Goal: Task Accomplishment & Management: Complete application form

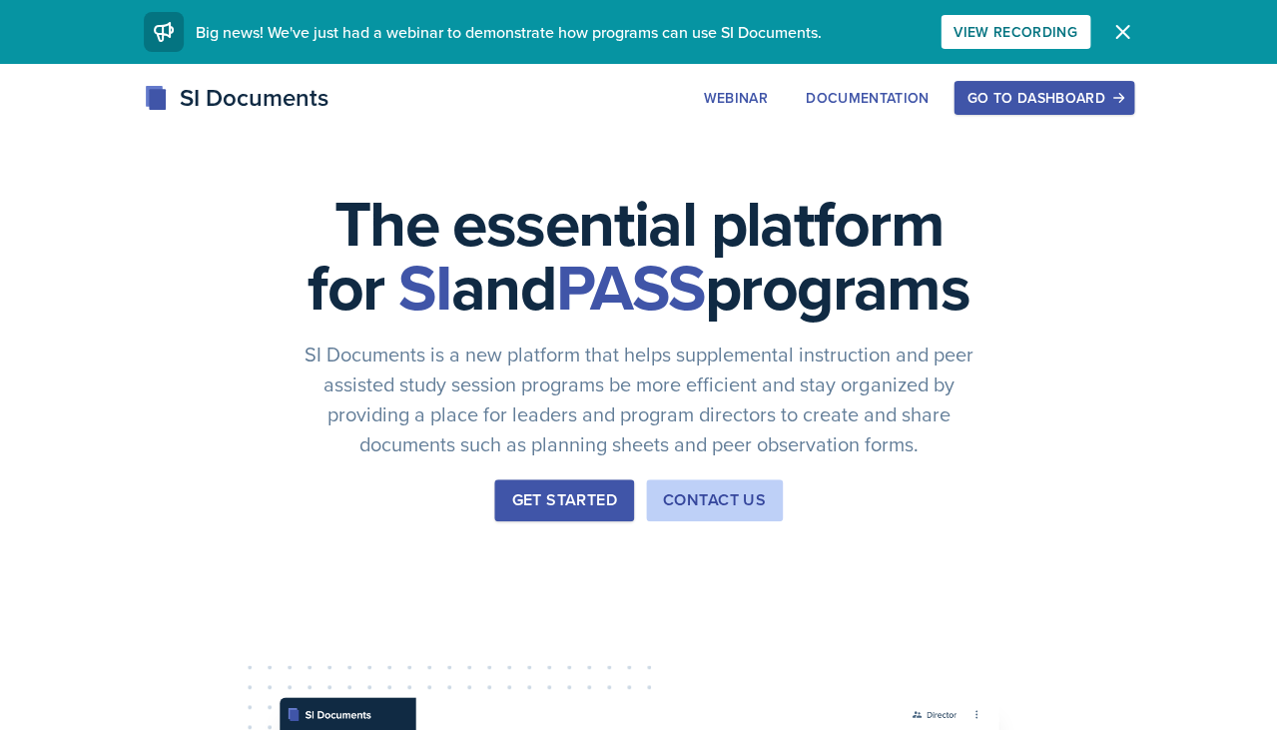
click at [1035, 90] on div "Go to Dashboard" at bounding box center [1043, 98] width 154 height 16
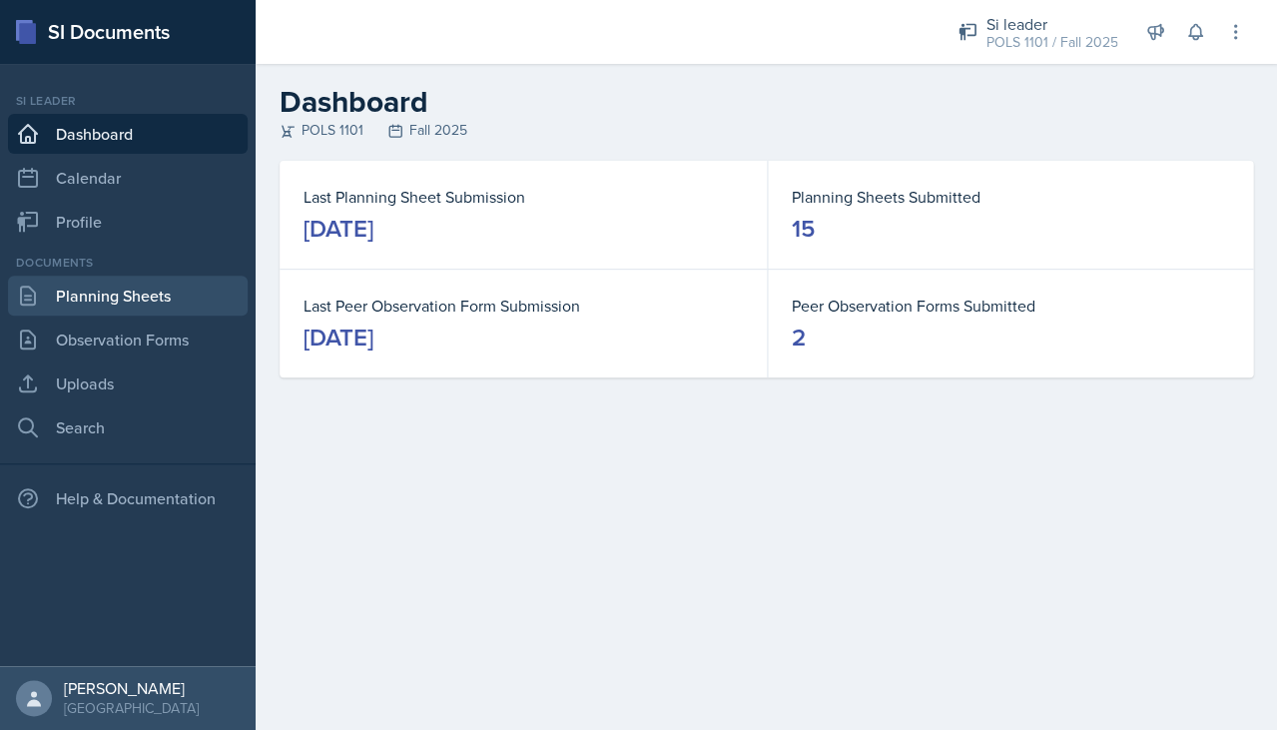
click at [149, 306] on link "Planning Sheets" at bounding box center [128, 295] width 240 height 40
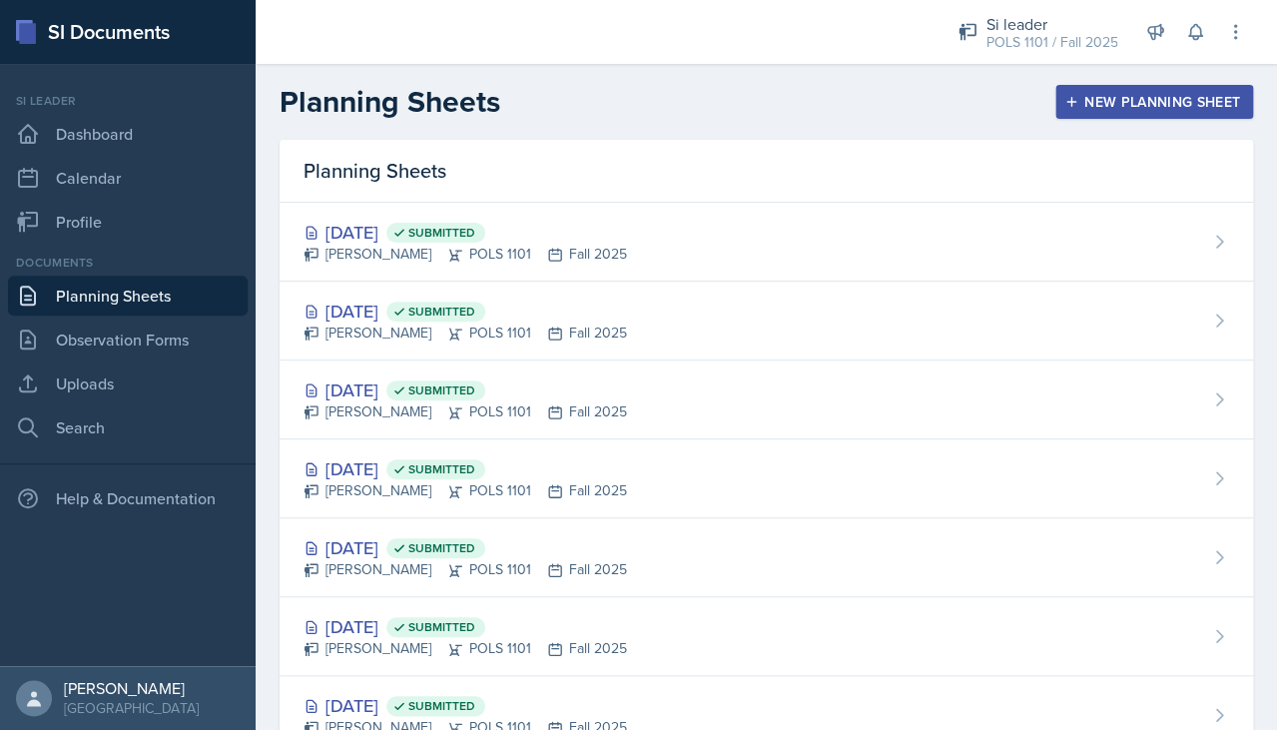
click at [1089, 106] on div "New Planning Sheet" at bounding box center [1154, 102] width 172 height 16
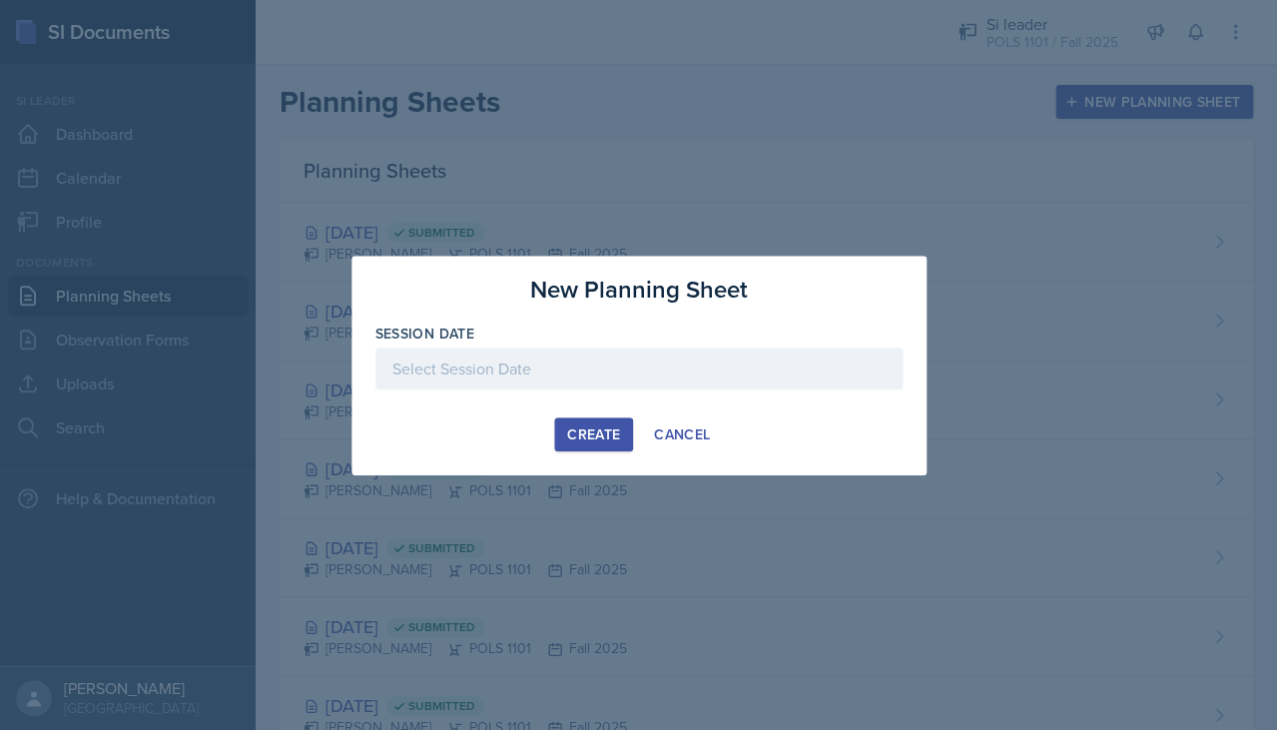
click at [436, 365] on div at bounding box center [638, 368] width 527 height 42
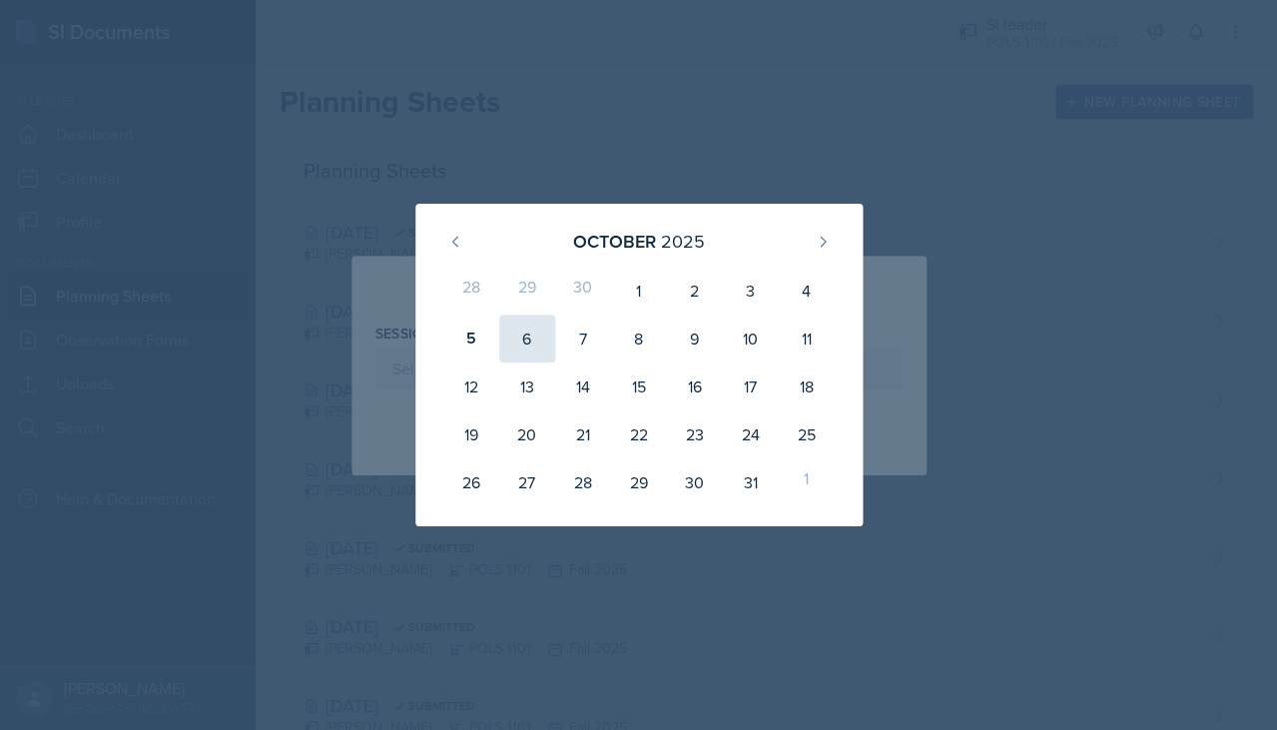
click at [529, 346] on div "6" at bounding box center [527, 338] width 56 height 48
type input "[DATE]"
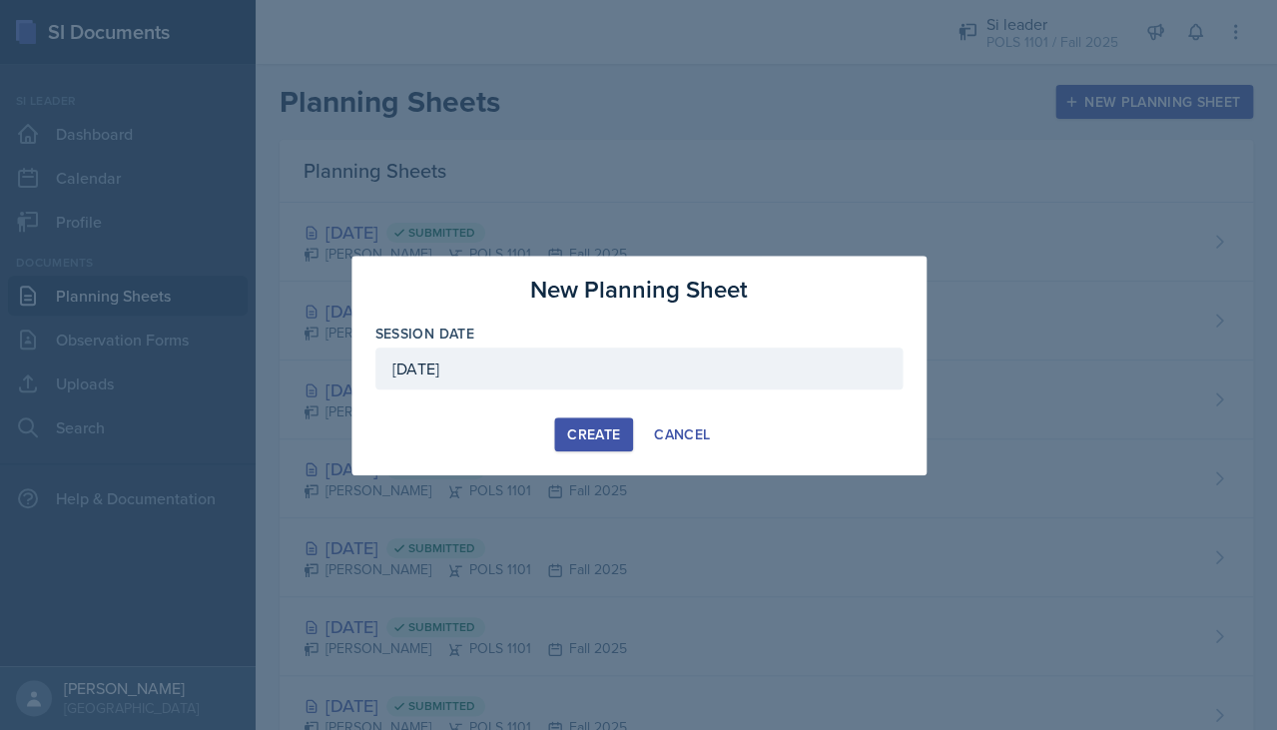
click at [593, 426] on div "Create" at bounding box center [593, 434] width 53 height 16
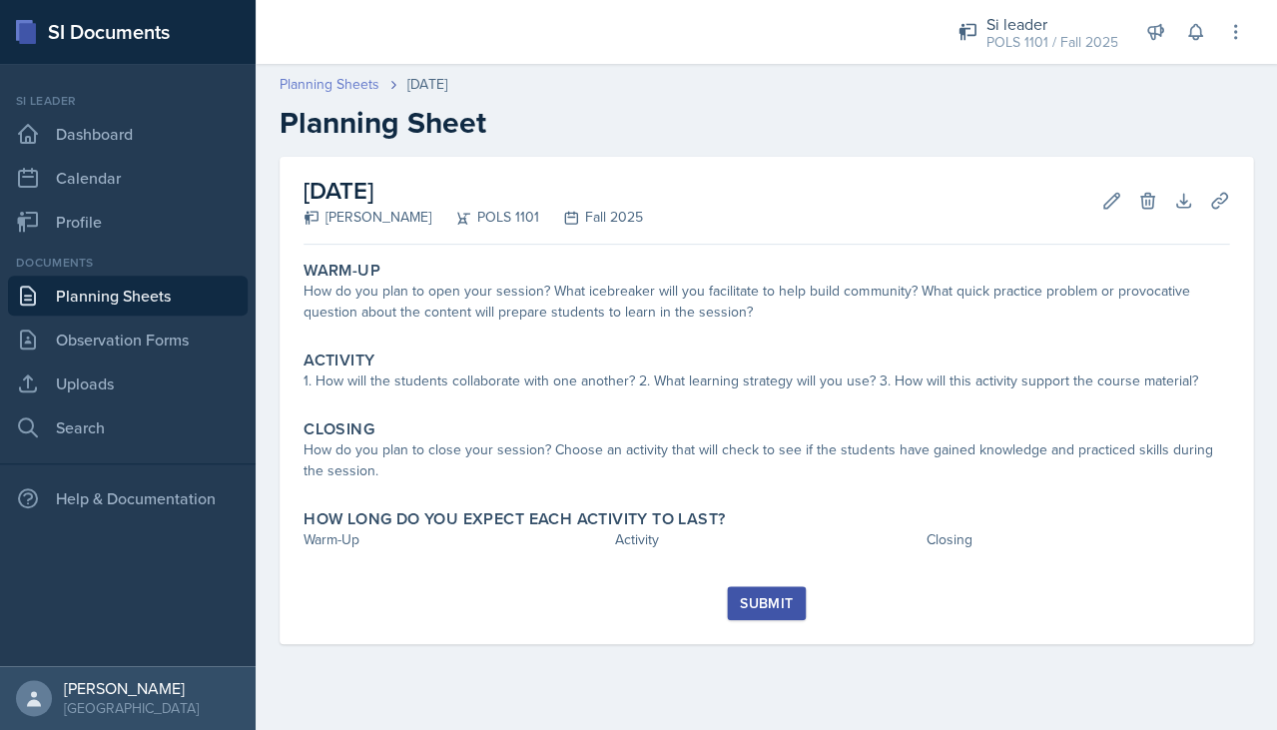
click at [360, 82] on link "Planning Sheets" at bounding box center [329, 84] width 100 height 21
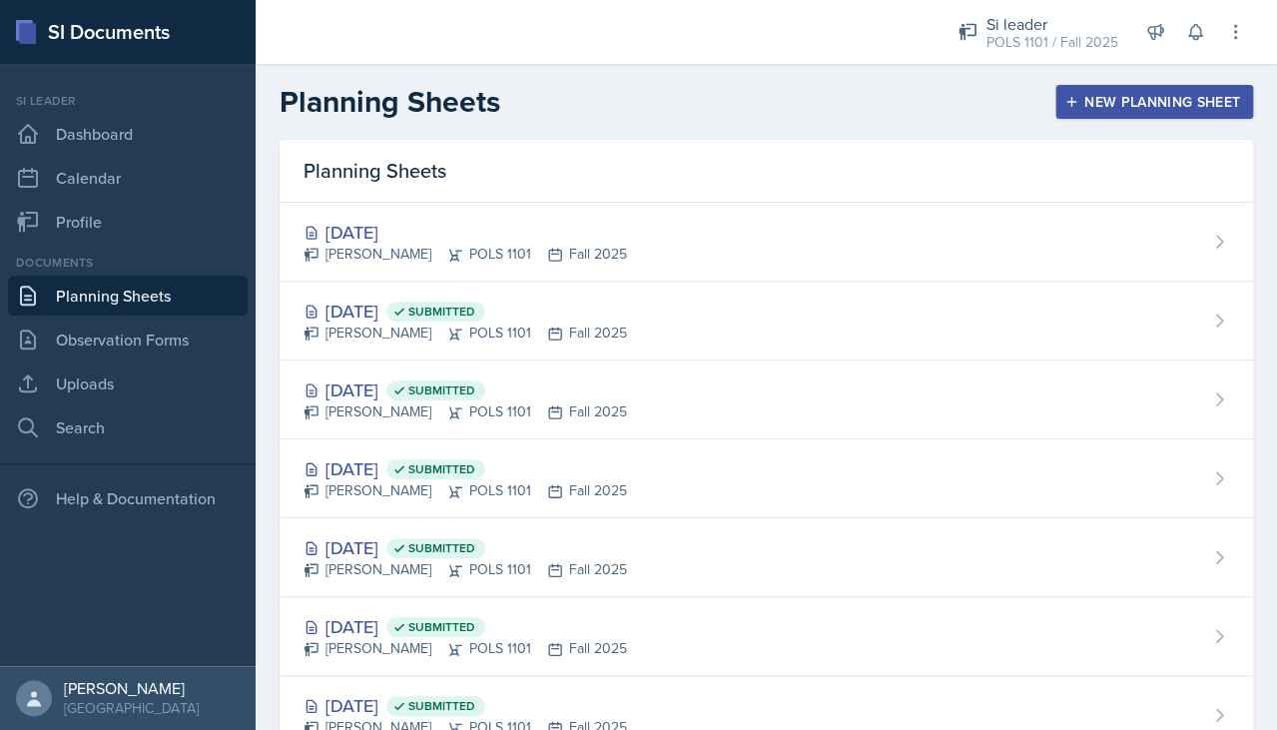
click at [1167, 94] on div "New Planning Sheet" at bounding box center [1154, 102] width 172 height 16
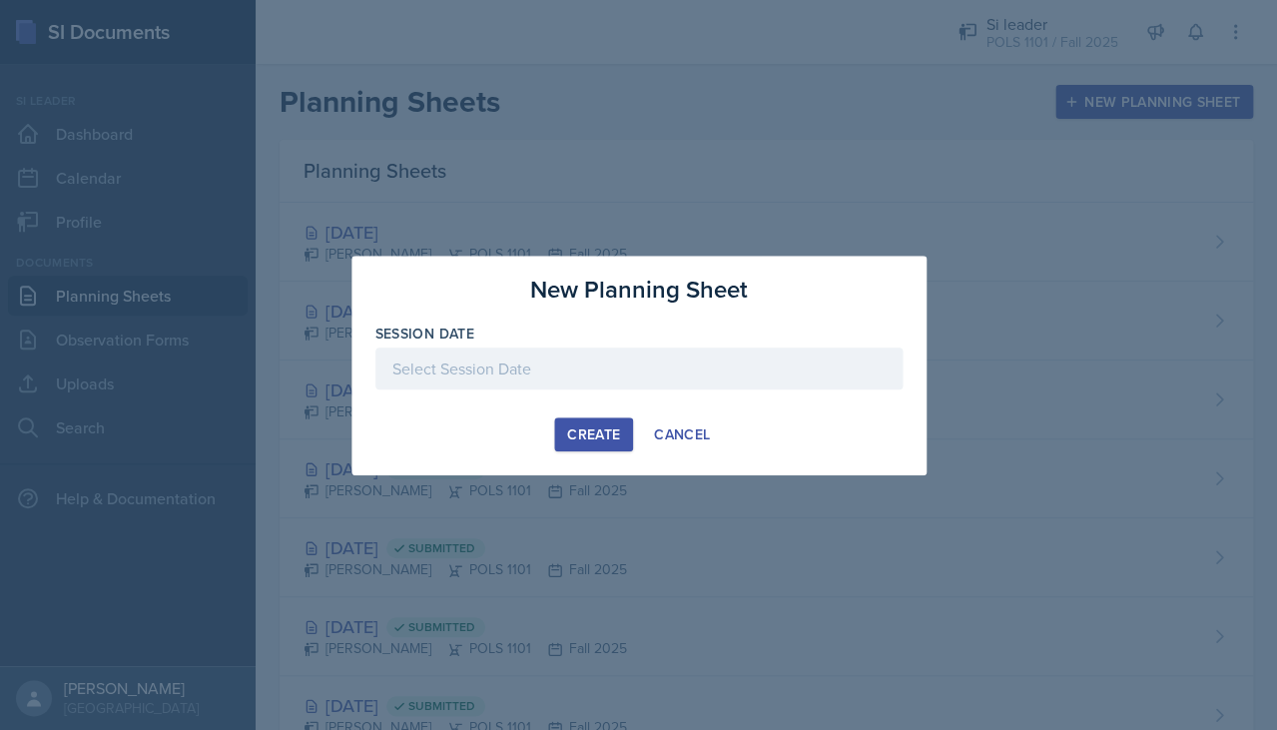
click at [816, 376] on div at bounding box center [638, 368] width 527 height 42
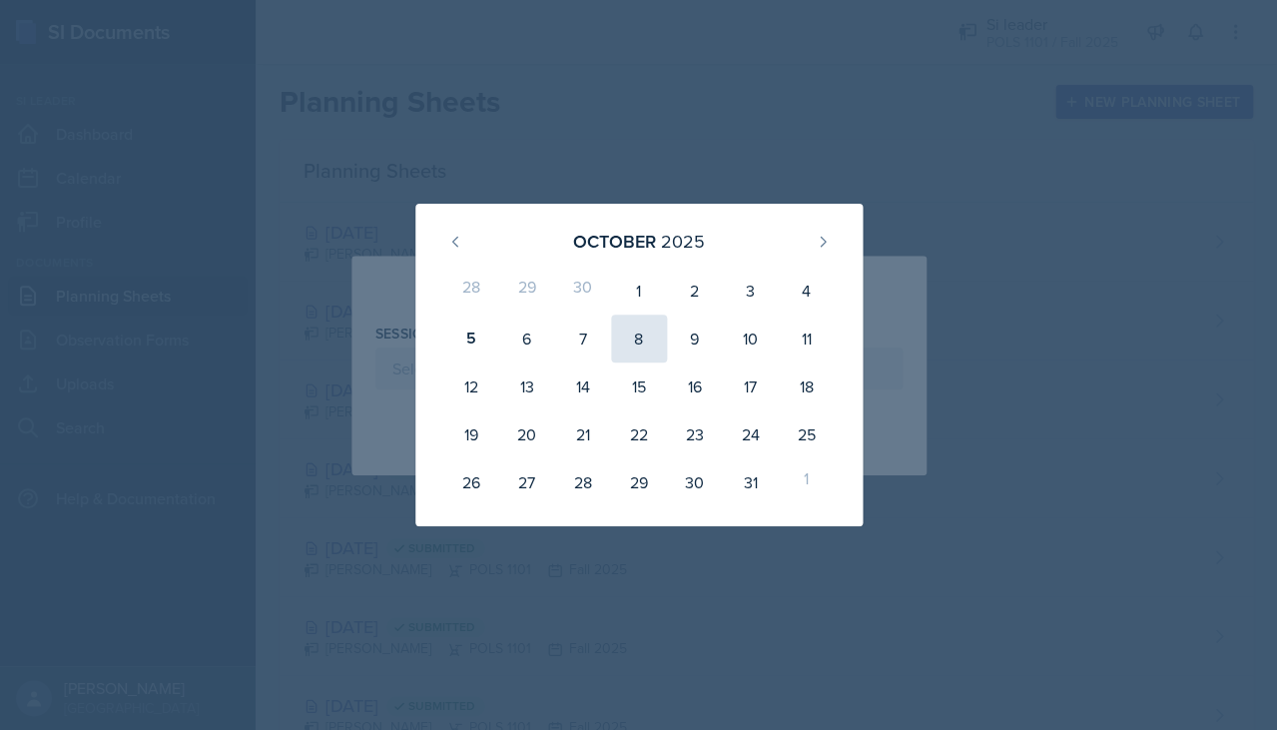
click at [634, 346] on div "8" at bounding box center [639, 338] width 56 height 48
type input "[DATE]"
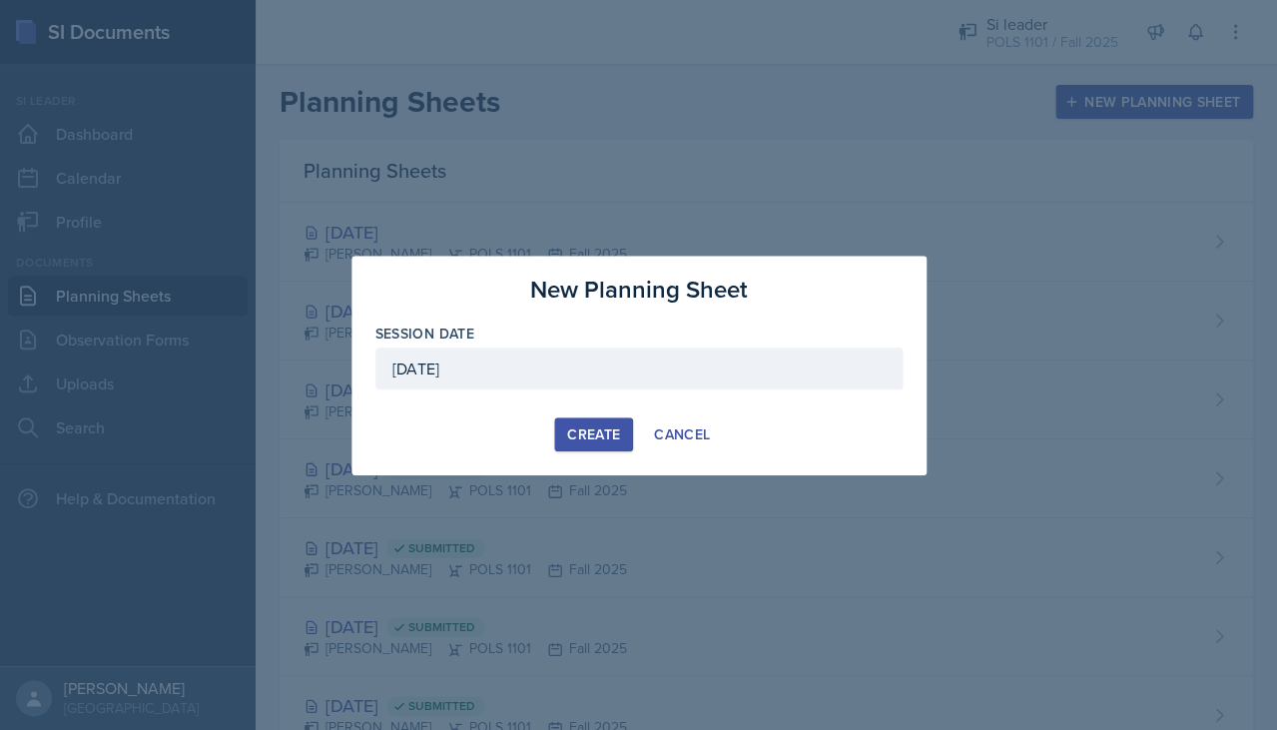
click at [614, 426] on div "Create" at bounding box center [593, 434] width 53 height 16
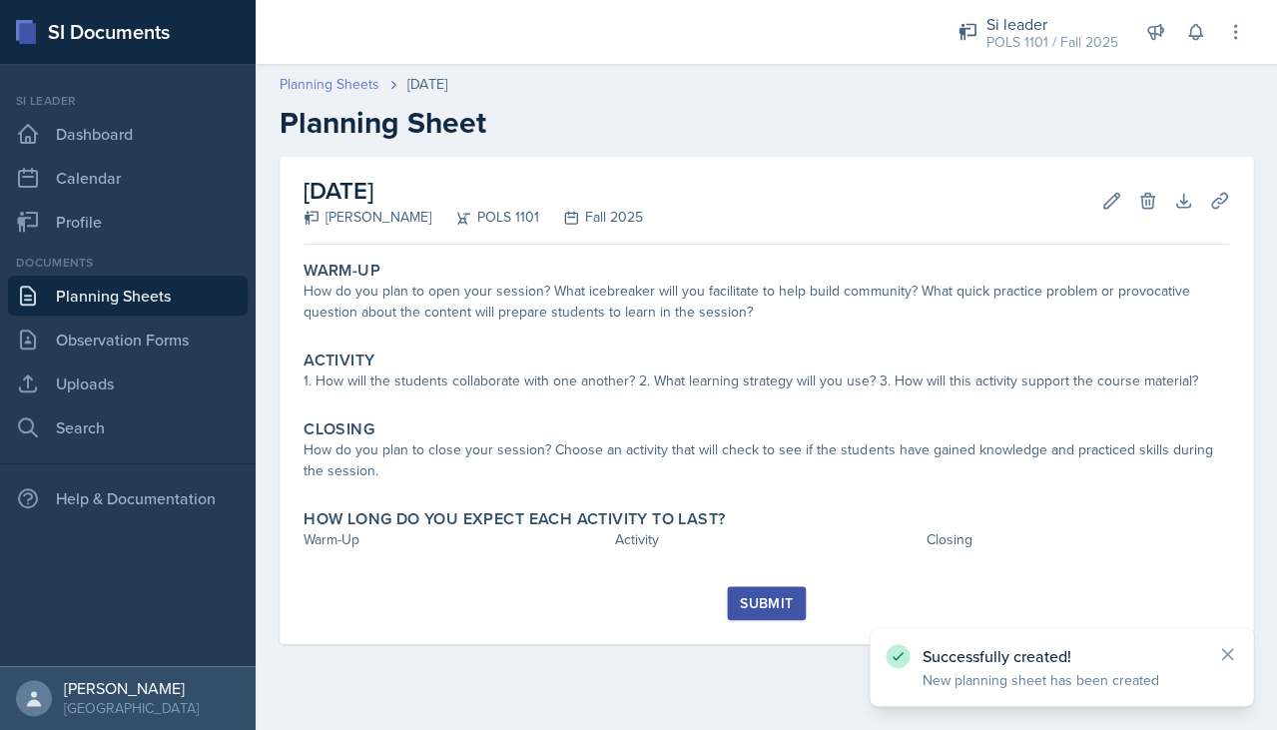
click at [329, 83] on link "Planning Sheets" at bounding box center [329, 84] width 100 height 21
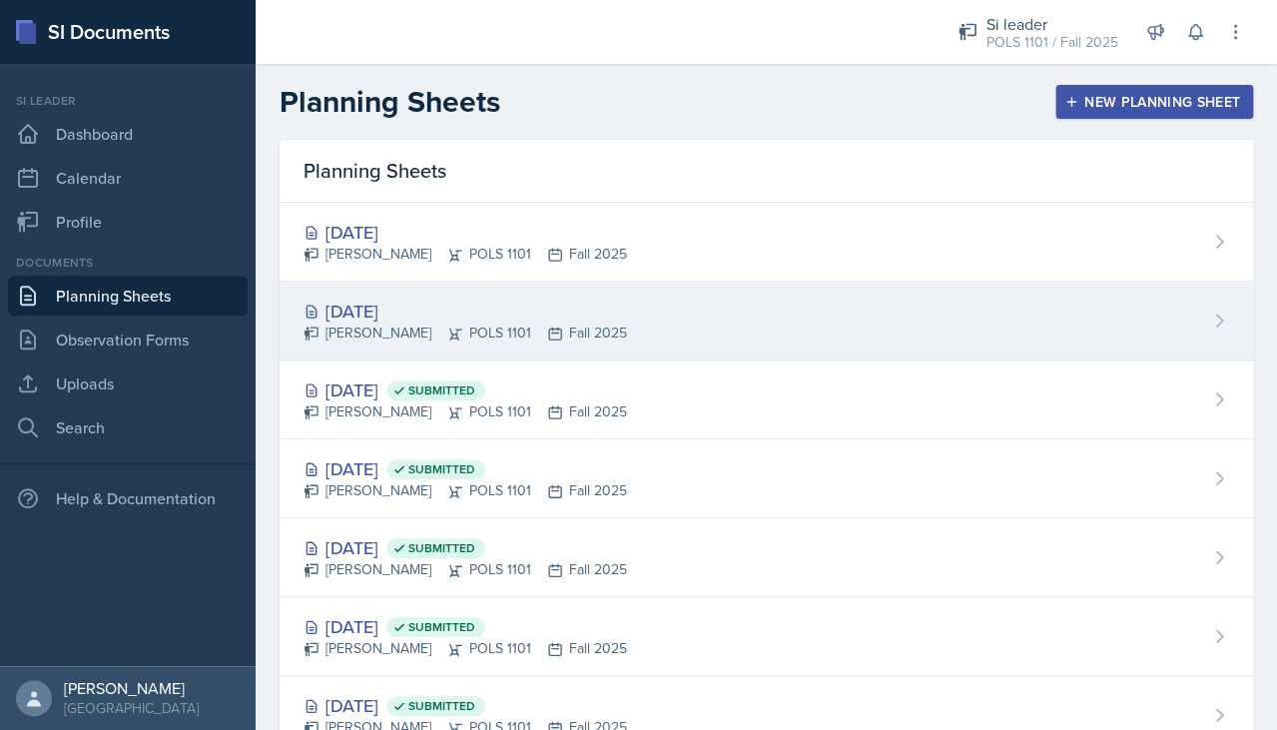
click at [473, 339] on div "Destiny Hopson POLS 1101 Fall 2025" at bounding box center [464, 332] width 323 height 21
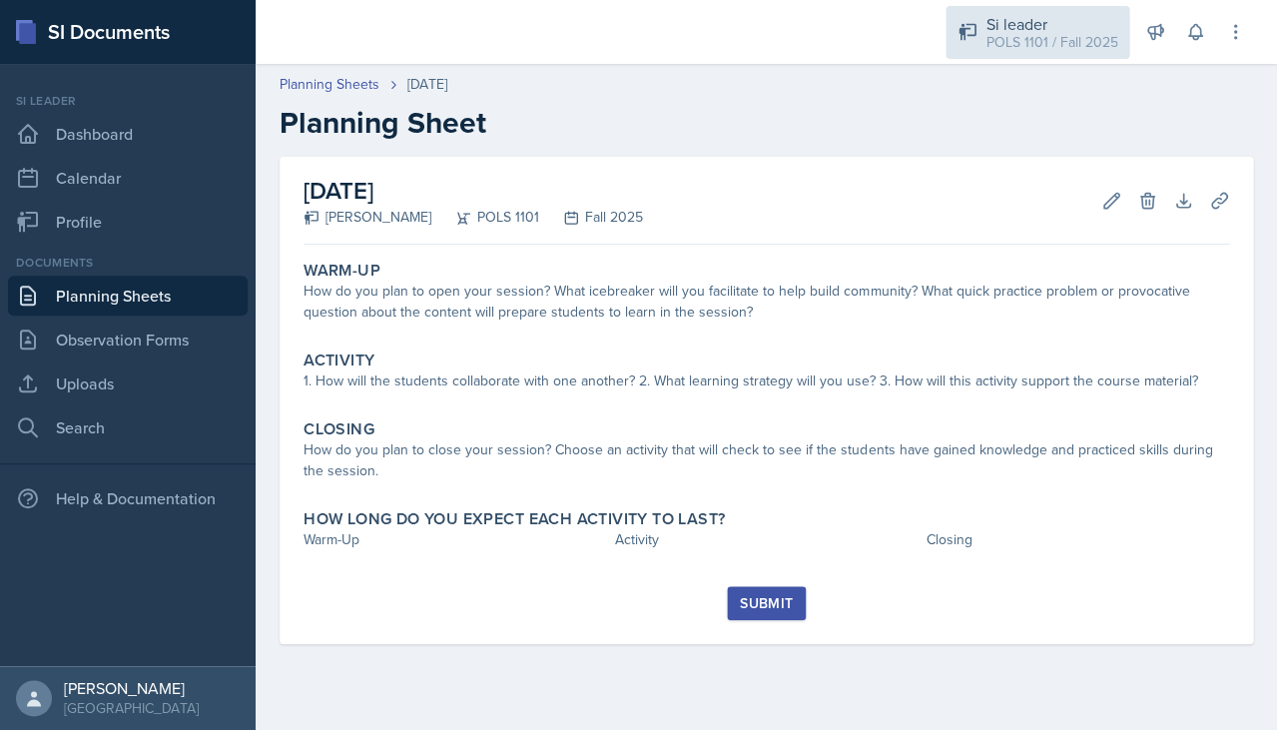
click at [964, 26] on icon at bounding box center [966, 32] width 17 height 17
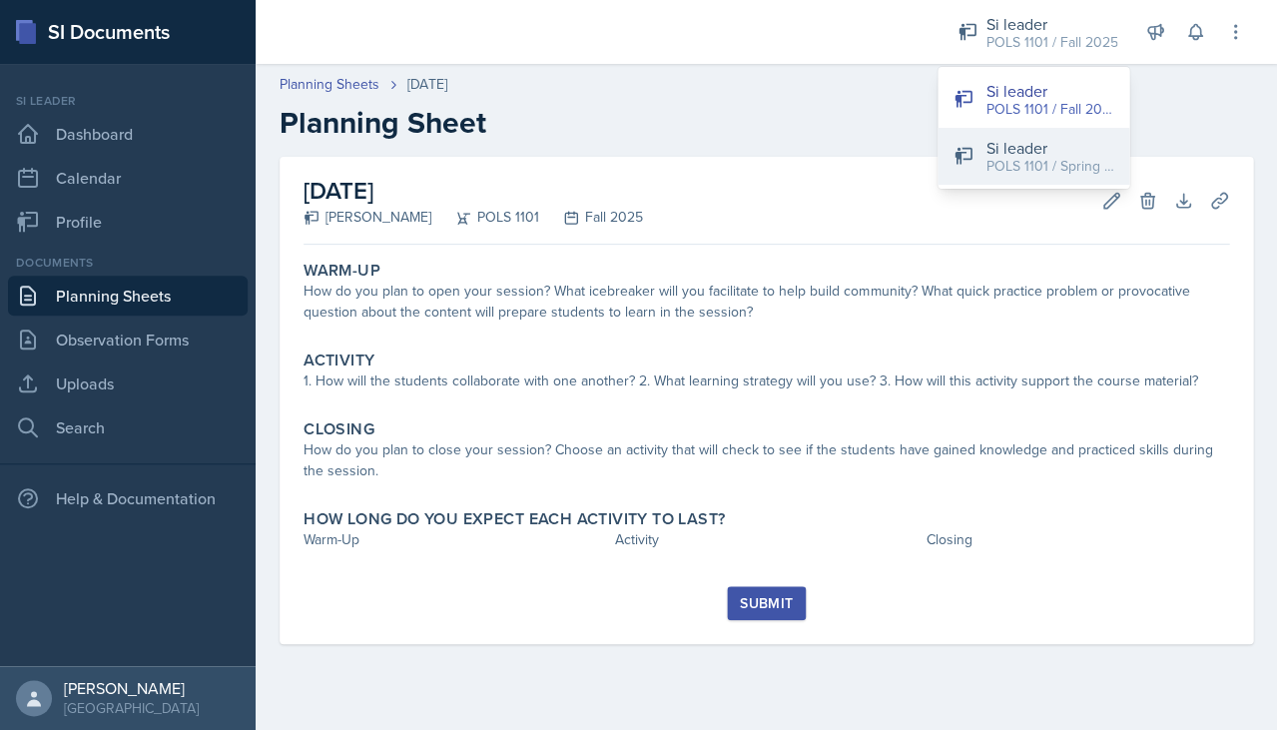
click at [951, 170] on button "Si leader POLS 1101 / Spring 2025" at bounding box center [1033, 156] width 192 height 57
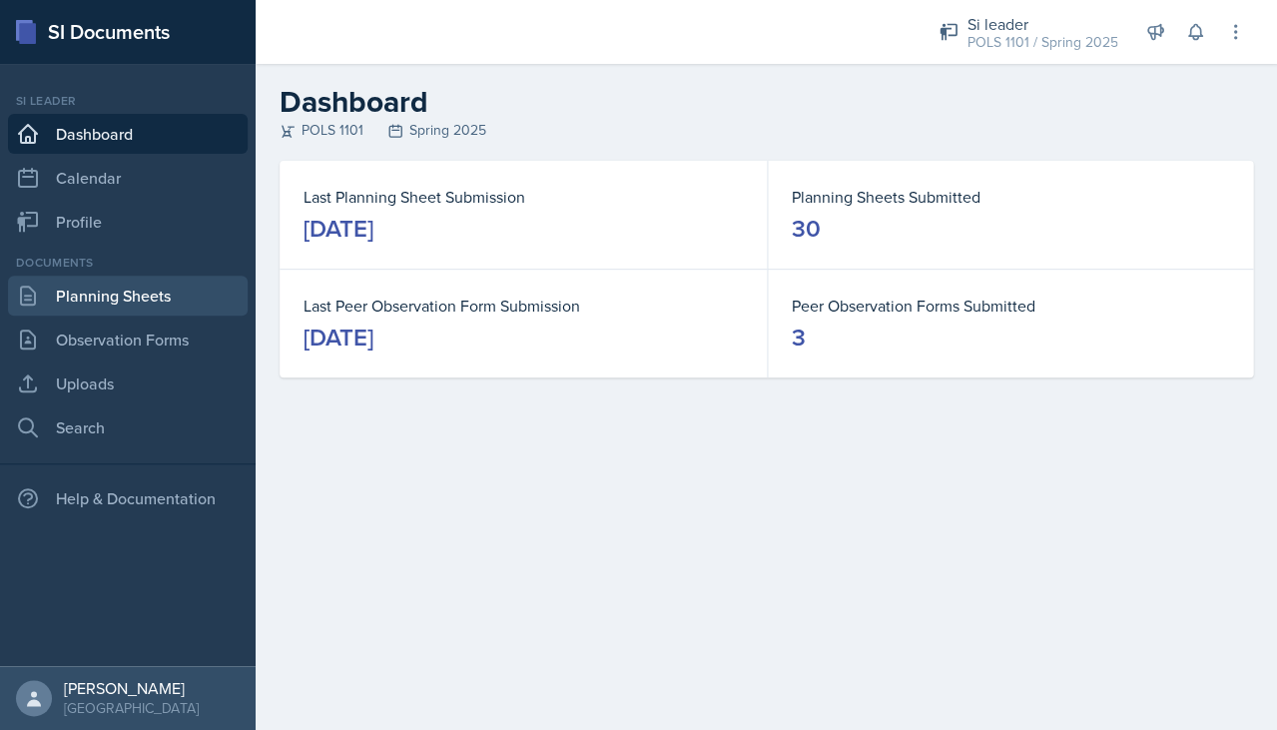
click at [142, 299] on link "Planning Sheets" at bounding box center [128, 295] width 240 height 40
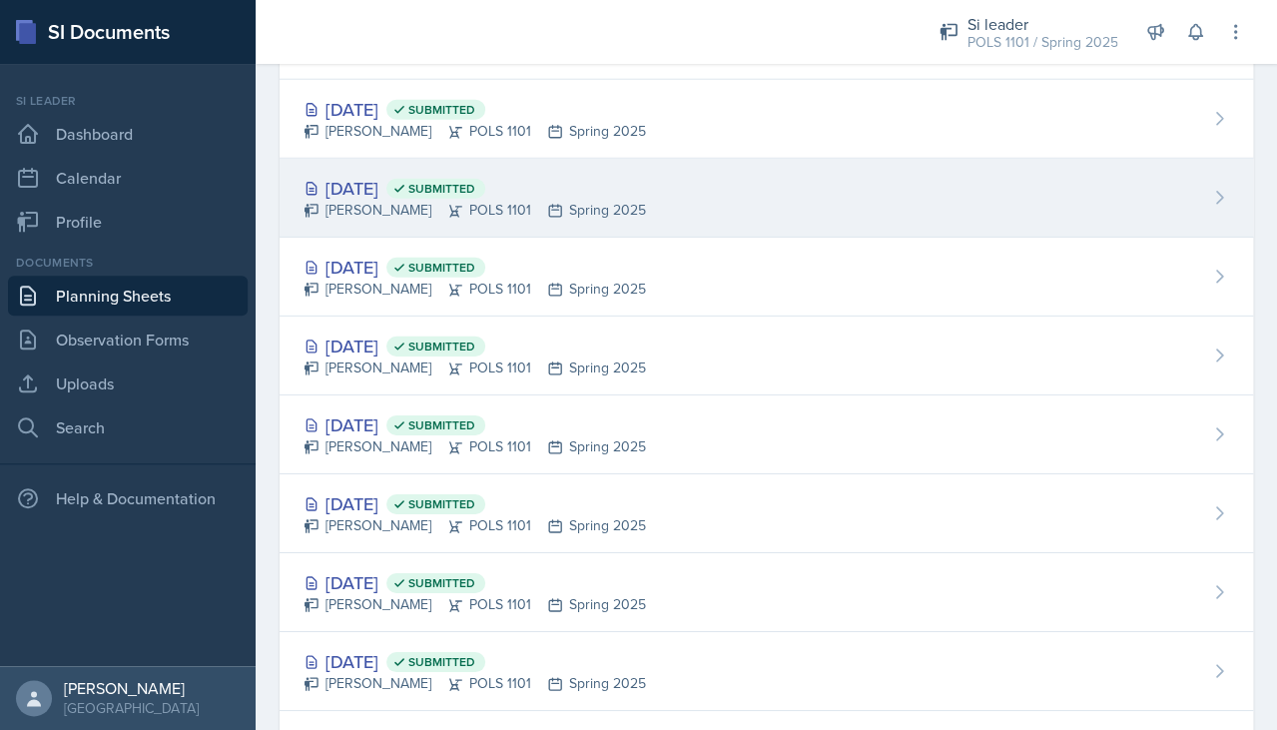
scroll to position [1234, 0]
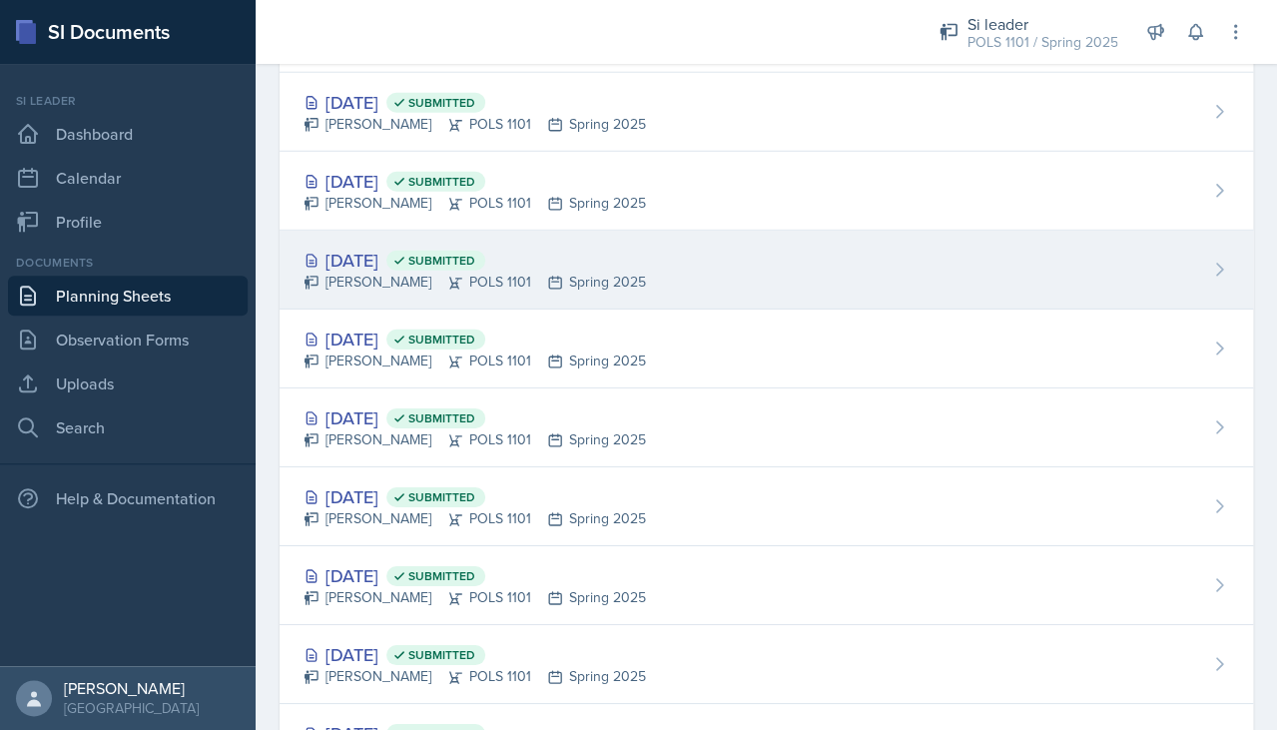
click at [456, 278] on div "Destiny Hopson POLS 1101 Spring 2025" at bounding box center [474, 281] width 342 height 21
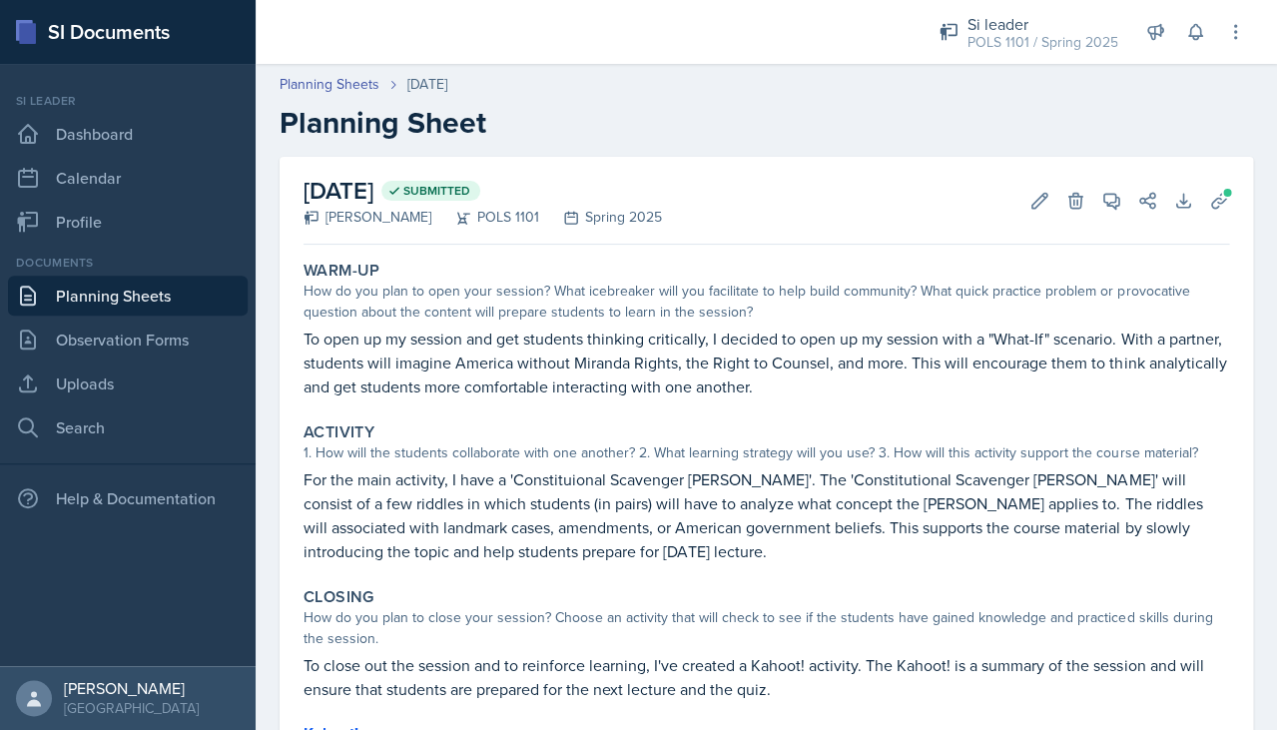
click at [438, 356] on p "To open up my session and get students thinking critically, I decided to open u…" at bounding box center [765, 362] width 925 height 72
click at [1215, 193] on icon at bounding box center [1219, 201] width 20 height 20
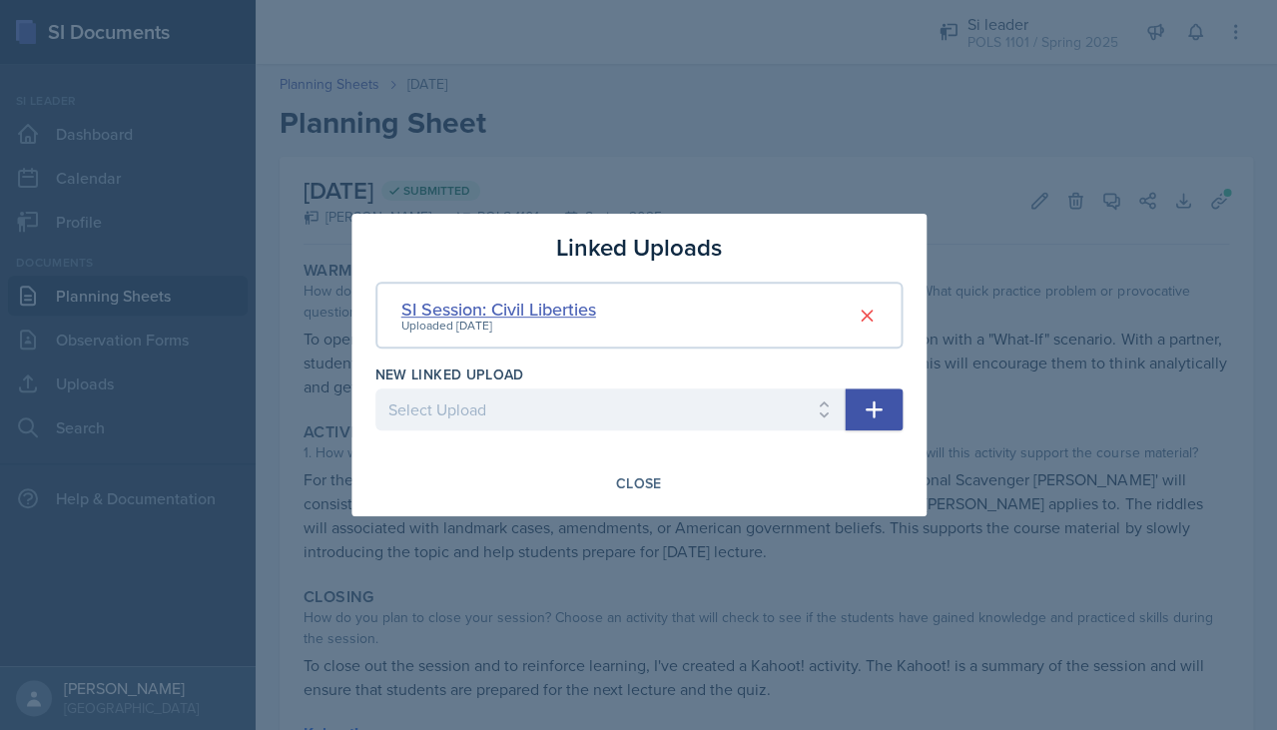
click at [572, 305] on div "SI Session: Civil Liberties" at bounding box center [498, 308] width 195 height 27
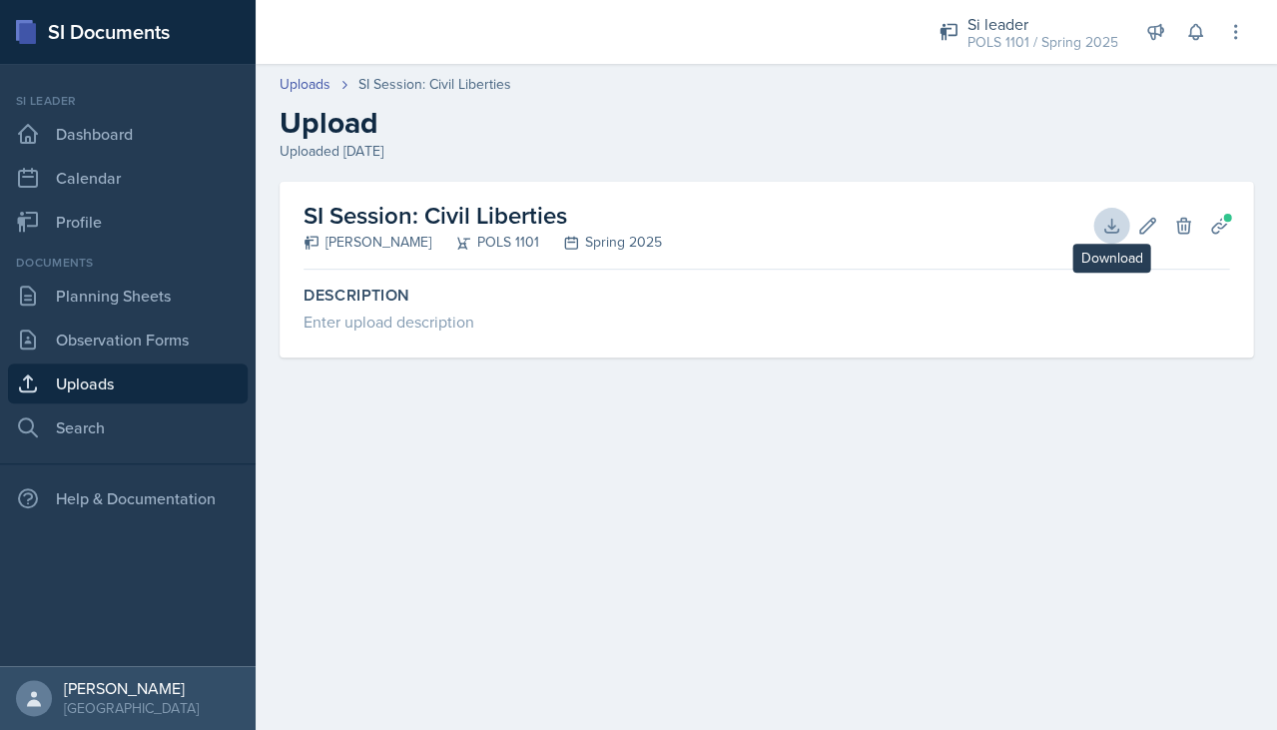
click at [1105, 223] on icon at bounding box center [1111, 226] width 20 height 20
click at [332, 487] on main "Uploads SI Session: Civil Liberties Upload Uploaded Feb 23rd, 2025 SI Session: …" at bounding box center [766, 397] width 1021 height 666
click at [301, 80] on link "Uploads" at bounding box center [304, 84] width 51 height 21
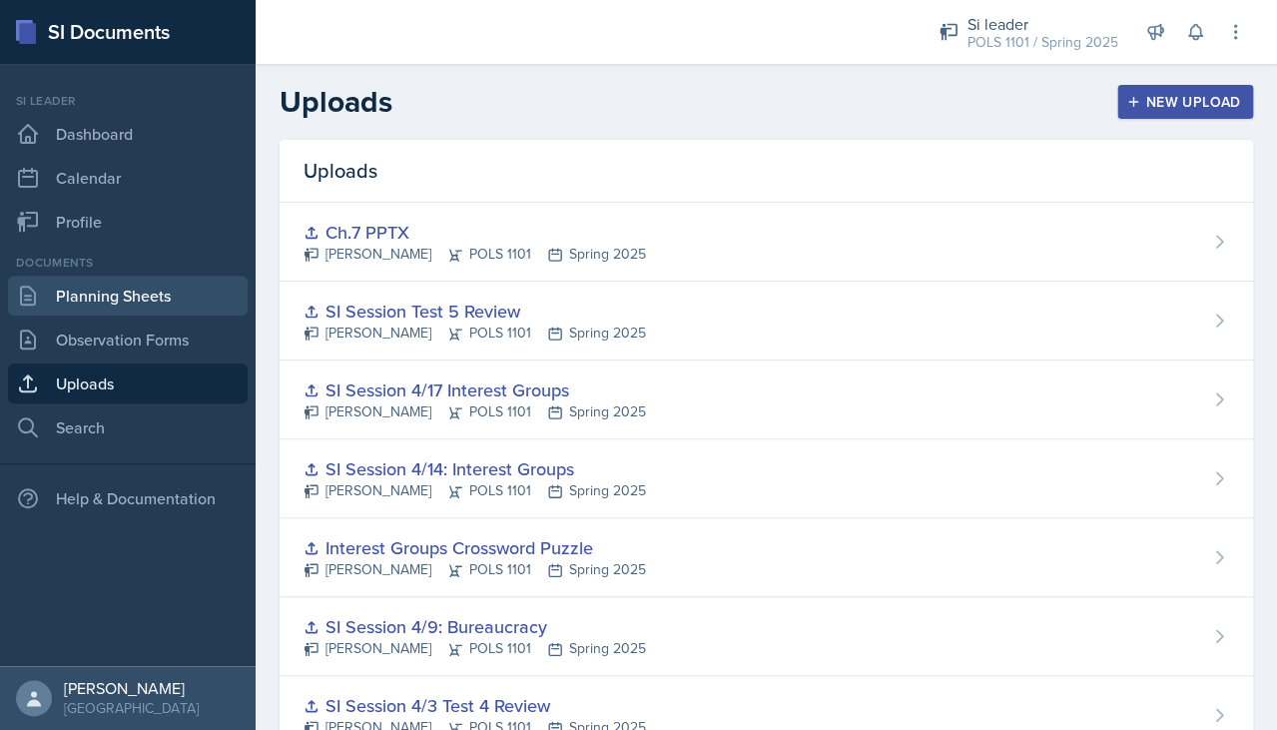
click at [198, 289] on link "Planning Sheets" at bounding box center [128, 295] width 240 height 40
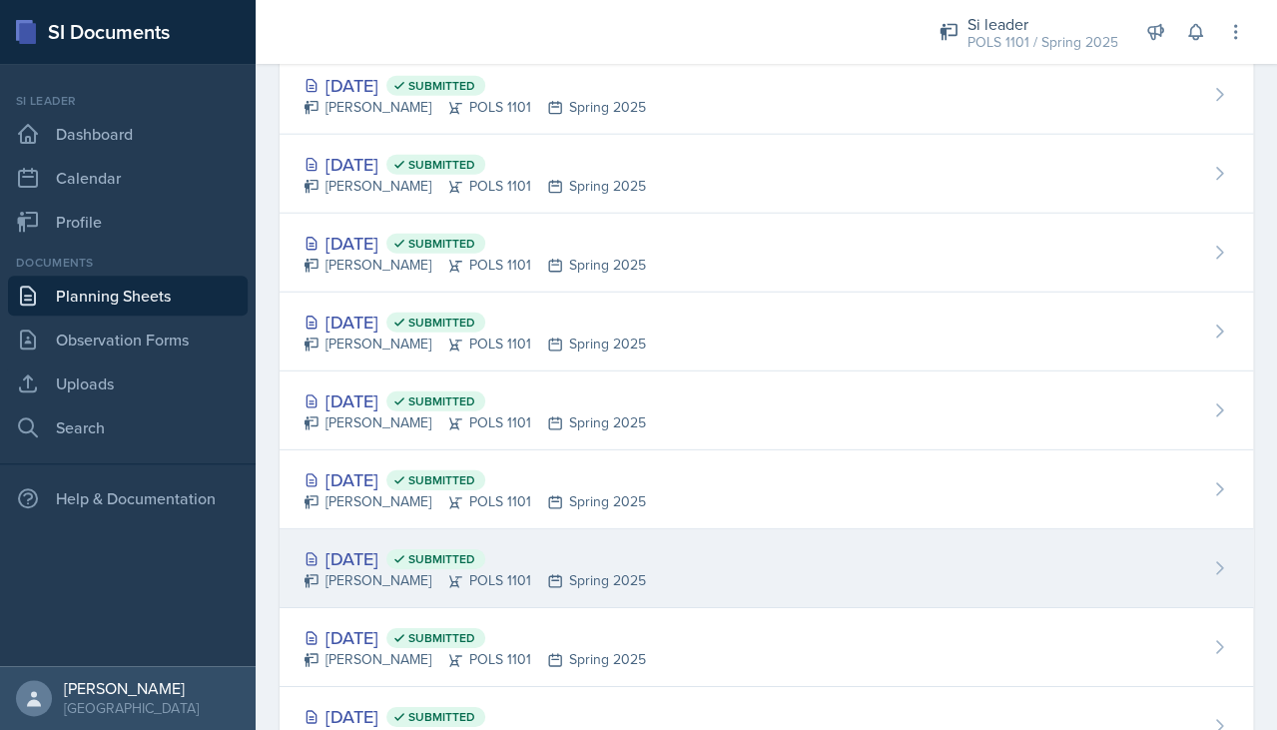
scroll to position [1091, 0]
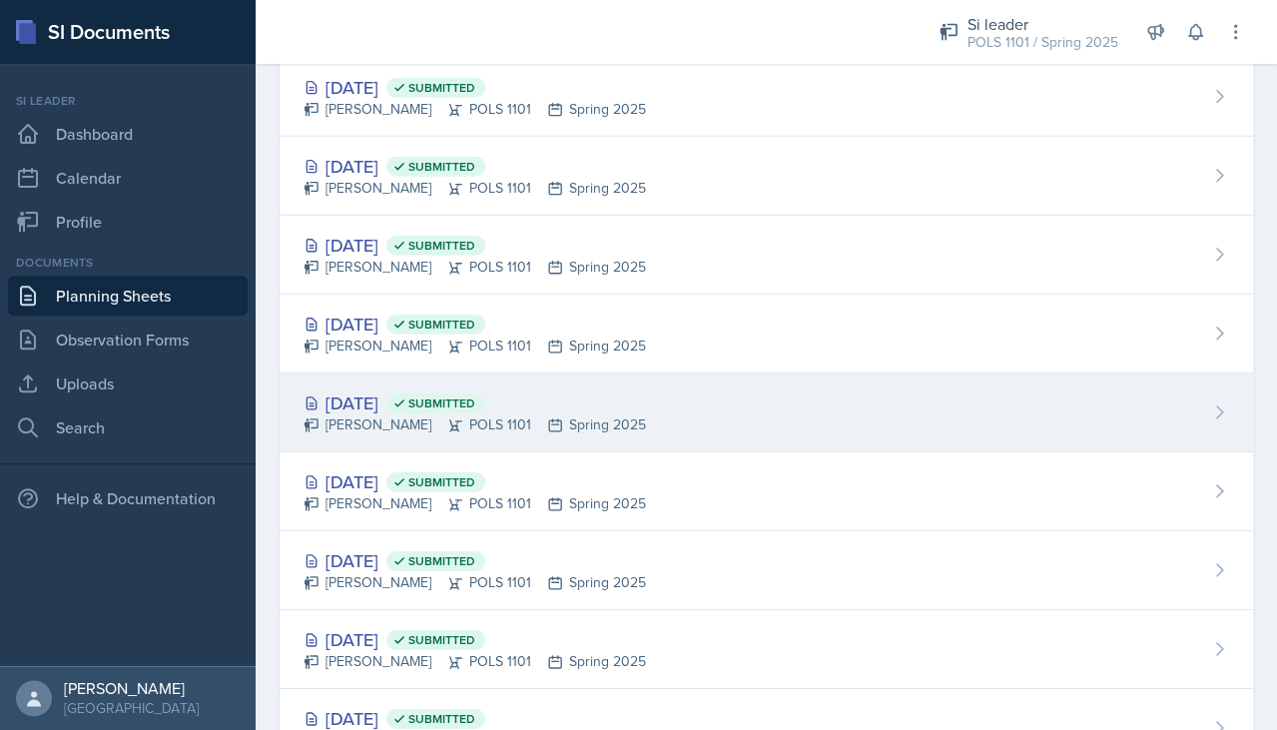
click at [475, 395] on span "Submitted" at bounding box center [441, 403] width 67 height 16
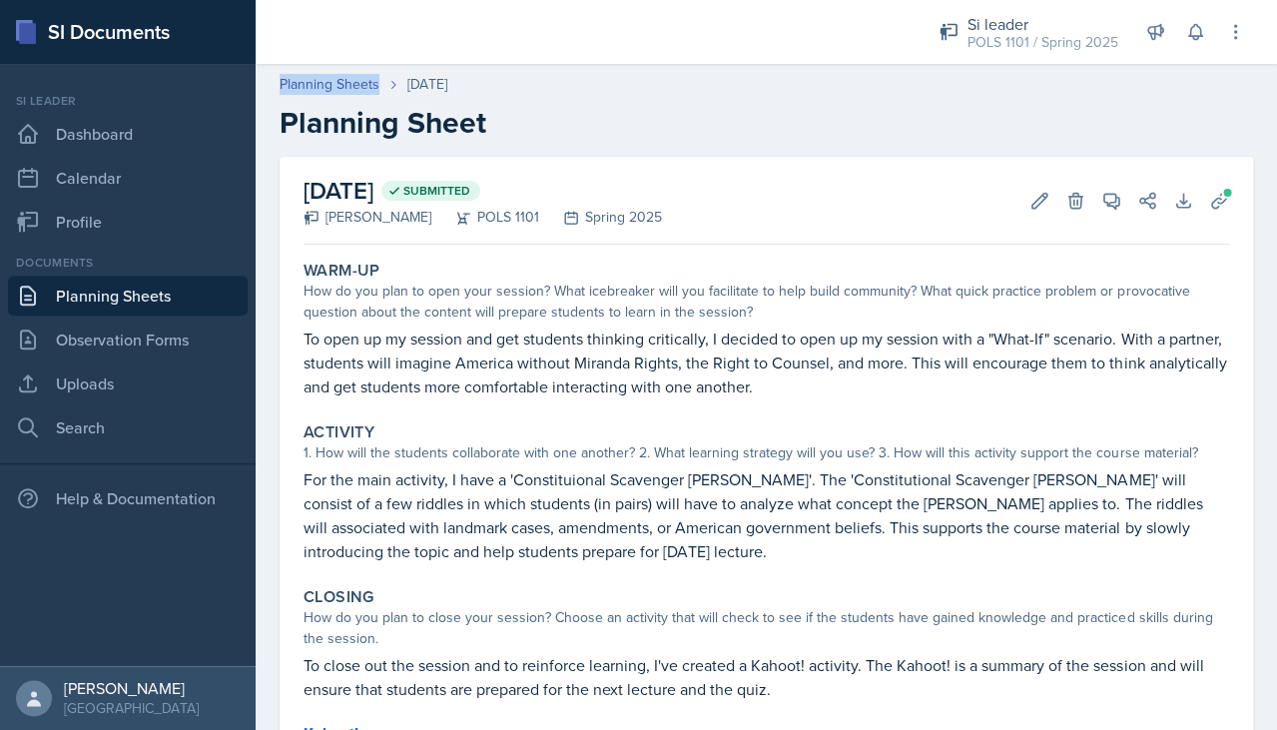
click at [330, 80] on link "Planning Sheets" at bounding box center [329, 84] width 100 height 21
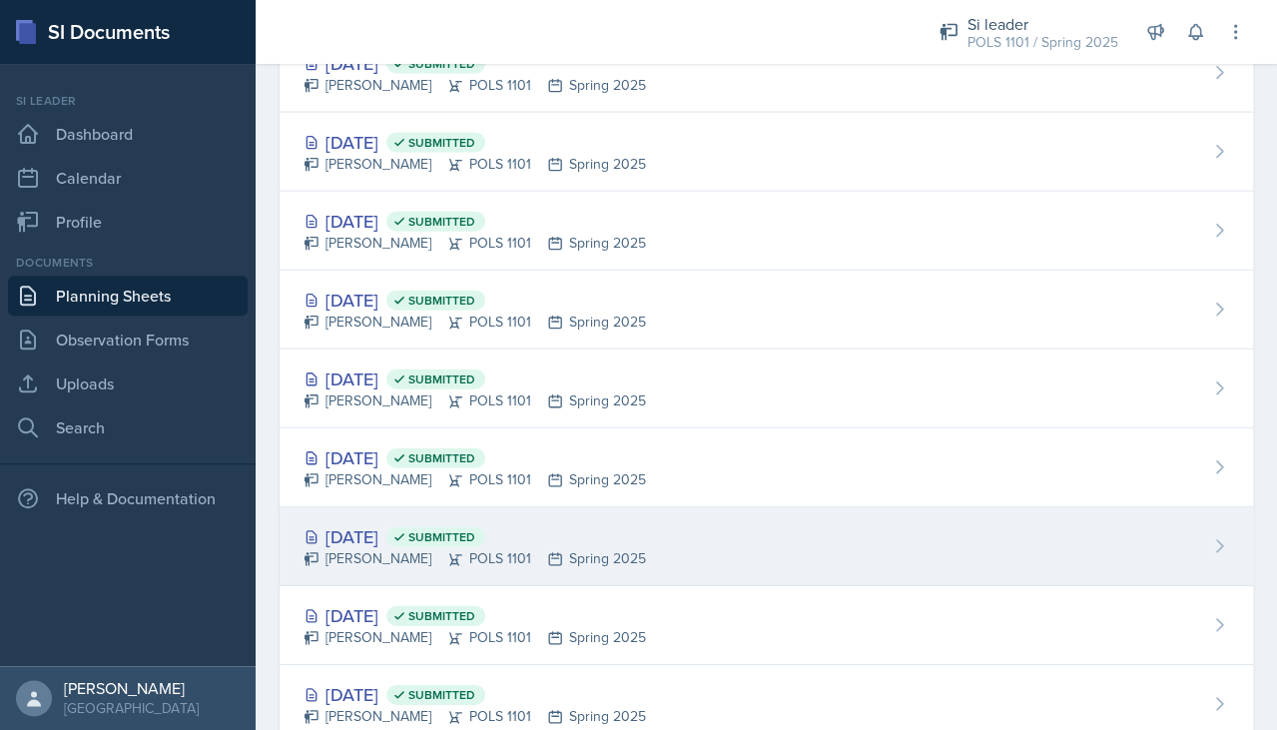
scroll to position [968, 0]
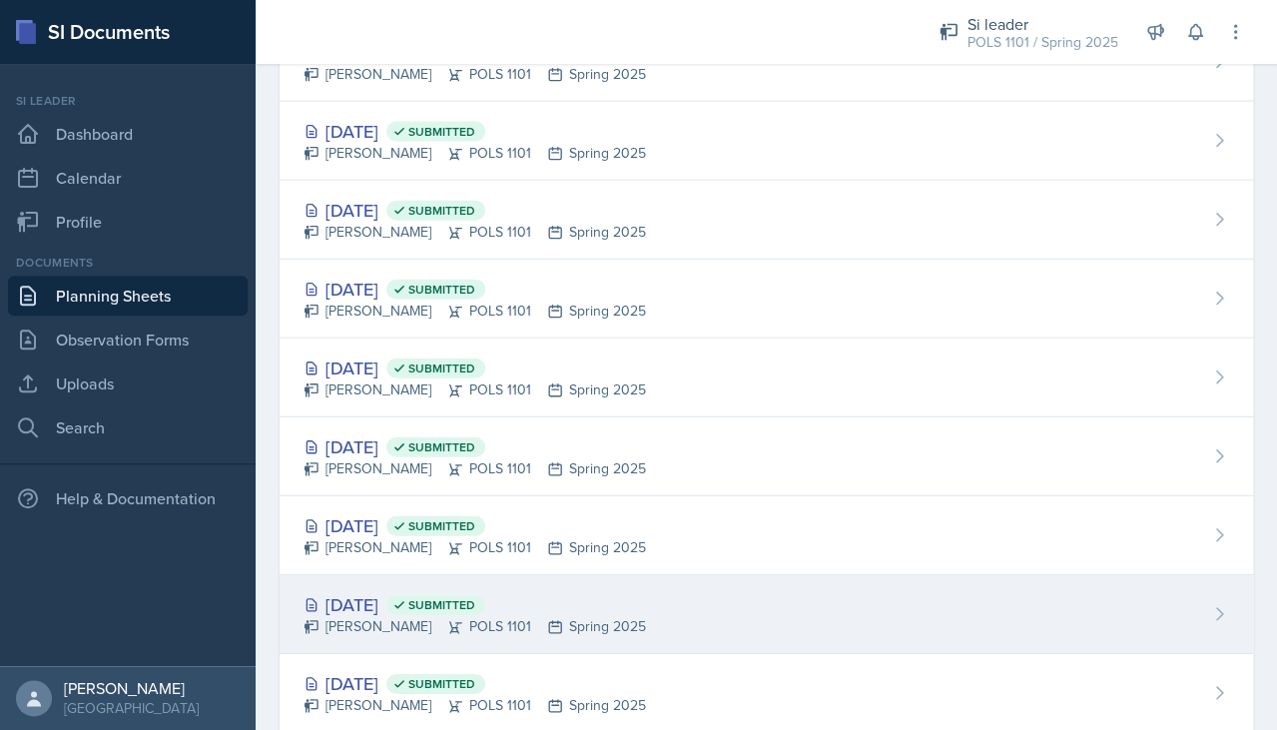
click at [465, 622] on div "Destiny Hopson POLS 1101 Spring 2025" at bounding box center [474, 626] width 342 height 21
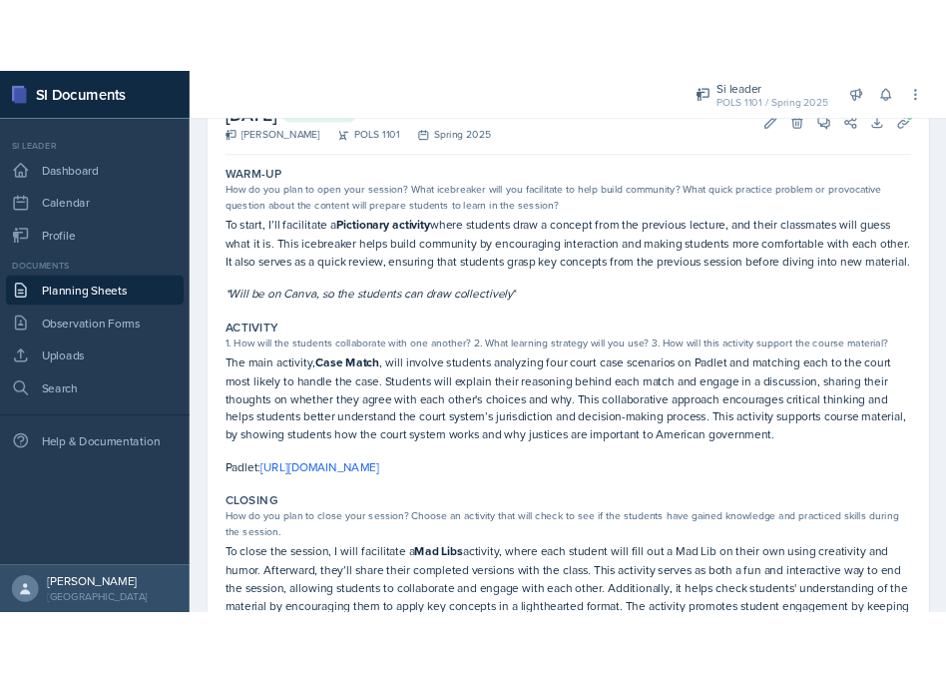
scroll to position [138, 0]
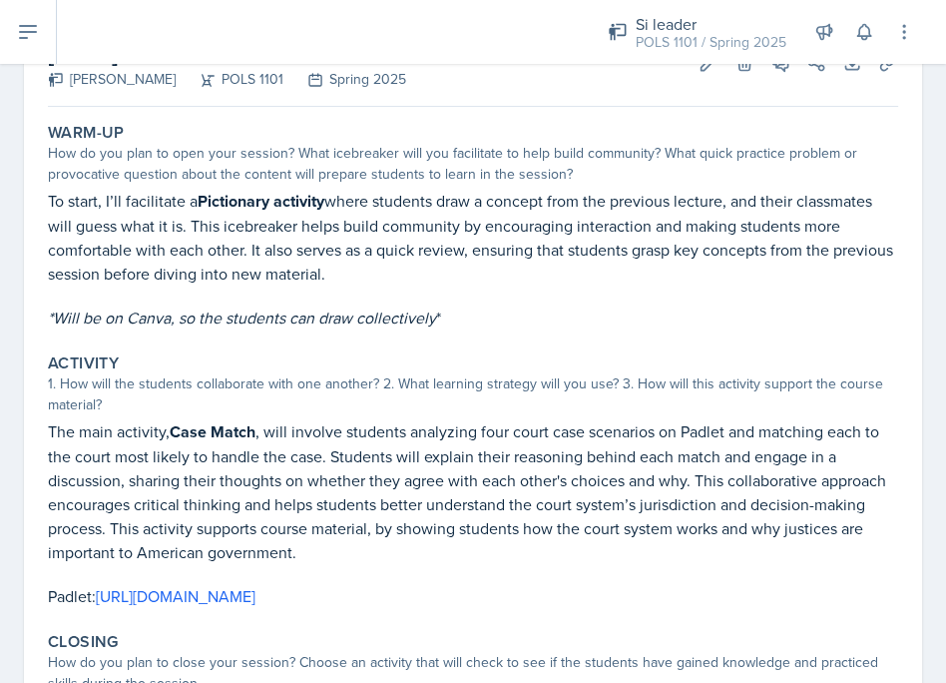
click at [679, 291] on p at bounding box center [473, 295] width 850 height 20
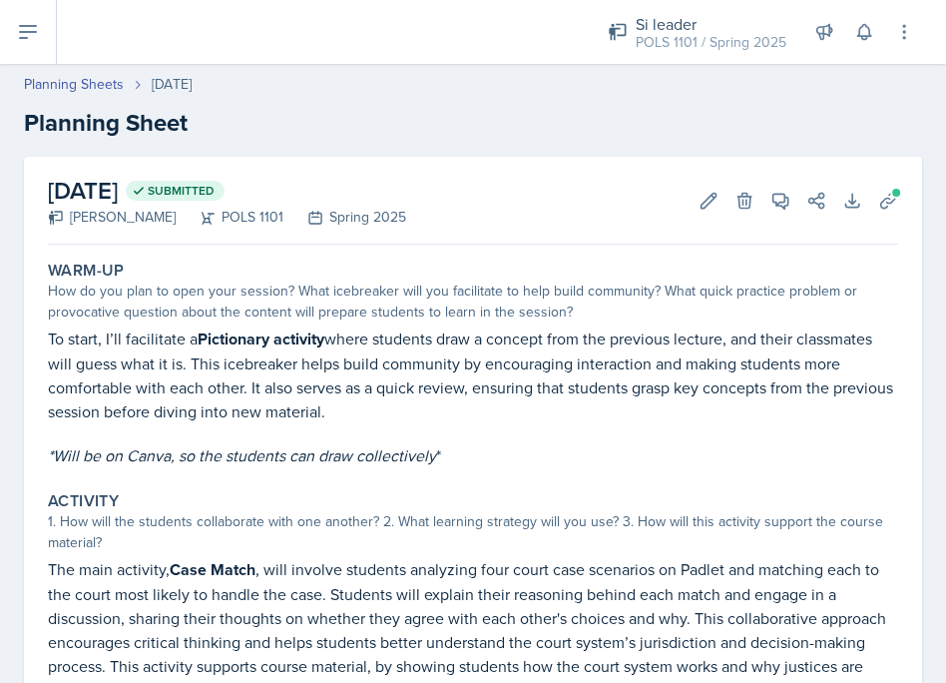
scroll to position [0, 0]
click at [891, 194] on span at bounding box center [896, 193] width 12 height 12
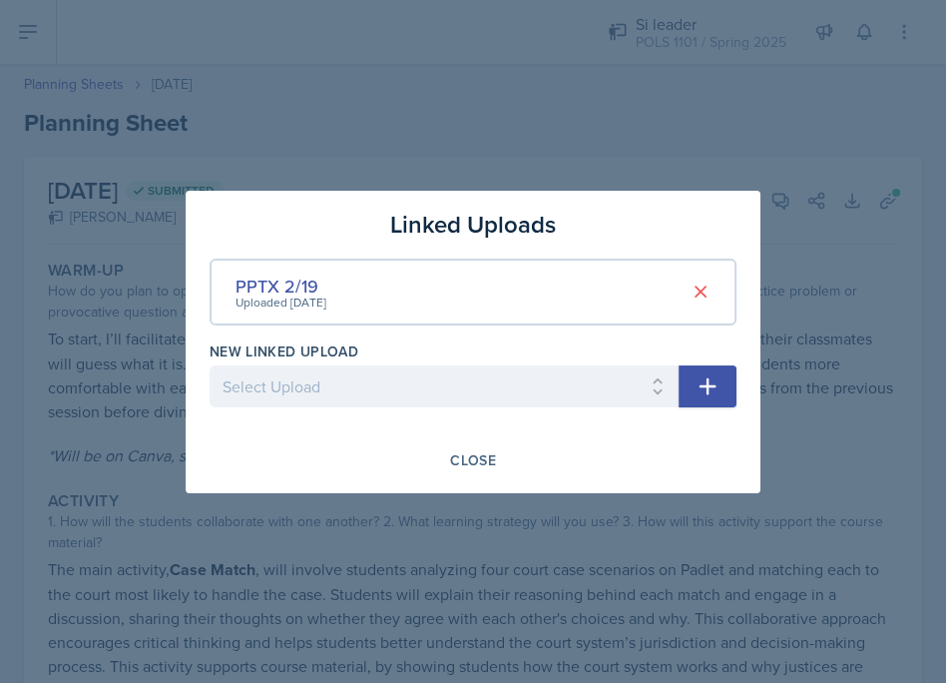
click at [890, 193] on div at bounding box center [473, 341] width 946 height 683
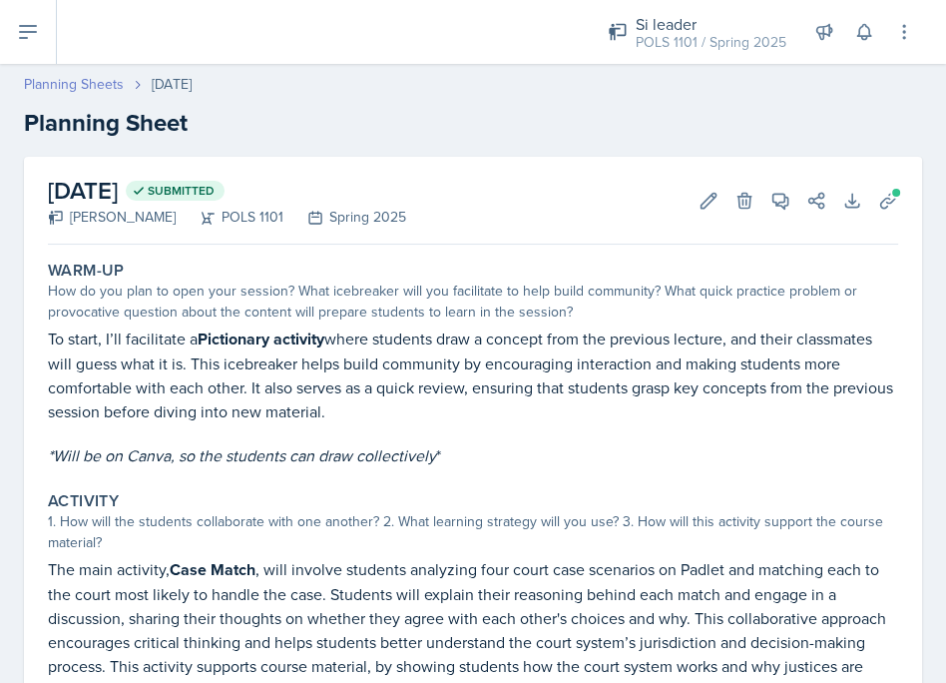
click at [86, 80] on link "Planning Sheets" at bounding box center [74, 84] width 100 height 21
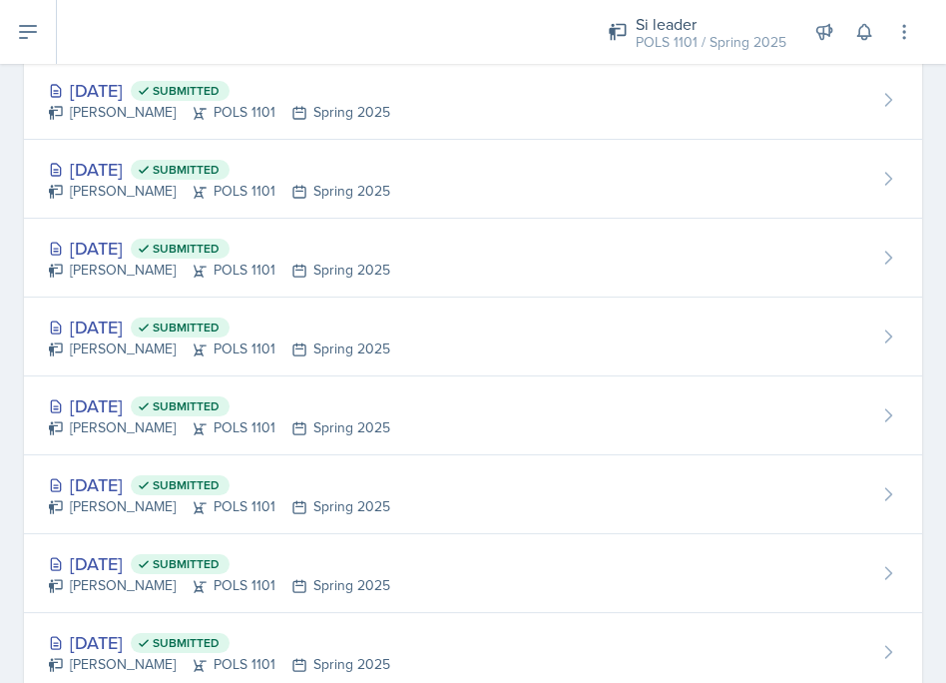
scroll to position [1114, 0]
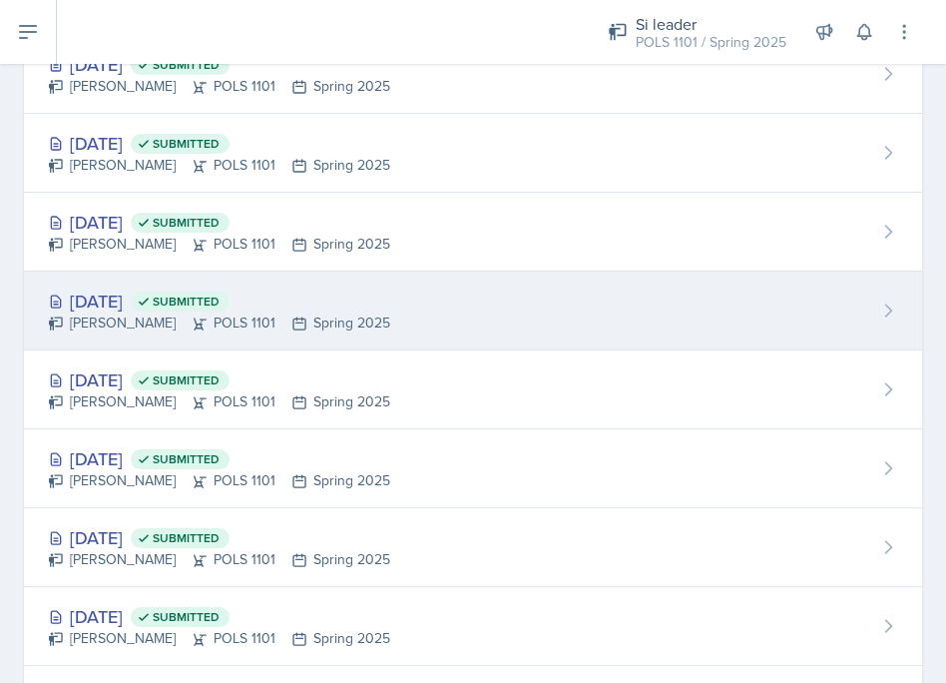
click at [247, 319] on div "Destiny Hopson POLS 1101 Spring 2025" at bounding box center [219, 322] width 342 height 21
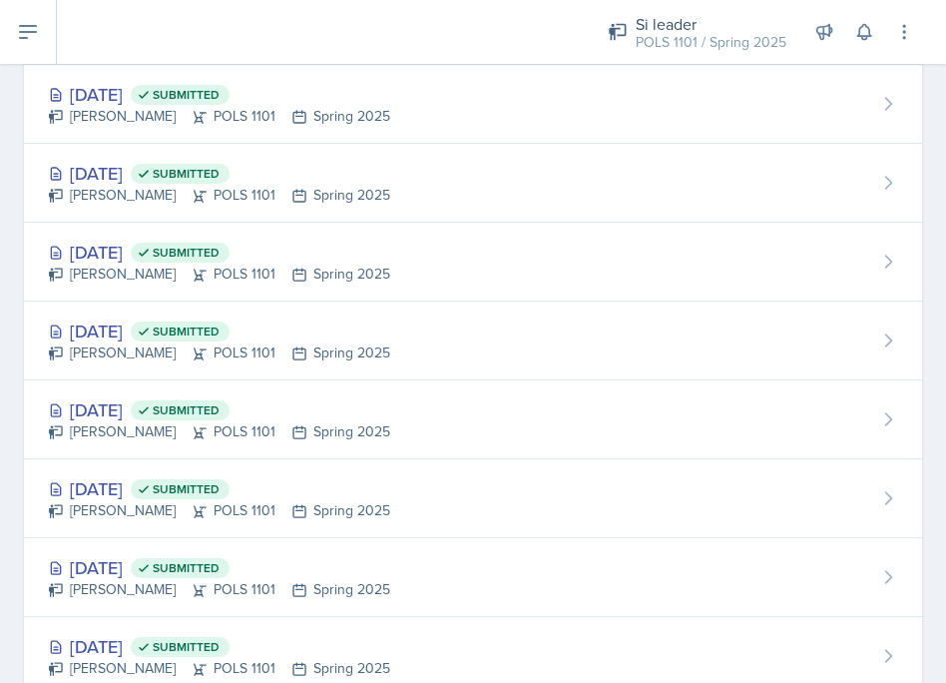
scroll to position [665, 0]
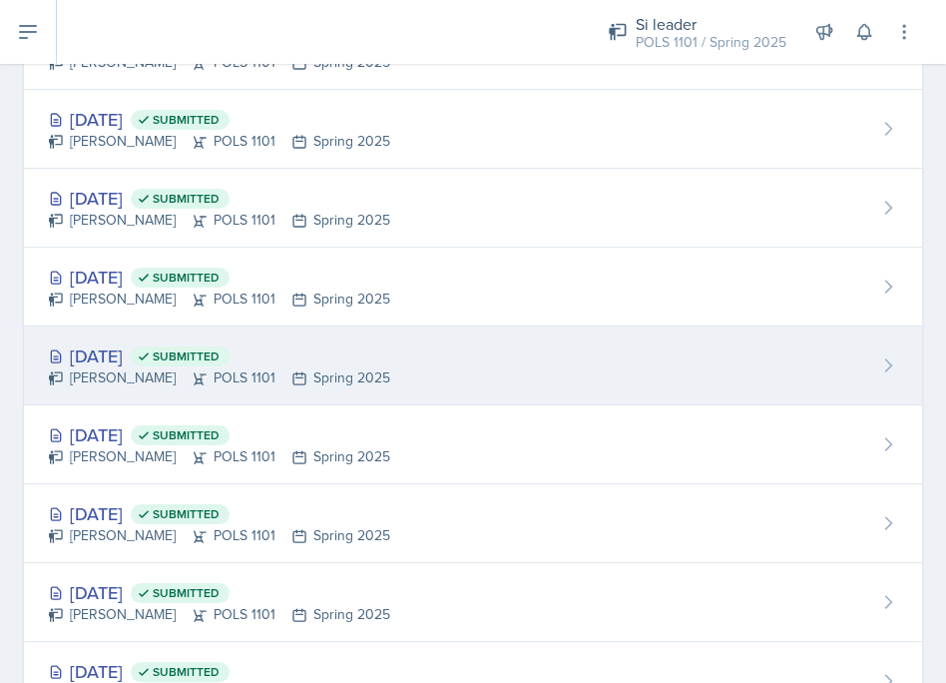
click at [147, 367] on div "Destiny Hopson POLS 1101 Spring 2025" at bounding box center [219, 377] width 342 height 21
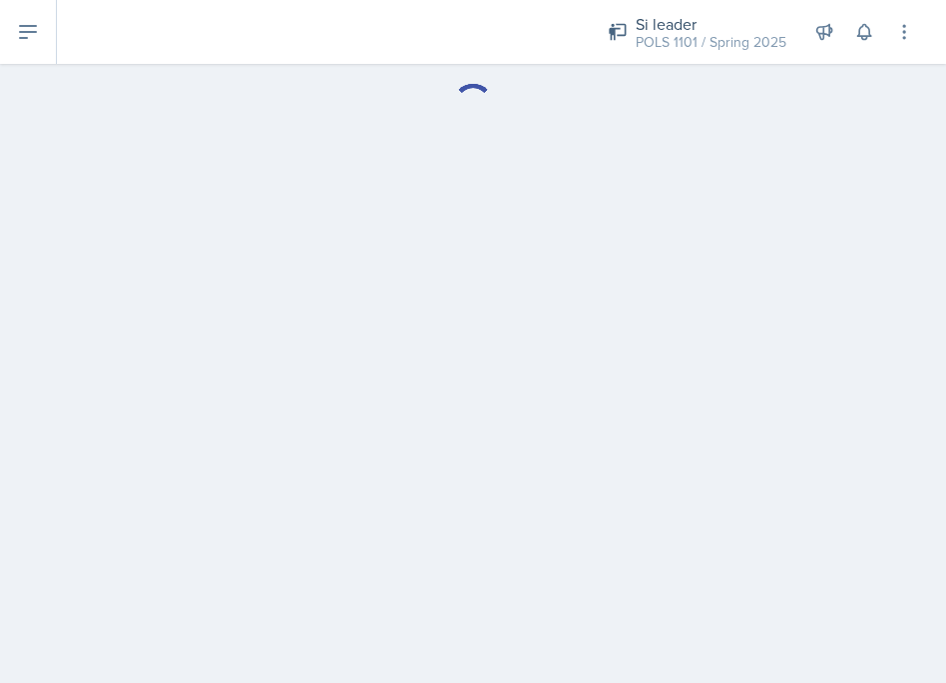
click at [129, 364] on main at bounding box center [473, 373] width 946 height 619
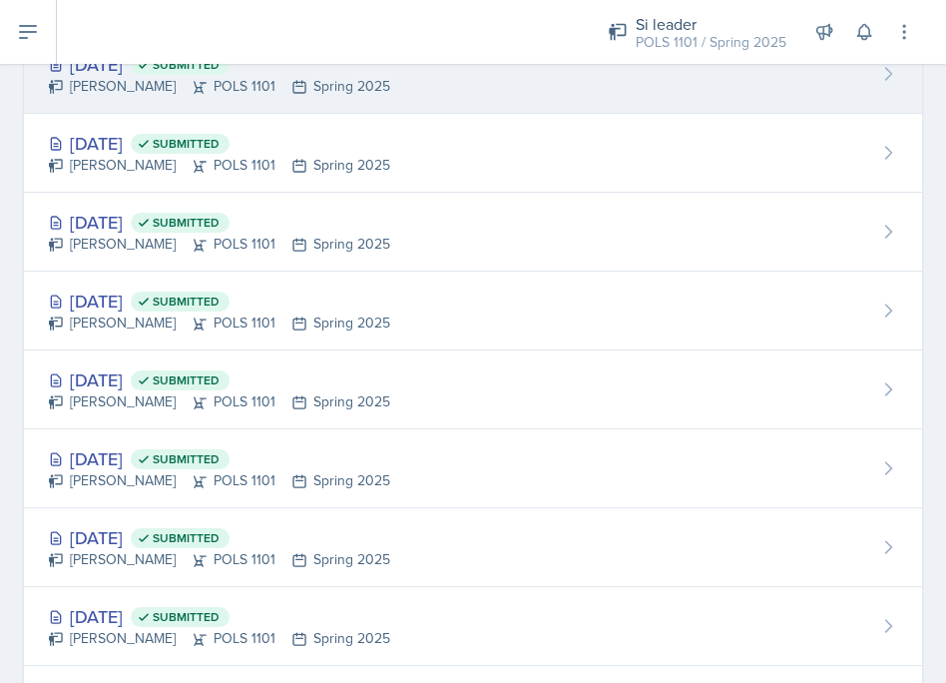
scroll to position [616, 0]
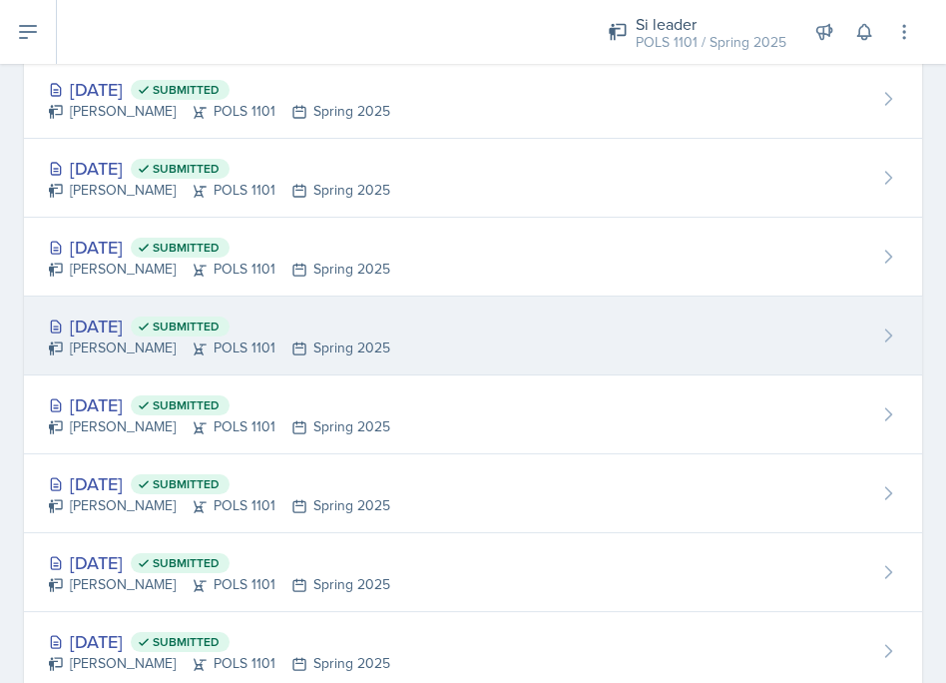
click at [128, 337] on div "Destiny Hopson POLS 1101 Spring 2025" at bounding box center [219, 347] width 342 height 21
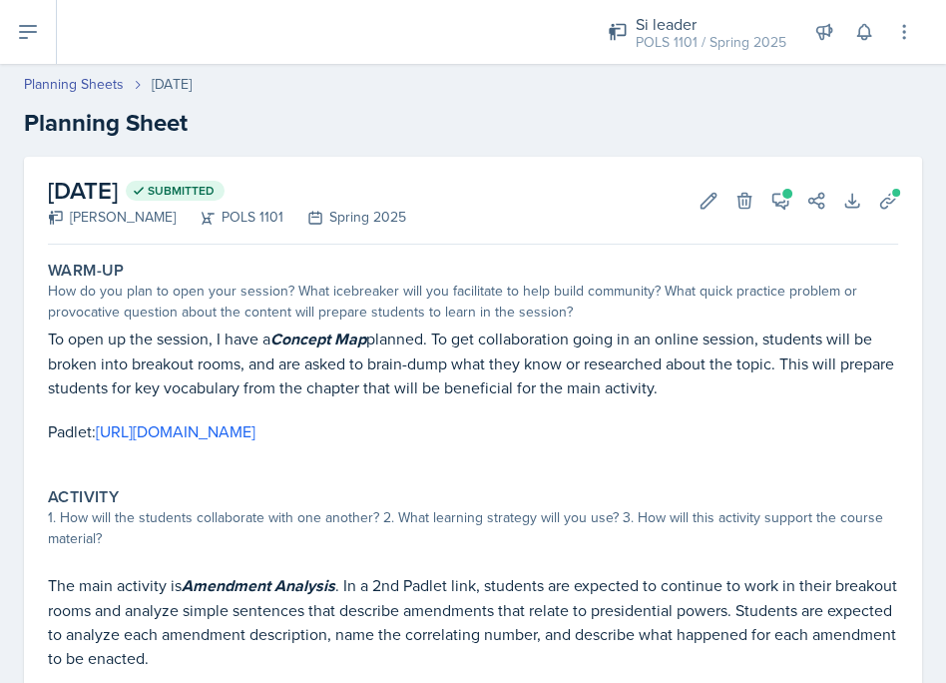
scroll to position [239, 0]
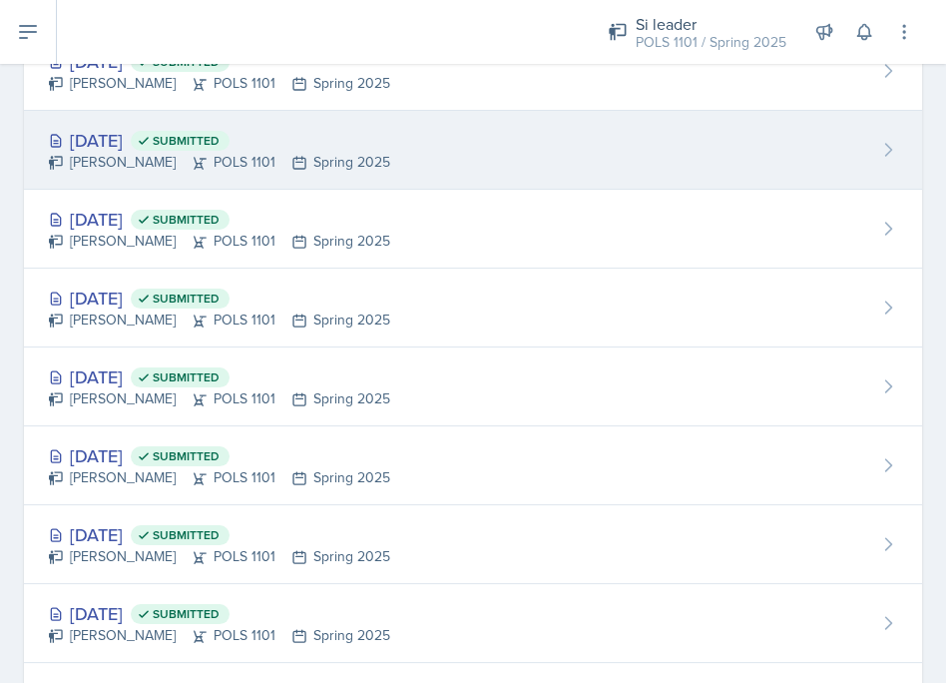
scroll to position [451, 0]
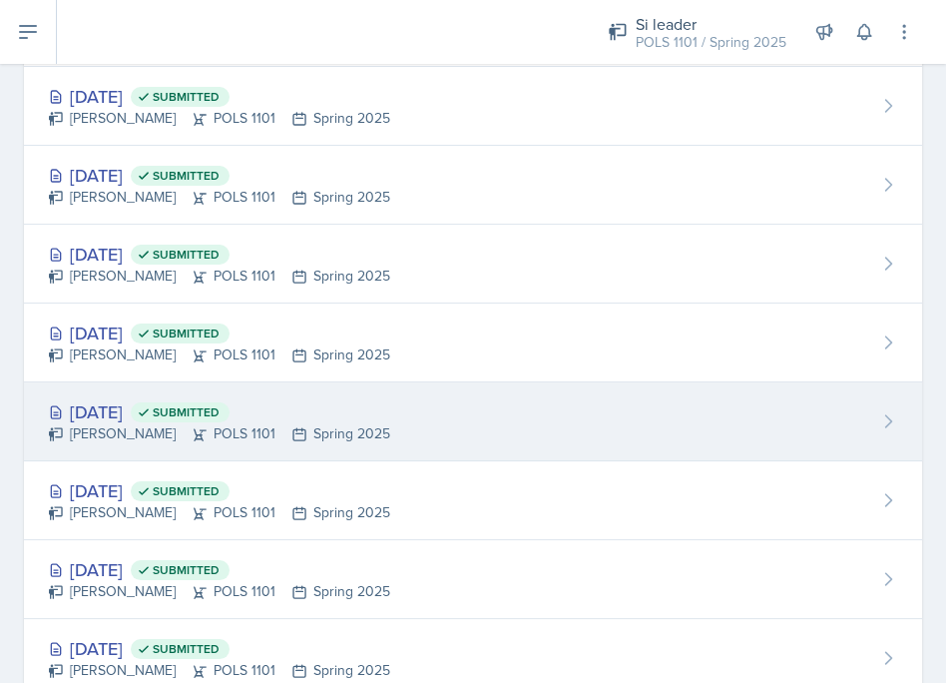
click at [173, 430] on div "Destiny Hopson POLS 1101 Spring 2025" at bounding box center [219, 433] width 342 height 21
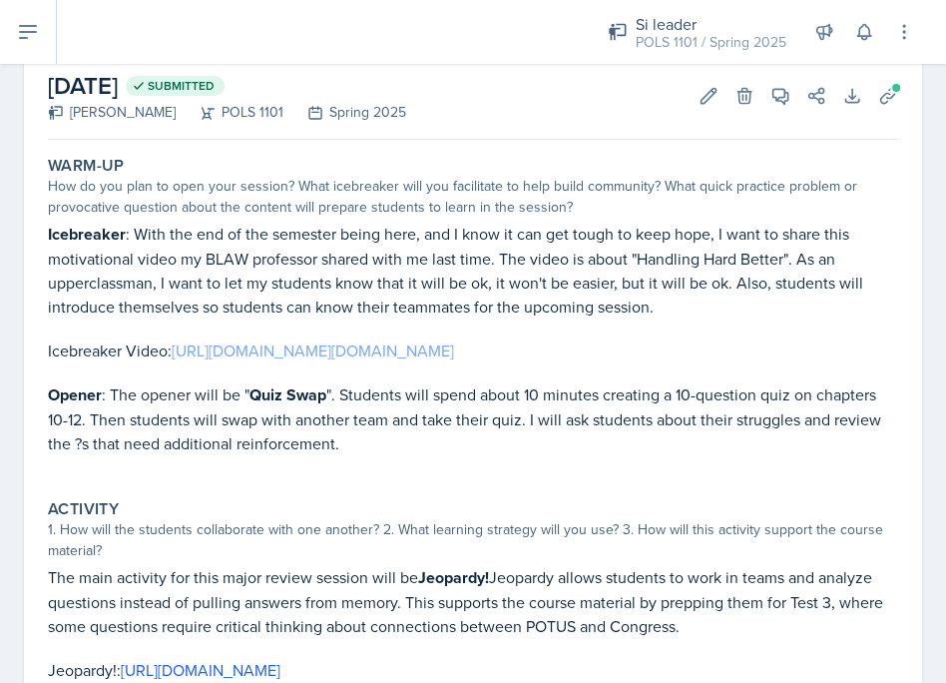
scroll to position [246, 0]
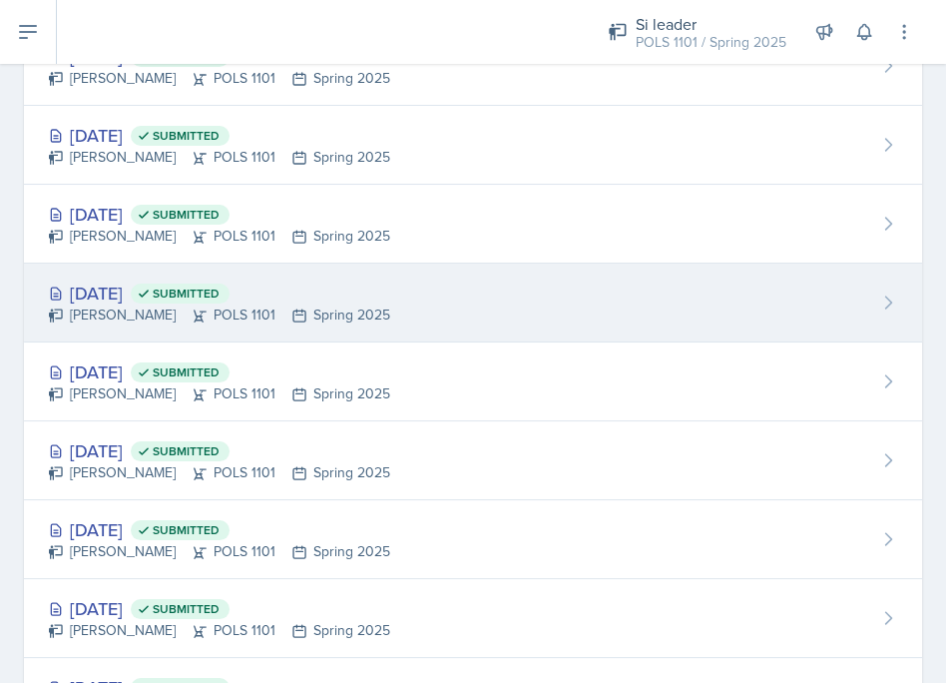
scroll to position [1102, 0]
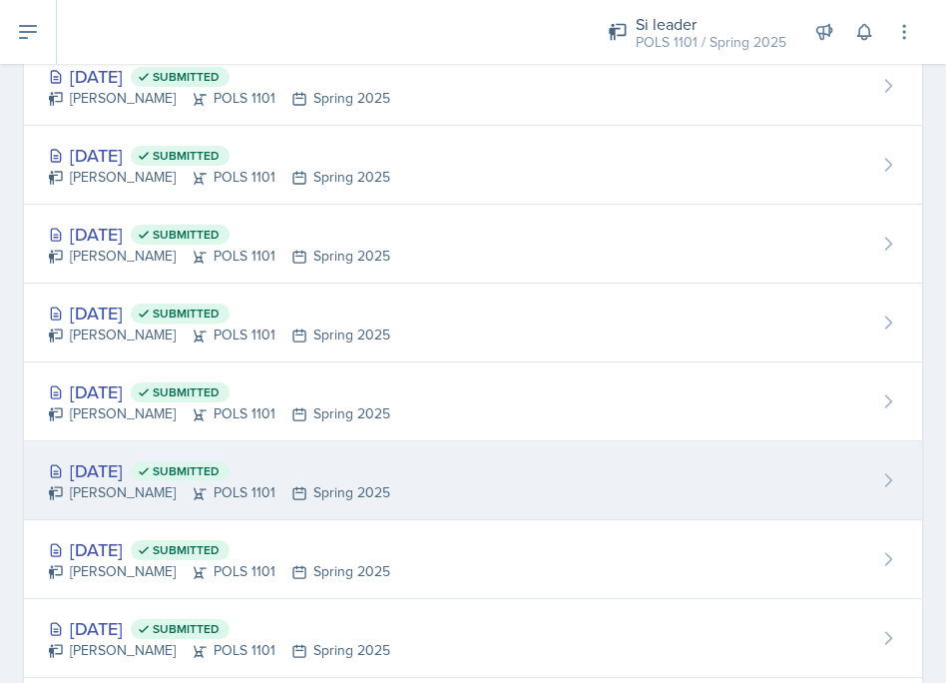
drag, startPoint x: 307, startPoint y: 536, endPoint x: 296, endPoint y: 485, distance: 52.1
click at [296, 487] on icon at bounding box center [299, 493] width 12 height 12
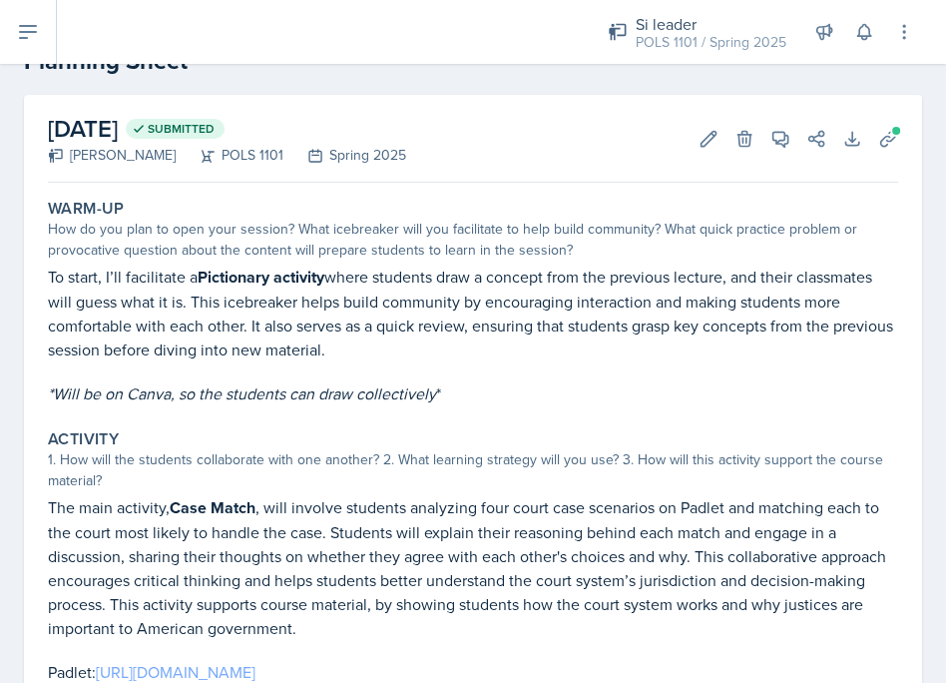
scroll to position [58, 0]
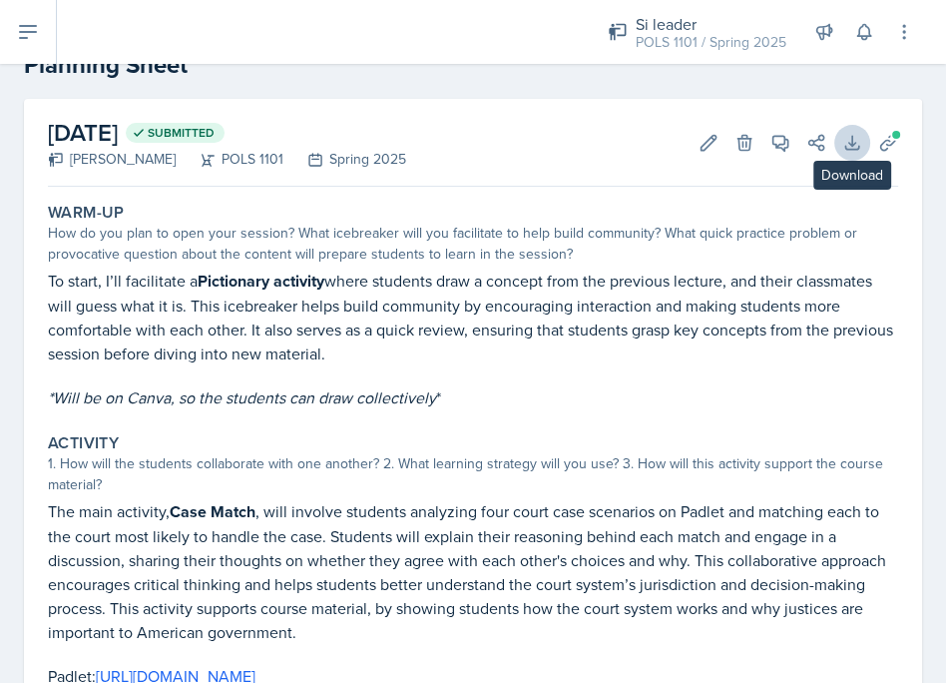
click at [850, 136] on icon at bounding box center [852, 143] width 20 height 20
click at [884, 140] on icon at bounding box center [888, 143] width 20 height 20
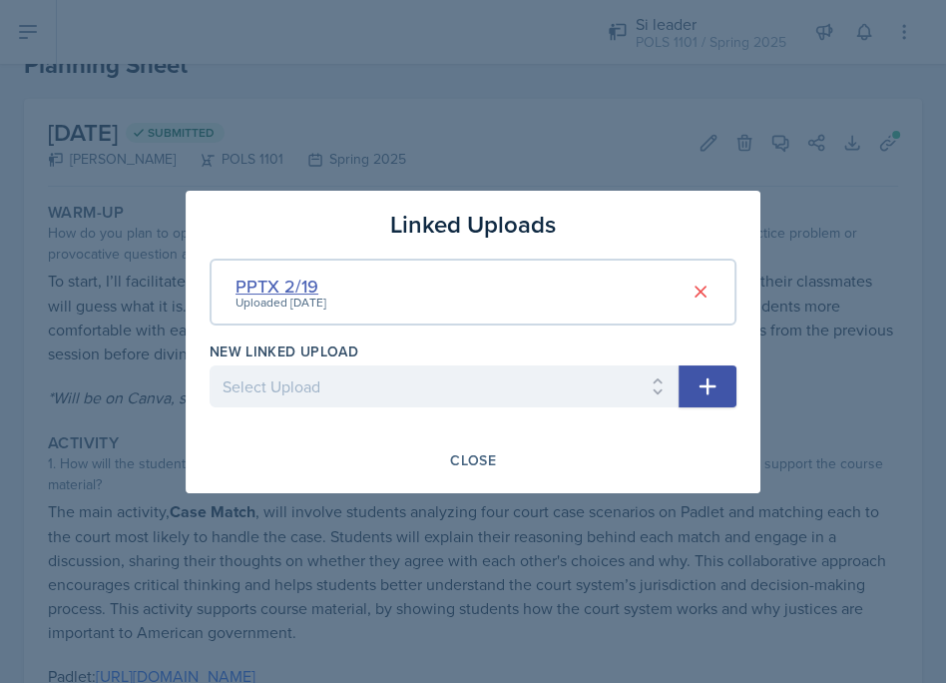
click at [267, 276] on div "PPTX 2/19" at bounding box center [281, 285] width 91 height 27
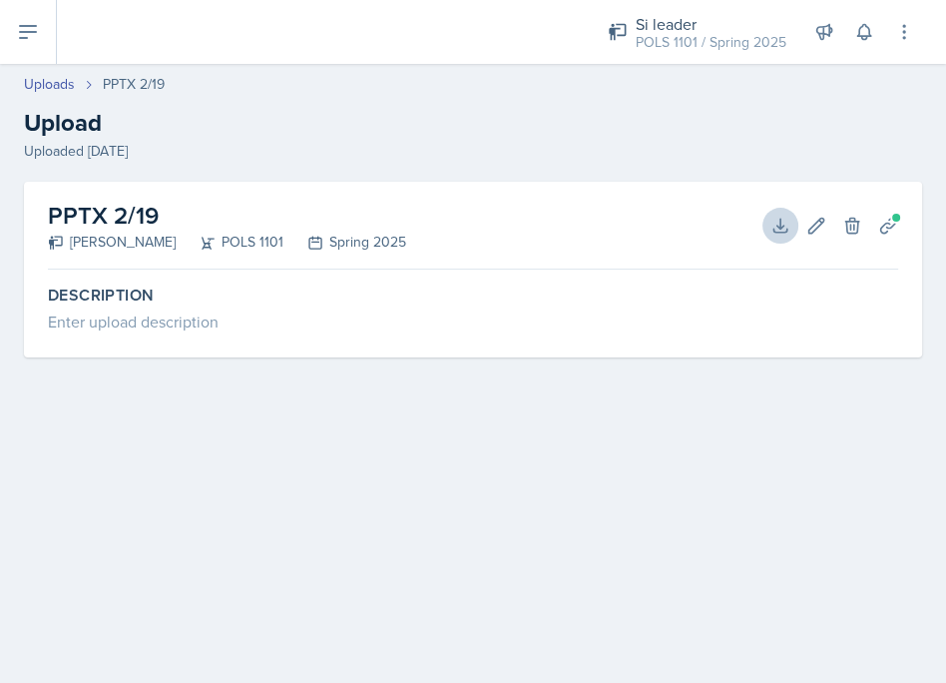
click at [773, 216] on icon at bounding box center [781, 226] width 20 height 20
click at [473, 130] on h2 "Upload" at bounding box center [473, 123] width 898 height 36
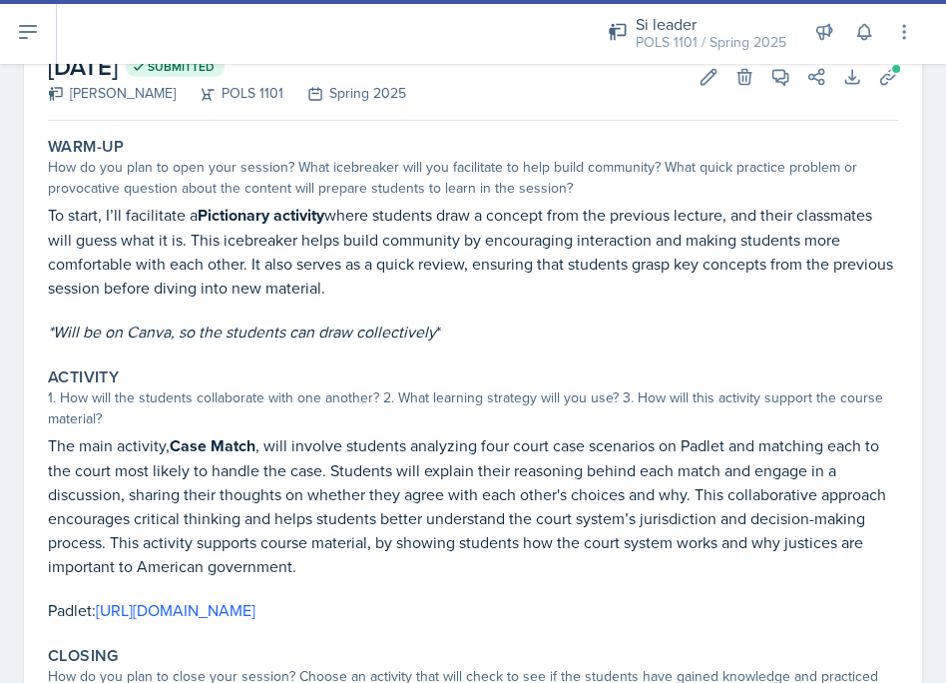
scroll to position [134, 0]
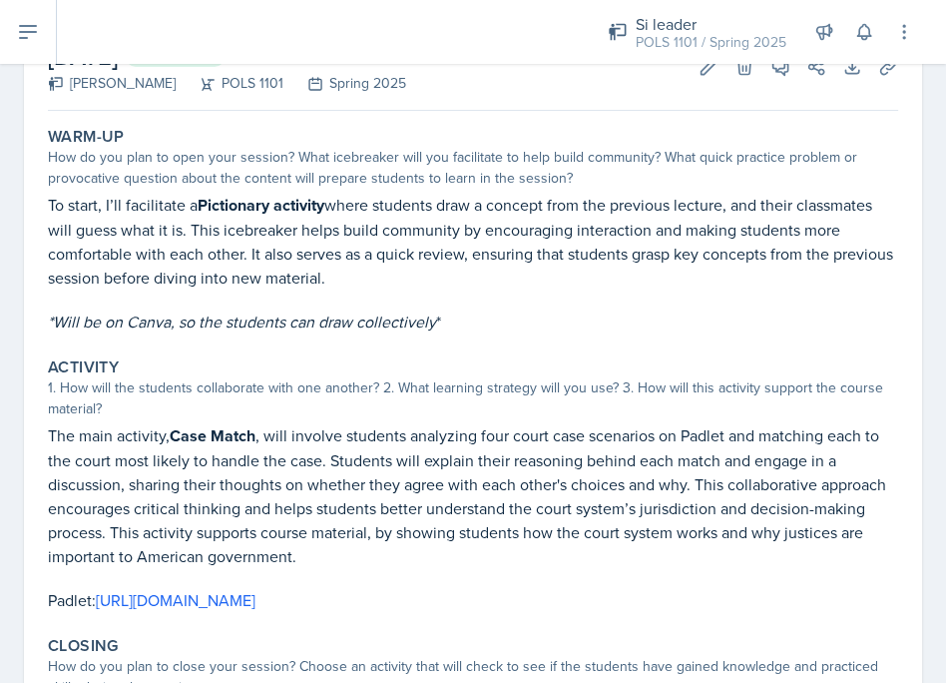
drag, startPoint x: 230, startPoint y: 289, endPoint x: 252, endPoint y: 310, distance: 30.4
click at [248, 308] on div "To start, I’ll facilitate a Pictionary activity where students draw a concept f…" at bounding box center [473, 263] width 850 height 141
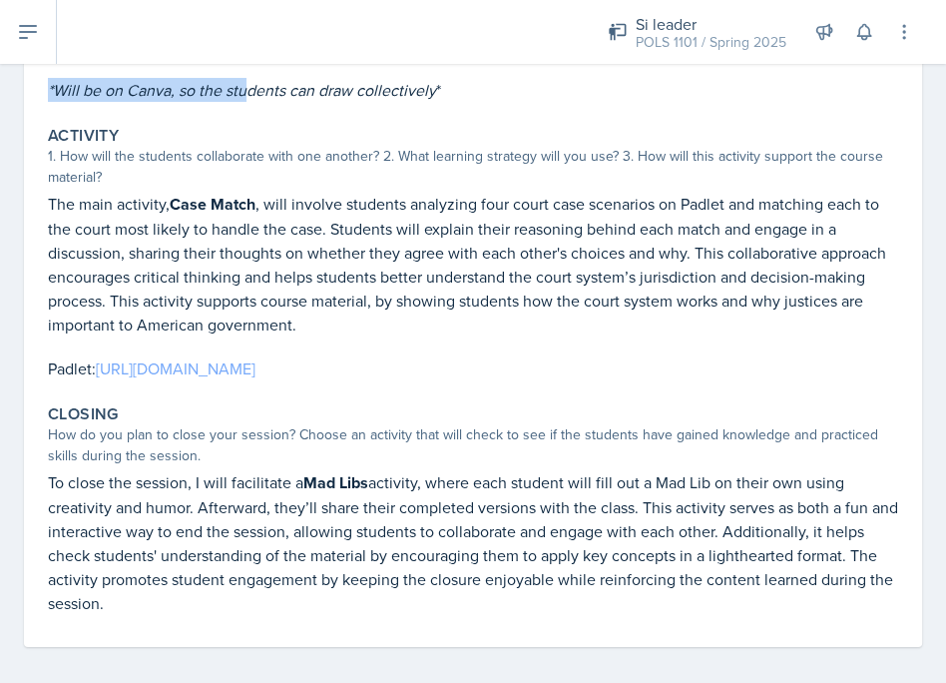
scroll to position [364, 0]
click at [256, 359] on link "[URL][DOMAIN_NAME]" at bounding box center [176, 369] width 160 height 22
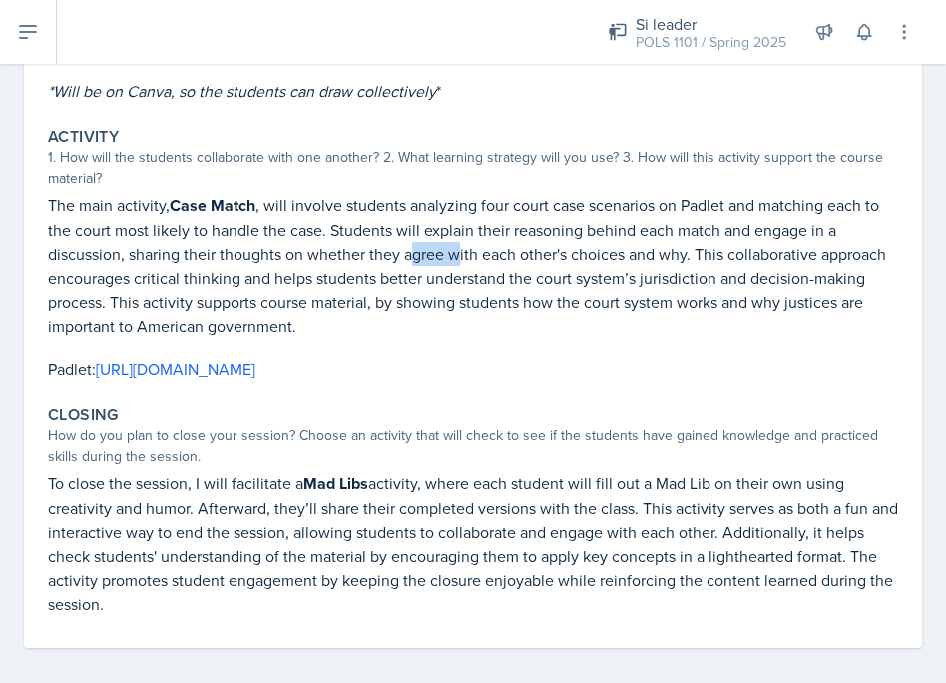
drag, startPoint x: 407, startPoint y: 241, endPoint x: 456, endPoint y: 246, distance: 49.2
click at [456, 246] on p "The main activity, Case Match , will involve students analyzing four court case…" at bounding box center [473, 265] width 850 height 145
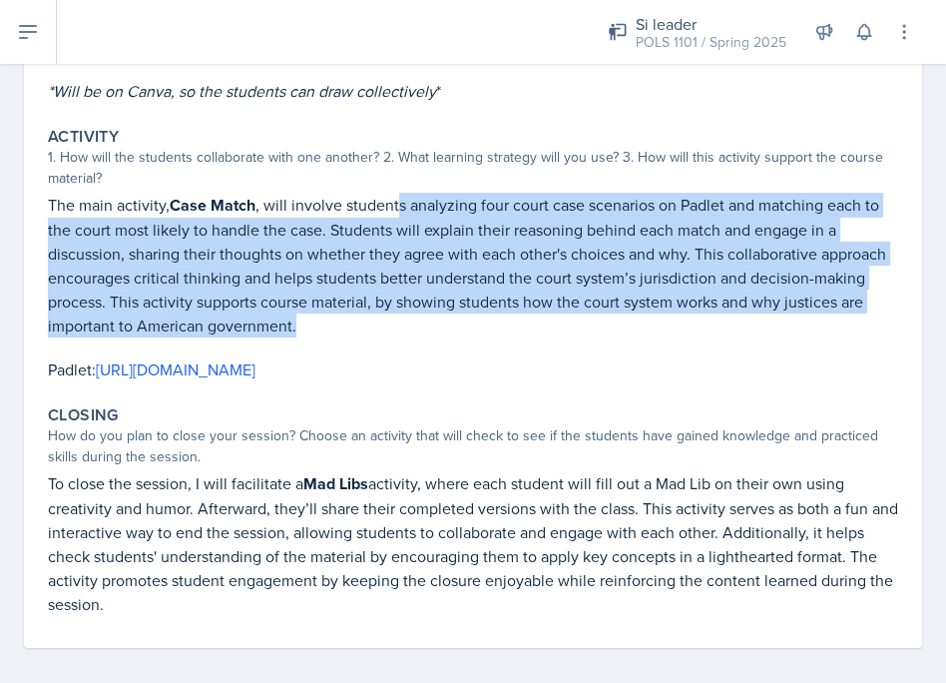
drag, startPoint x: 398, startPoint y: 208, endPoint x: 489, endPoint y: 325, distance: 148.7
click at [489, 325] on p "The main activity, Case Match , will involve students analyzing four court case…" at bounding box center [473, 265] width 850 height 145
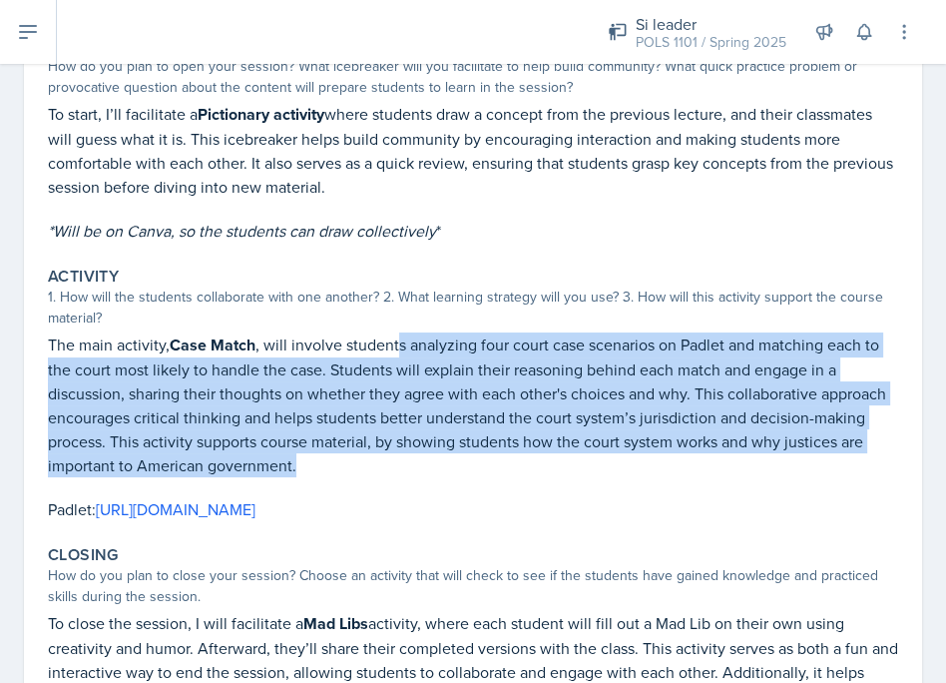
scroll to position [185, 0]
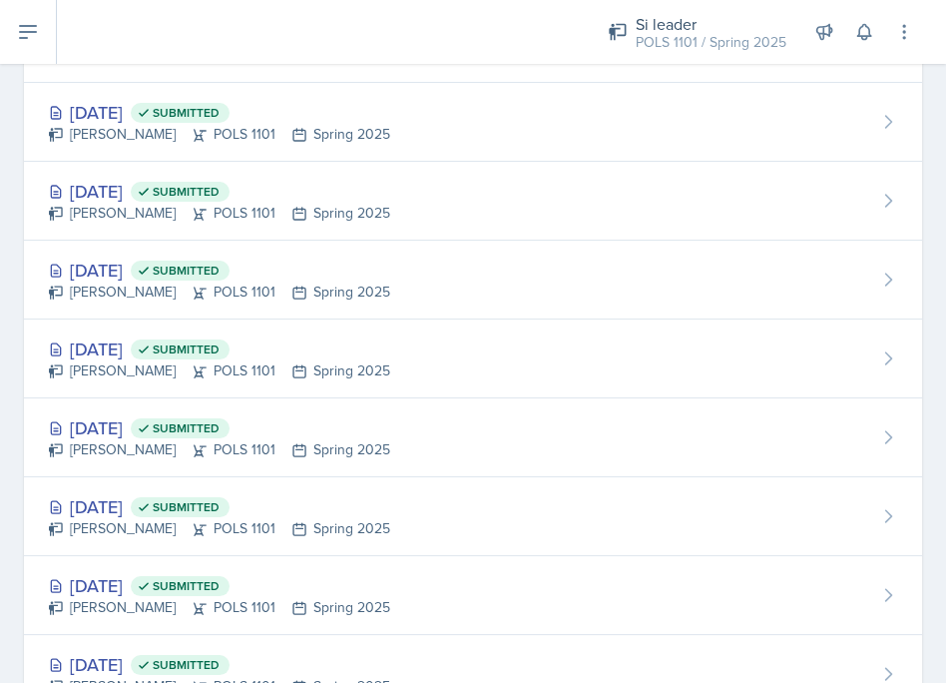
scroll to position [441, 0]
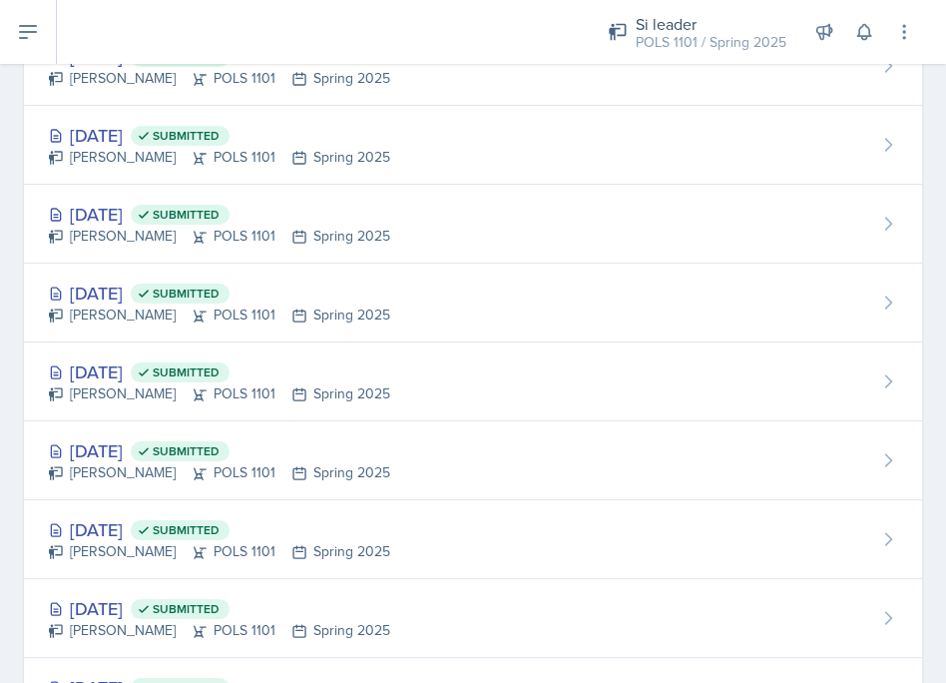
scroll to position [1205, 0]
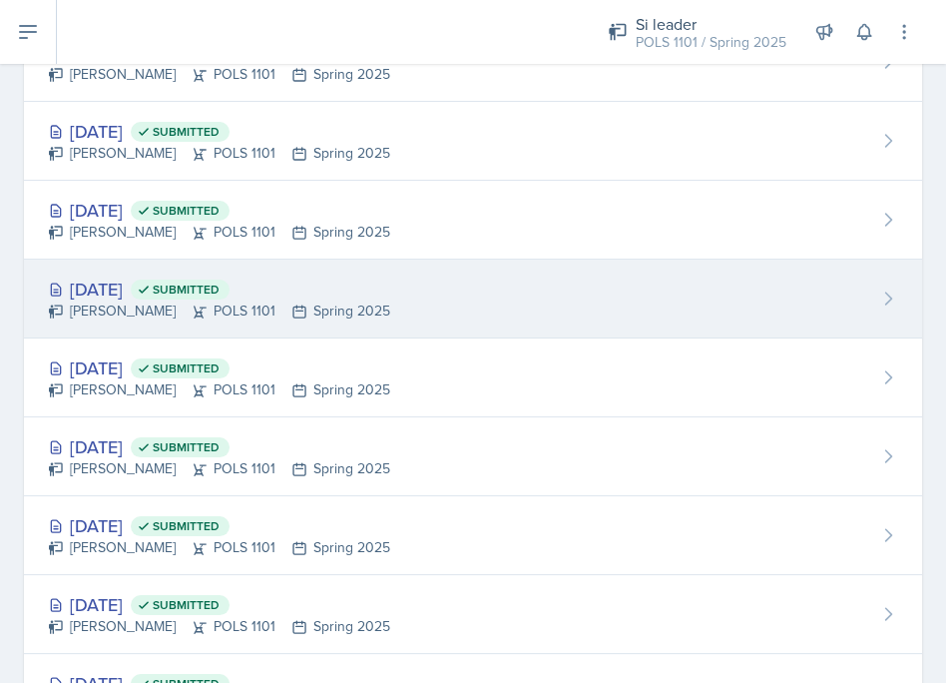
click at [170, 275] on div "Feb 24th, 2025 Submitted" at bounding box center [219, 288] width 342 height 27
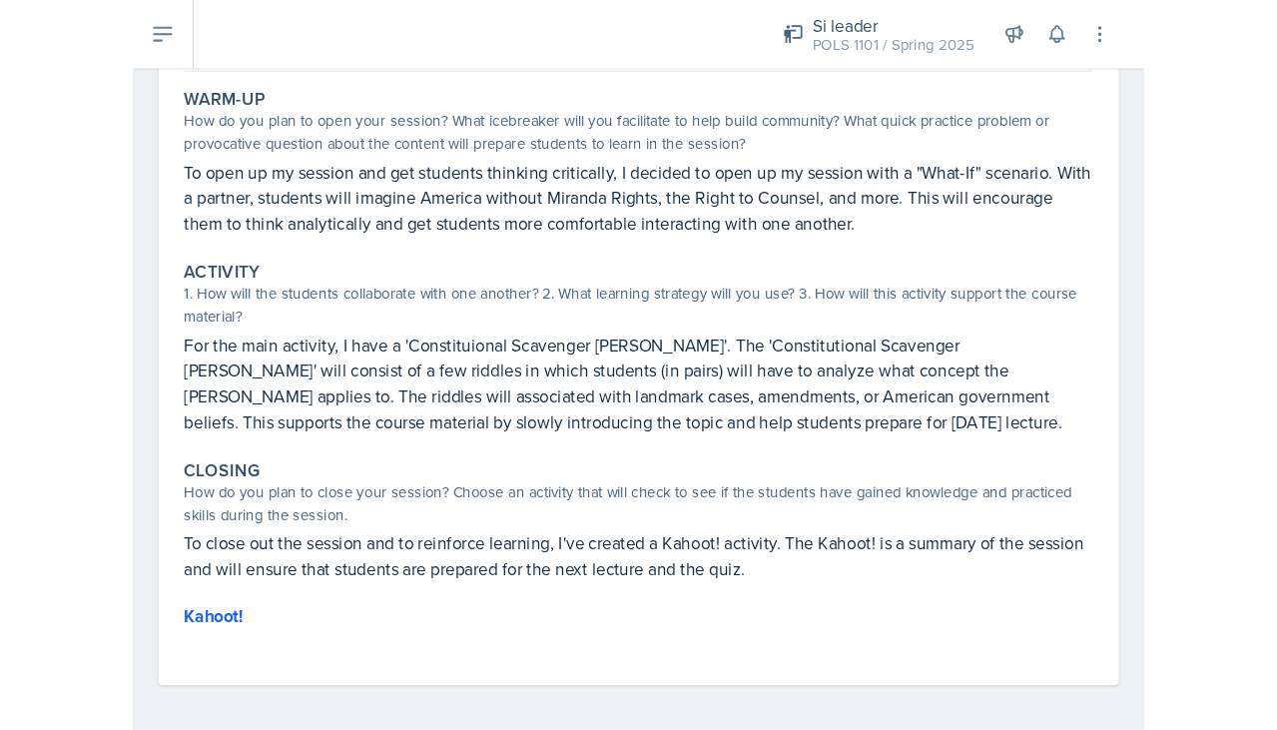
scroll to position [177, 0]
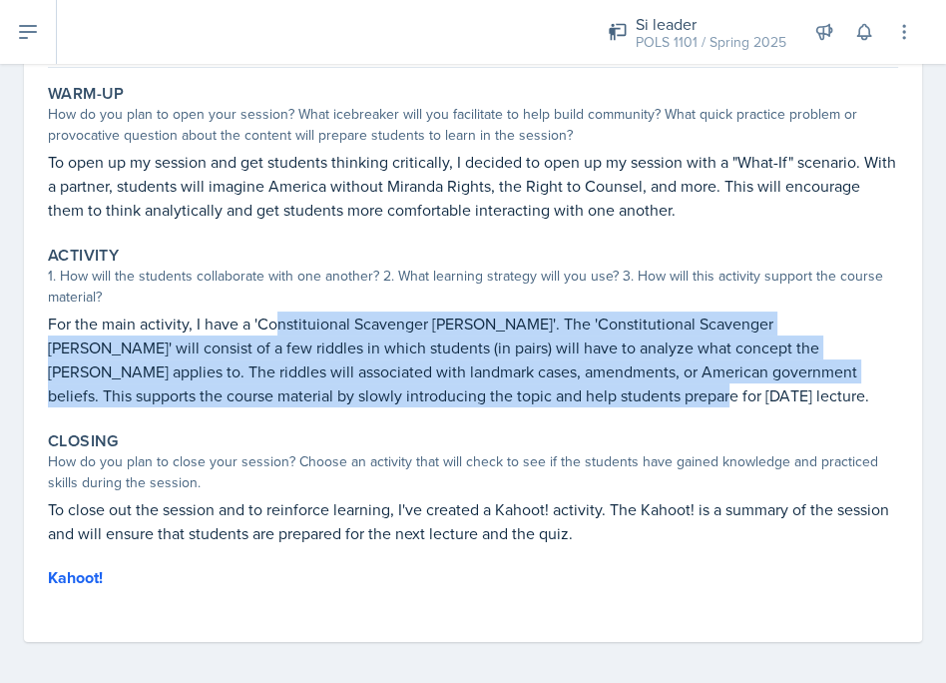
drag, startPoint x: 272, startPoint y: 326, endPoint x: 307, endPoint y: 407, distance: 88.1
click at [307, 406] on div "Activity 1. How will the students collaborate with one another? 2. What learnin…" at bounding box center [473, 327] width 866 height 178
click at [383, 372] on p "For the main activity, I have a 'Constituional Scavenger Hunt'. The 'Constituti…" at bounding box center [473, 359] width 850 height 96
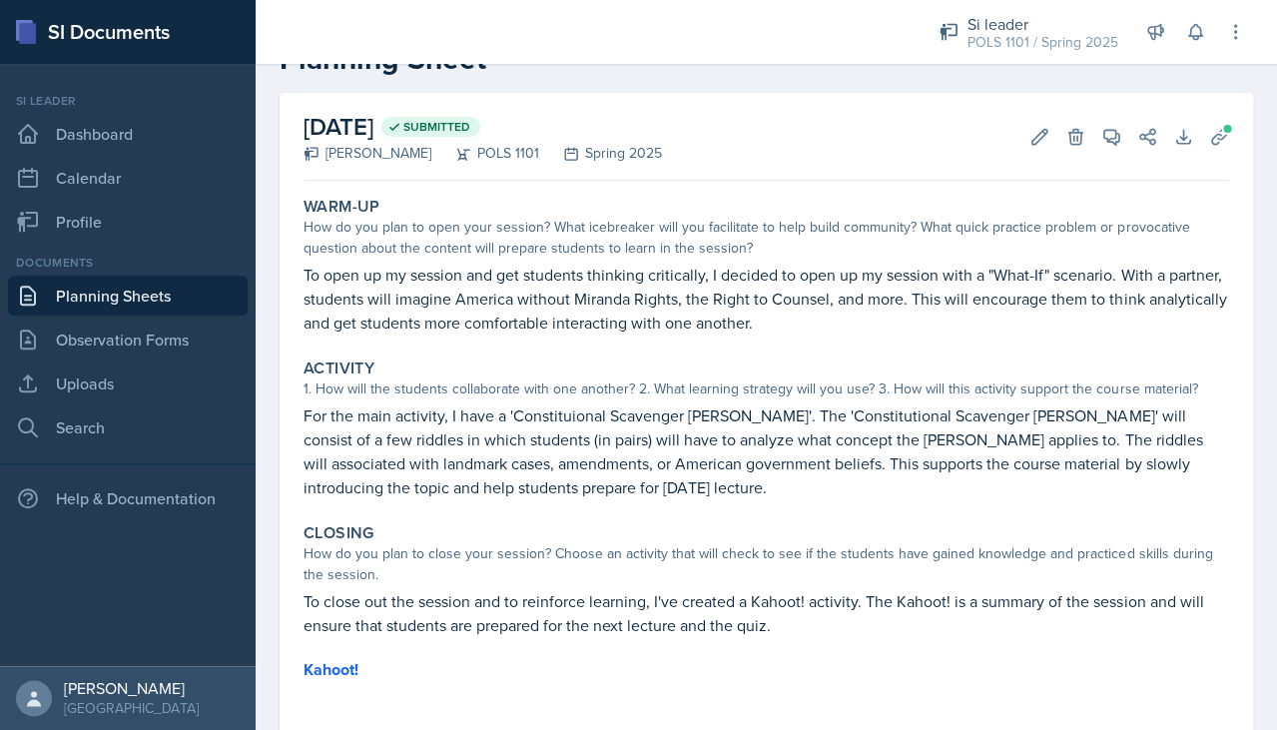
scroll to position [108, 0]
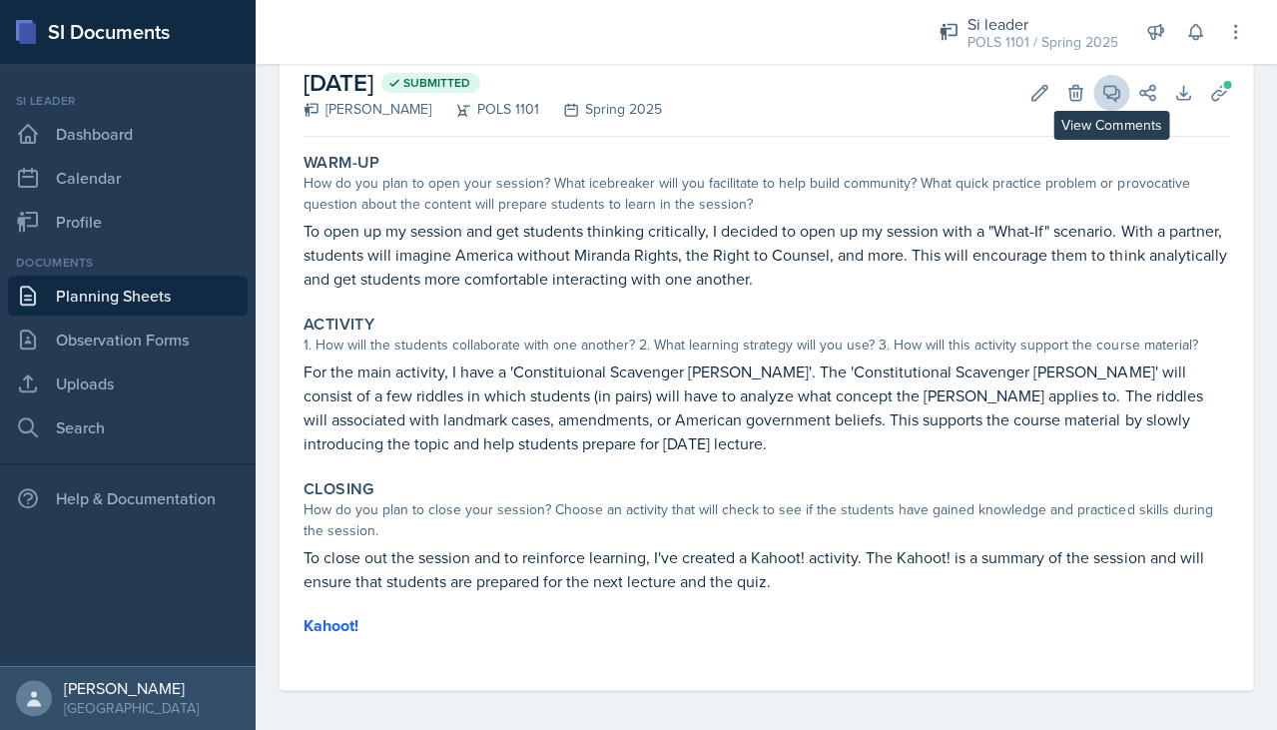
click at [1113, 101] on icon at bounding box center [1111, 93] width 20 height 20
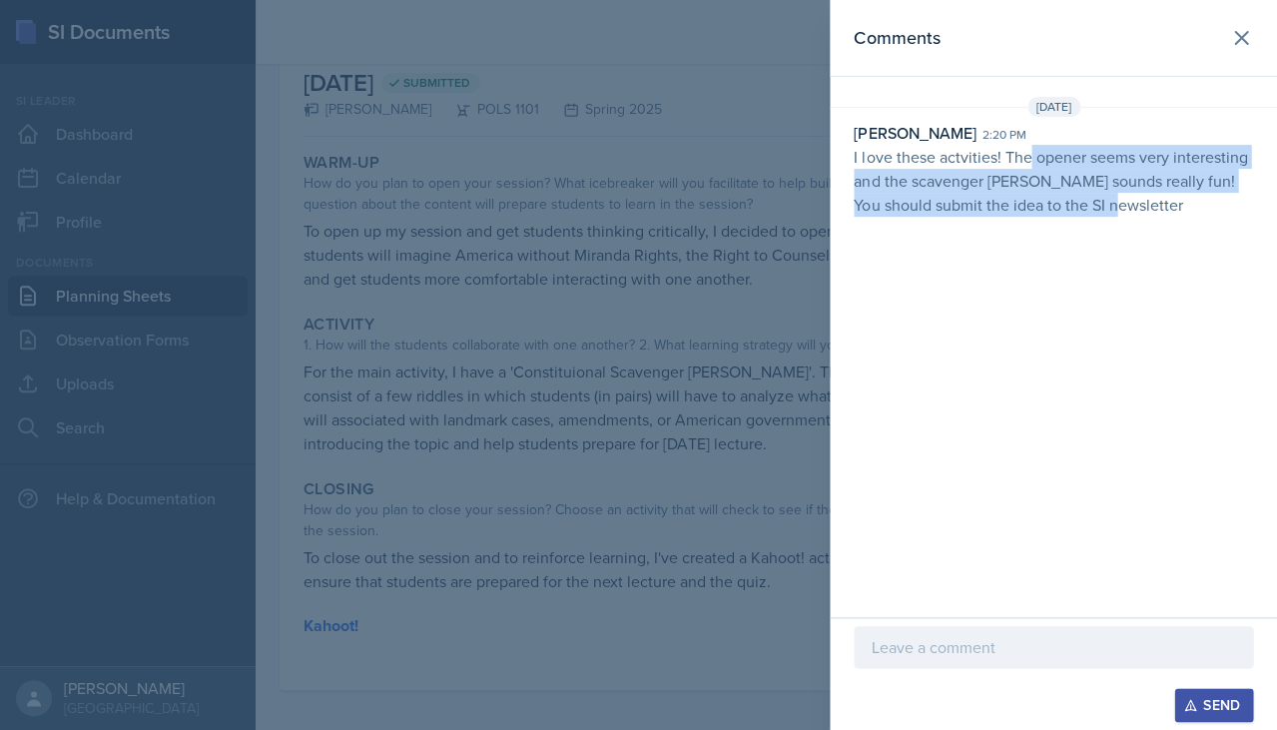
drag, startPoint x: 1028, startPoint y: 146, endPoint x: 1104, endPoint y: 193, distance: 89.2
click at [1104, 197] on p "I love these actvities! The opener seems very interesting and the scavenger [PE…" at bounding box center [1052, 181] width 399 height 72
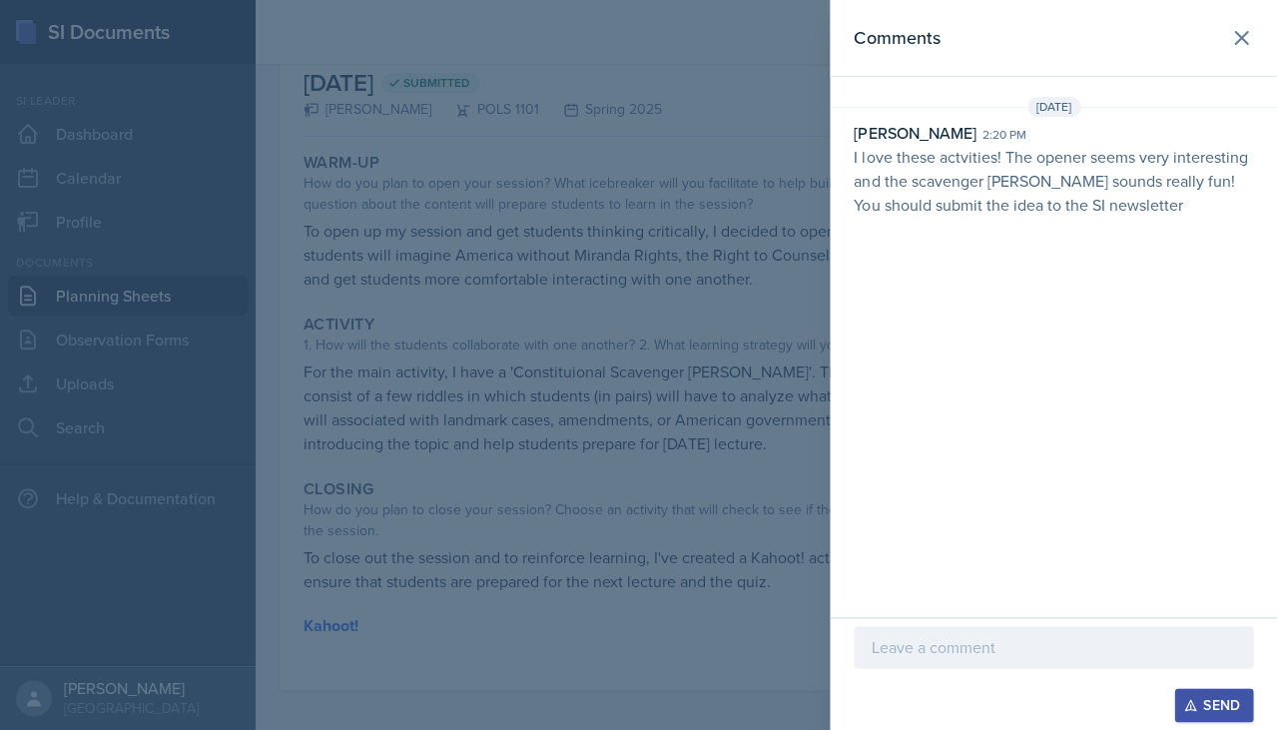
click at [1084, 205] on p "I love these actvities! The opener seems very interesting and the scavenger [PE…" at bounding box center [1052, 181] width 399 height 72
click at [685, 289] on div at bounding box center [638, 365] width 1277 height 730
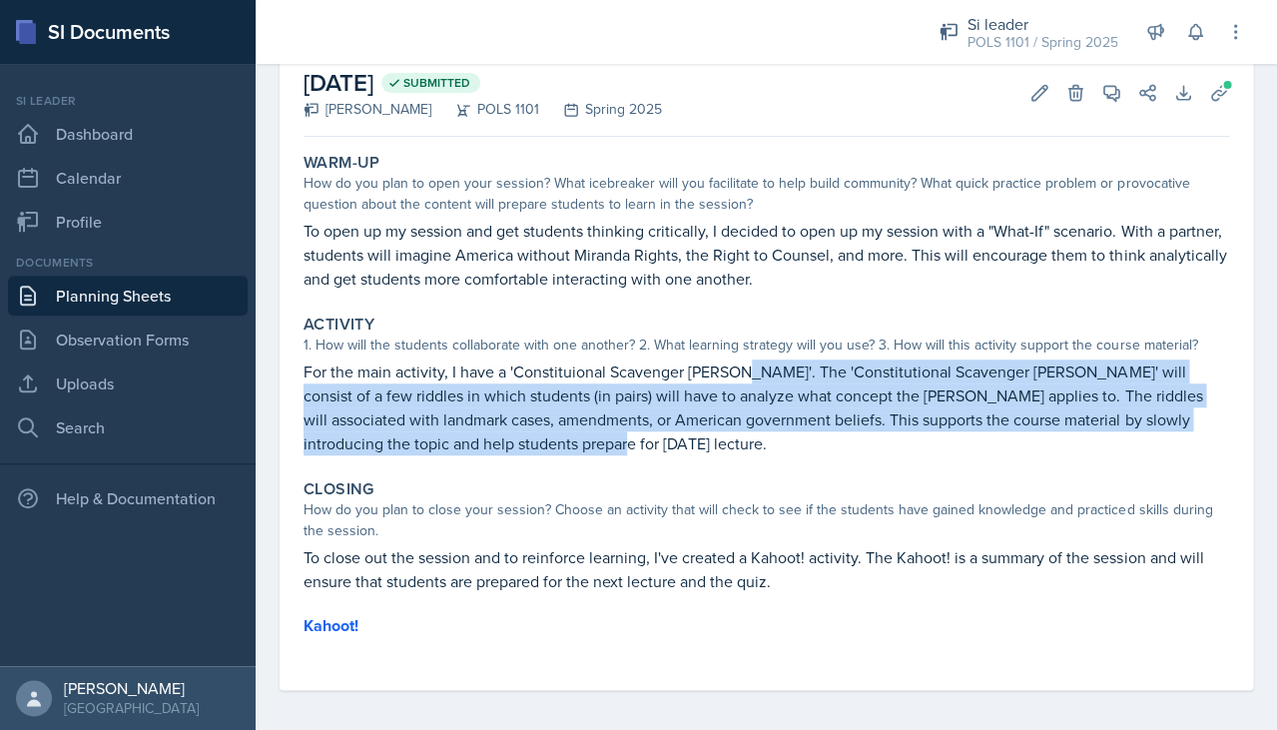
drag, startPoint x: 734, startPoint y: 366, endPoint x: 791, endPoint y: 434, distance: 89.2
click at [791, 435] on p "For the main activity, I have a 'Constituional Scavenger Hunt'. The 'Constituti…" at bounding box center [765, 407] width 925 height 96
copy p "The 'Constitutional Scavenger Hunt' will consist of a few riddles in which stud…"
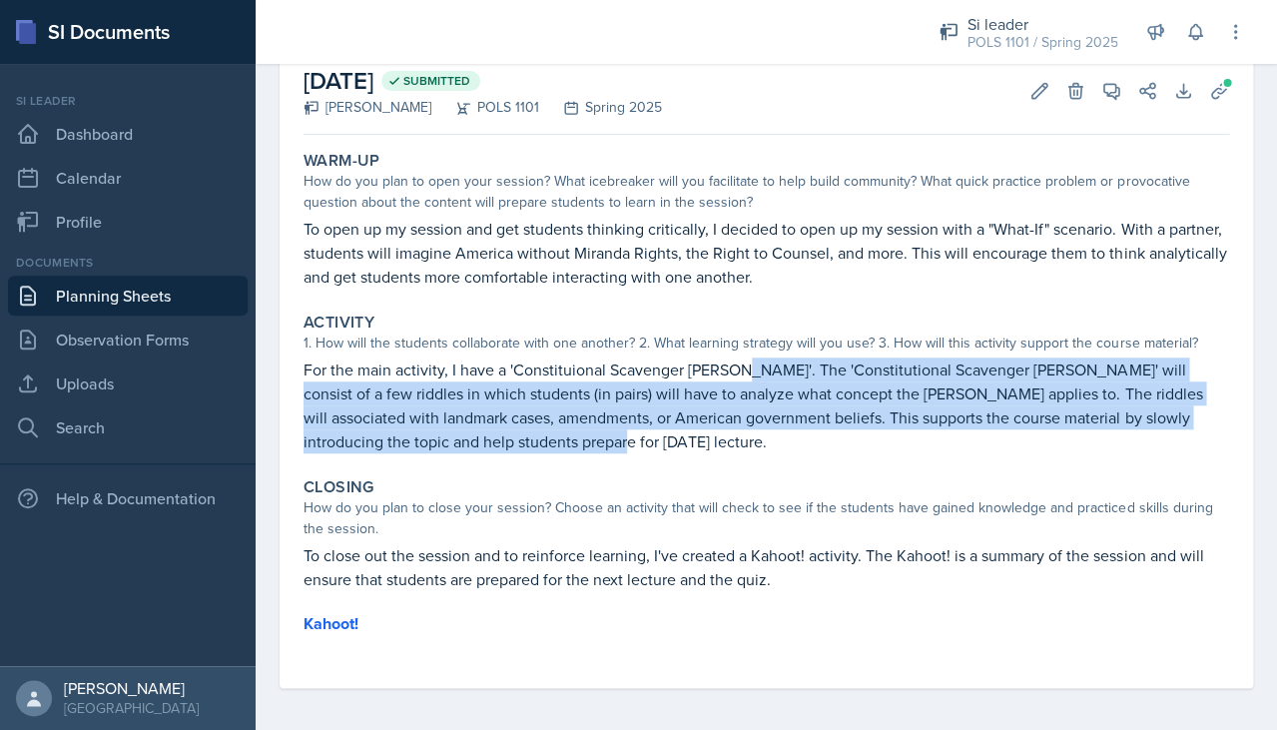
scroll to position [109, 0]
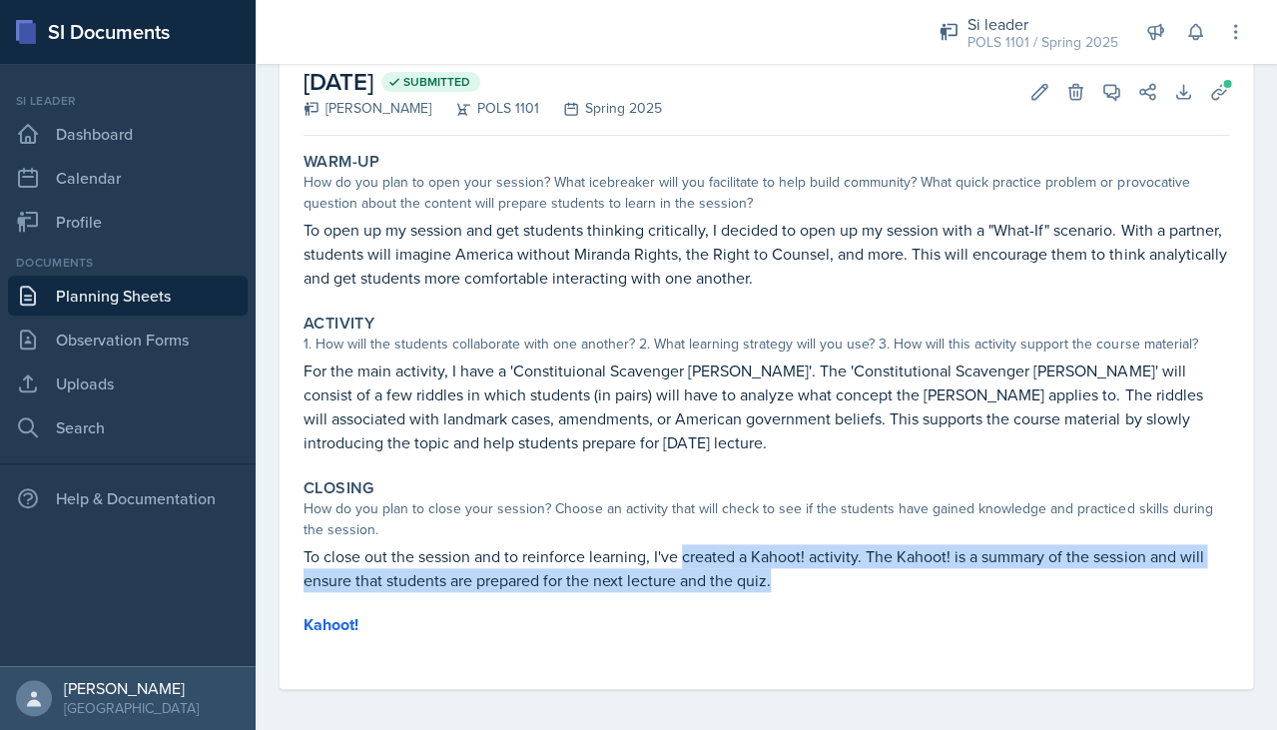
drag, startPoint x: 787, startPoint y: 583, endPoint x: 685, endPoint y: 552, distance: 107.4
click at [685, 552] on p "To close out the session and to reinforce learning, I've created a Kahoot! acti…" at bounding box center [765, 568] width 925 height 48
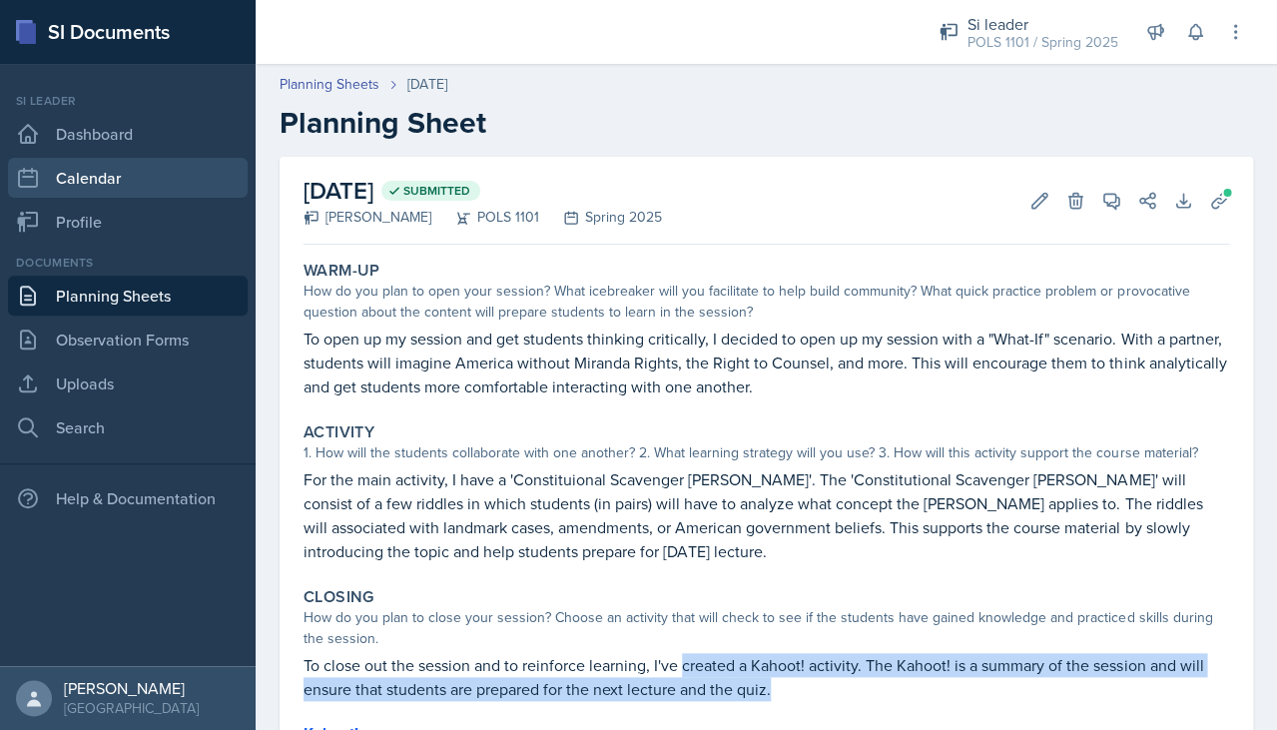
scroll to position [0, 0]
click at [325, 80] on link "Planning Sheets" at bounding box center [329, 84] width 100 height 21
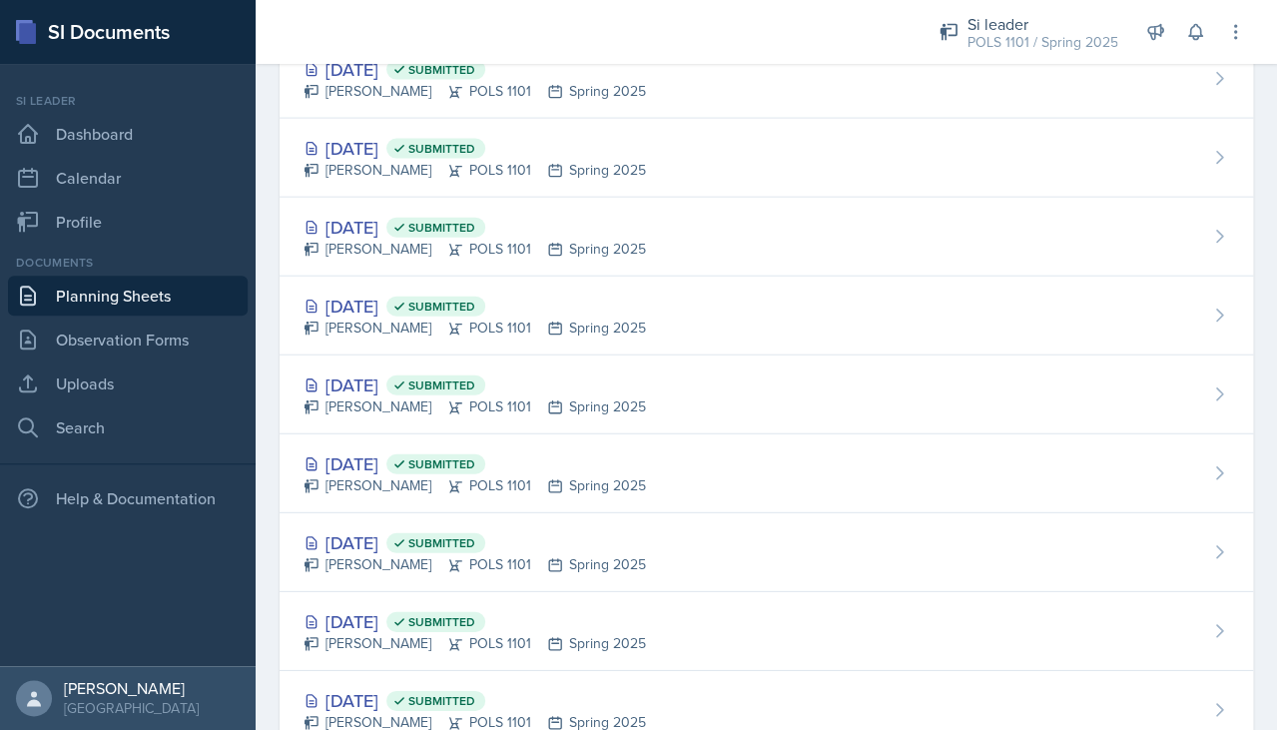
scroll to position [996, 0]
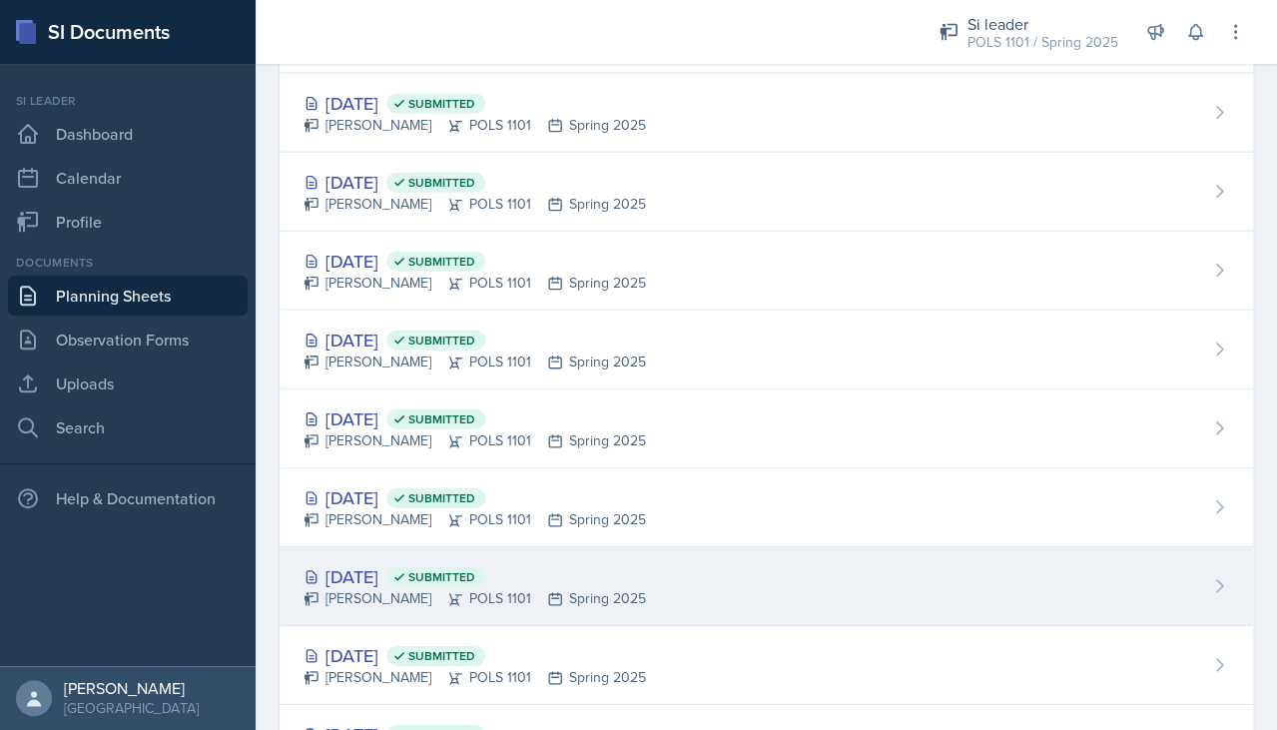
click at [484, 556] on div "Feb 19th, 2025 Submitted Destiny Hopson POLS 1101 Spring 2025" at bounding box center [765, 586] width 973 height 79
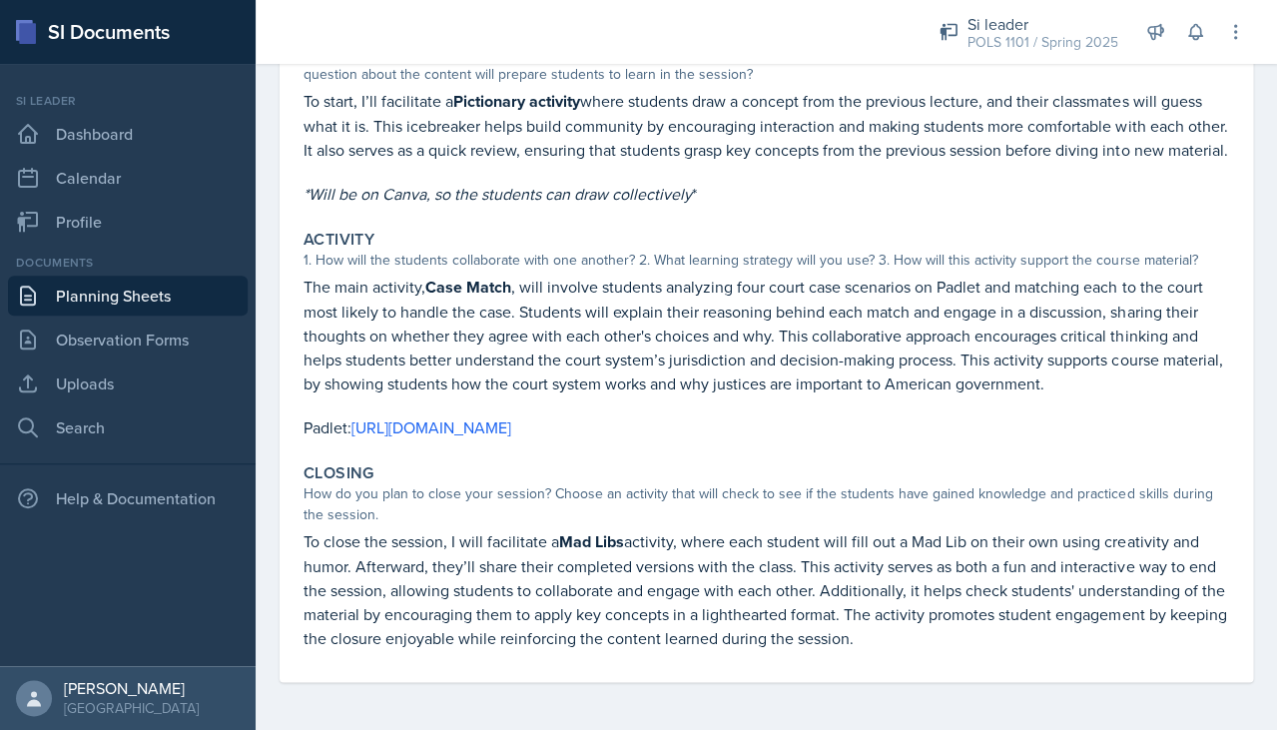
scroll to position [250, 0]
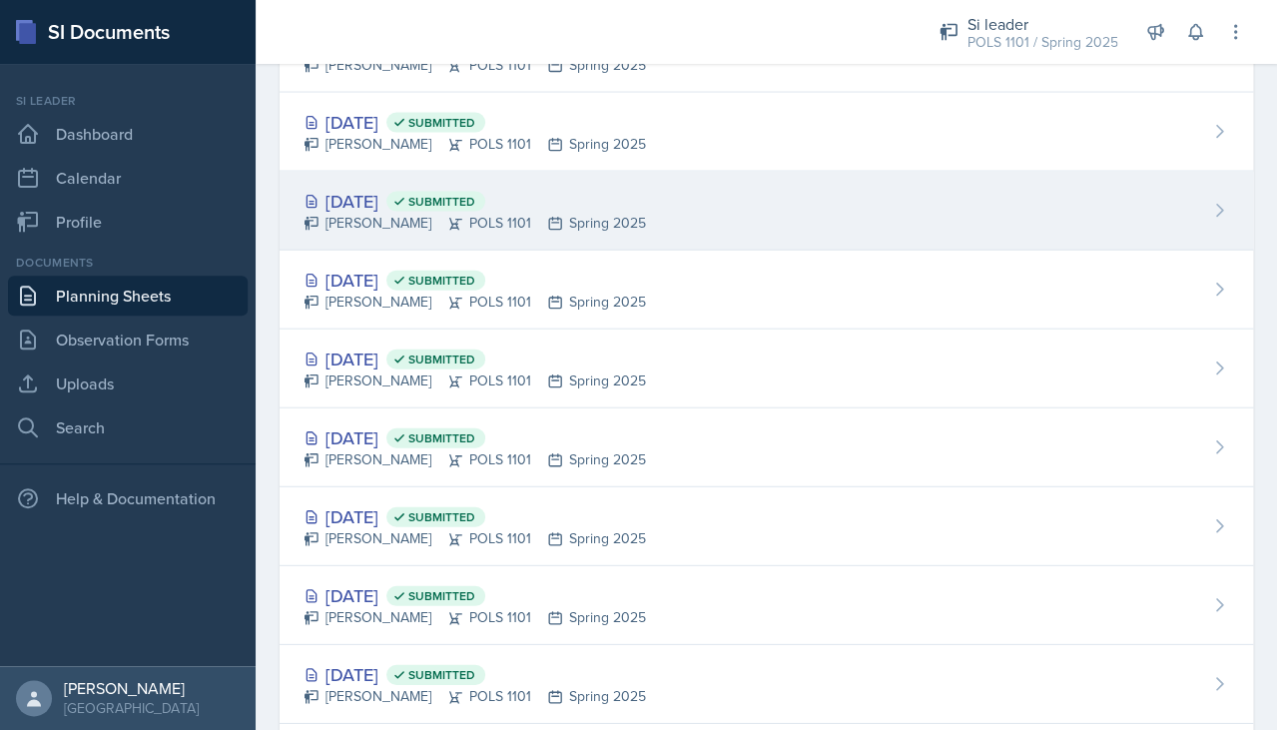
scroll to position [905, 0]
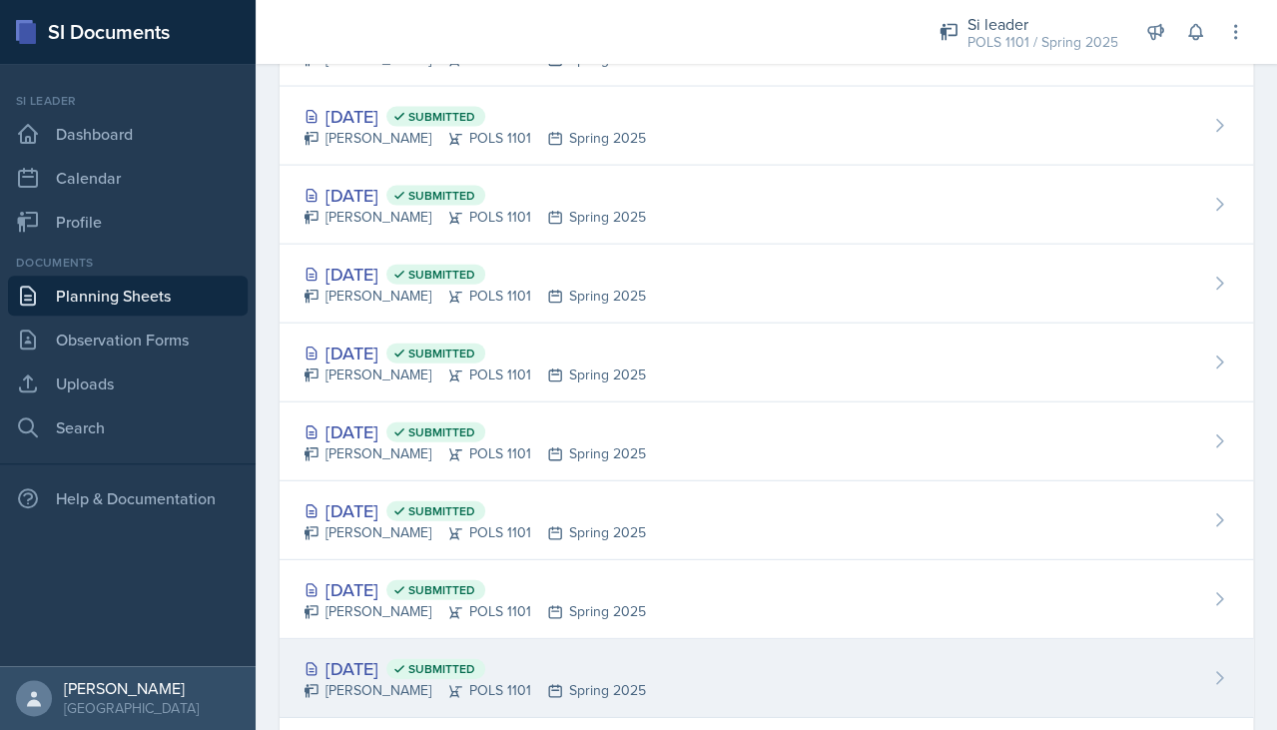
drag, startPoint x: 465, startPoint y: 683, endPoint x: 472, endPoint y: 635, distance: 48.4
click at [466, 638] on div "Feb 19th, 2025 Submitted Destiny Hopson POLS 1101 Spring 2025" at bounding box center [765, 677] width 973 height 79
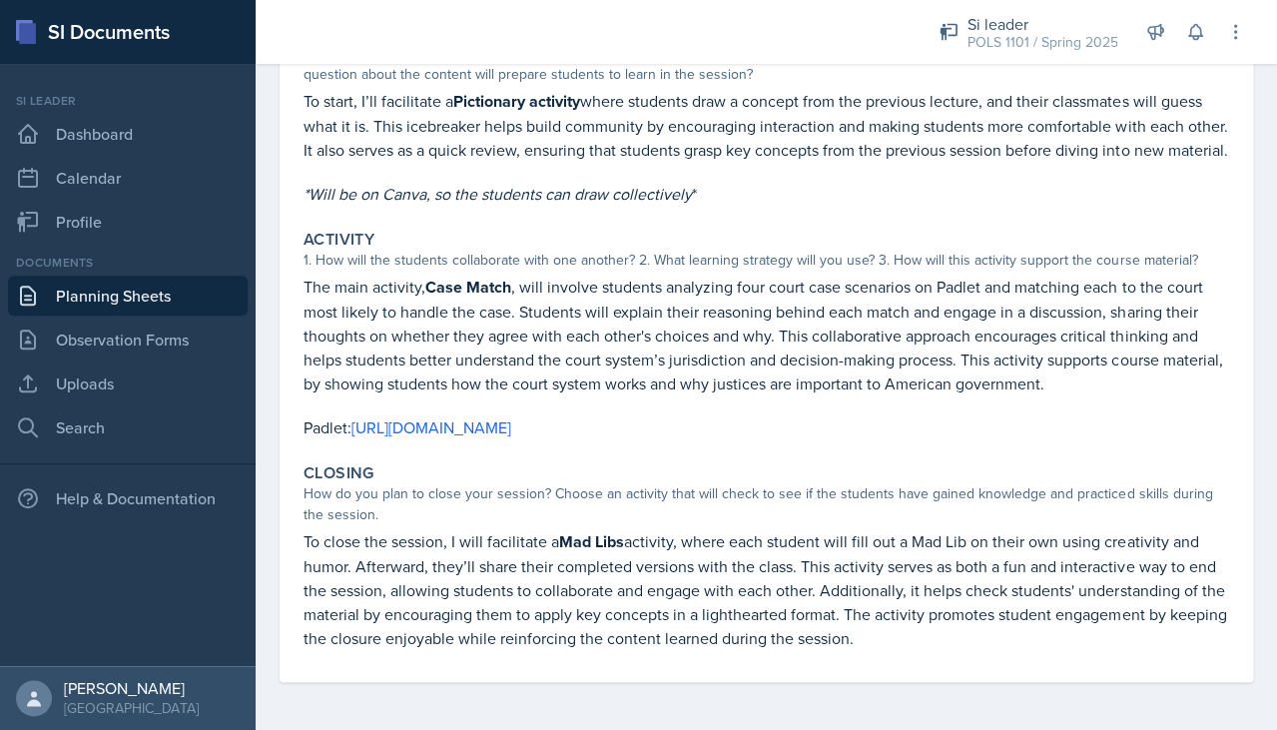
scroll to position [250, 0]
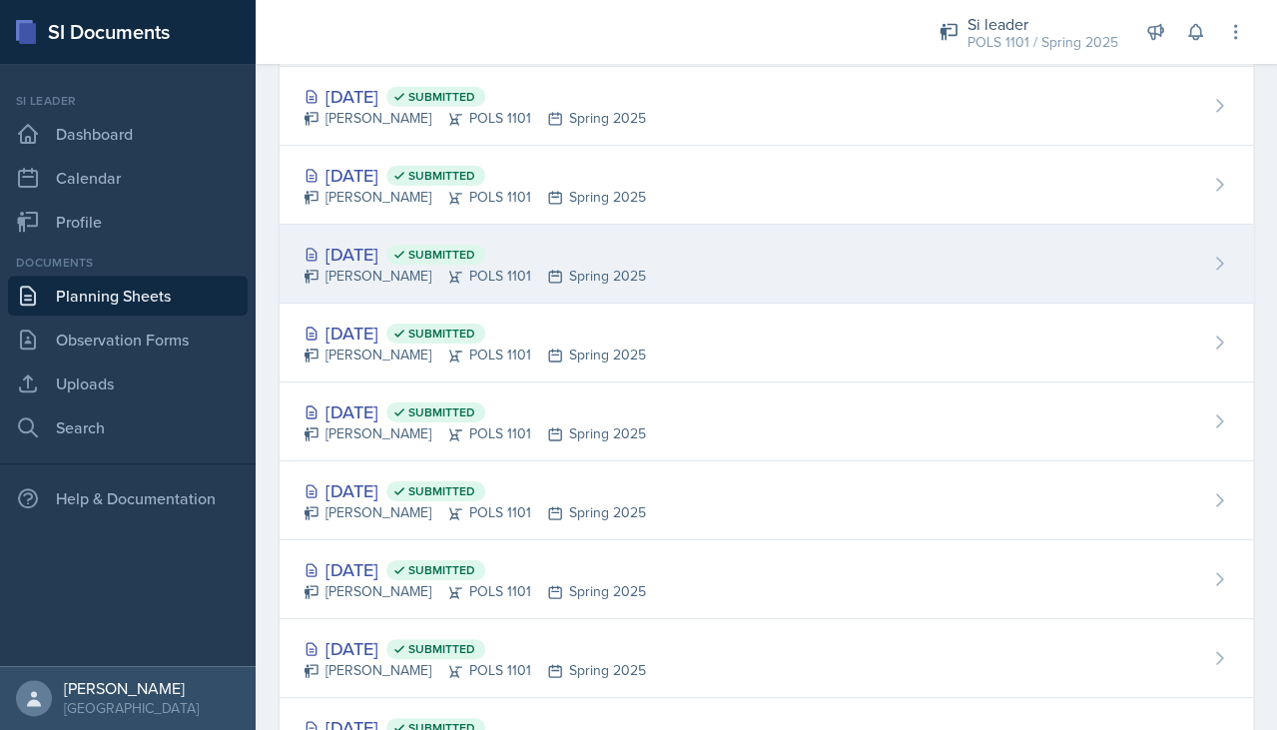
scroll to position [1361, 0]
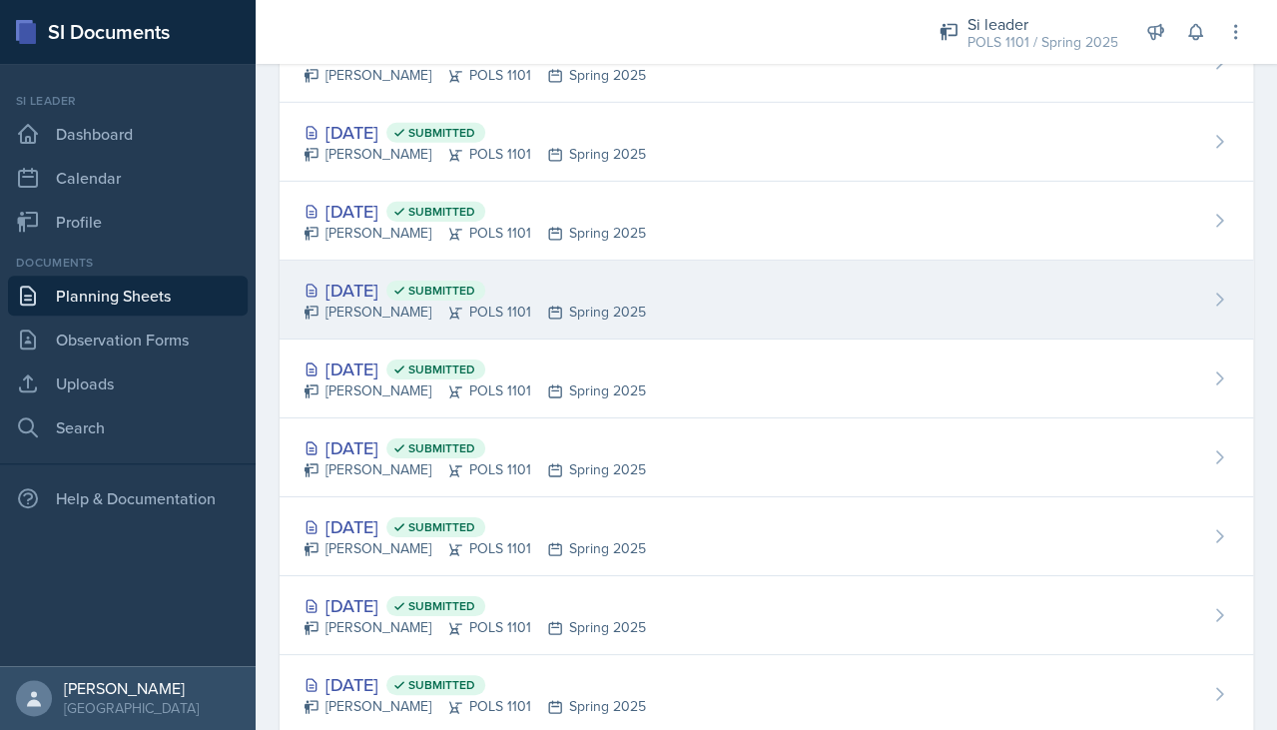
click at [423, 294] on div "Feb 17th, 2025 Submitted" at bounding box center [474, 289] width 342 height 27
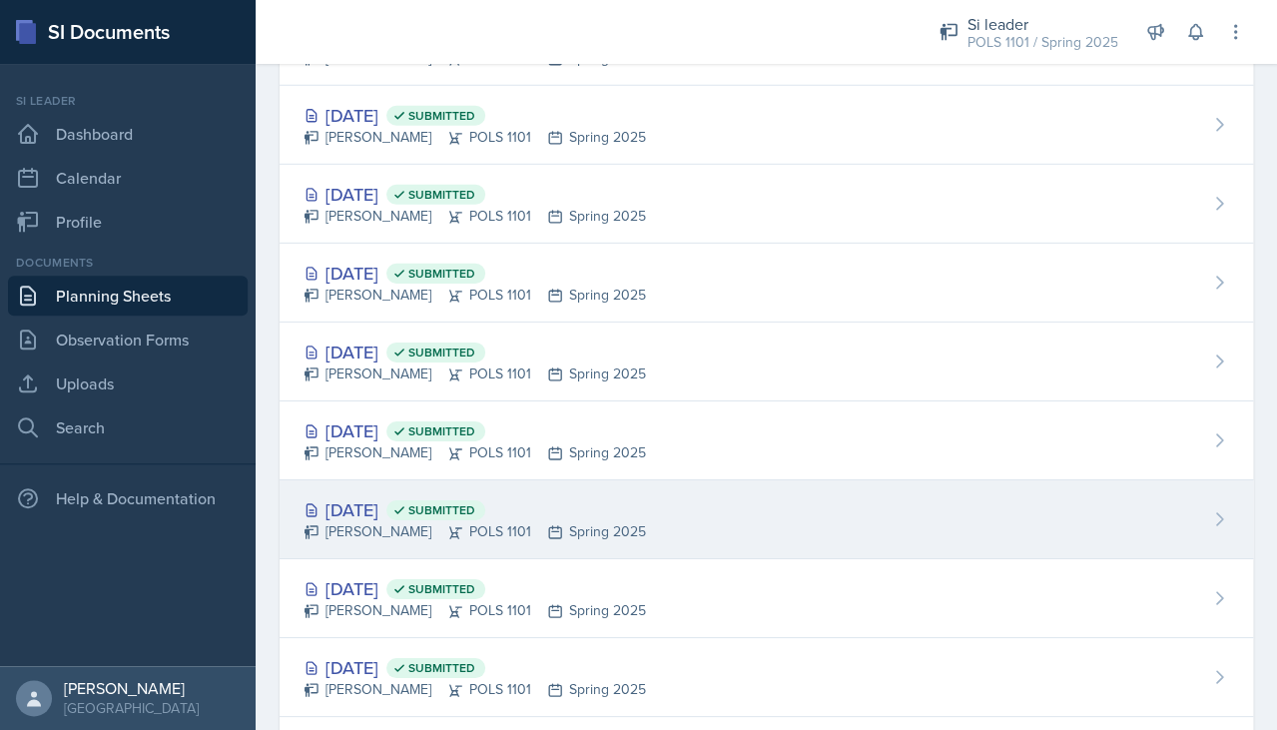
scroll to position [1297, 0]
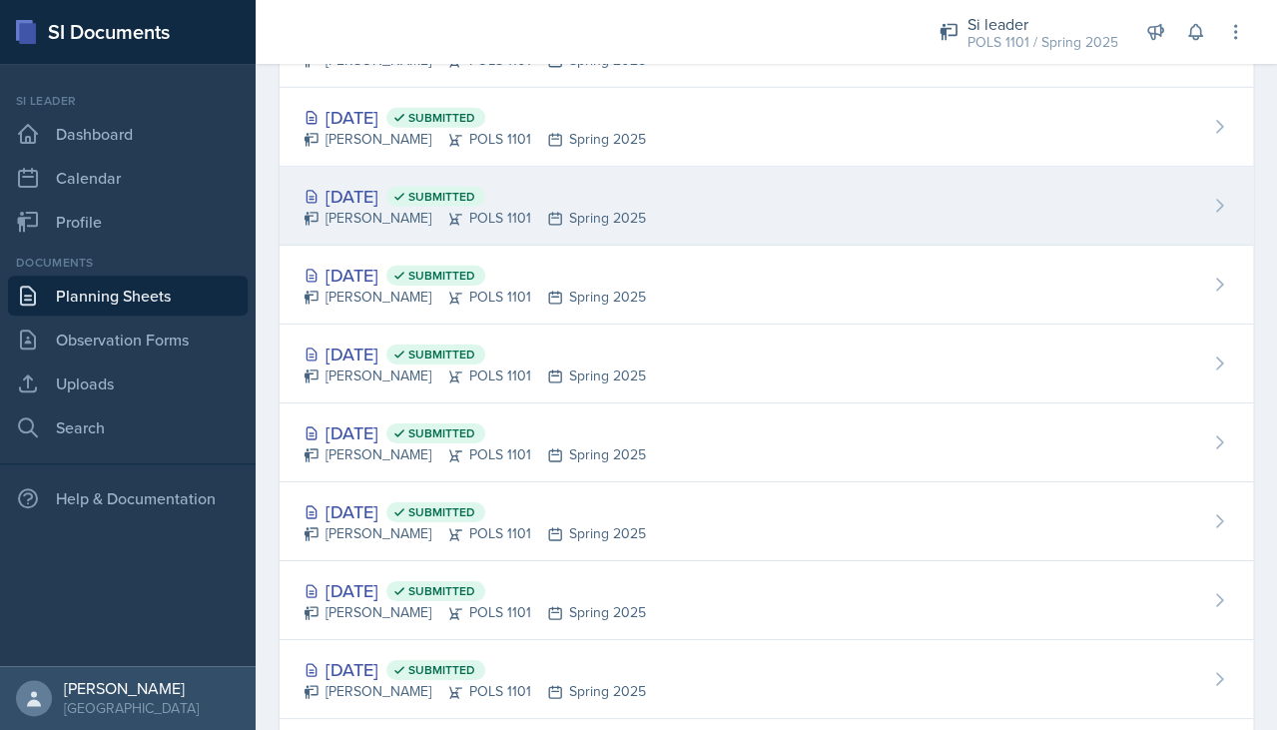
click at [386, 191] on div "Feb 24th, 2025 Submitted" at bounding box center [474, 196] width 342 height 27
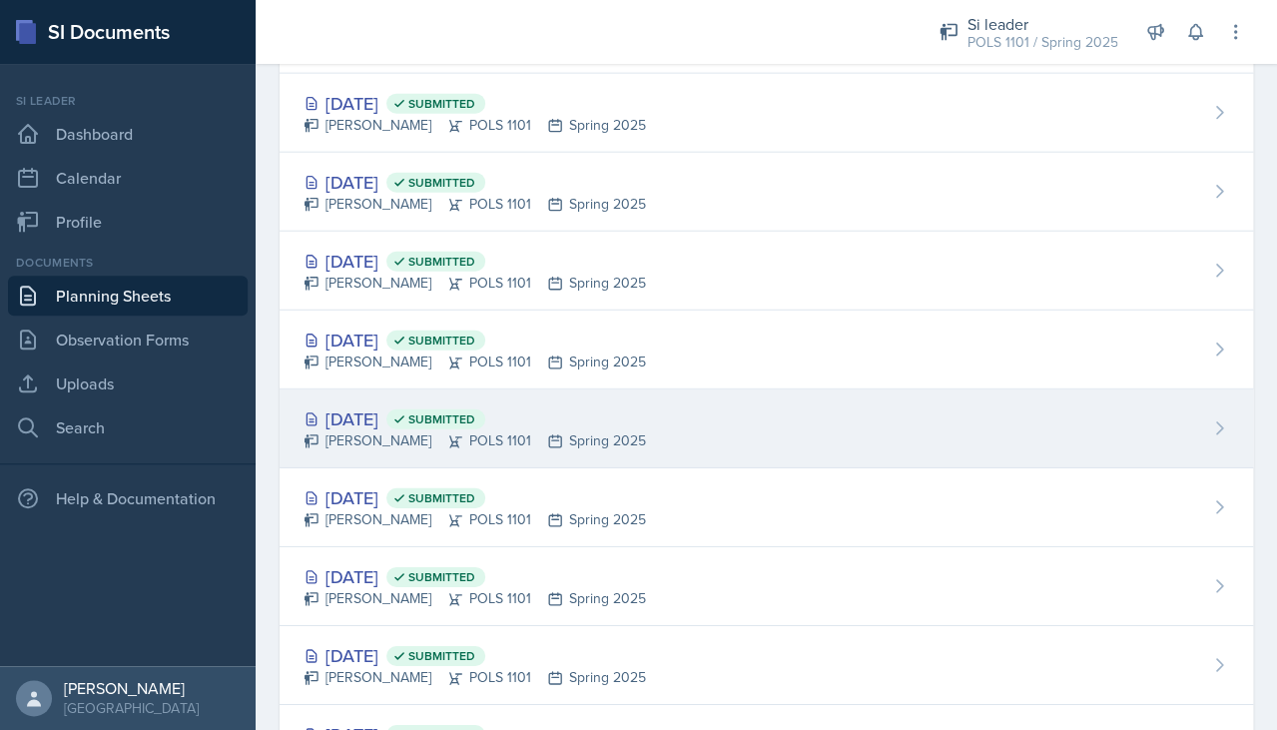
scroll to position [1097, 0]
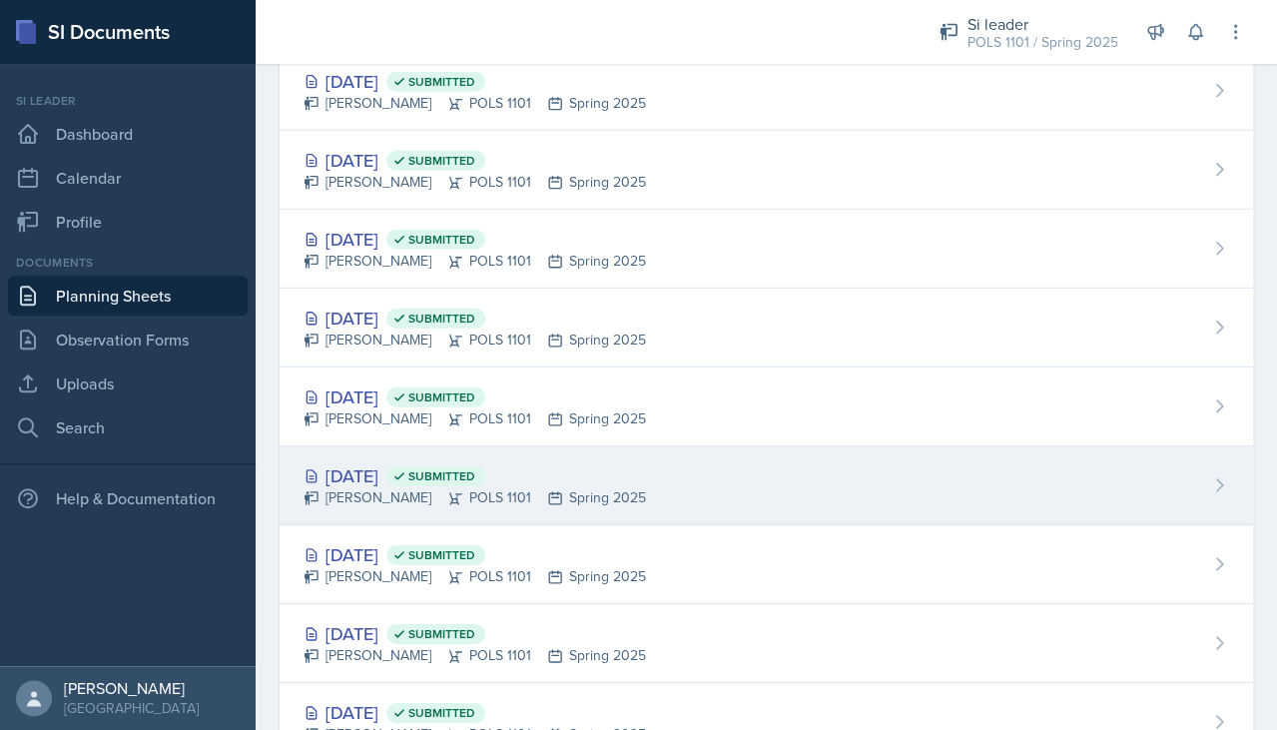
click at [475, 477] on span "Submitted" at bounding box center [441, 476] width 67 height 16
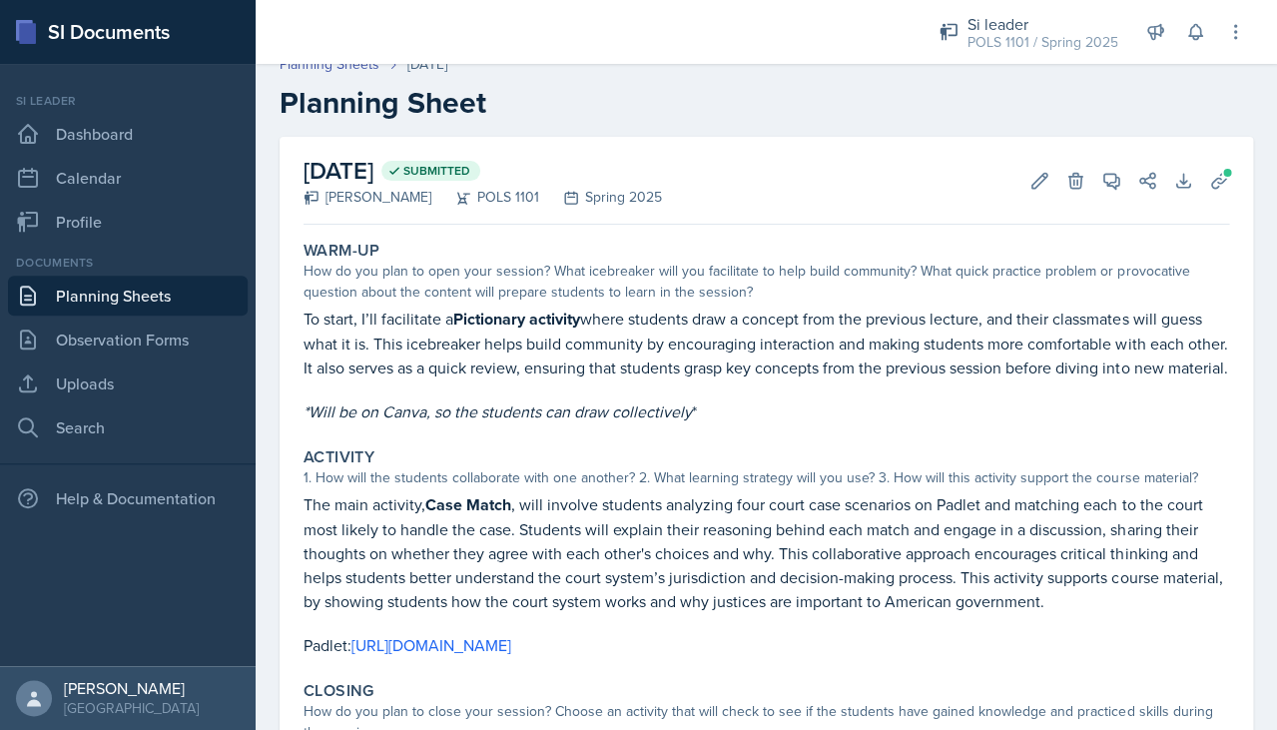
scroll to position [18, 0]
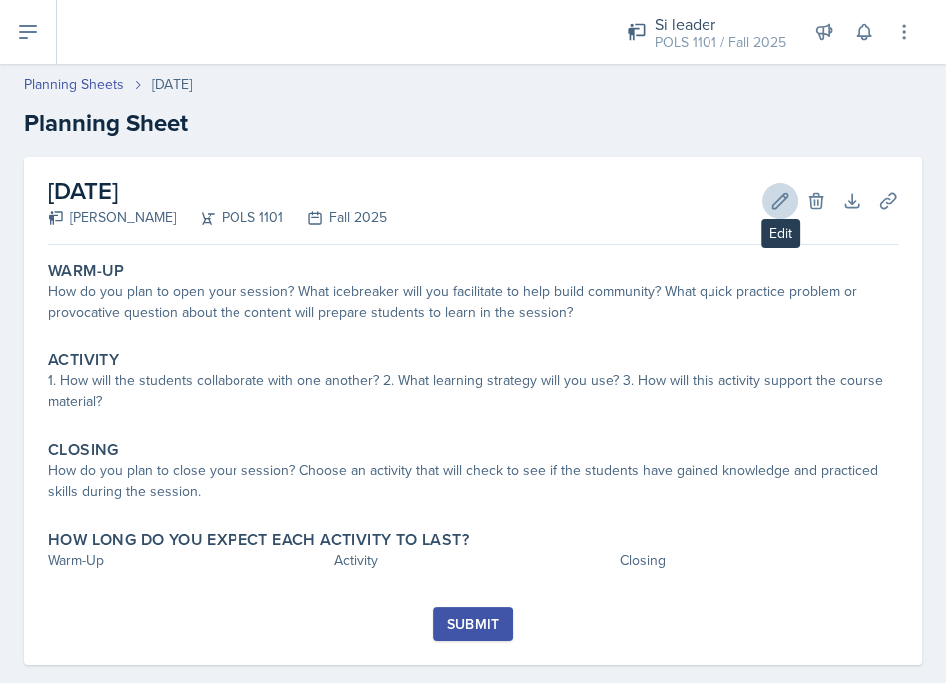
click at [777, 191] on icon at bounding box center [781, 201] width 20 height 20
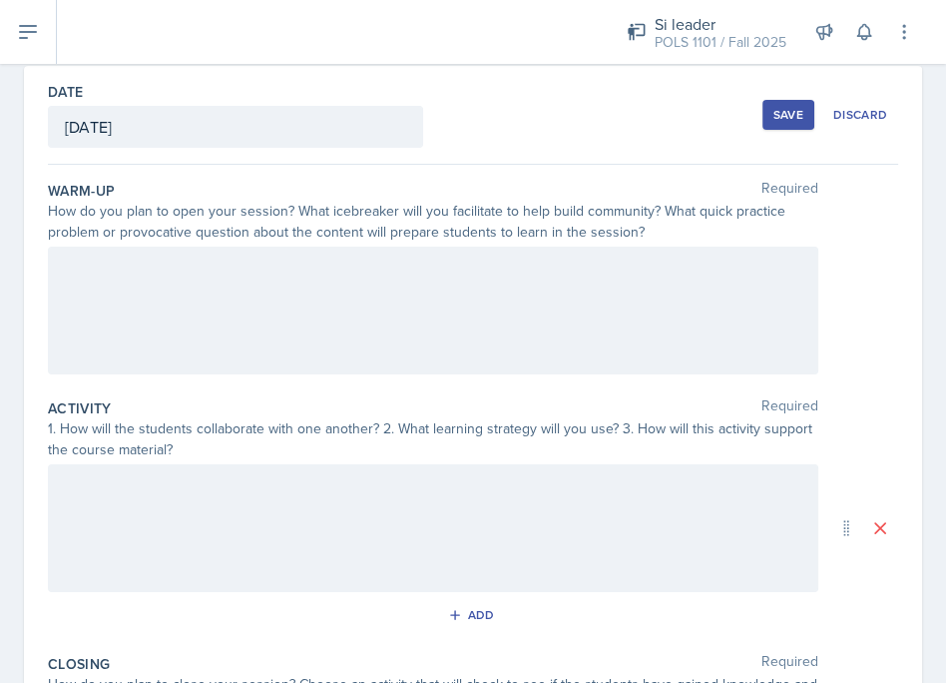
scroll to position [124, 0]
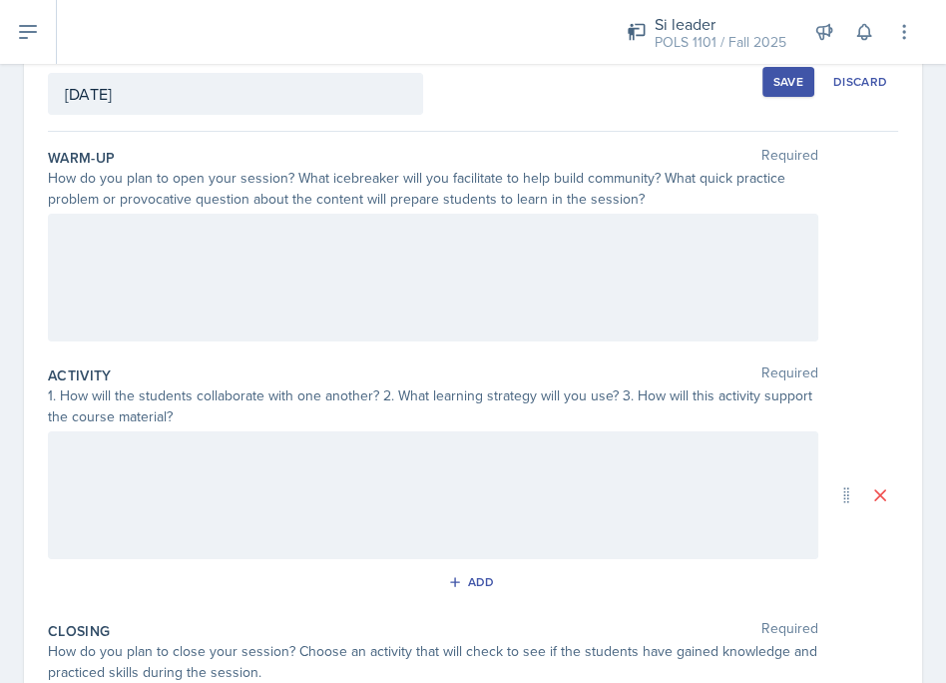
click at [373, 485] on div at bounding box center [433, 495] width 771 height 128
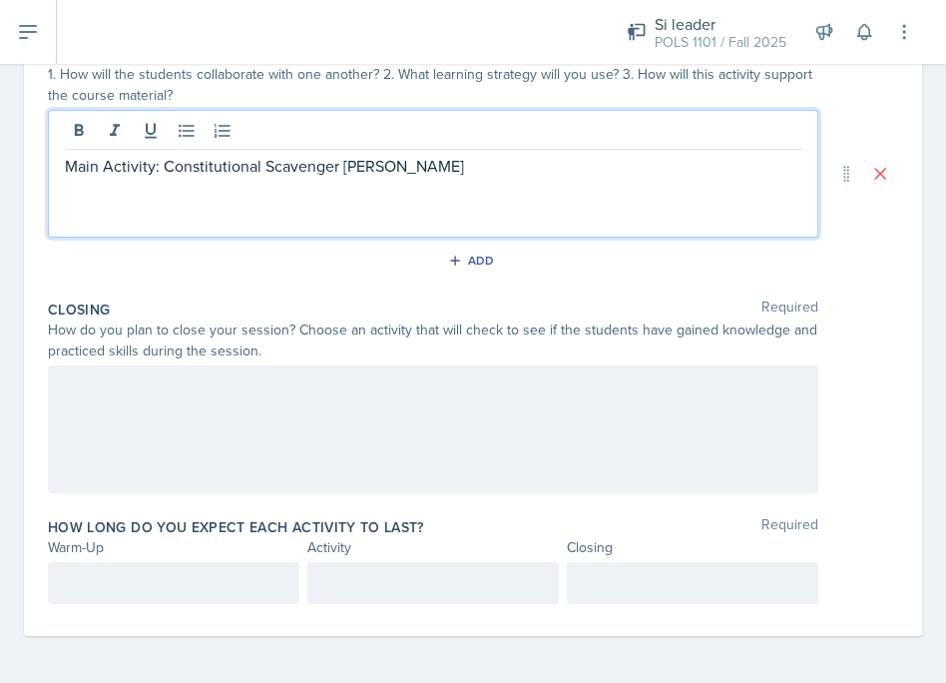
click at [380, 441] on div at bounding box center [433, 429] width 771 height 128
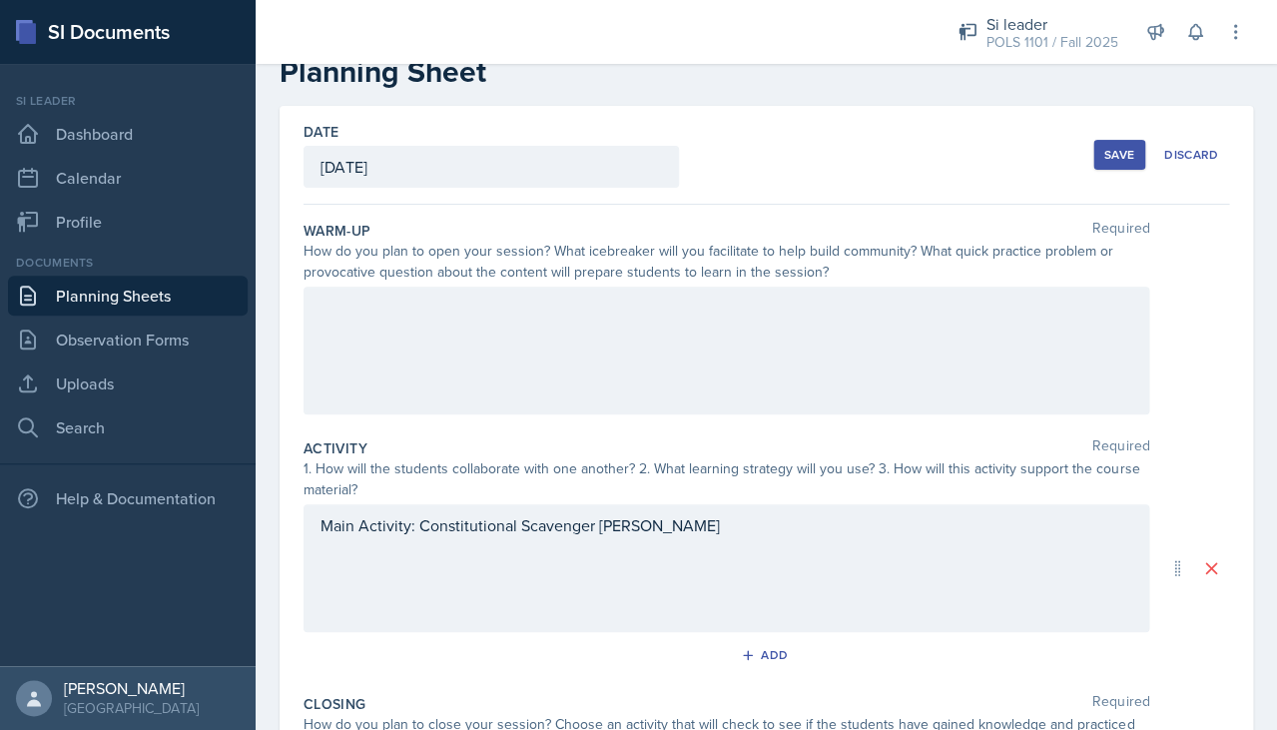
scroll to position [16, 0]
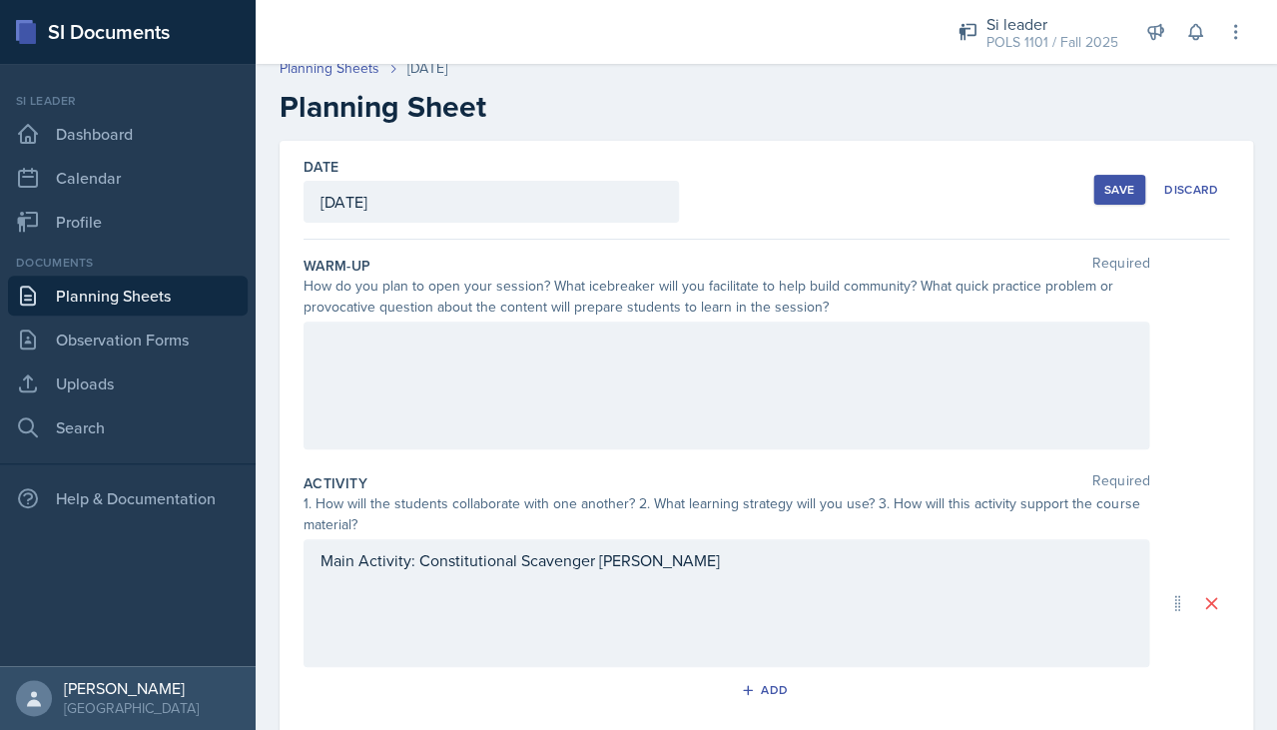
click at [945, 186] on button "Save" at bounding box center [1119, 190] width 52 height 30
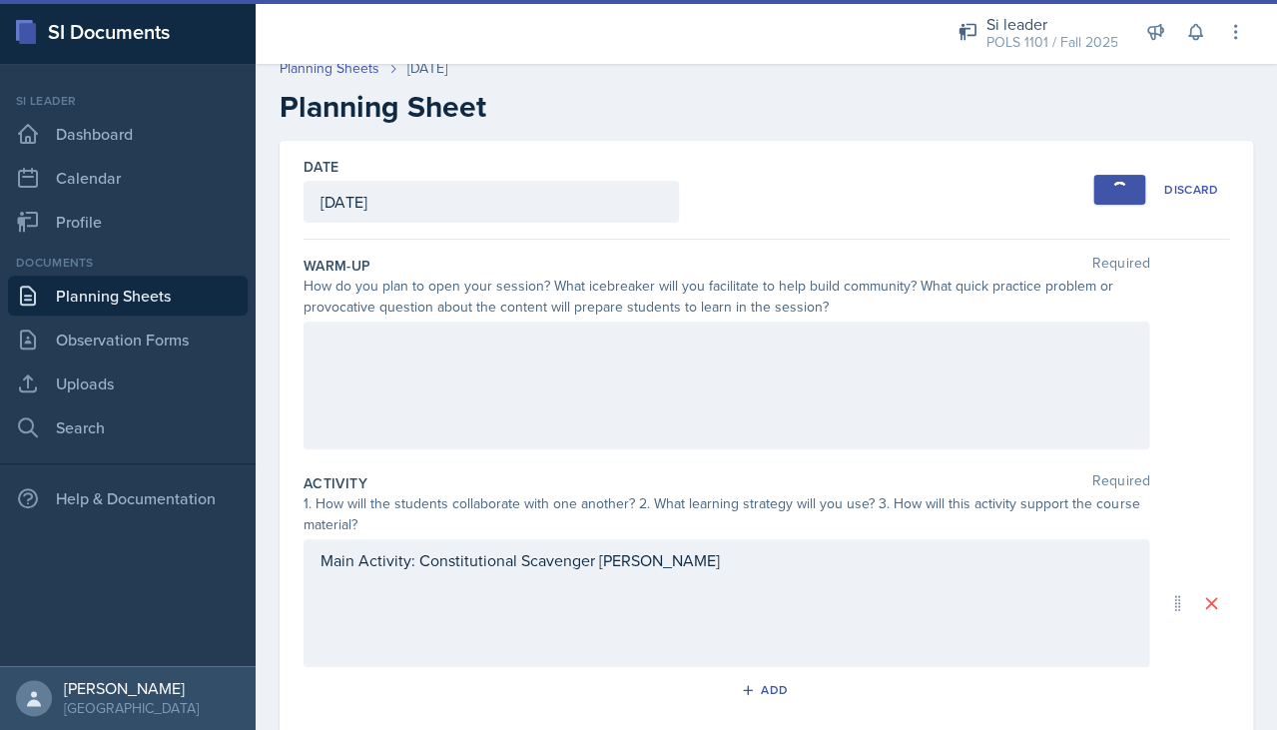
scroll to position [7, 0]
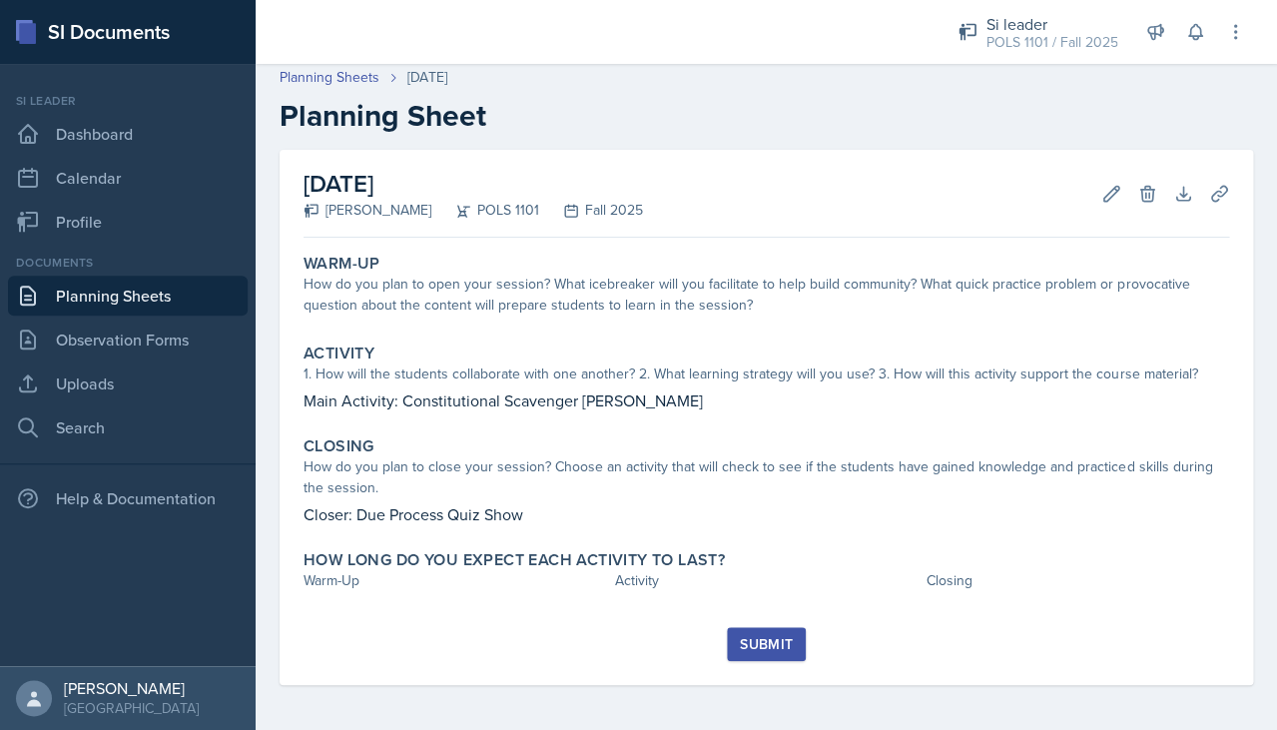
click at [836, 240] on div "October 6th, 2025 Destiny Hopson POLS 1101 Fall 2025 Edit Delete Download Uploa…" at bounding box center [765, 417] width 973 height 535
click at [87, 385] on link "Uploads" at bounding box center [128, 383] width 240 height 40
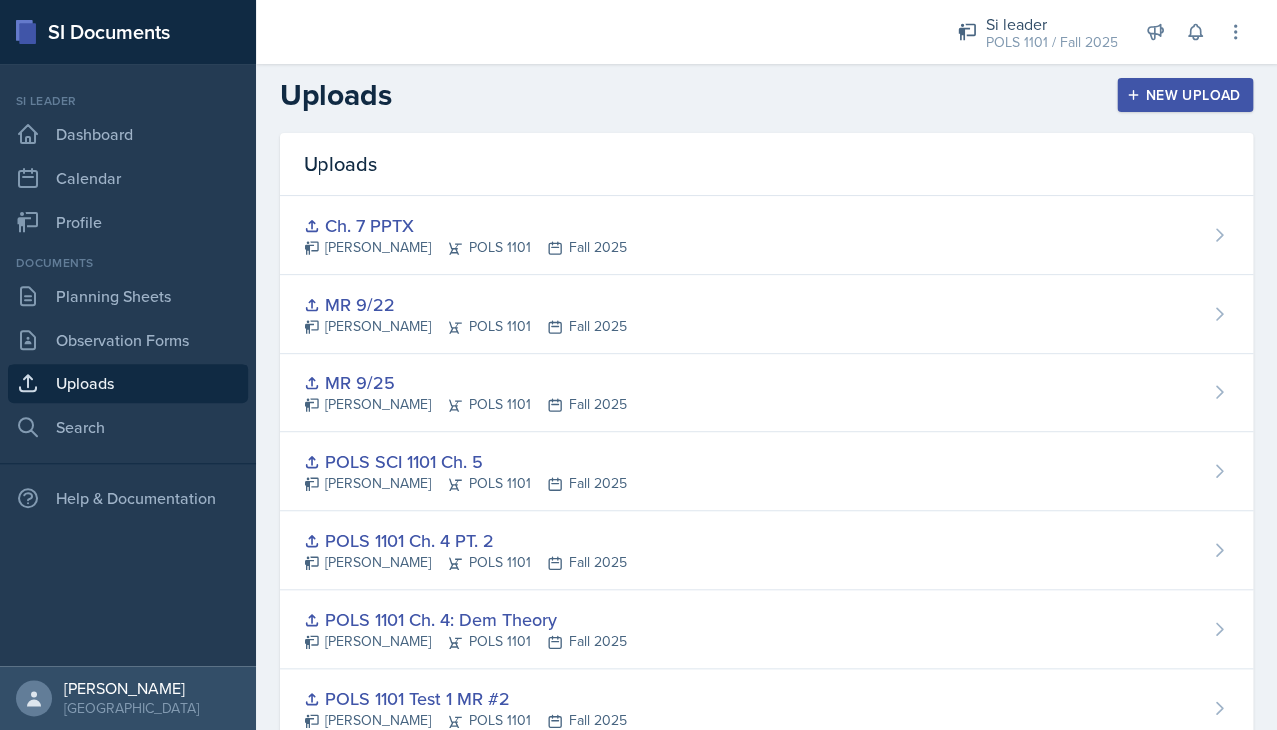
click at [945, 93] on div "New Upload" at bounding box center [1185, 95] width 111 height 16
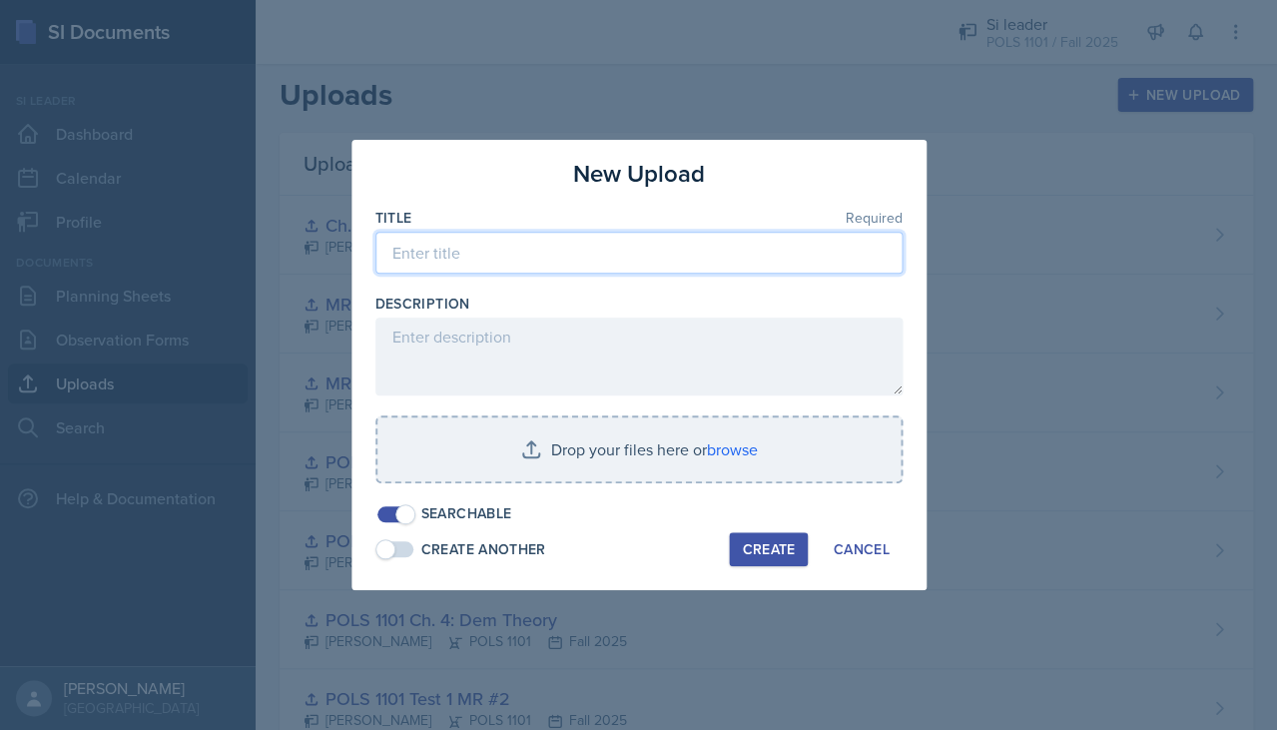
click at [709, 264] on input at bounding box center [638, 253] width 527 height 42
click at [712, 259] on input "SI Session" at bounding box center [638, 253] width 527 height 42
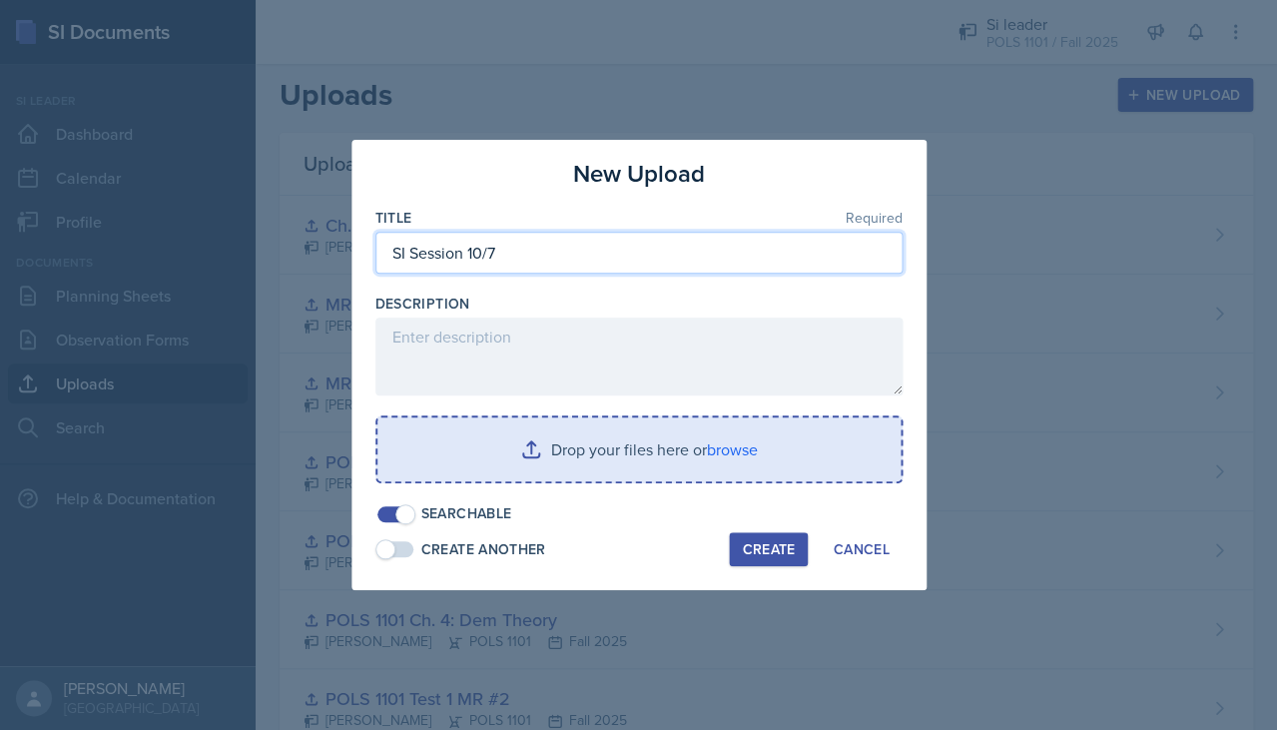
type input "SI Session 10/7"
click at [745, 444] on input "file" at bounding box center [638, 449] width 523 height 64
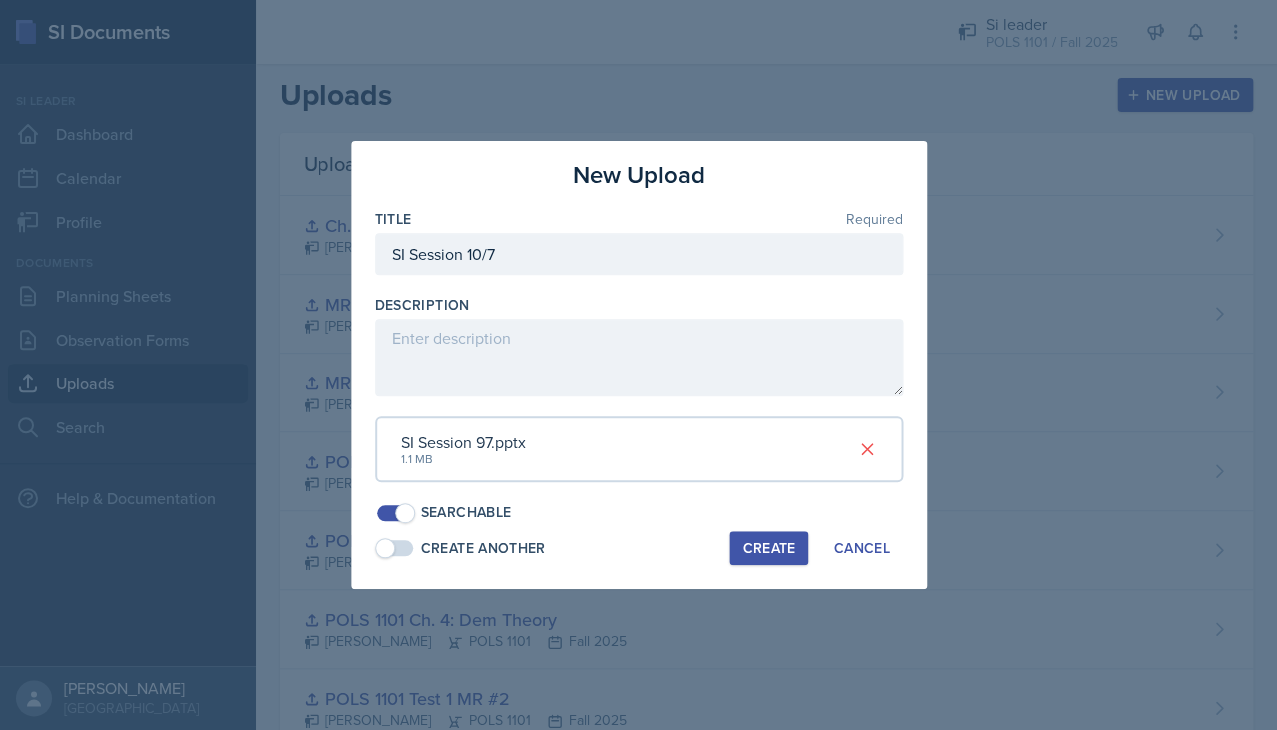
click at [763, 559] on div "New Upload Title Required SI Session 10/7 Description SI Session 97.pptx 1.1 MB…" at bounding box center [638, 365] width 575 height 448
click at [763, 549] on button "Create" at bounding box center [768, 548] width 79 height 34
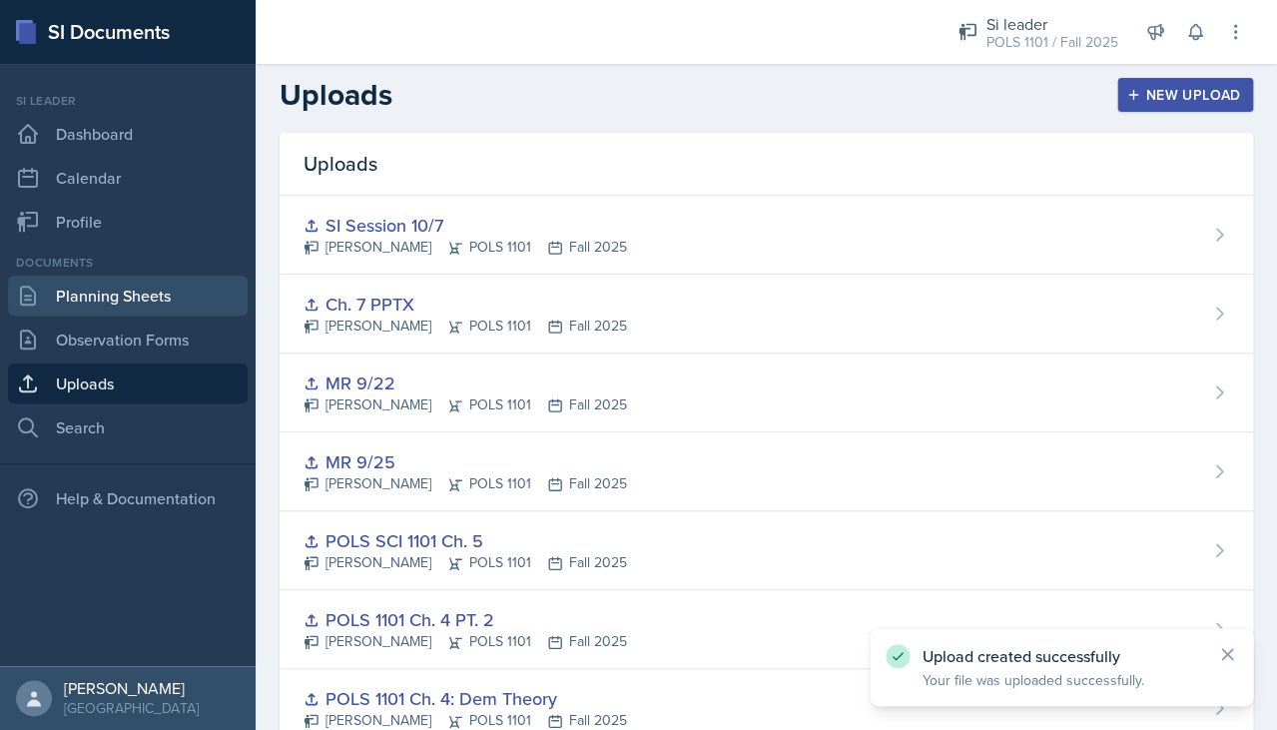
click at [192, 287] on link "Planning Sheets" at bounding box center [128, 295] width 240 height 40
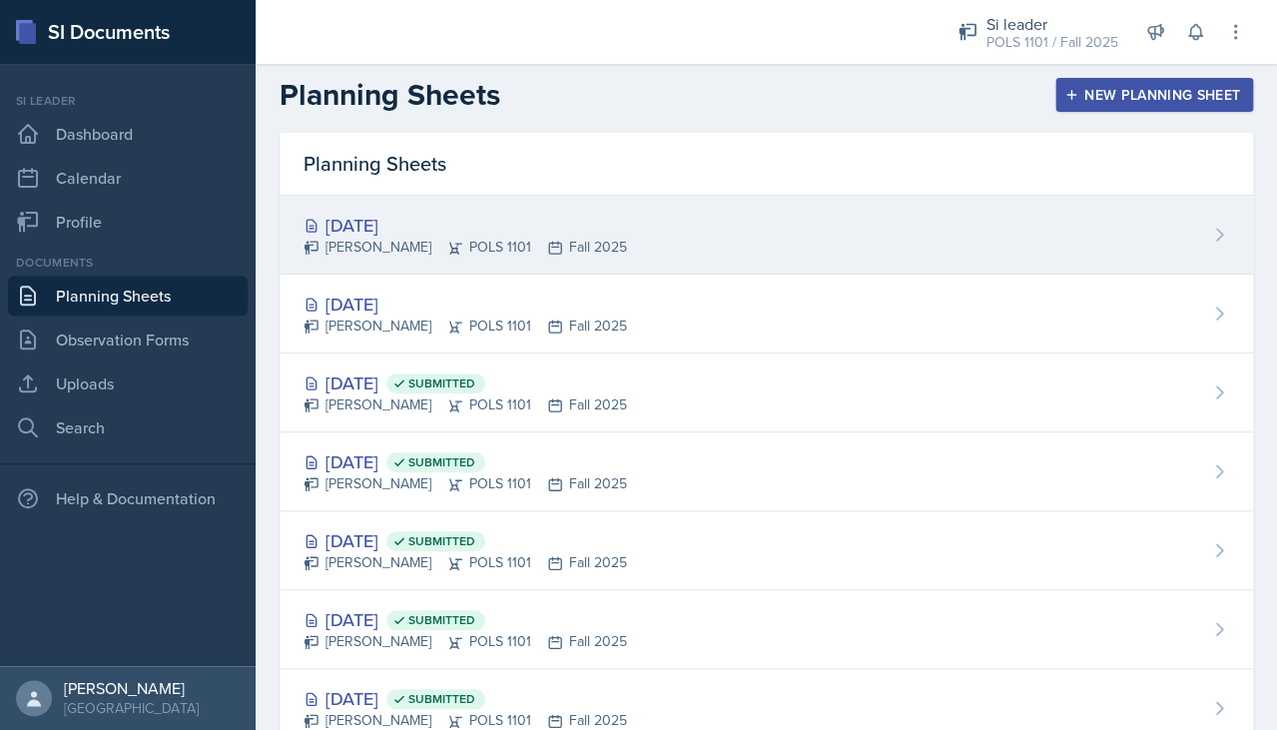
click at [513, 260] on div "Oct 8th, 2025 Destiny Hopson POLS 1101 Fall 2025" at bounding box center [765, 235] width 973 height 79
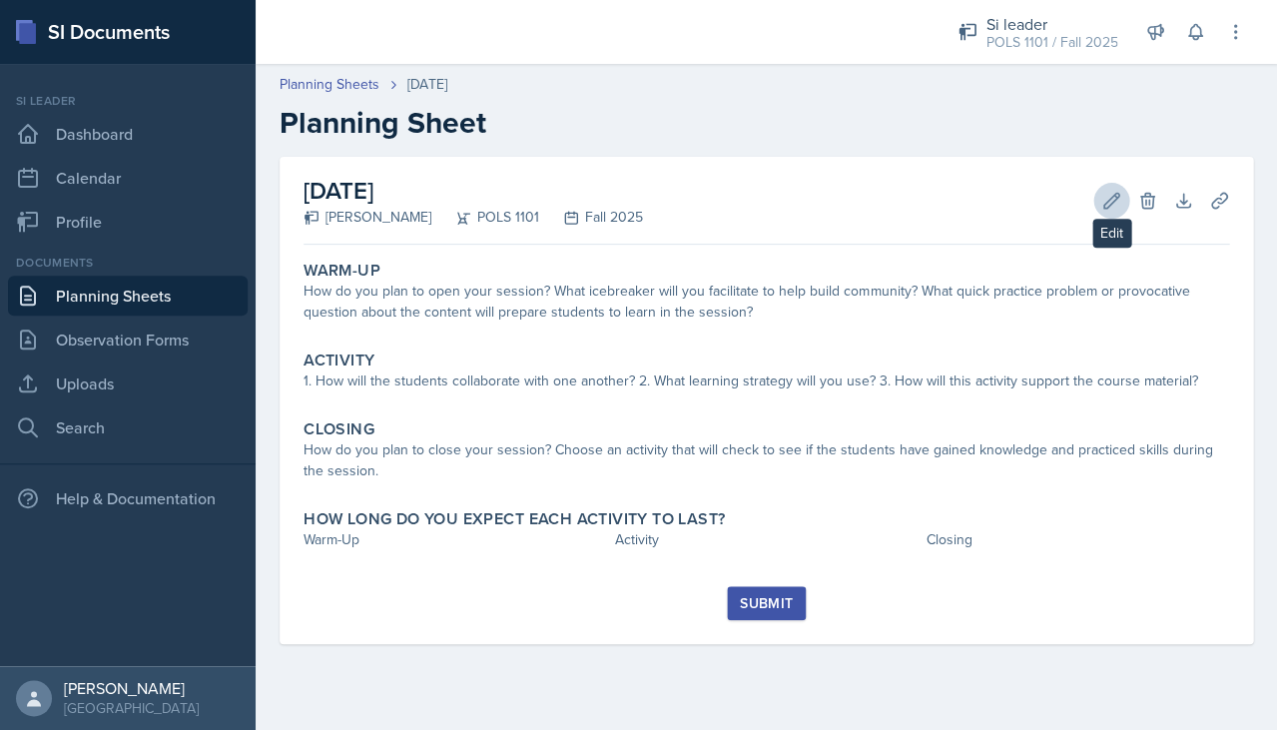
click at [945, 200] on icon at bounding box center [1111, 200] width 15 height 15
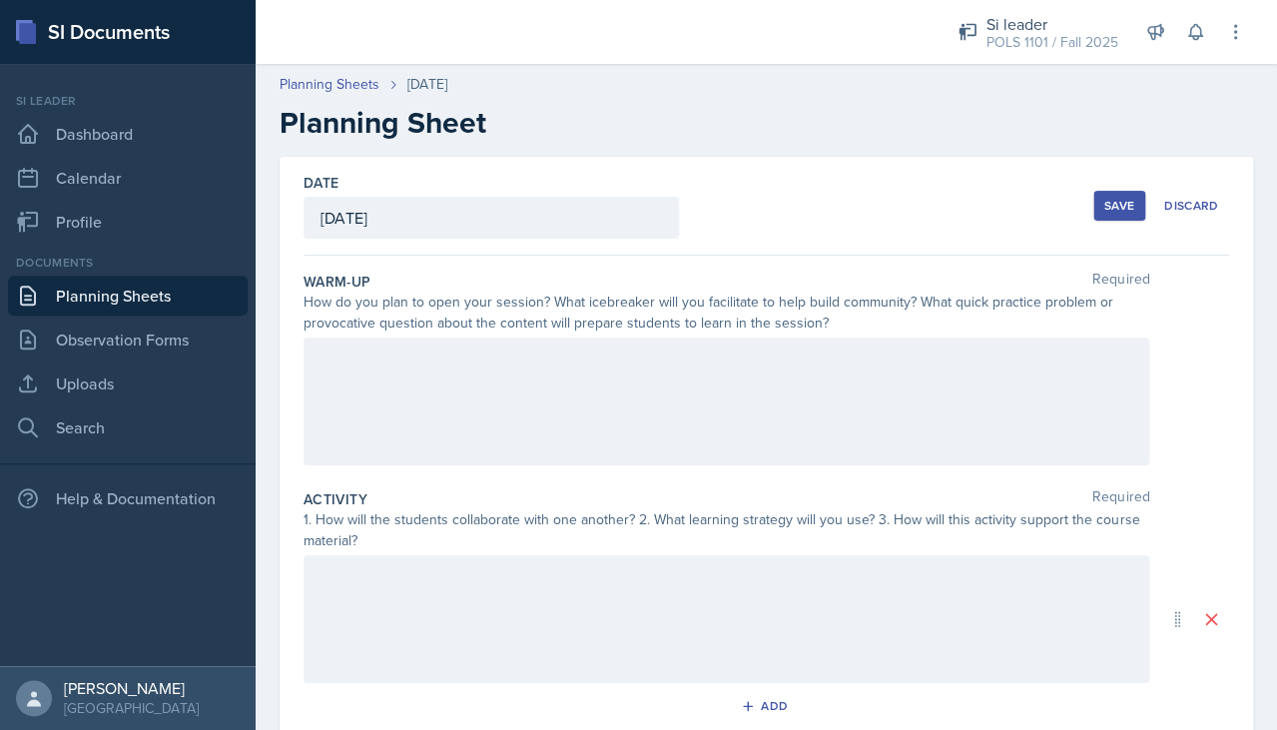
click at [945, 202] on div "Save" at bounding box center [1119, 206] width 30 height 16
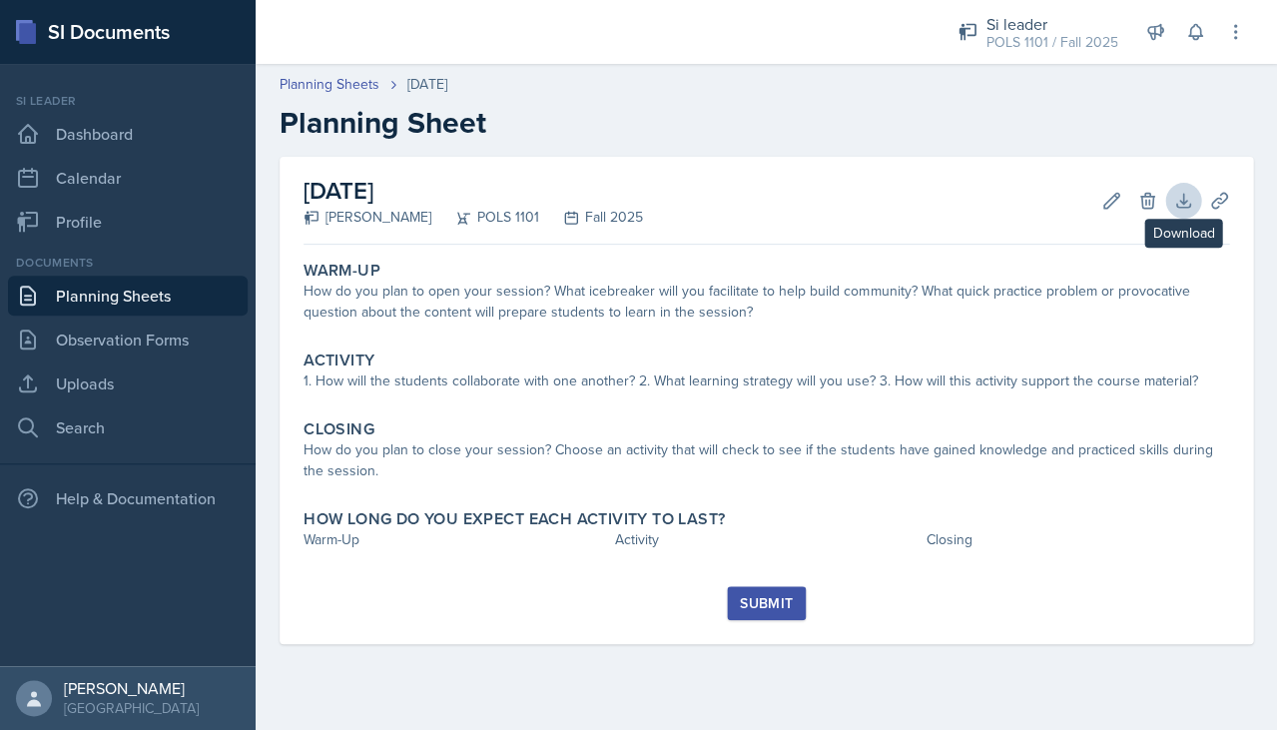
click at [945, 184] on button "Download" at bounding box center [1183, 201] width 36 height 36
click at [945, 191] on icon at bounding box center [1219, 201] width 20 height 20
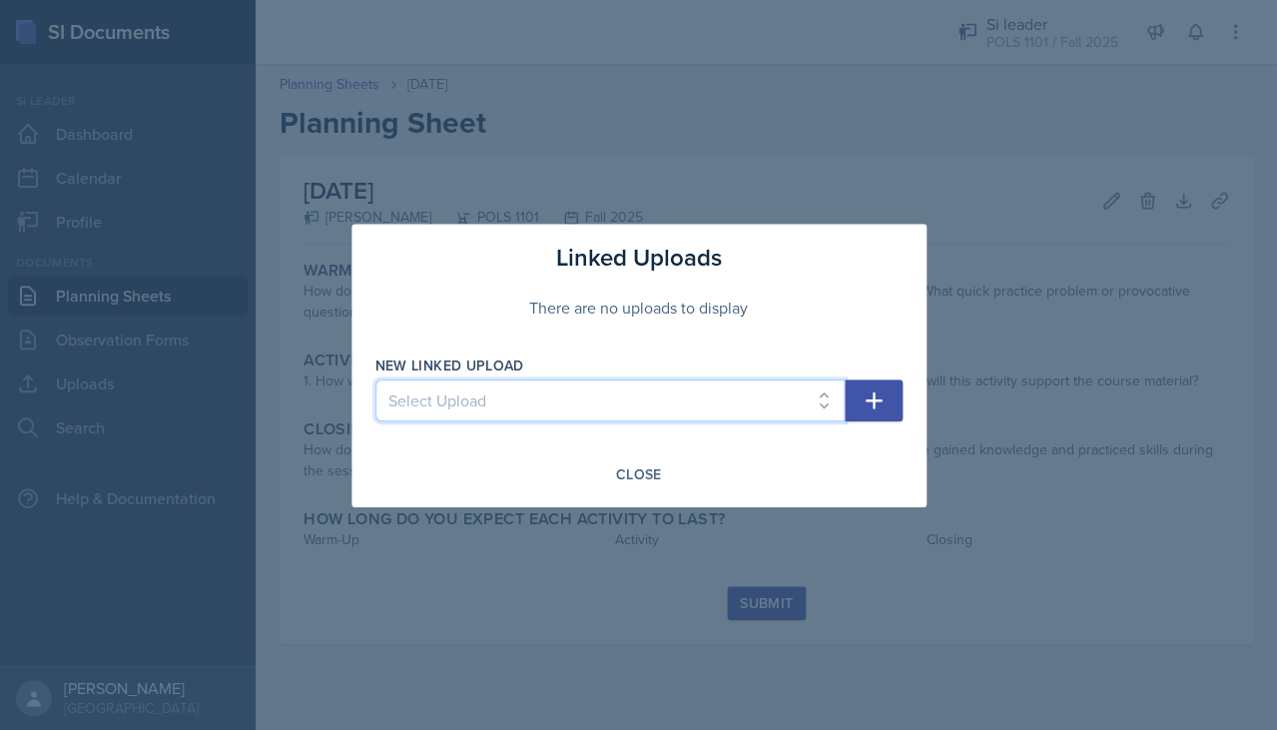
select select "0755b615-0ff7-442a-a680-b343ca453526"
click at [864, 389] on icon "button" at bounding box center [873, 400] width 24 height 24
select select
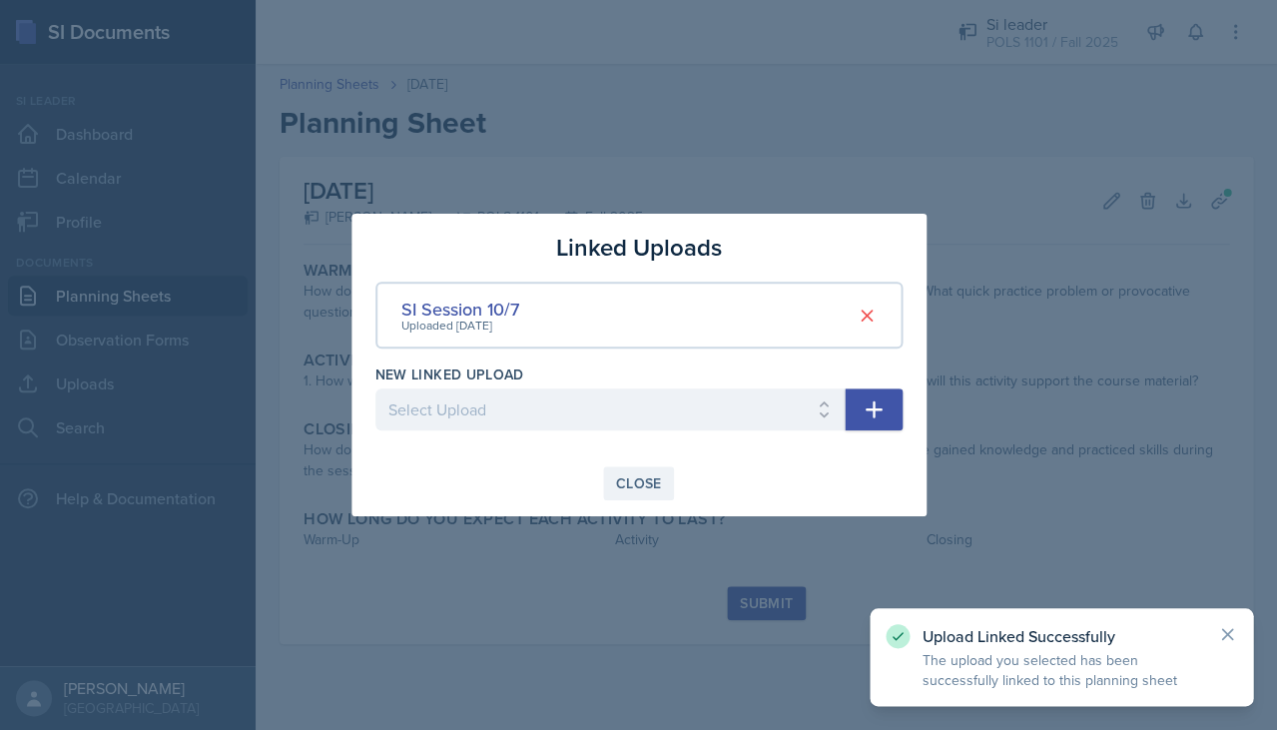
click at [642, 466] on button "Close" at bounding box center [639, 483] width 72 height 34
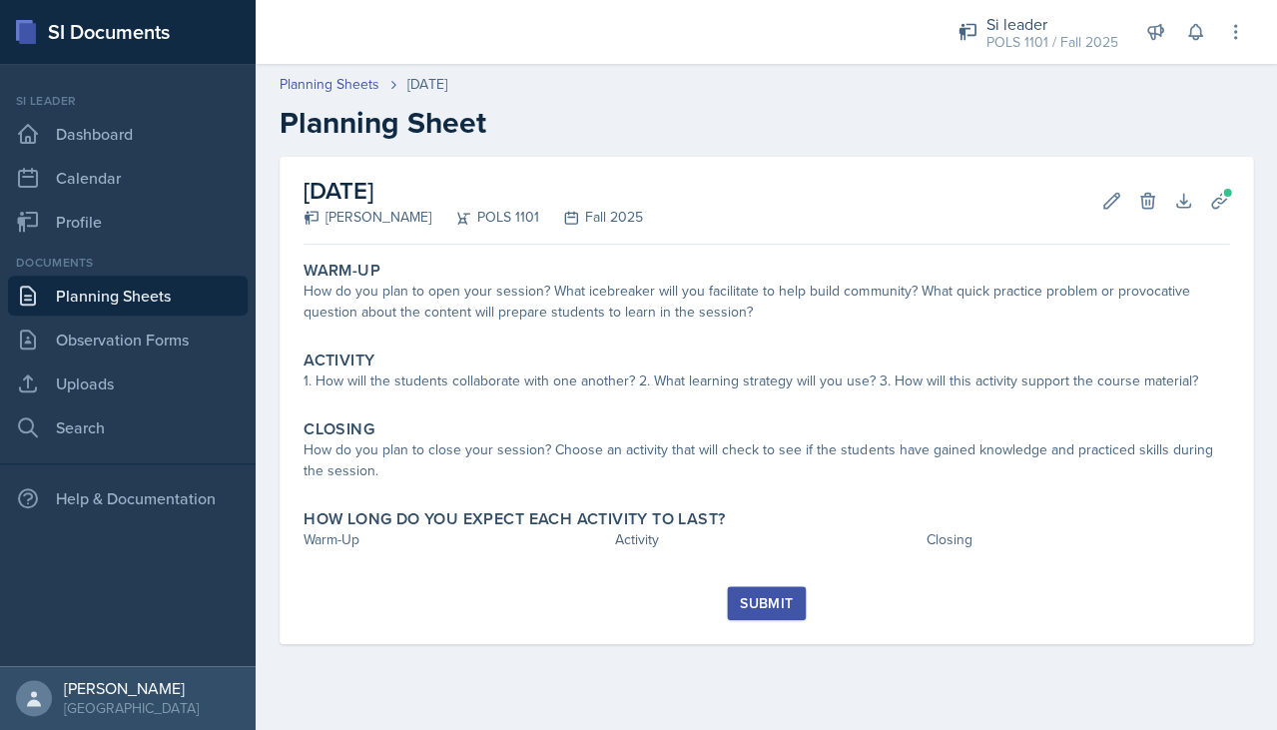
click at [592, 406] on div "Warm-Up How do you plan to open your session? What icebreaker will you facilita…" at bounding box center [765, 419] width 925 height 333
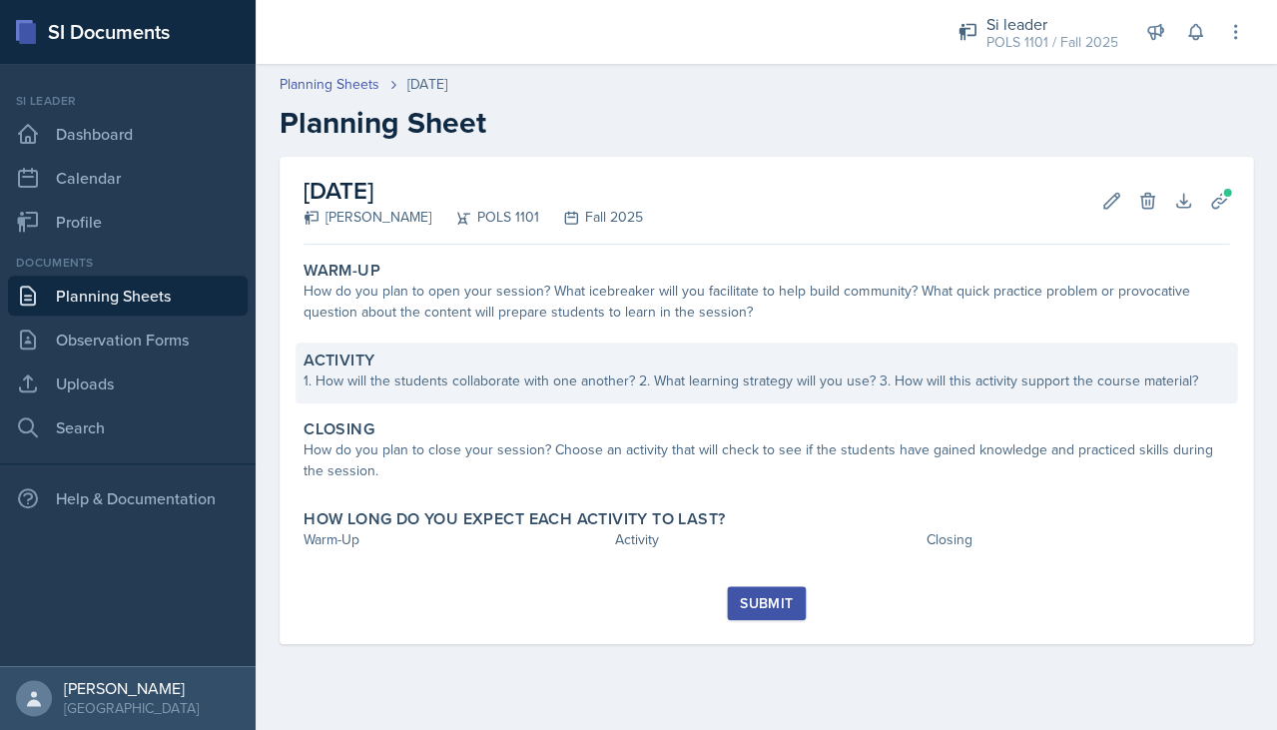
click at [589, 382] on div "1. How will the students collaborate with one another? 2. What learning strateg…" at bounding box center [765, 380] width 925 height 21
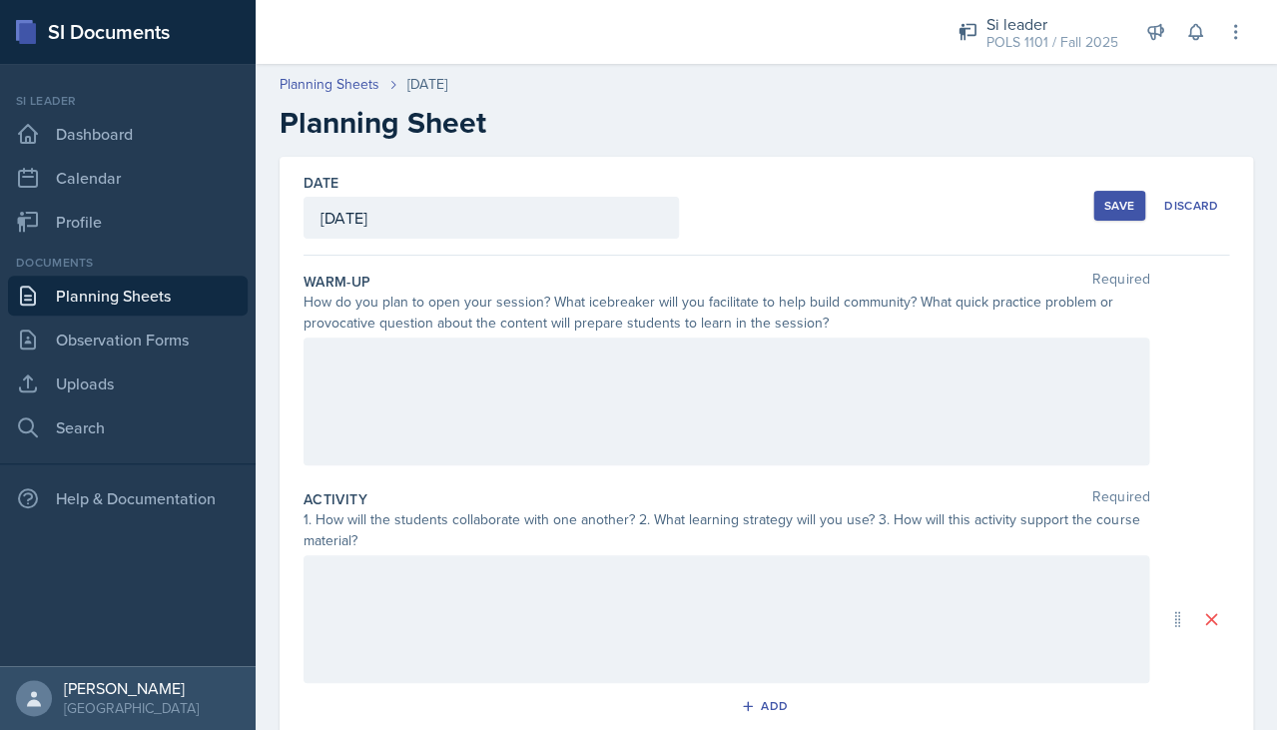
click at [594, 409] on div at bounding box center [725, 401] width 845 height 128
click at [772, 426] on div at bounding box center [725, 401] width 845 height 128
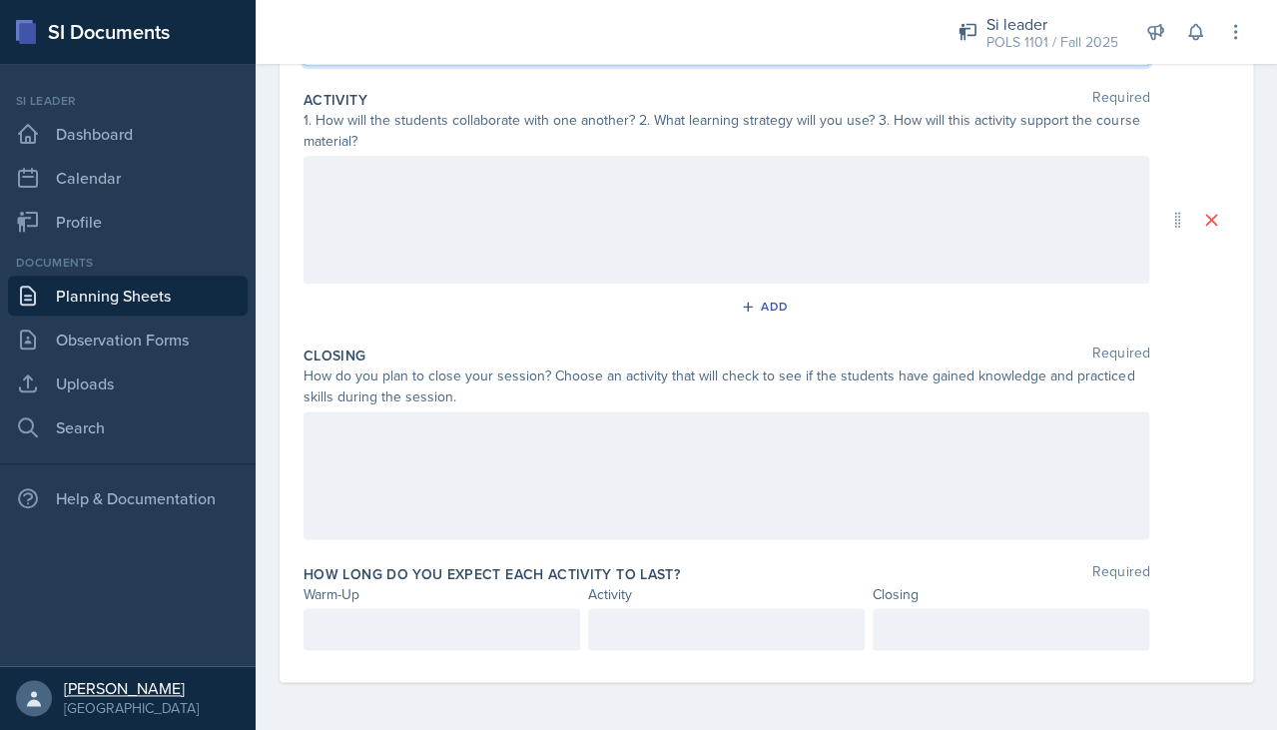
scroll to position [397, 0]
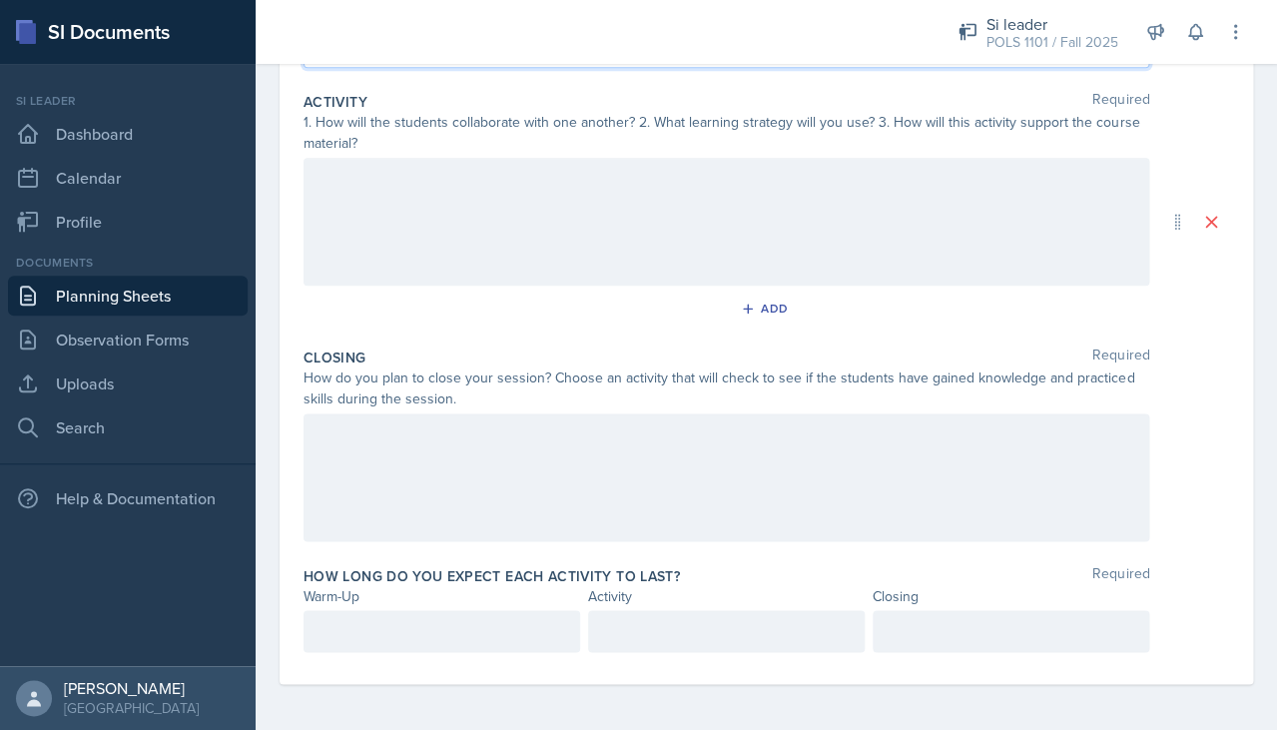
click at [330, 637] on div at bounding box center [441, 631] width 276 height 42
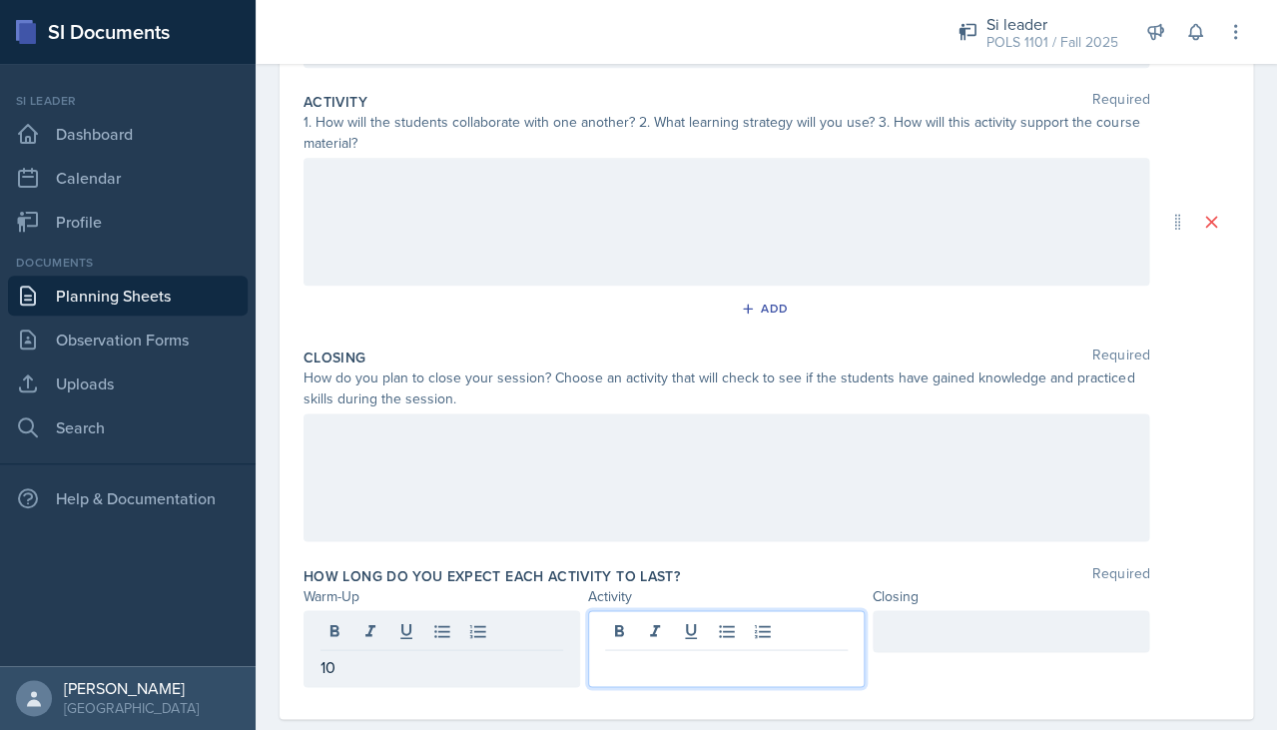
click at [633, 630] on div at bounding box center [726, 648] width 276 height 77
click at [910, 636] on div at bounding box center [1010, 631] width 276 height 42
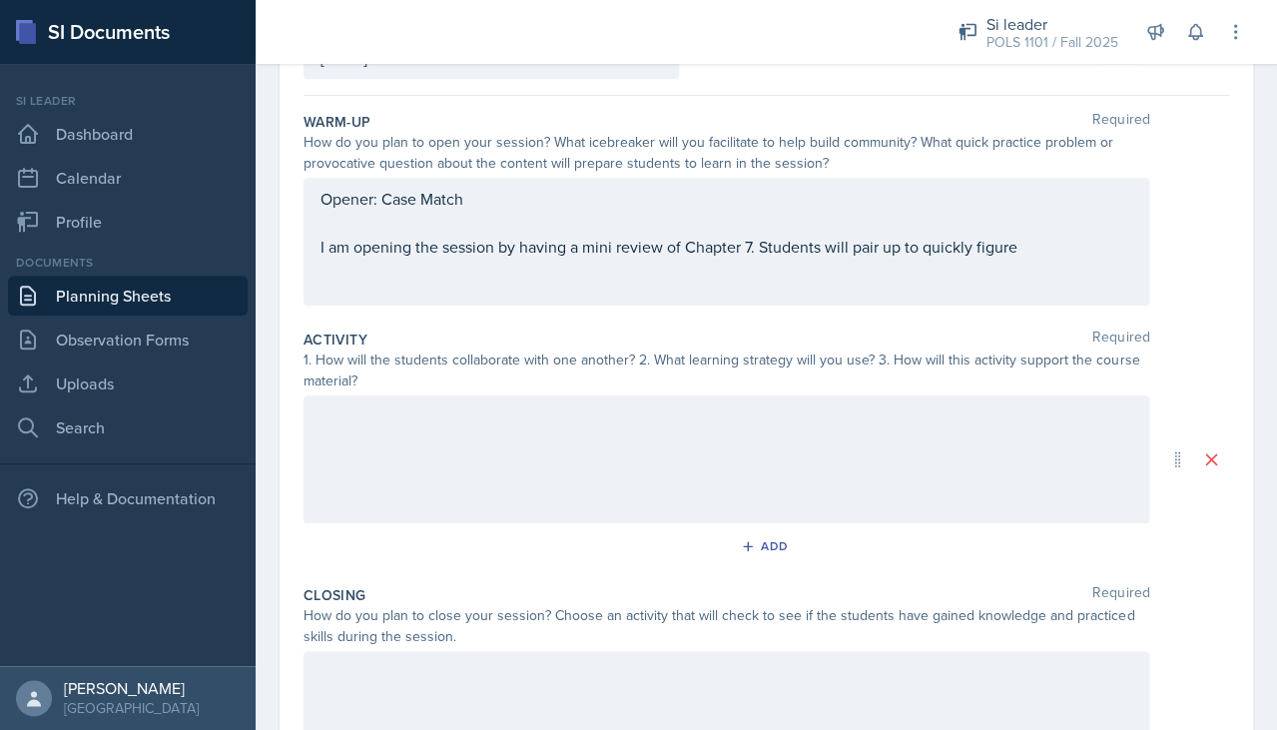
scroll to position [112, 0]
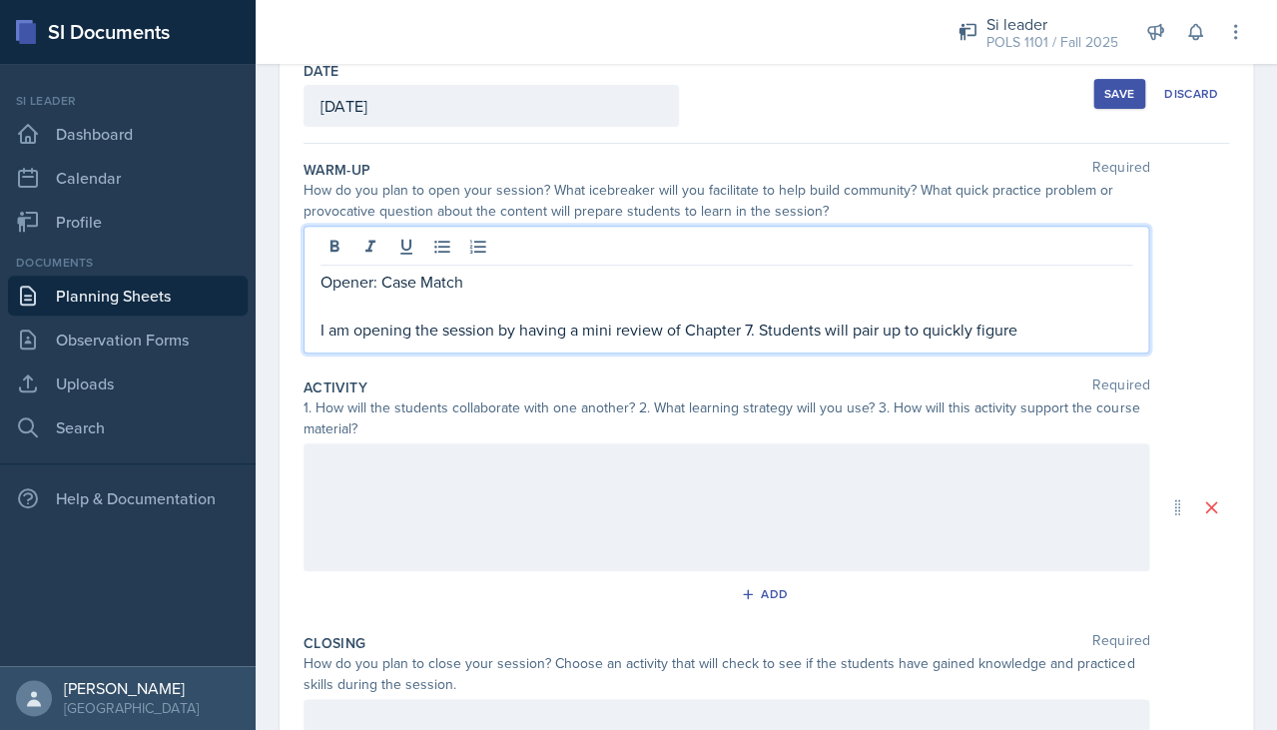
click at [945, 292] on div "Opener: Case Match I am opening the session by having a mini review of Chapter …" at bounding box center [725, 305] width 811 height 72
click at [945, 343] on div "Opener: Case Match I am opening the session by having a mini review of Chapter …" at bounding box center [725, 290] width 845 height 128
click at [945, 324] on p "I am opening the session by having a mini review of Chapter 7. Students will pa…" at bounding box center [725, 329] width 811 height 24
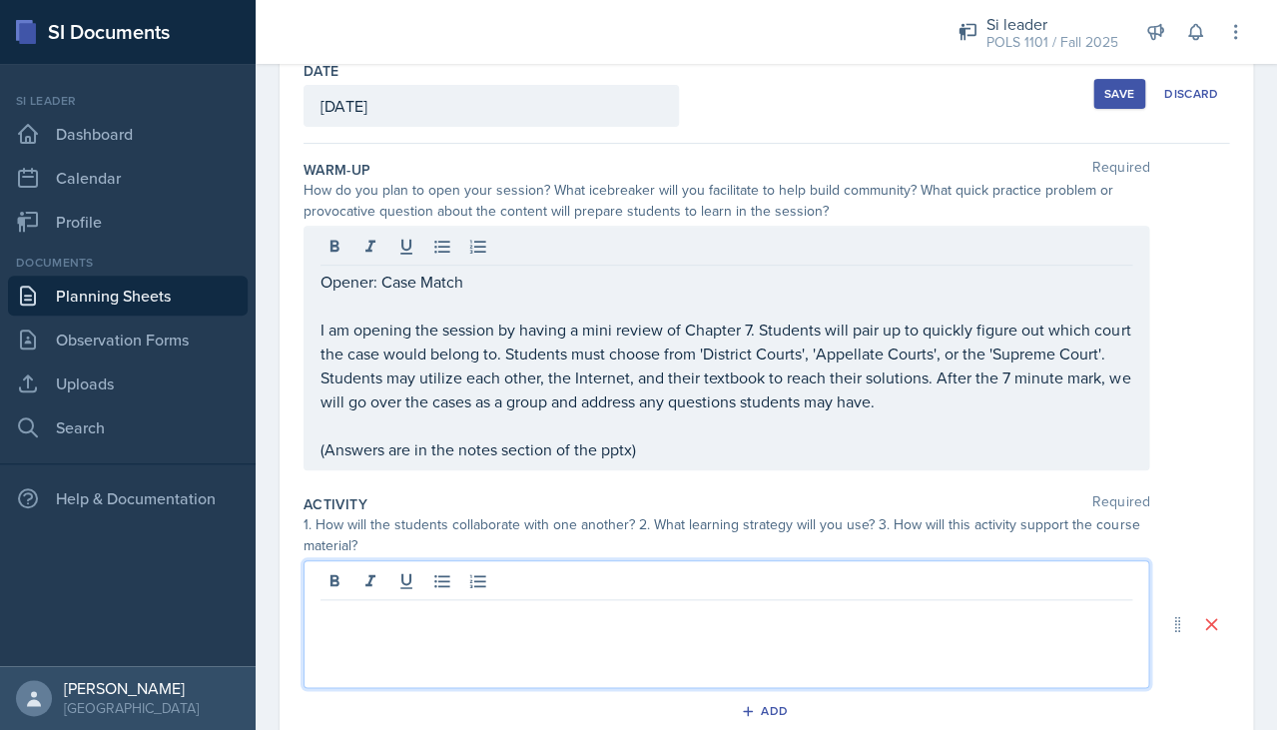
click at [890, 574] on div at bounding box center [725, 624] width 845 height 128
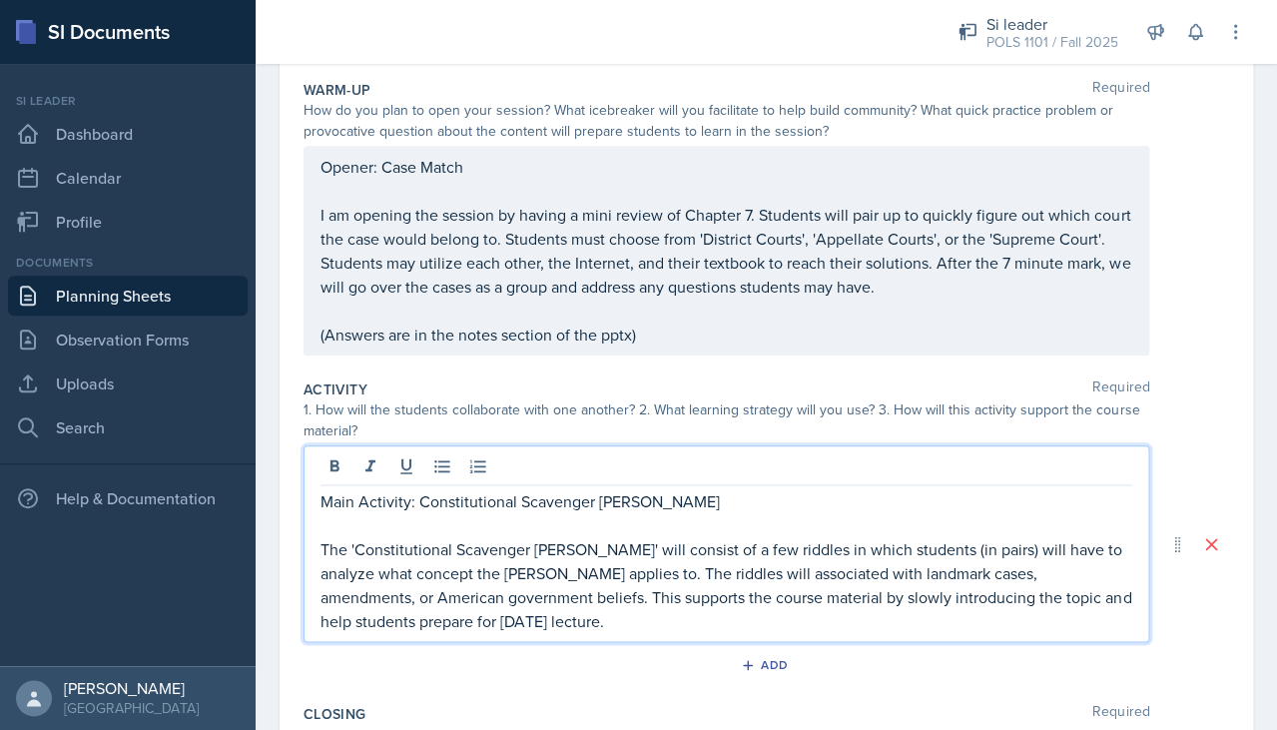
scroll to position [232, 0]
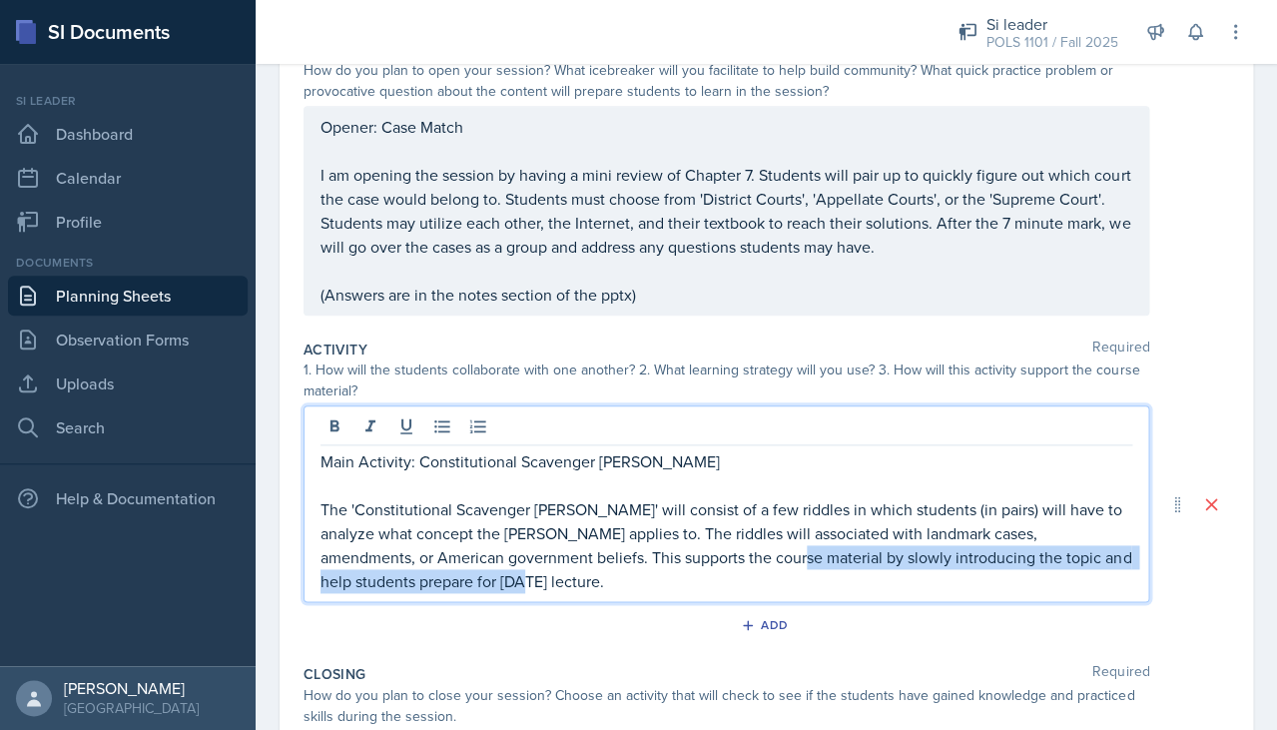
drag, startPoint x: 727, startPoint y: 546, endPoint x: 777, endPoint y: 580, distance: 61.2
click at [777, 580] on p "The 'Constitutional Scavenger Hunt' will consist of a few riddles in which stud…" at bounding box center [725, 545] width 811 height 96
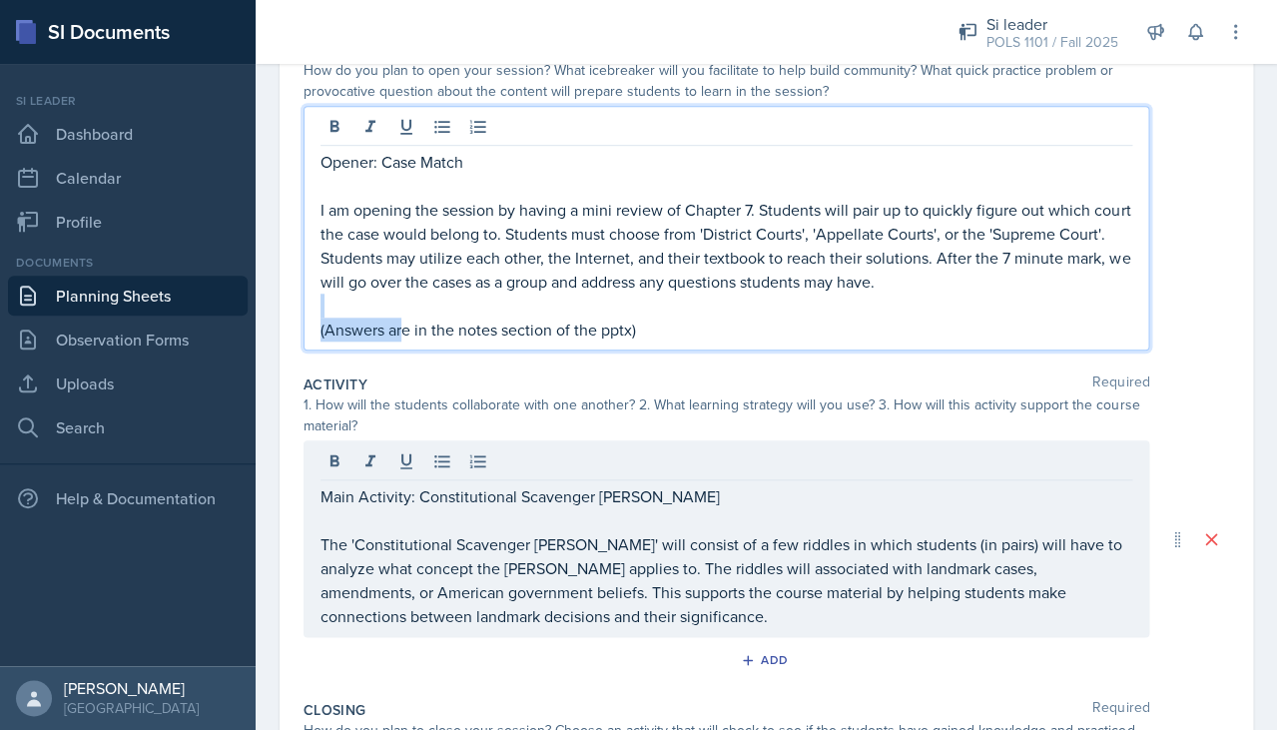
drag, startPoint x: 666, startPoint y: 299, endPoint x: 403, endPoint y: 325, distance: 263.8
click at [402, 325] on p "(Answers are in the notes section of the pptx)" at bounding box center [725, 329] width 811 height 24
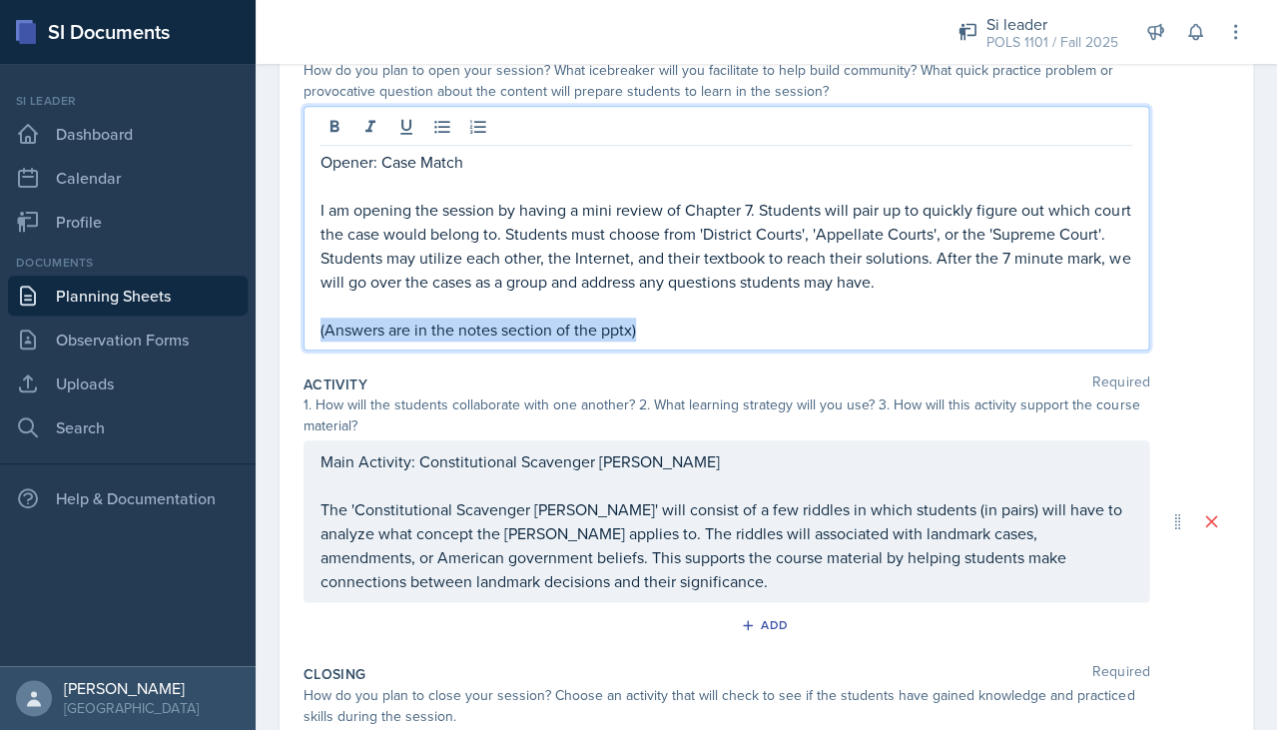
drag, startPoint x: 648, startPoint y: 324, endPoint x: 311, endPoint y: 325, distance: 336.4
click at [311, 325] on div "Opener: Case Match I am opening the session by having a mini review of Chapter …" at bounding box center [725, 228] width 845 height 245
copy p "(Answers are in the notes section of the pptx)"
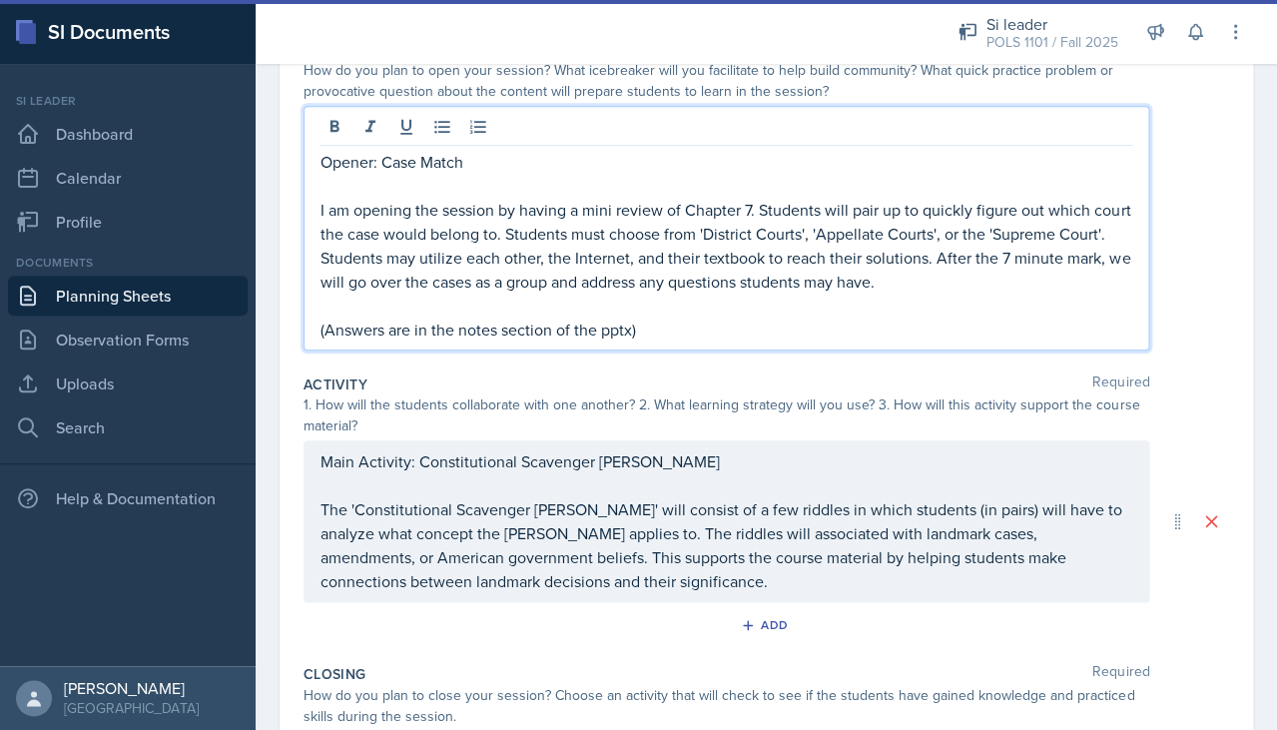
click at [714, 572] on p "The 'Constitutional Scavenger Hunt' will consist of a few riddles in which stud…" at bounding box center [725, 545] width 811 height 96
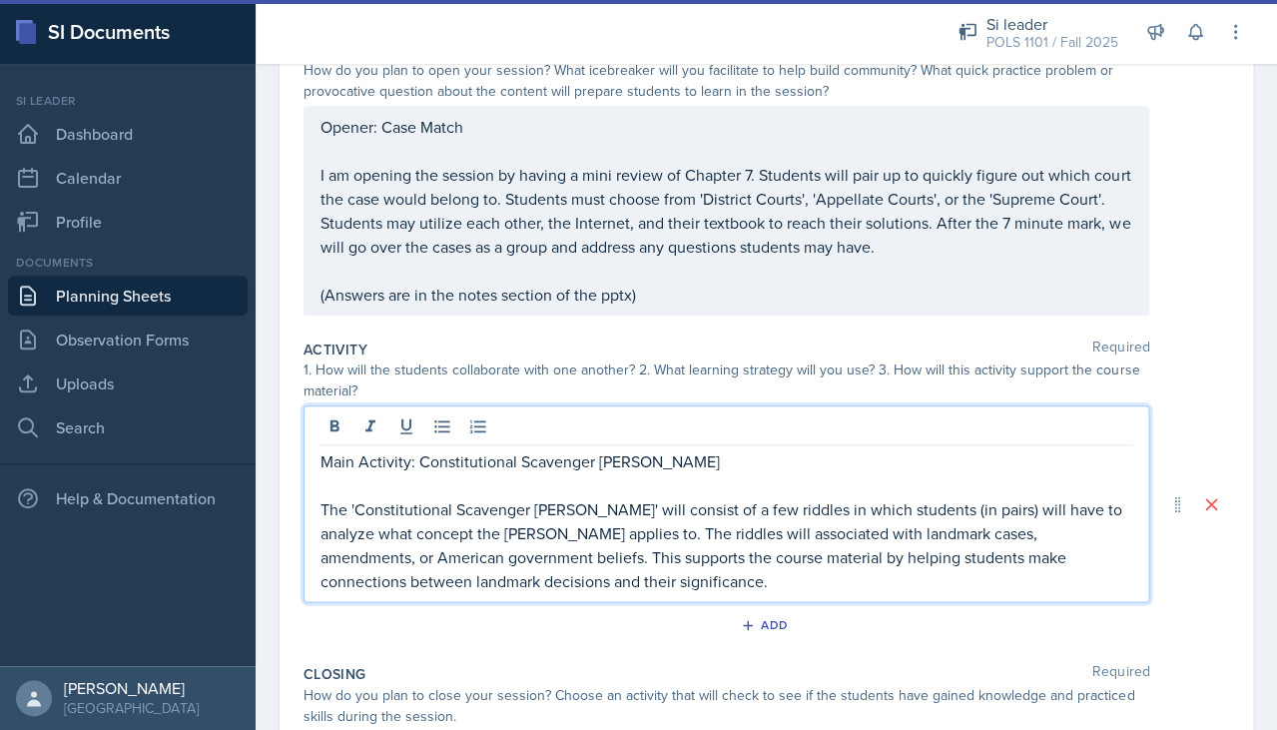
click at [693, 568] on p "The 'Constitutional Scavenger Hunt' will consist of a few riddles in which stud…" at bounding box center [725, 545] width 811 height 96
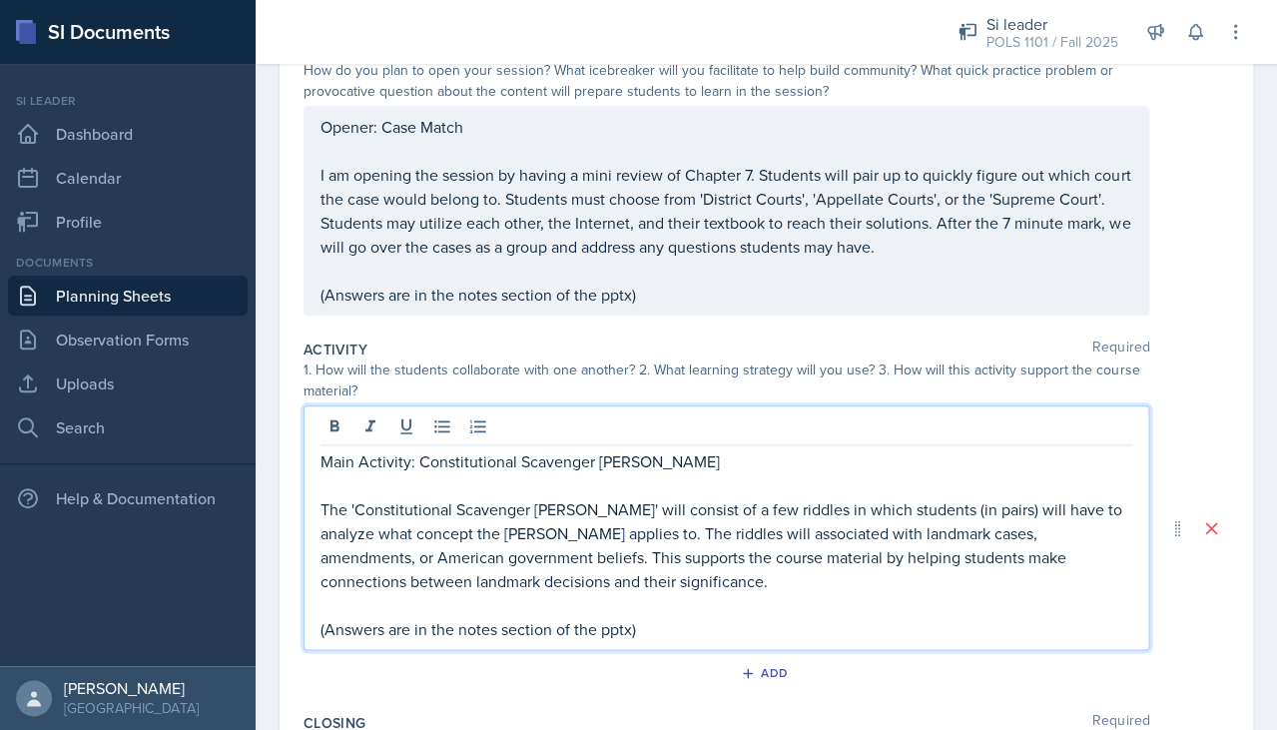
click at [665, 658] on div "Add" at bounding box center [765, 677] width 925 height 38
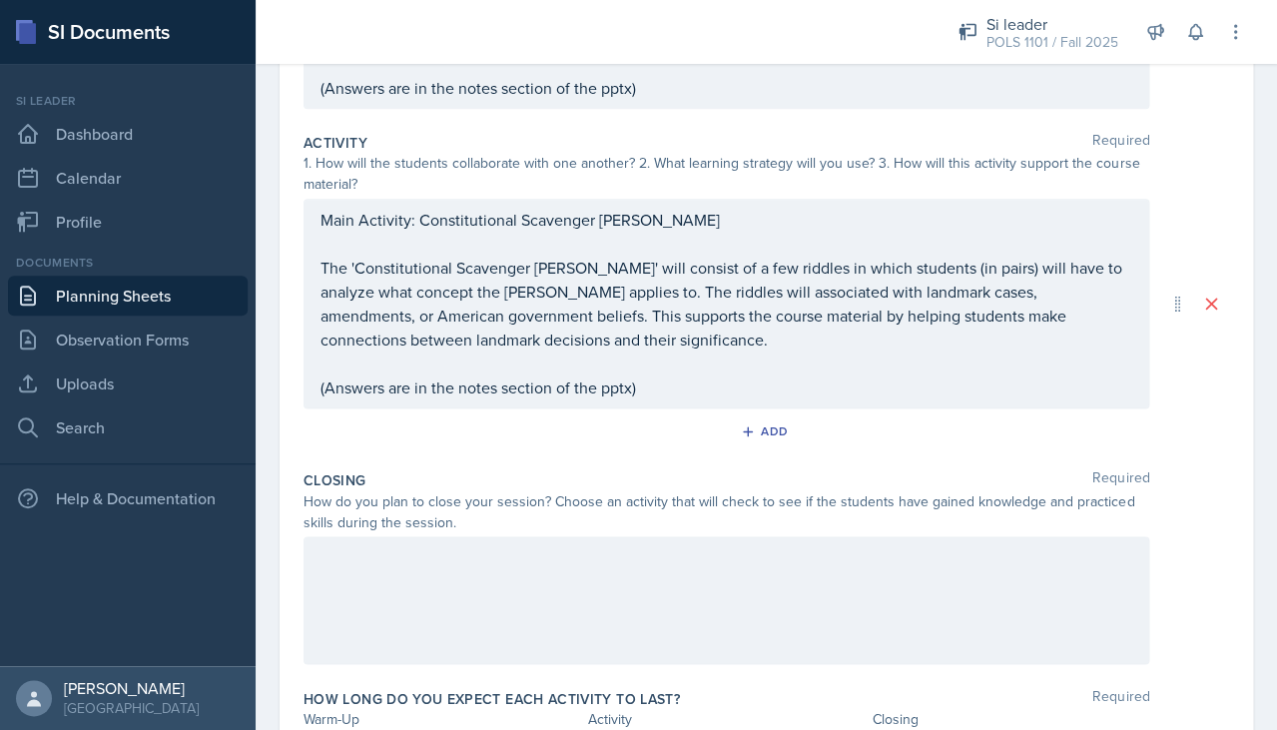
scroll to position [478, 0]
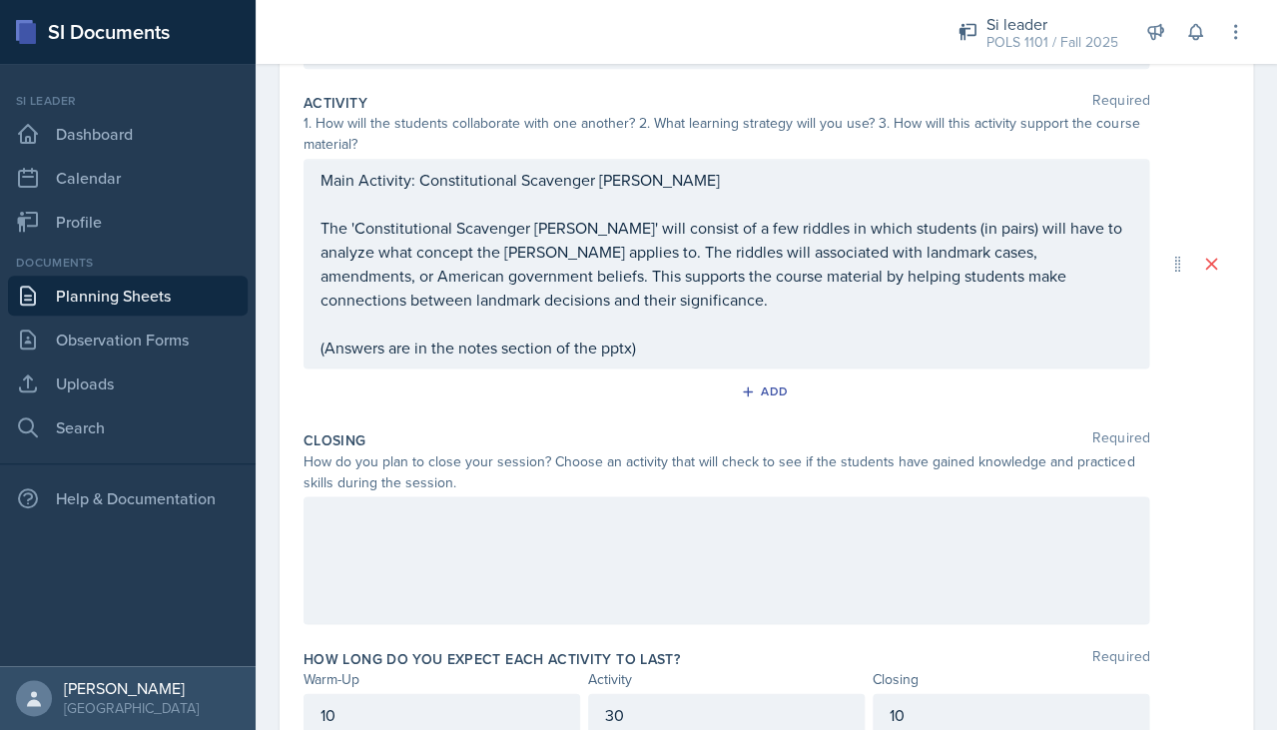
click at [576, 554] on div at bounding box center [725, 560] width 845 height 128
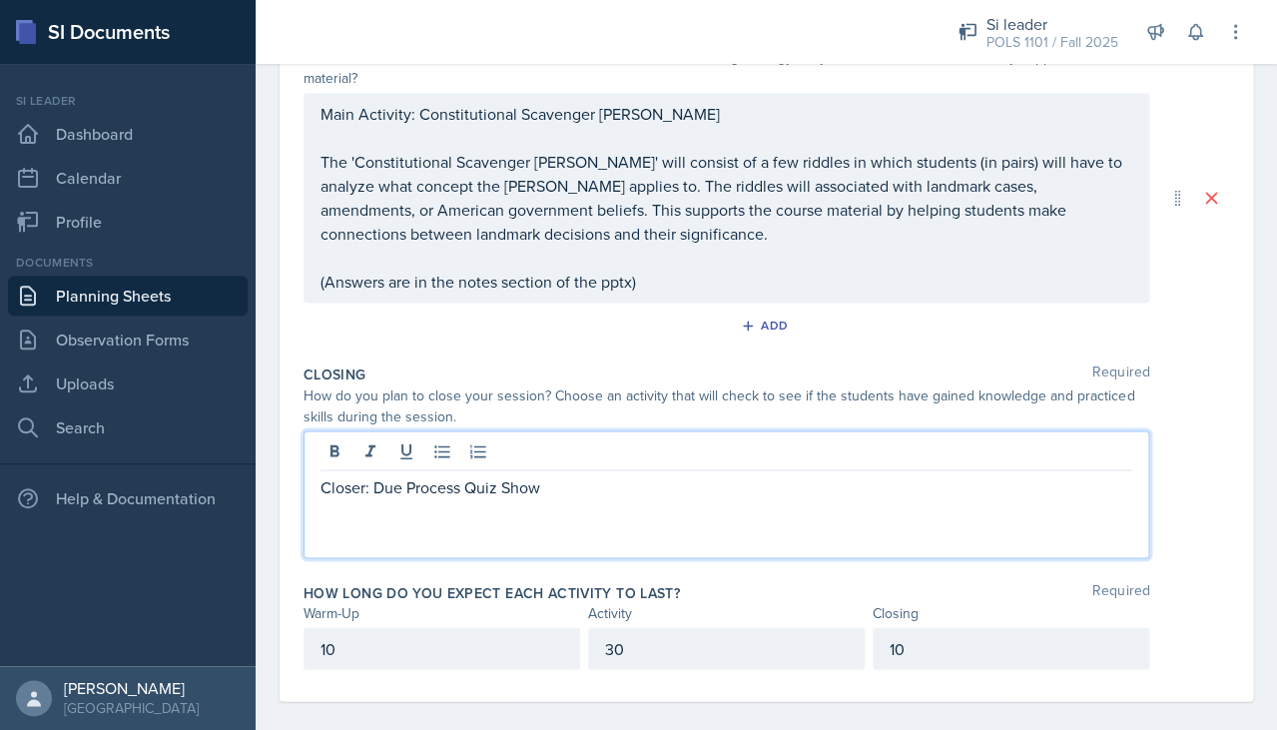
scroll to position [545, 0]
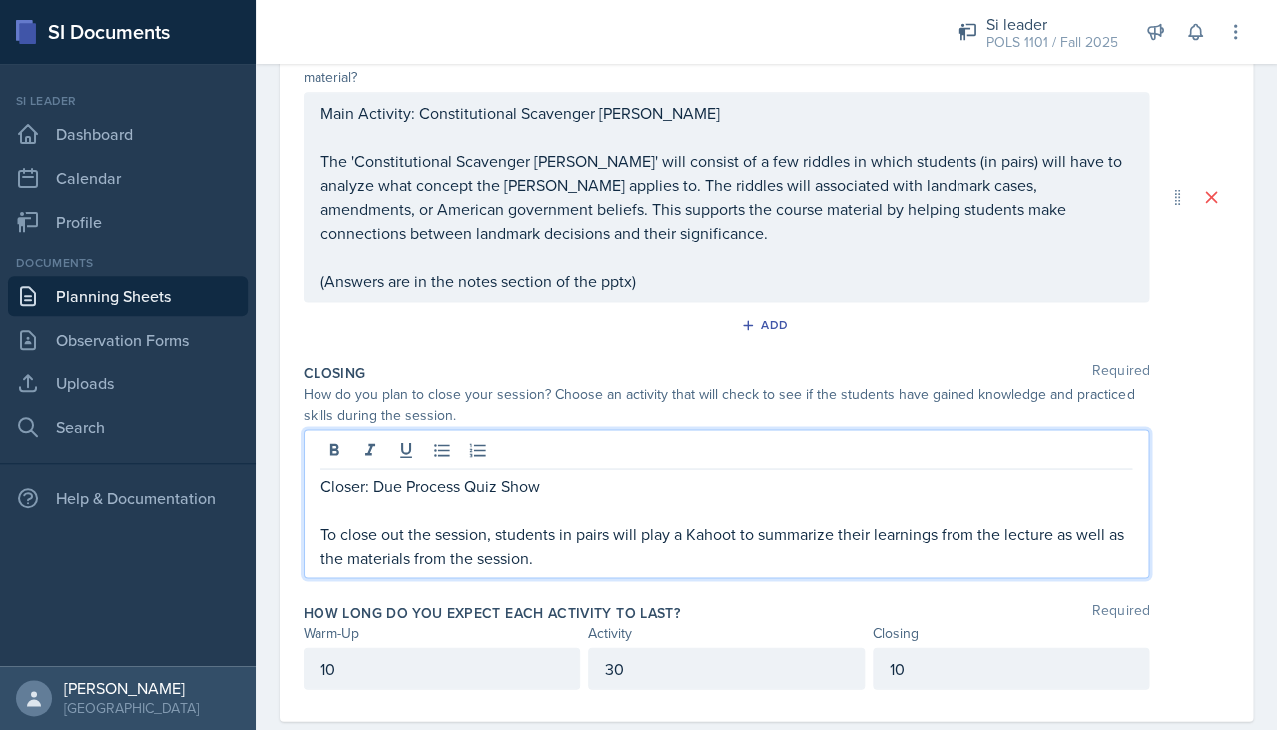
click at [726, 521] on p "To close out the session, students in pairs will play a Kahoot to summarize the…" at bounding box center [725, 545] width 811 height 48
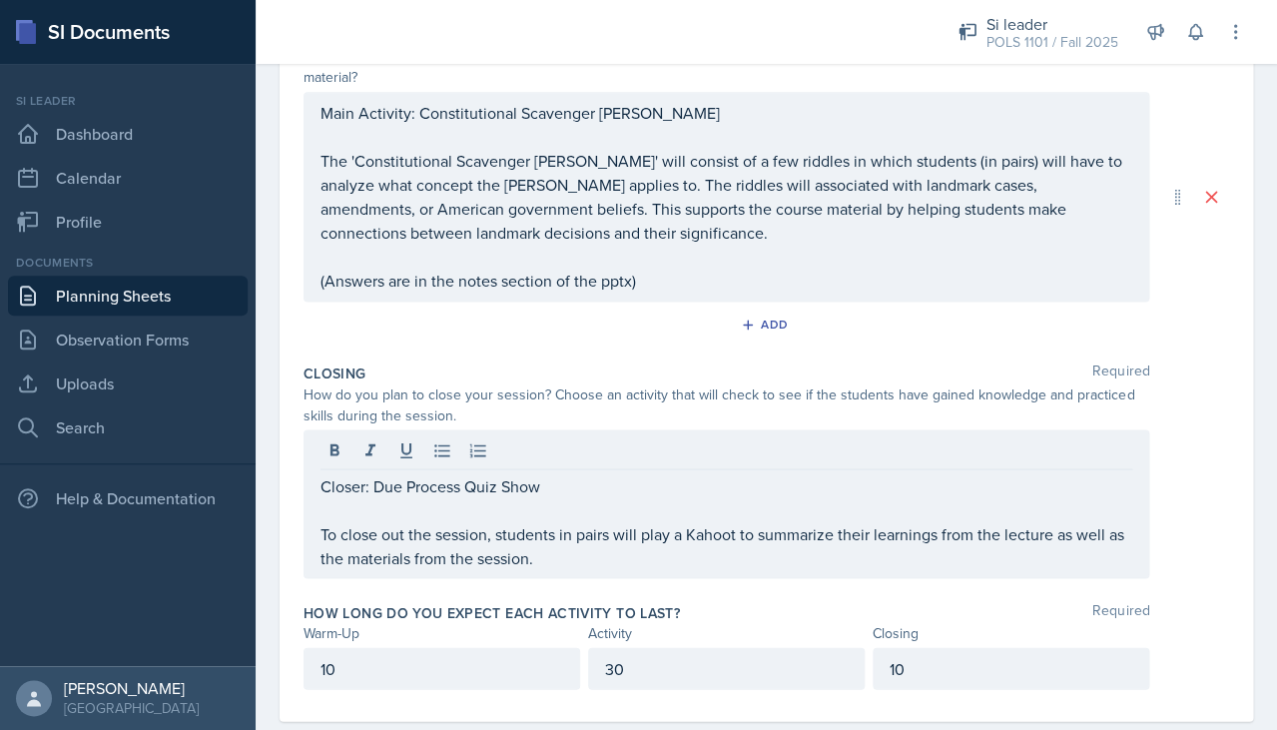
click at [605, 561] on div "Closer: Due Process Quiz Show To close out the session, students in pairs will …" at bounding box center [725, 503] width 845 height 149
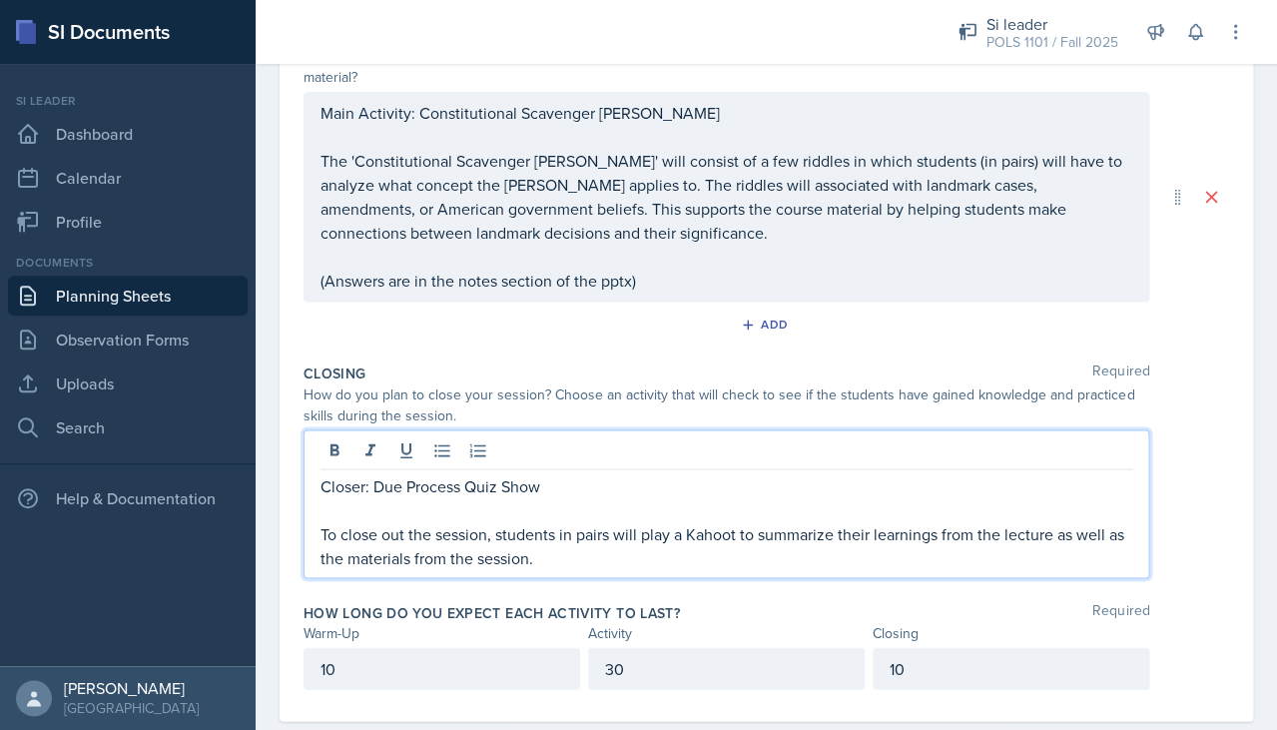
click at [604, 544] on p "To close out the session, students in pairs will play a Kahoot to summarize the…" at bounding box center [725, 545] width 811 height 48
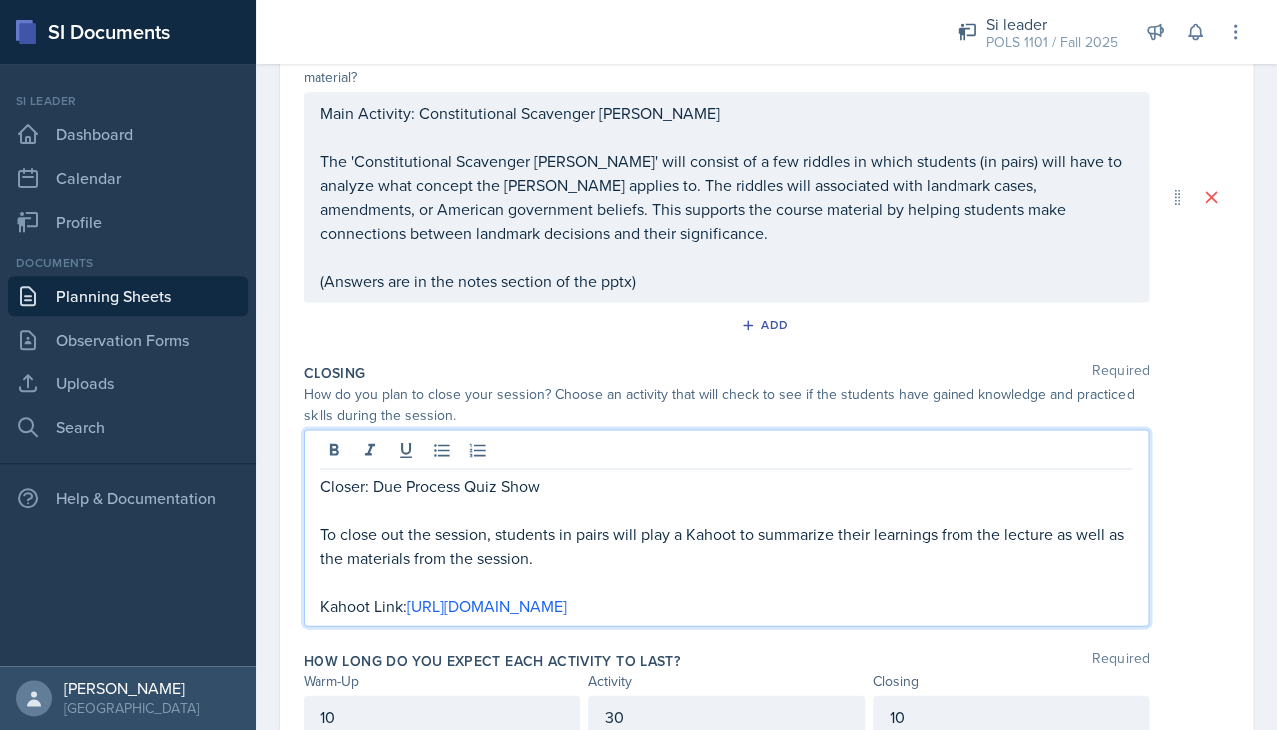
click at [674, 546] on p "To close out the session, students in pairs will play a Kahoot to summarize the…" at bounding box center [725, 545] width 811 height 48
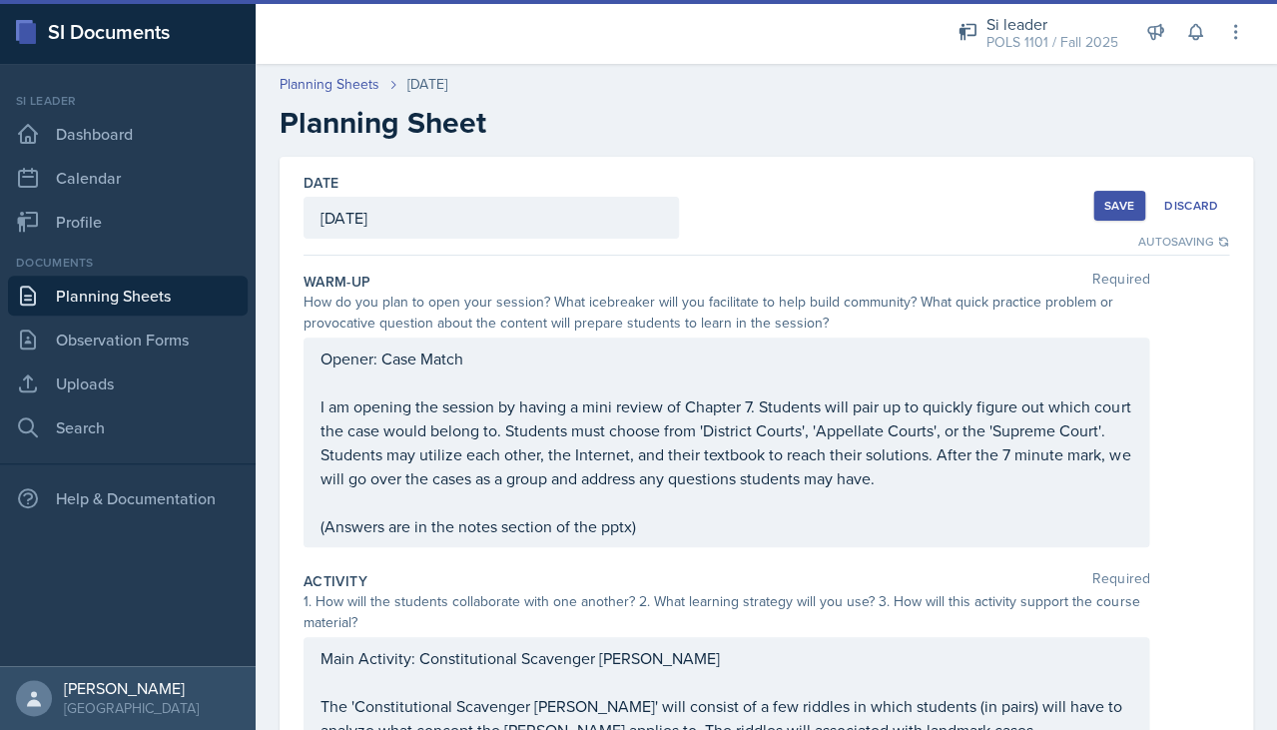
scroll to position [0, 0]
click at [945, 204] on div "Save" at bounding box center [1119, 206] width 30 height 16
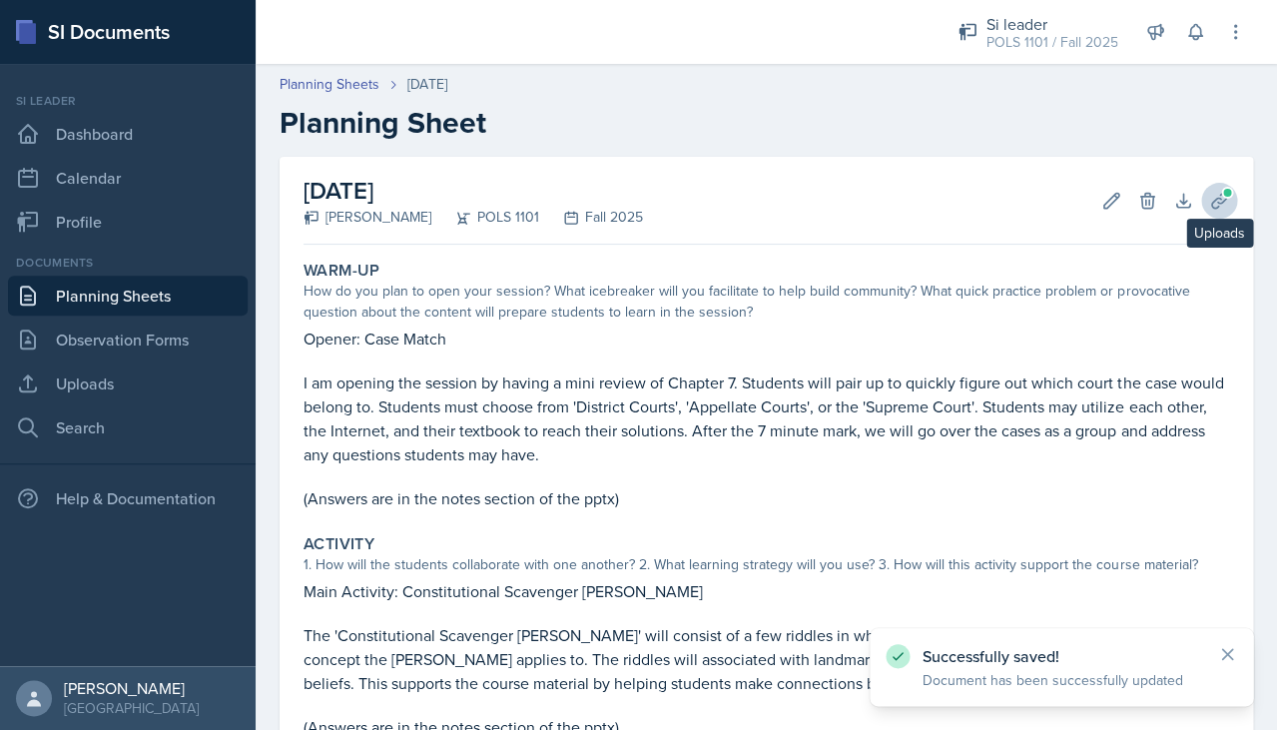
click at [945, 198] on icon at bounding box center [1219, 201] width 20 height 20
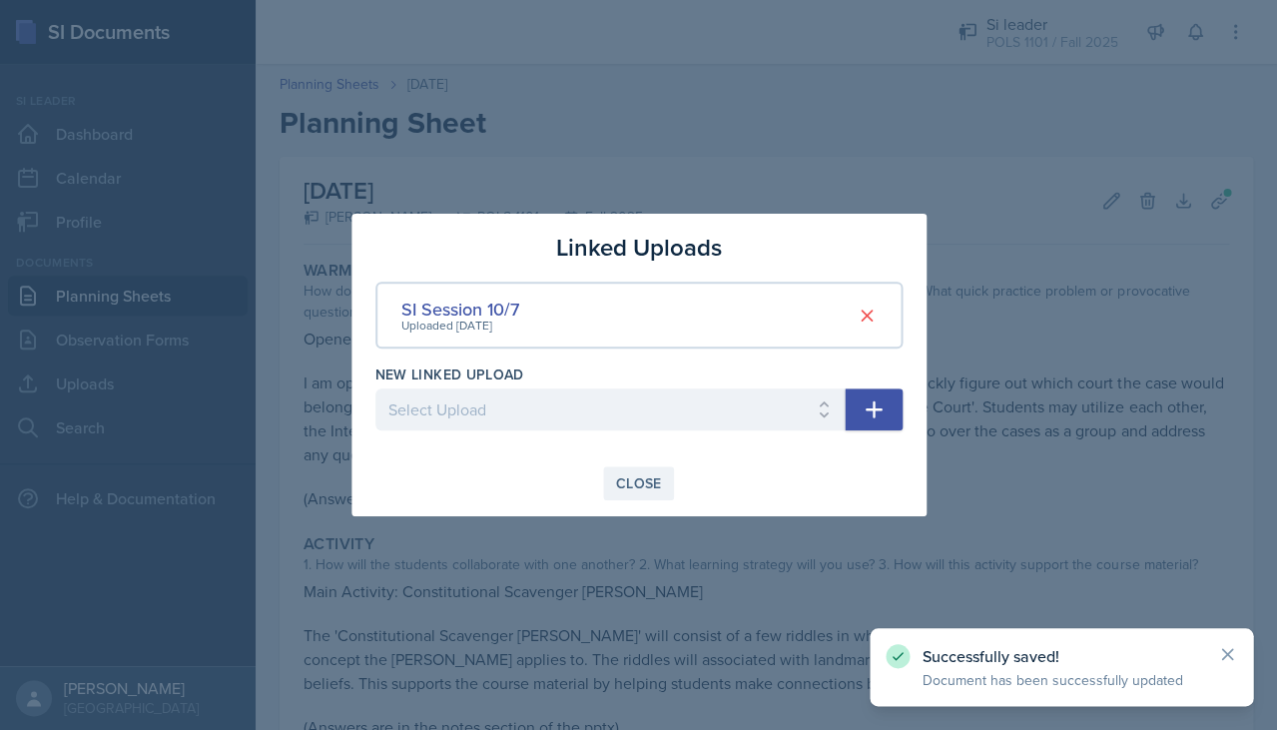
click at [610, 466] on button "Close" at bounding box center [639, 483] width 72 height 34
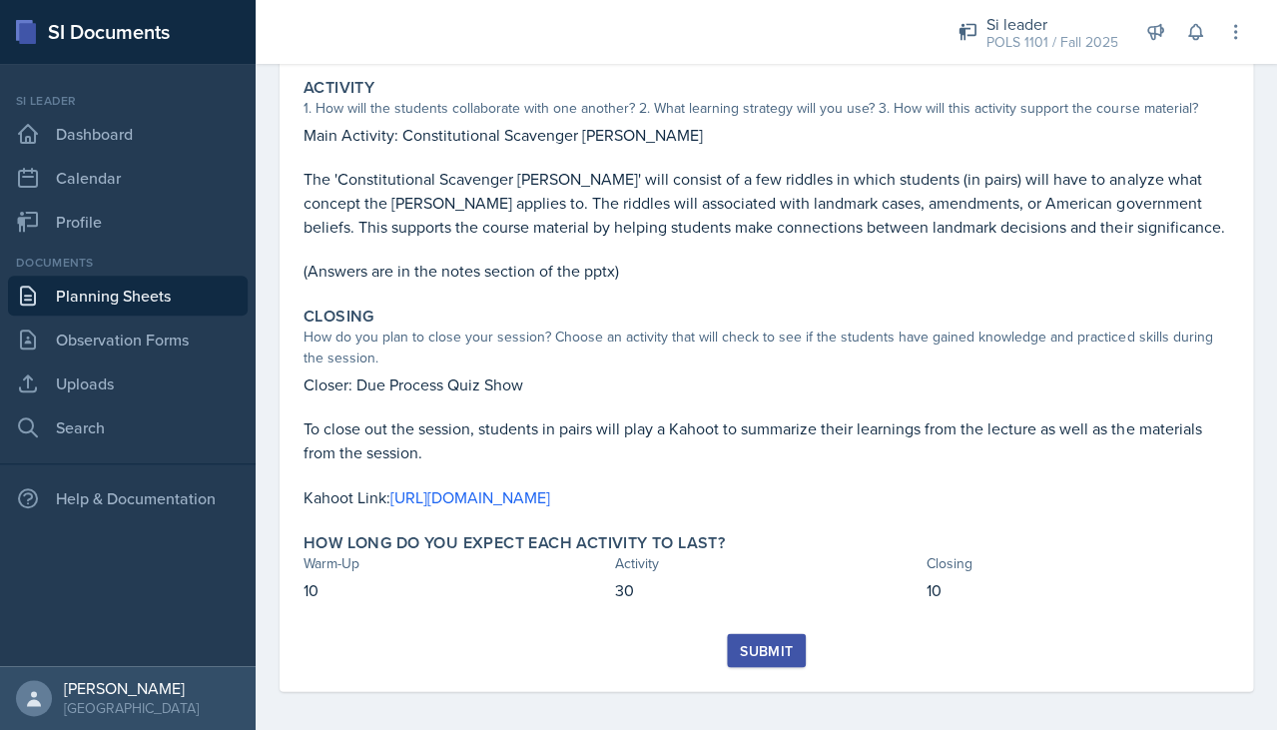
scroll to position [455, 0]
click at [745, 643] on div "Submit" at bounding box center [766, 651] width 53 height 16
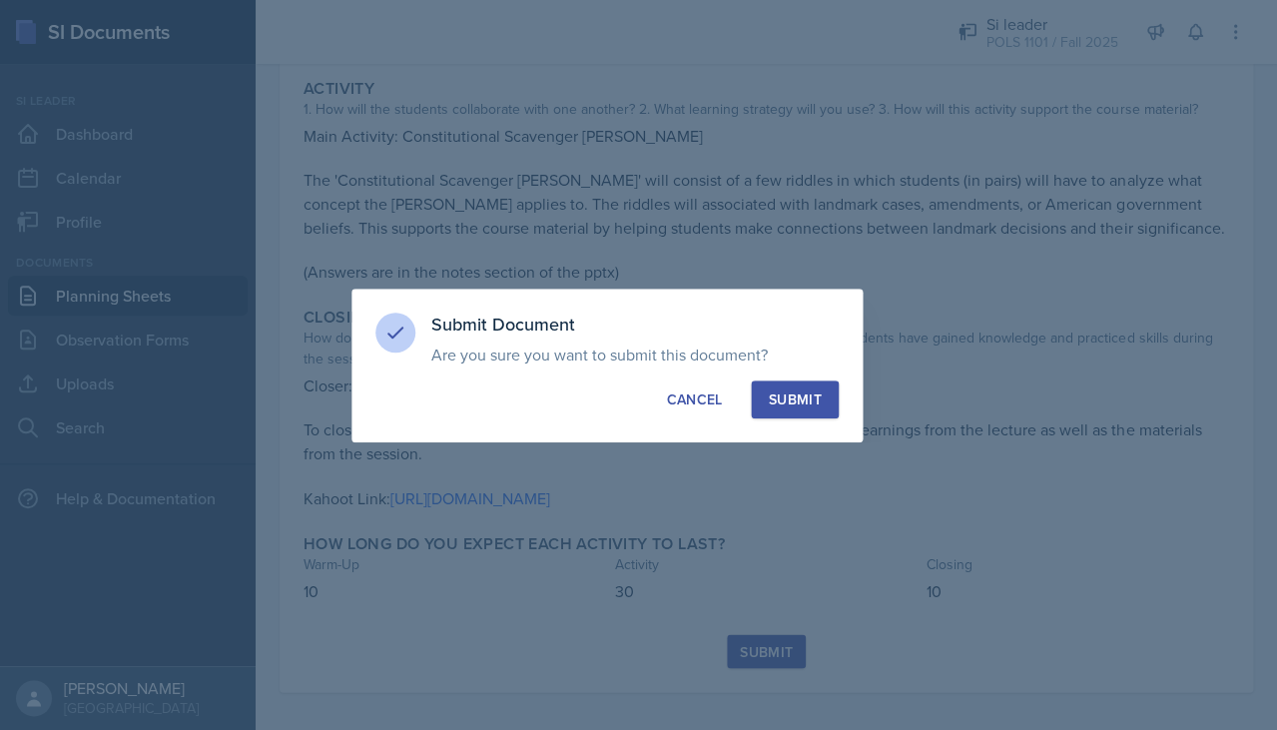
click at [792, 375] on div "Submit Document Are you sure you want to submit this document? This document wi…" at bounding box center [606, 365] width 511 height 154
click at [762, 392] on button "Submit" at bounding box center [794, 399] width 87 height 38
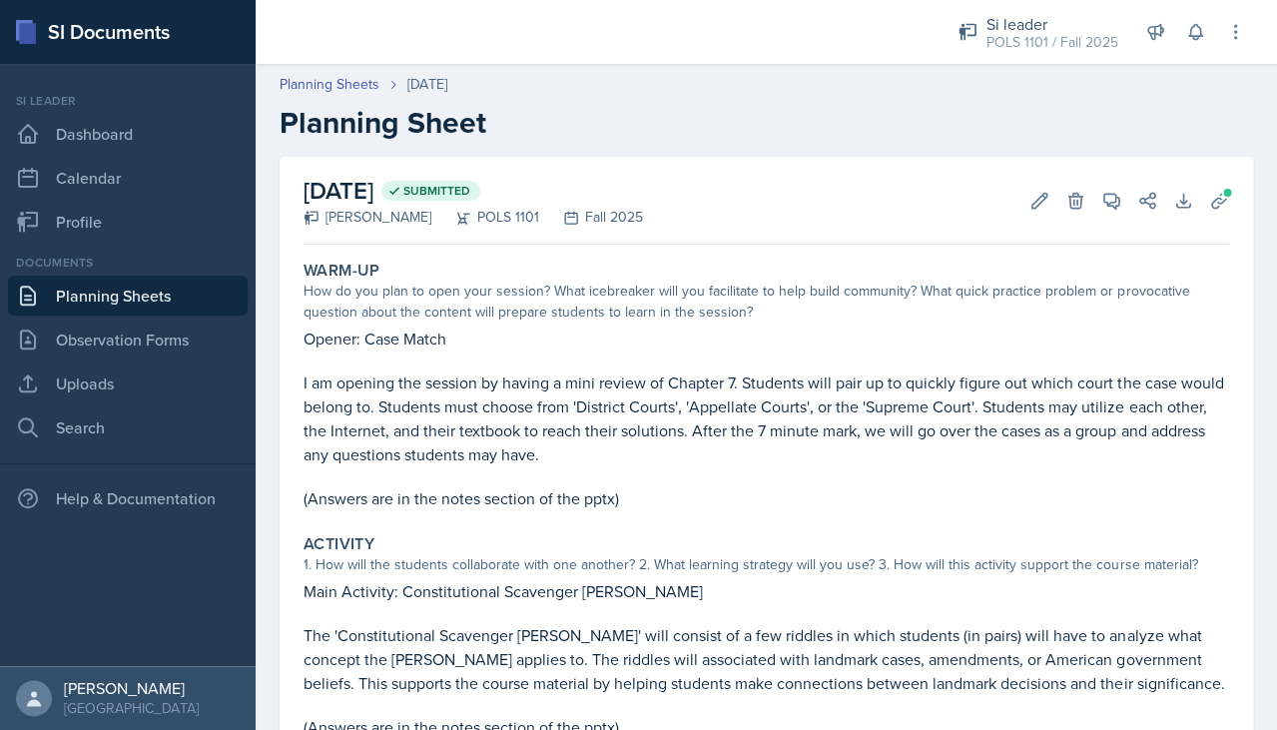
scroll to position [0, 0]
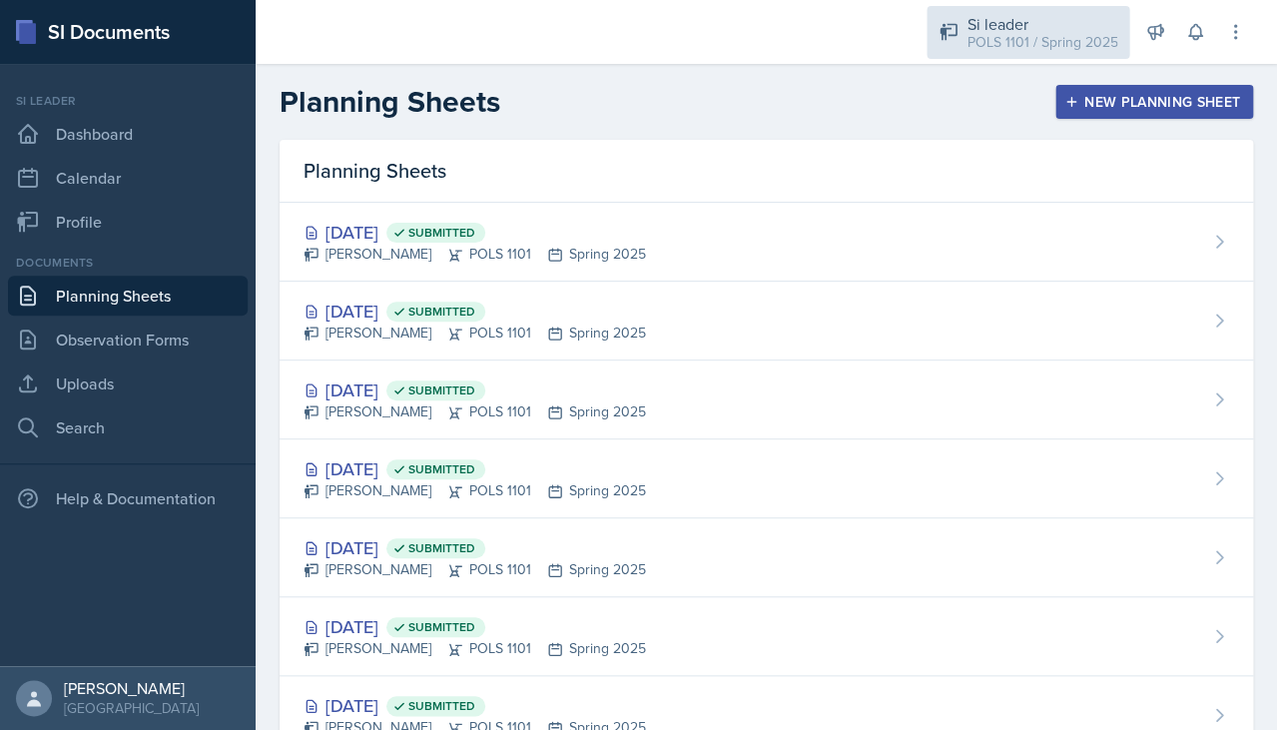
click at [1004, 26] on div "Si leader" at bounding box center [1041, 24] width 151 height 24
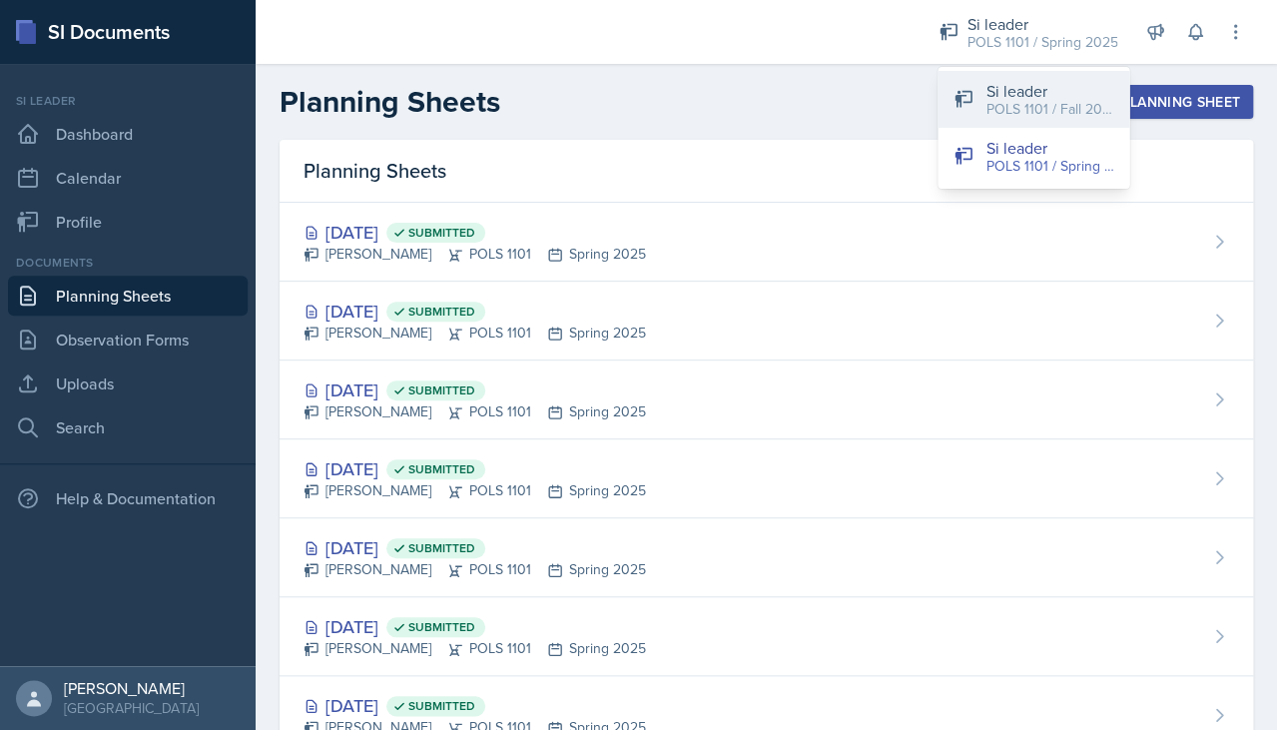
click at [981, 101] on button "Si leader POLS 1101 / Fall 2025" at bounding box center [1033, 99] width 192 height 57
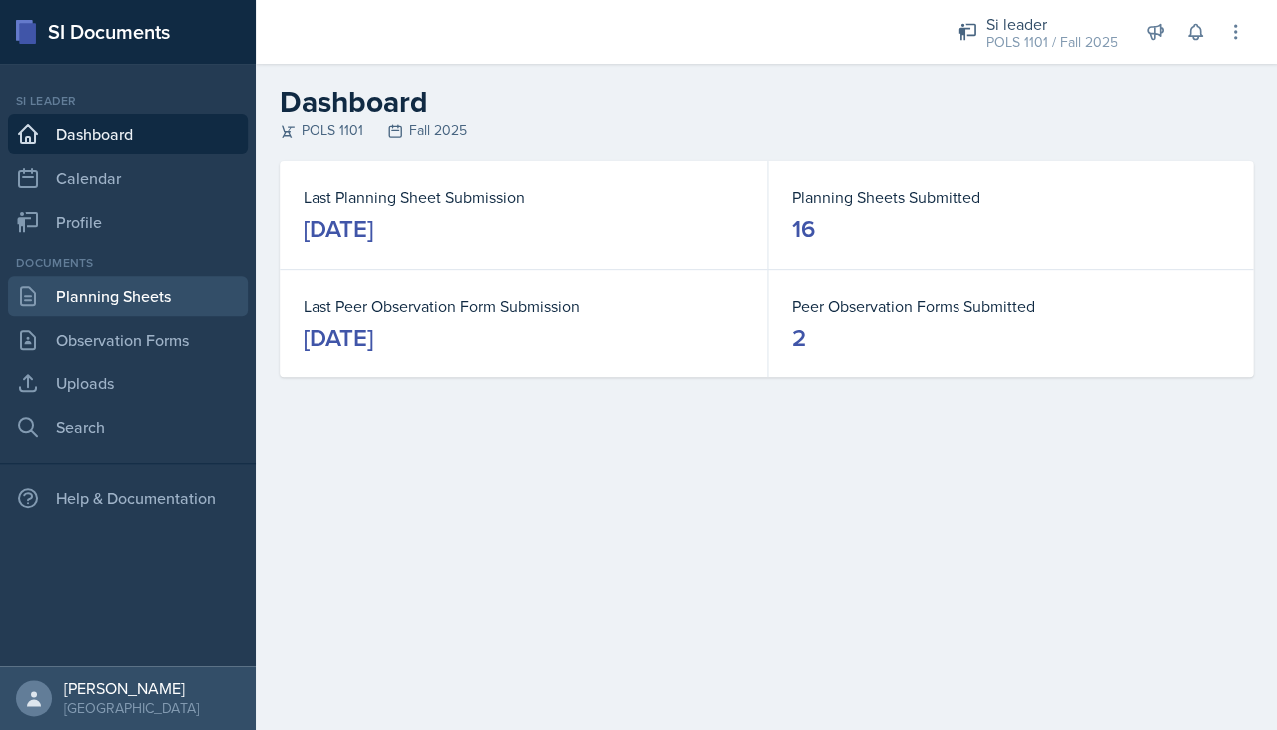
click at [188, 304] on link "Planning Sheets" at bounding box center [128, 295] width 240 height 40
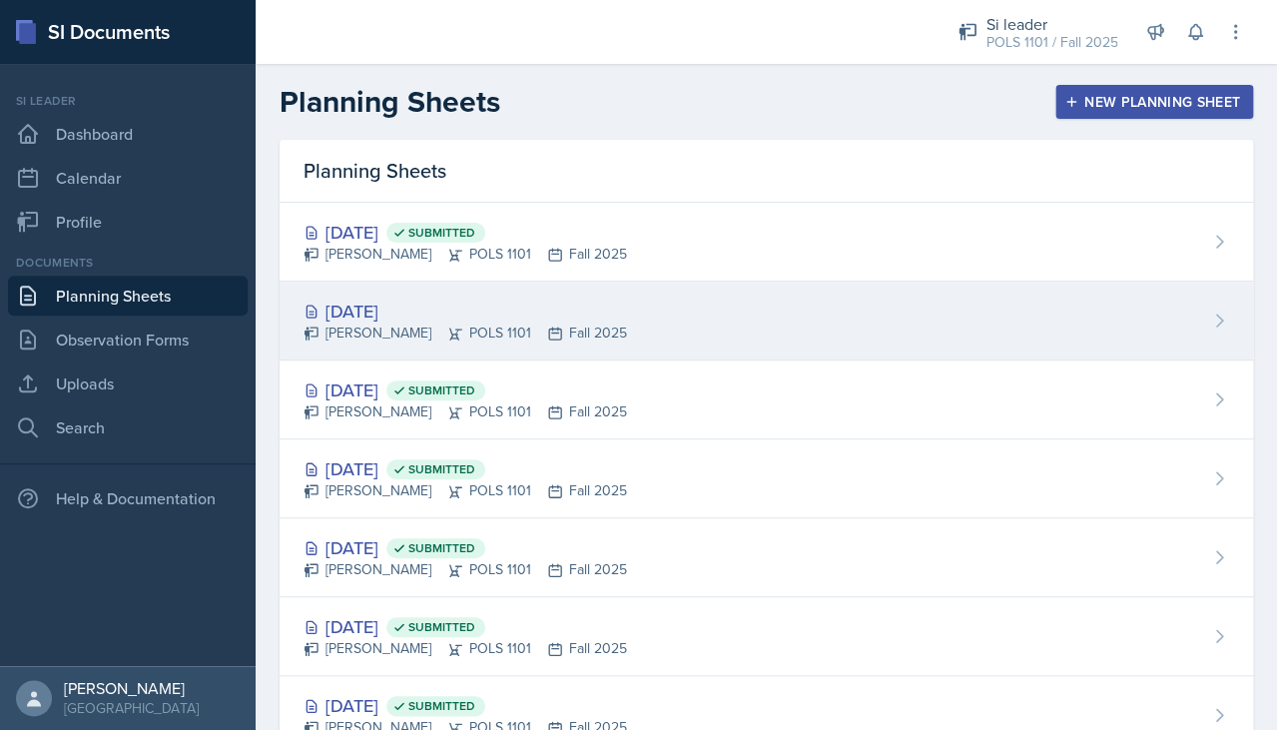
click at [486, 305] on div "[DATE]" at bounding box center [464, 310] width 323 height 27
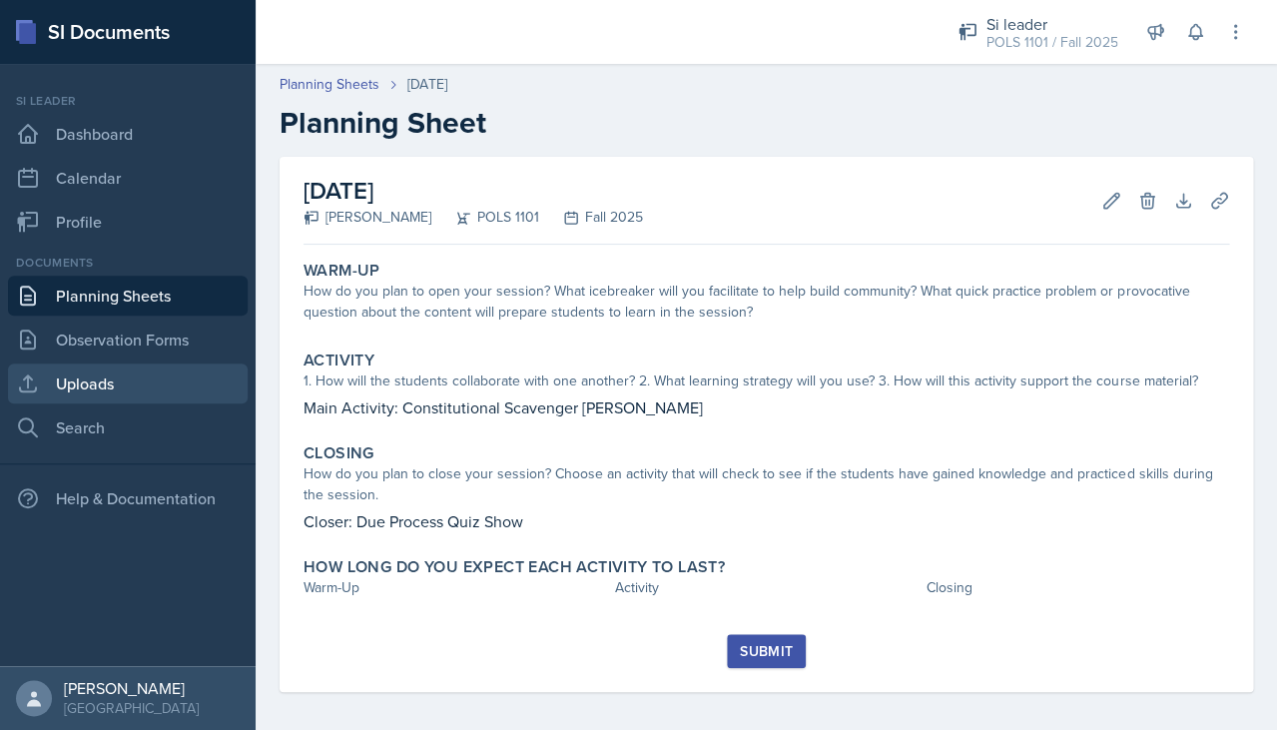
click at [178, 372] on link "Uploads" at bounding box center [128, 383] width 240 height 40
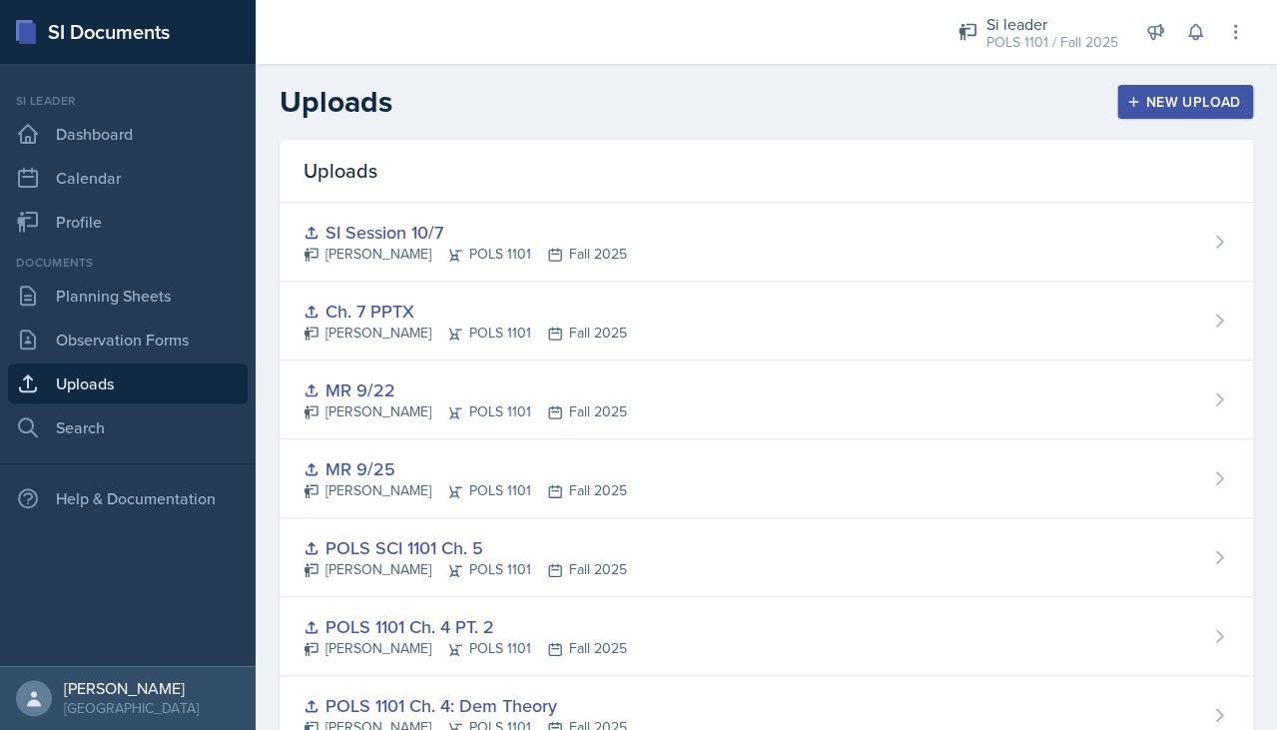
click at [1144, 104] on div "New Upload" at bounding box center [1185, 102] width 111 height 16
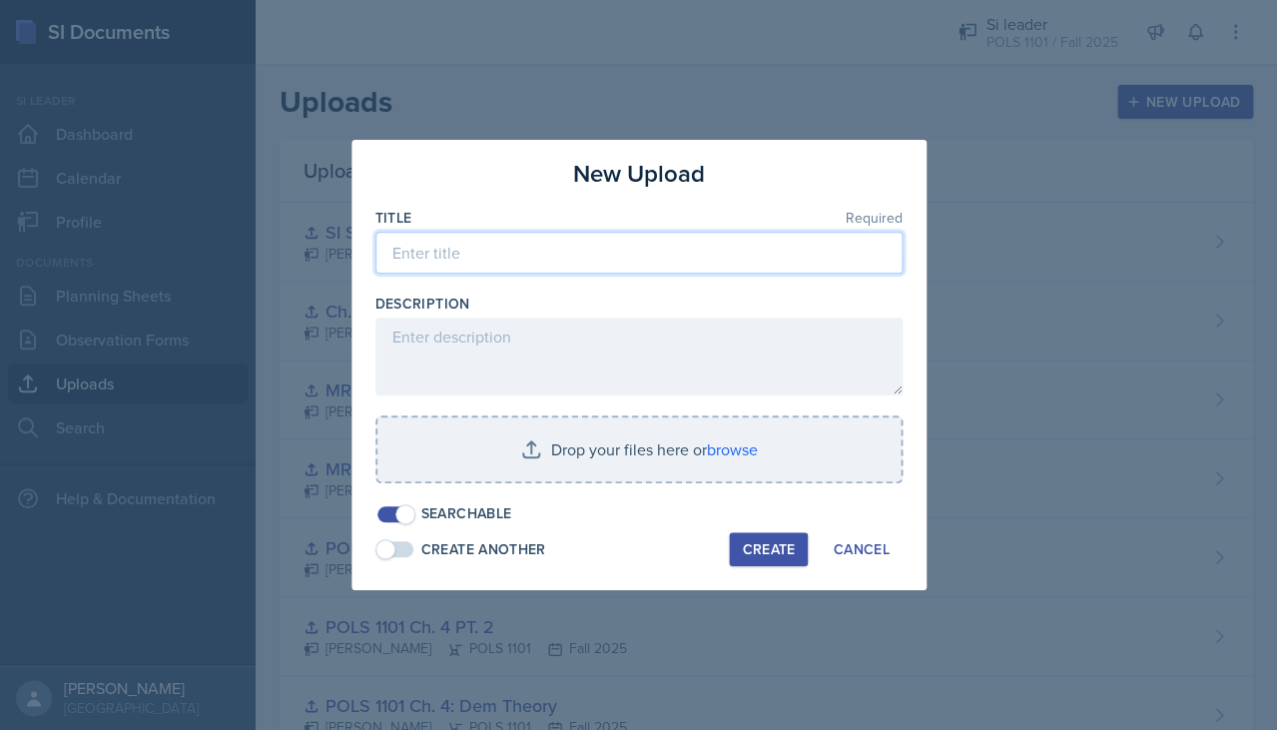
click at [733, 247] on input at bounding box center [638, 253] width 527 height 42
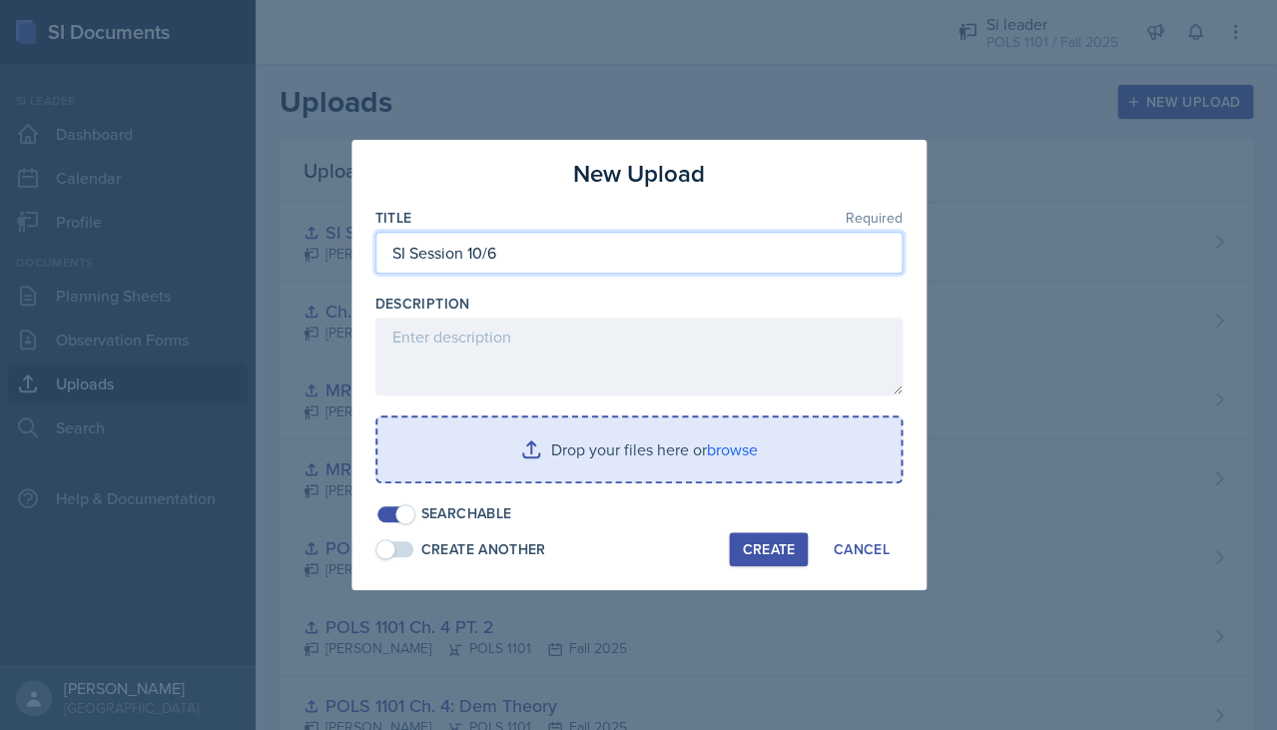
type input "SI Session 10/6"
click at [755, 469] on input "file" at bounding box center [638, 449] width 523 height 64
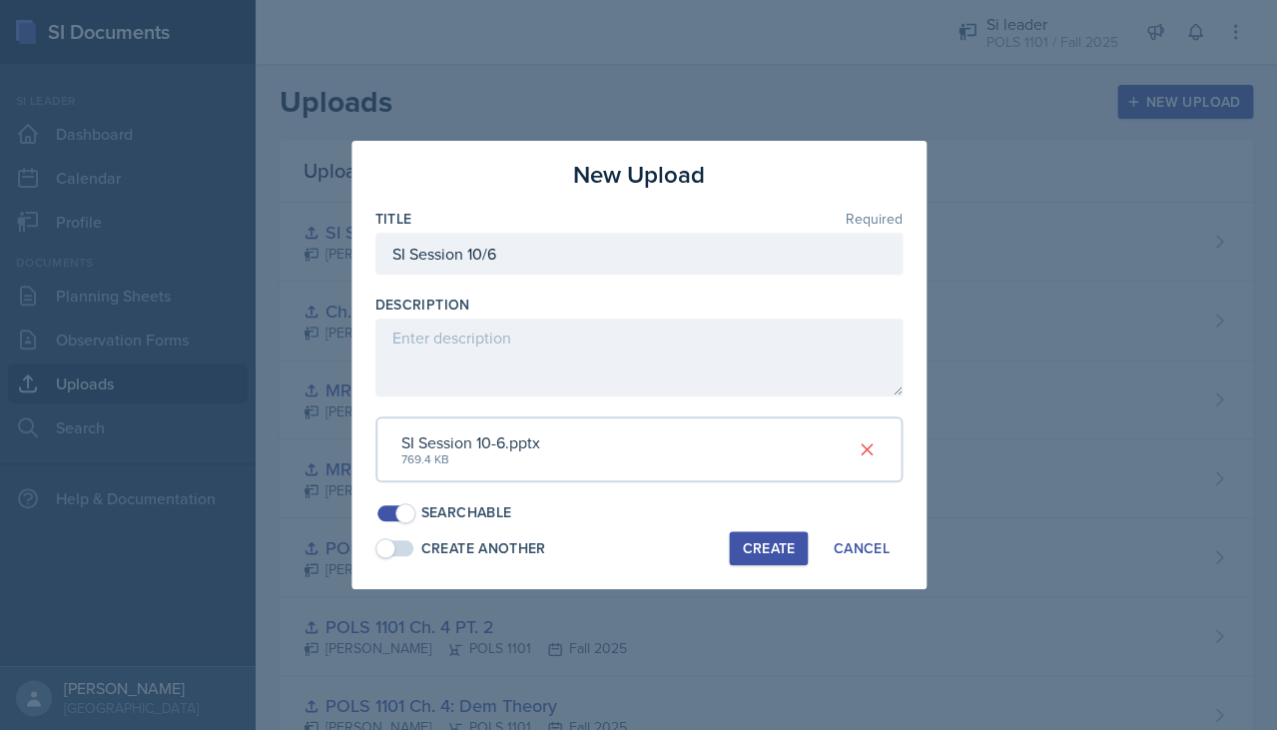
click at [790, 540] on div "Create" at bounding box center [768, 548] width 53 height 16
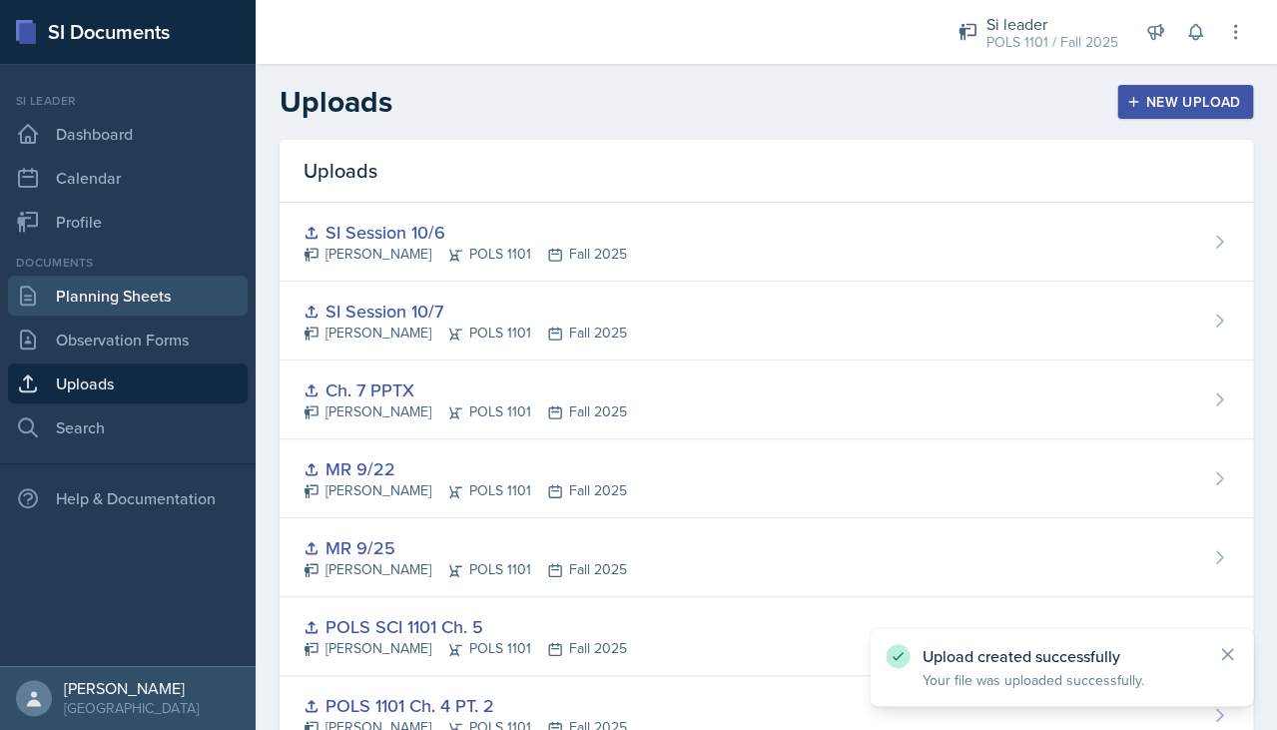
click at [130, 279] on link "Planning Sheets" at bounding box center [128, 295] width 240 height 40
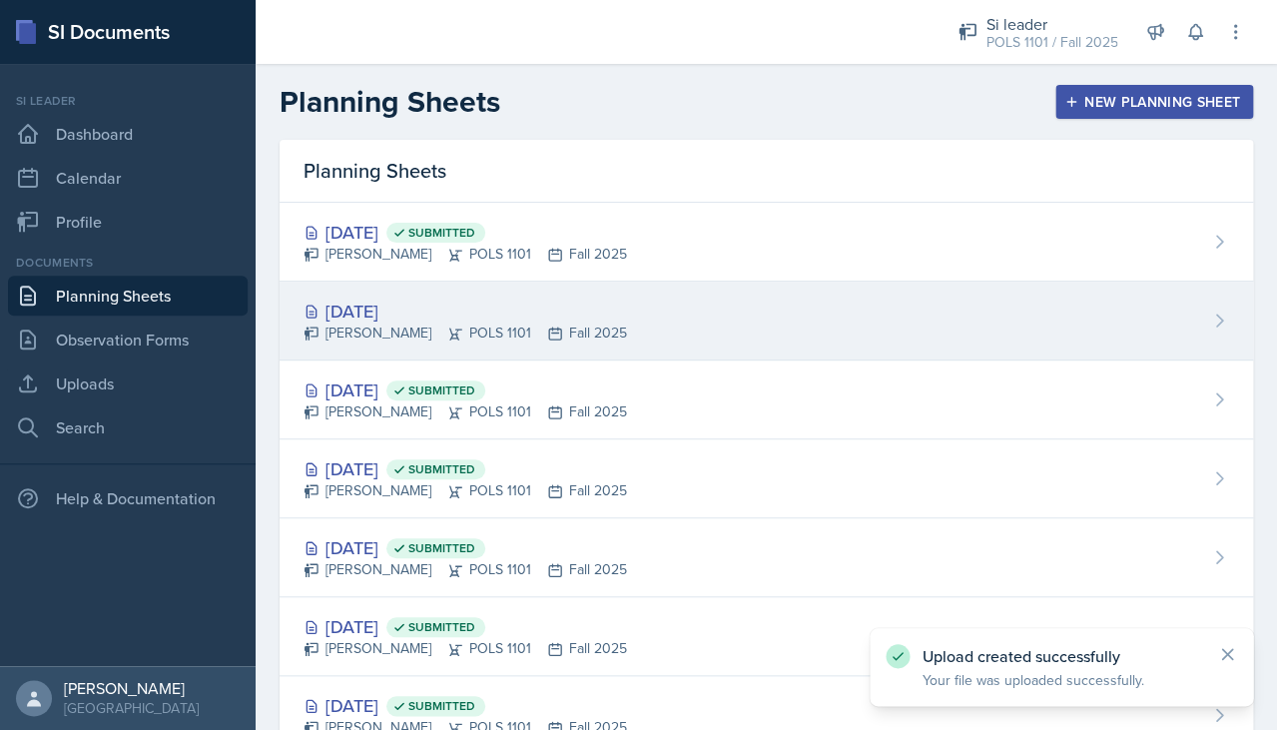
click at [461, 305] on div "[DATE]" at bounding box center [464, 310] width 323 height 27
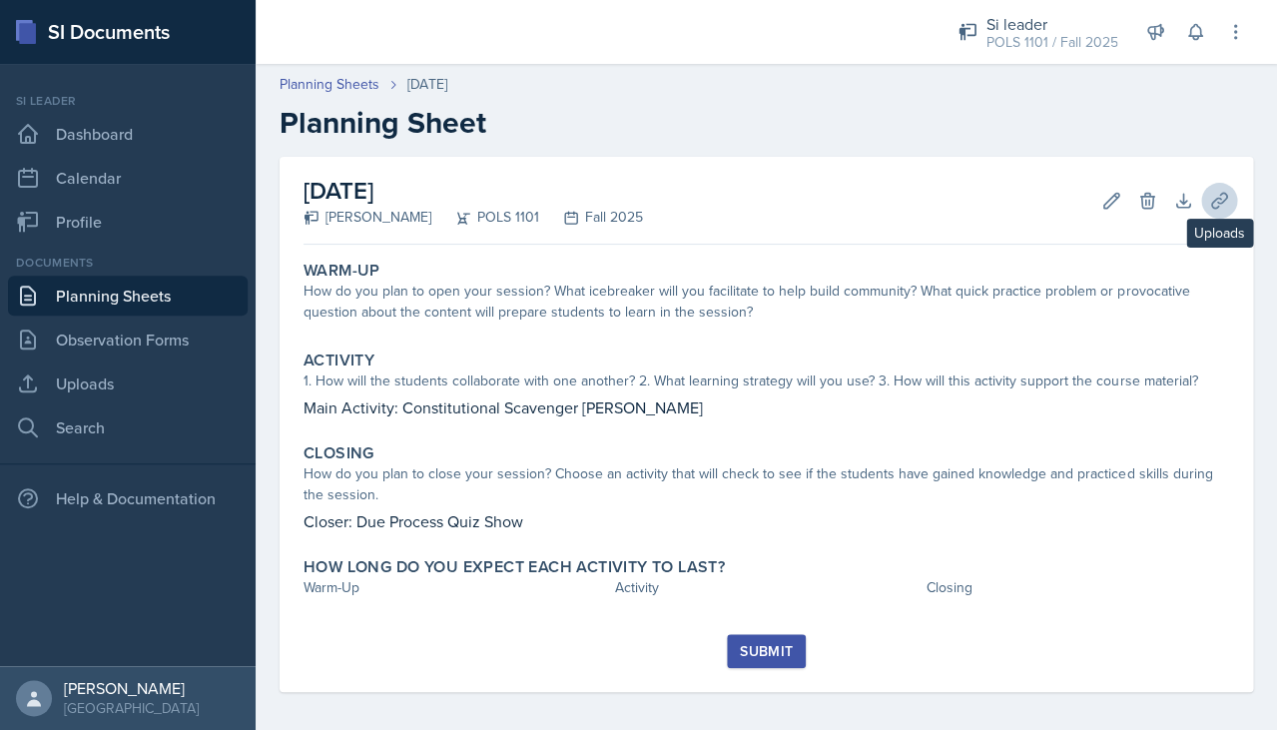
click at [1218, 204] on icon at bounding box center [1219, 201] width 20 height 20
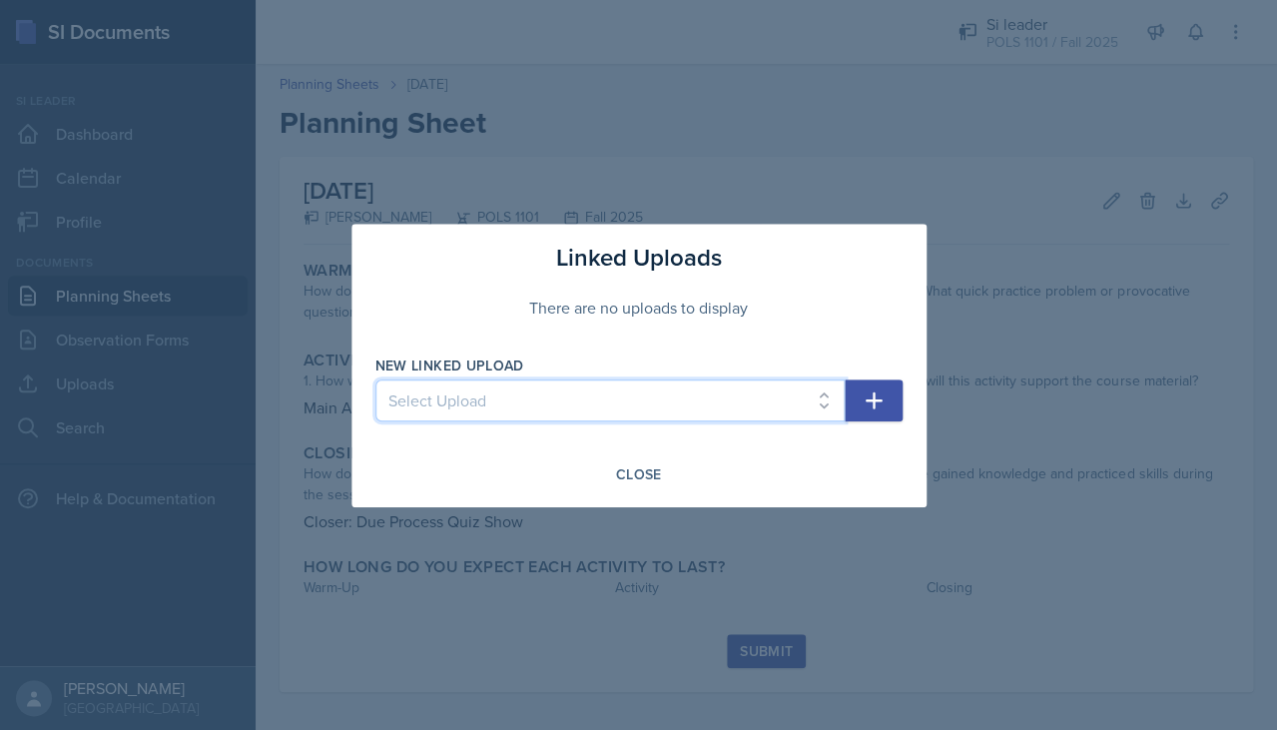
select select "095935a1-9b25-4674-9e23-749752bf9436"
click at [872, 396] on icon "button" at bounding box center [872, 399] width 17 height 17
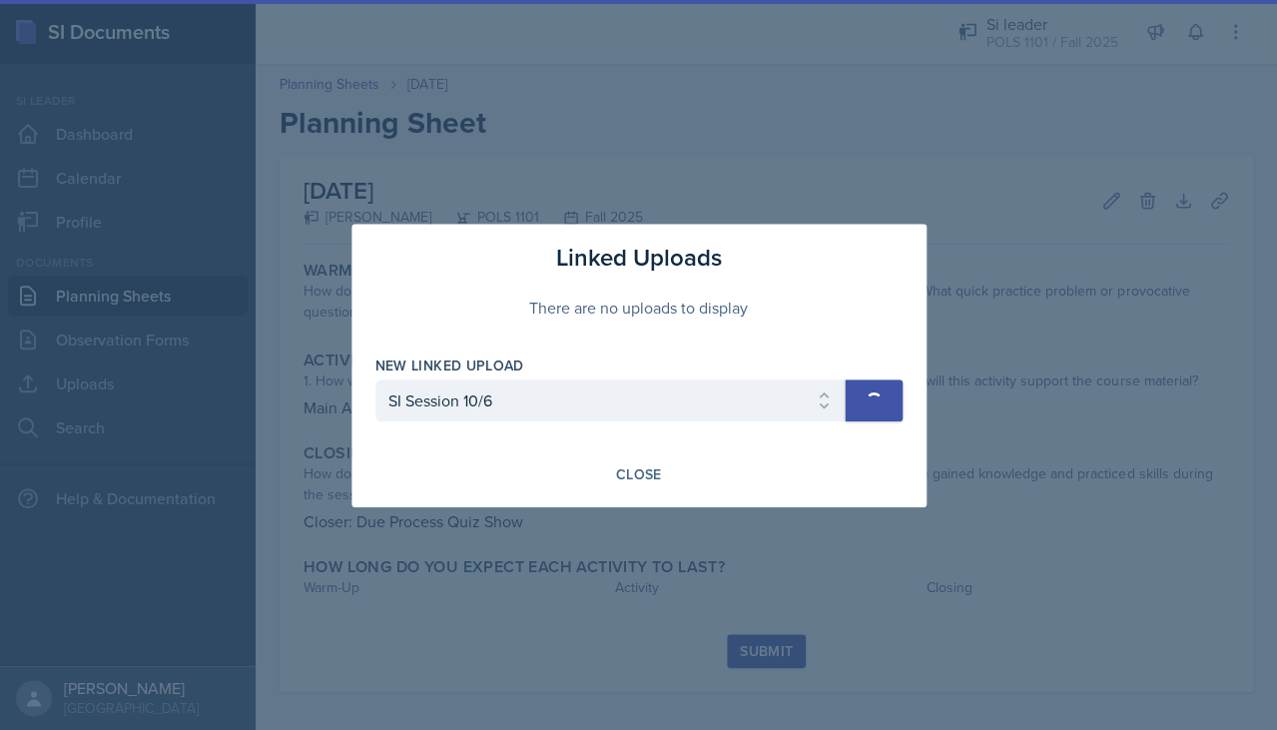
select select
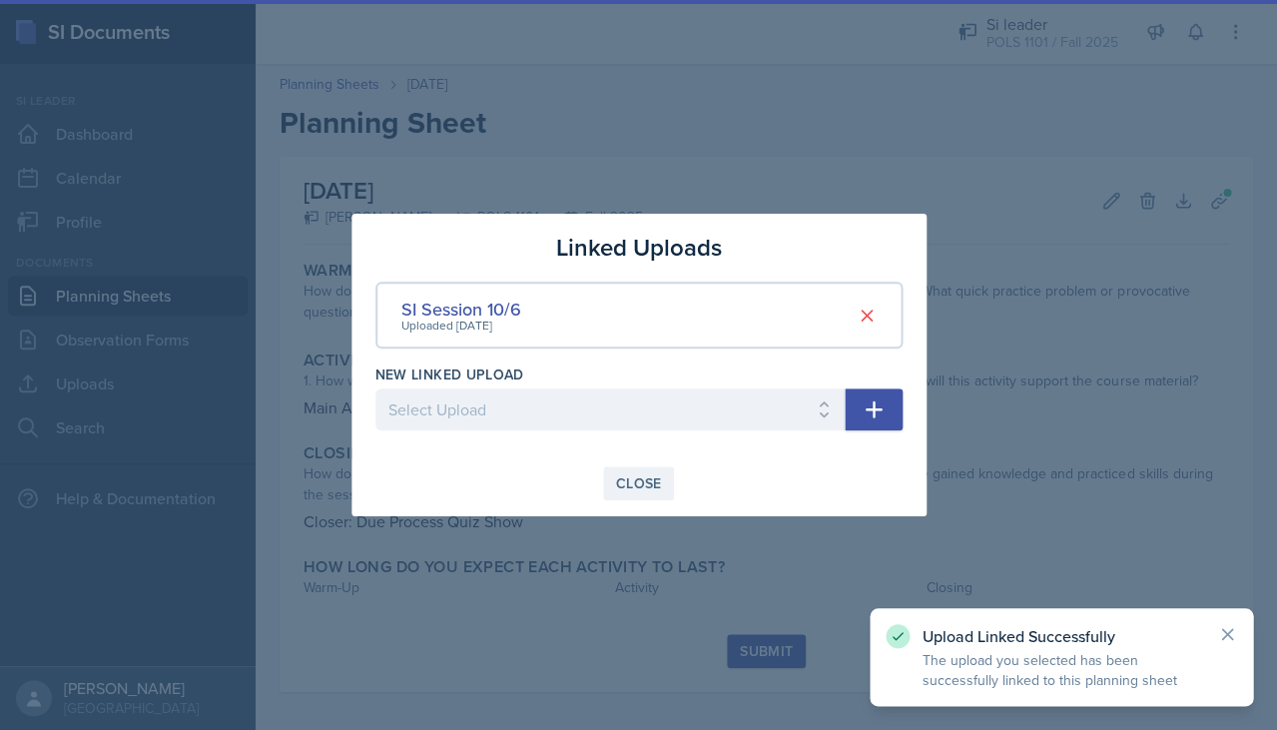
click at [644, 488] on div "Close" at bounding box center [639, 483] width 46 height 16
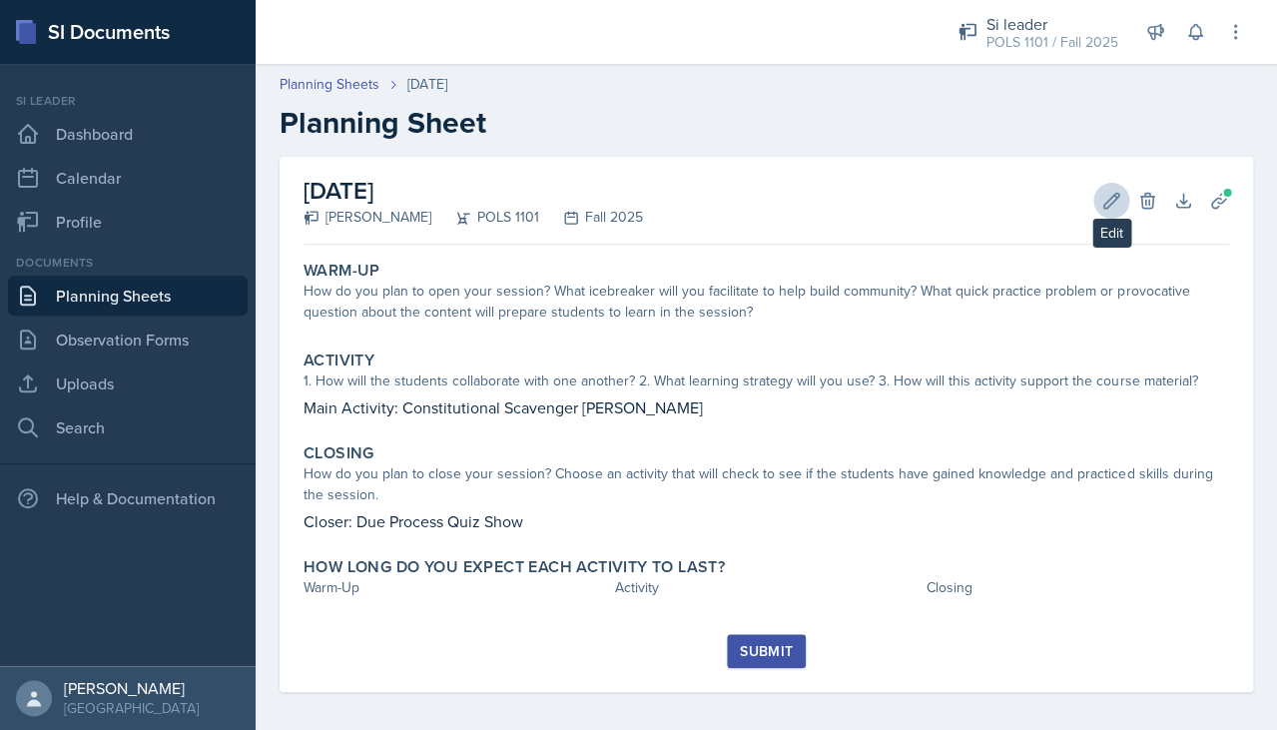
click at [1097, 198] on button "Edit" at bounding box center [1111, 201] width 36 height 36
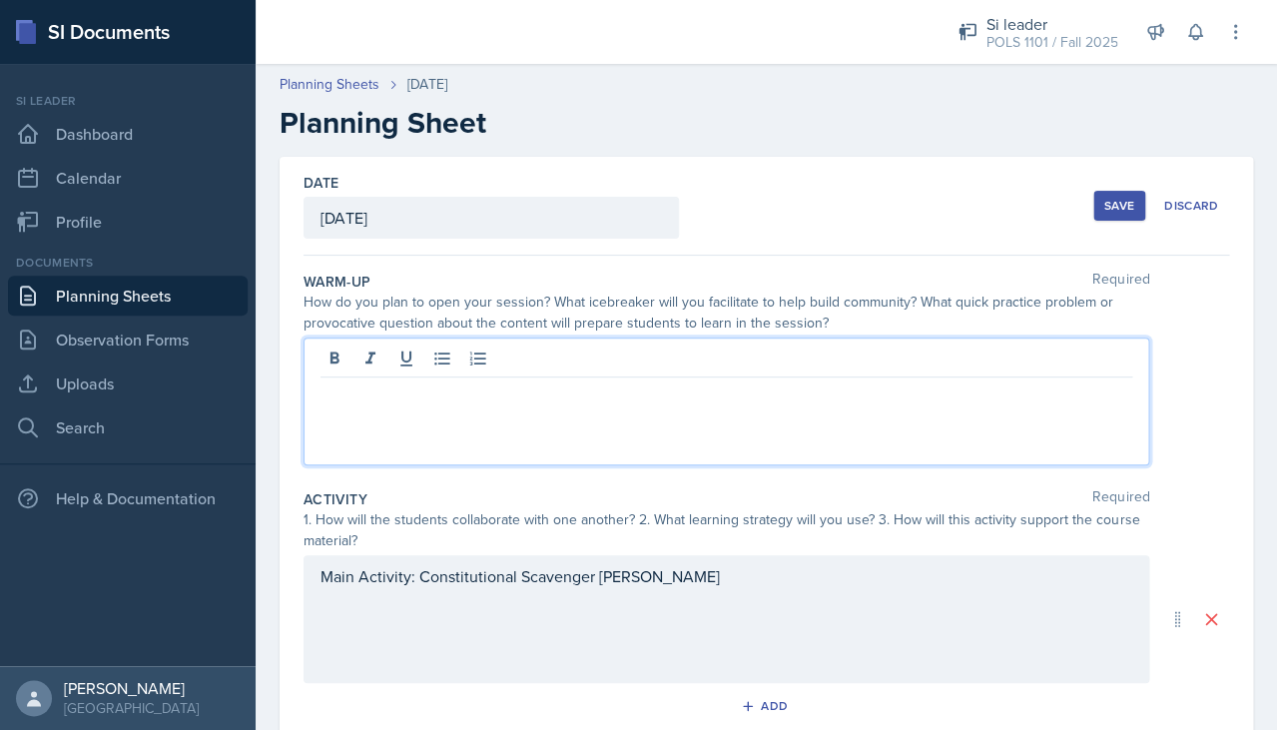
click at [900, 365] on div at bounding box center [725, 401] width 845 height 128
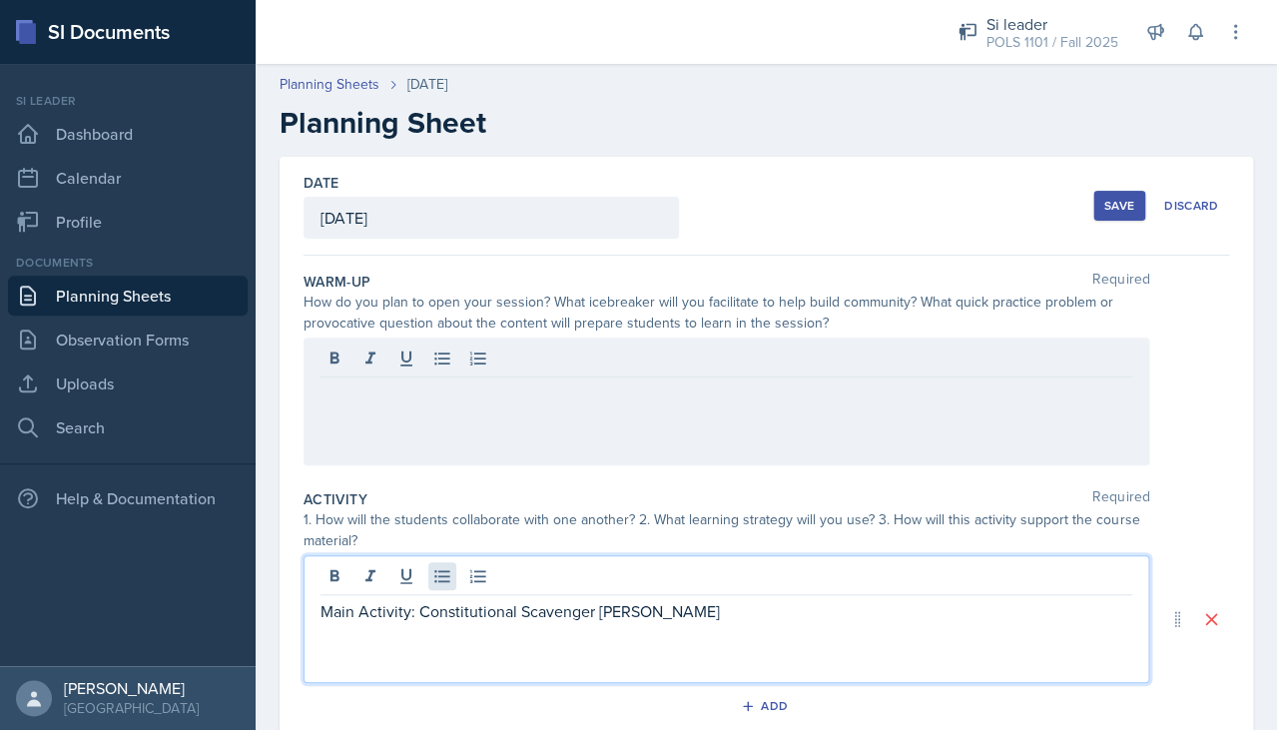
drag, startPoint x: 637, startPoint y: 576, endPoint x: 442, endPoint y: 582, distance: 194.7
click at [442, 583] on div "Main Activity: Constitutional Scavenger [PERSON_NAME]" at bounding box center [725, 619] width 845 height 128
drag, startPoint x: 416, startPoint y: 599, endPoint x: 650, endPoint y: 610, distance: 233.8
click at [650, 610] on p "Main Activity: Constitutional Scavenger [PERSON_NAME]" at bounding box center [725, 611] width 811 height 24
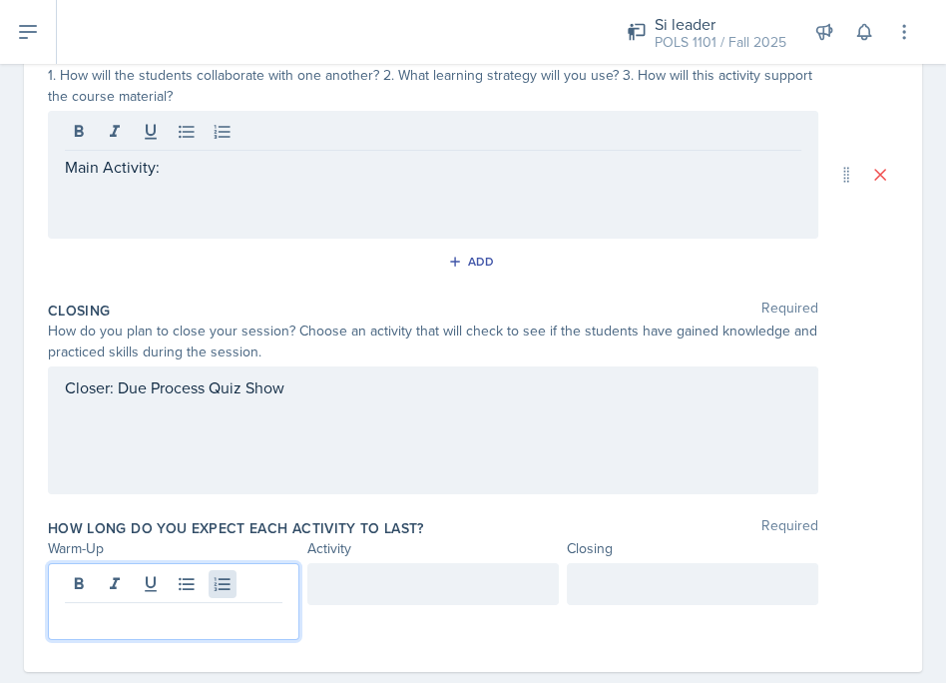
click at [220, 575] on div at bounding box center [174, 601] width 252 height 77
click at [621, 581] on div at bounding box center [693, 584] width 252 height 42
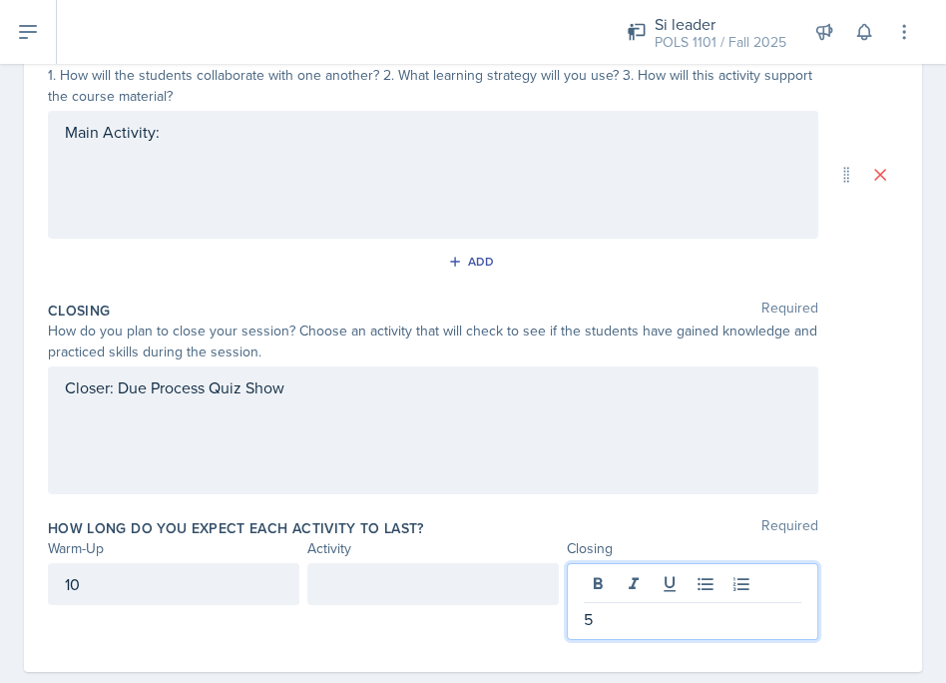
click at [490, 584] on div at bounding box center [433, 584] width 252 height 42
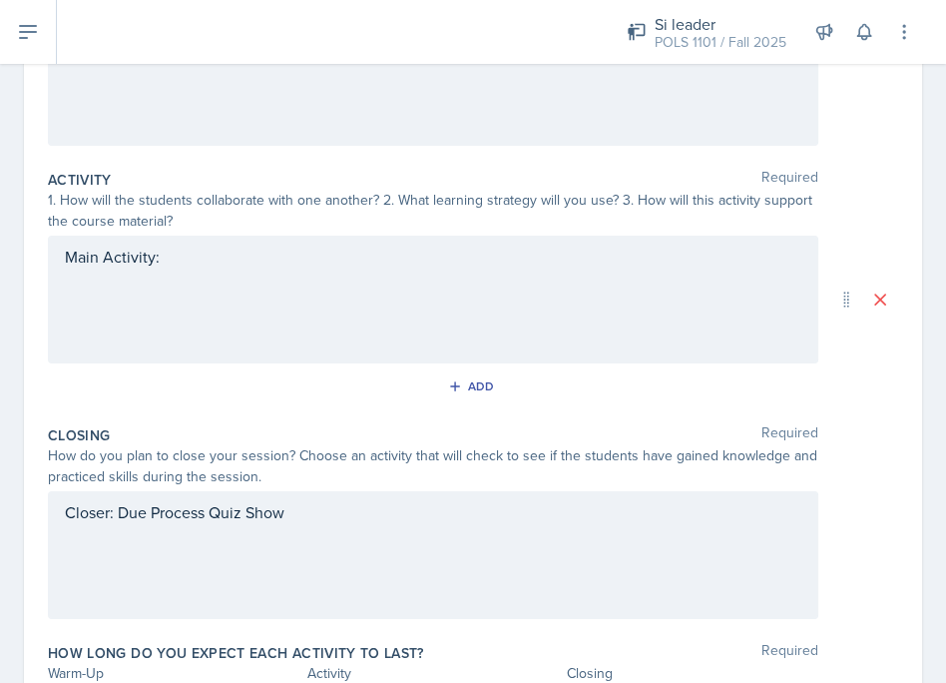
scroll to position [245, 0]
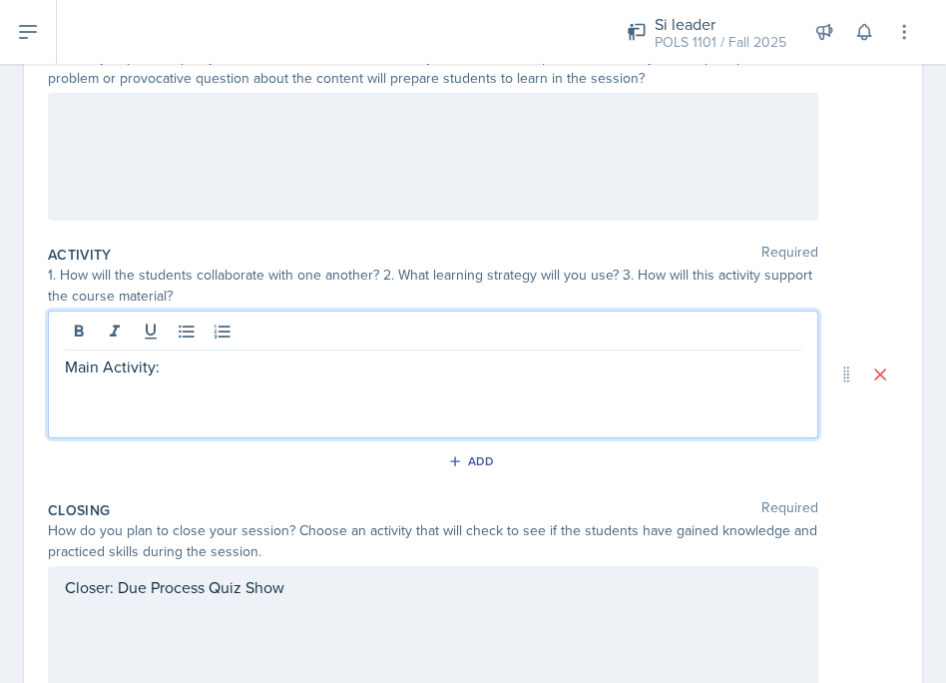
click at [339, 339] on div "Main Activity:" at bounding box center [433, 374] width 771 height 128
click at [332, 355] on p "Main Activity:" at bounding box center [433, 366] width 737 height 24
drag, startPoint x: 417, startPoint y: 364, endPoint x: 163, endPoint y: 365, distance: 254.5
click at [163, 365] on p "Main Activity: CONSTITUTIONAL CASE CRASH!" at bounding box center [433, 366] width 737 height 25
click at [86, 337] on icon at bounding box center [79, 331] width 20 height 20
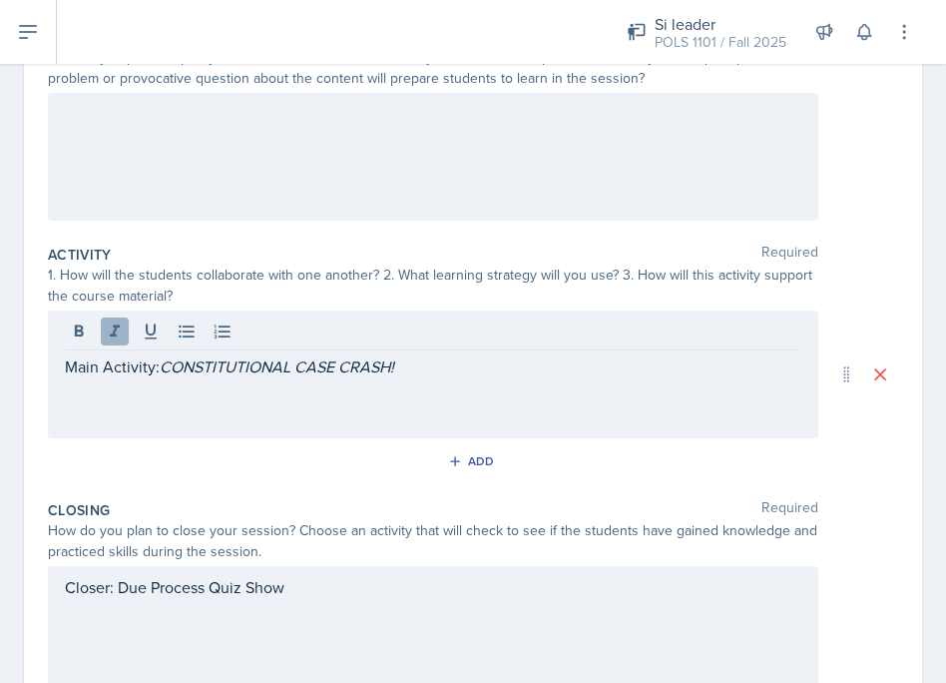
click at [126, 331] on button at bounding box center [115, 331] width 28 height 28
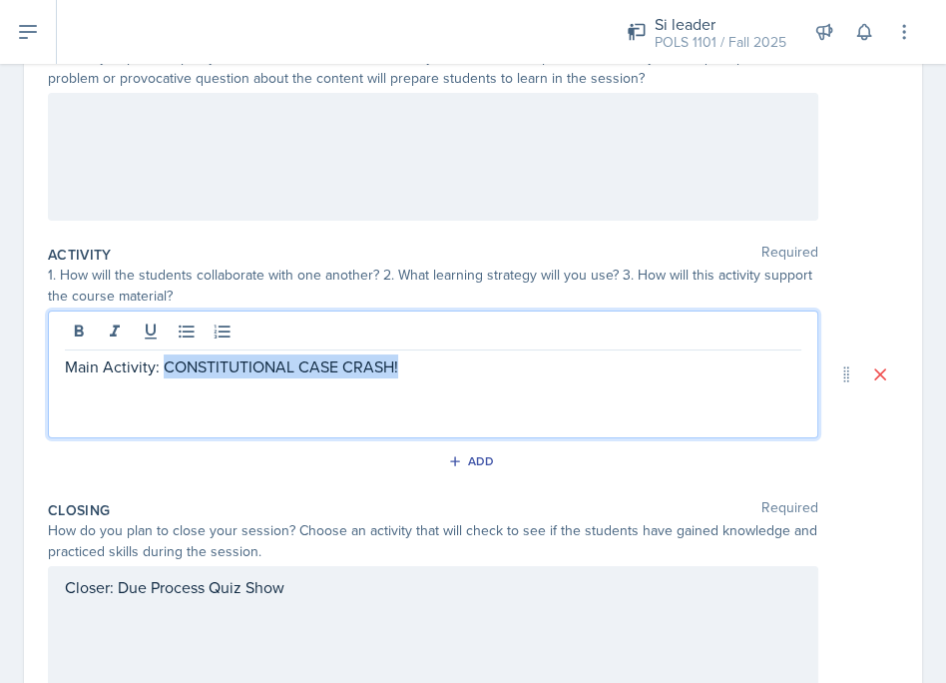
click at [471, 367] on p "Main Activity: CONSTITUTIONAL CASE CRASH!" at bounding box center [433, 366] width 737 height 24
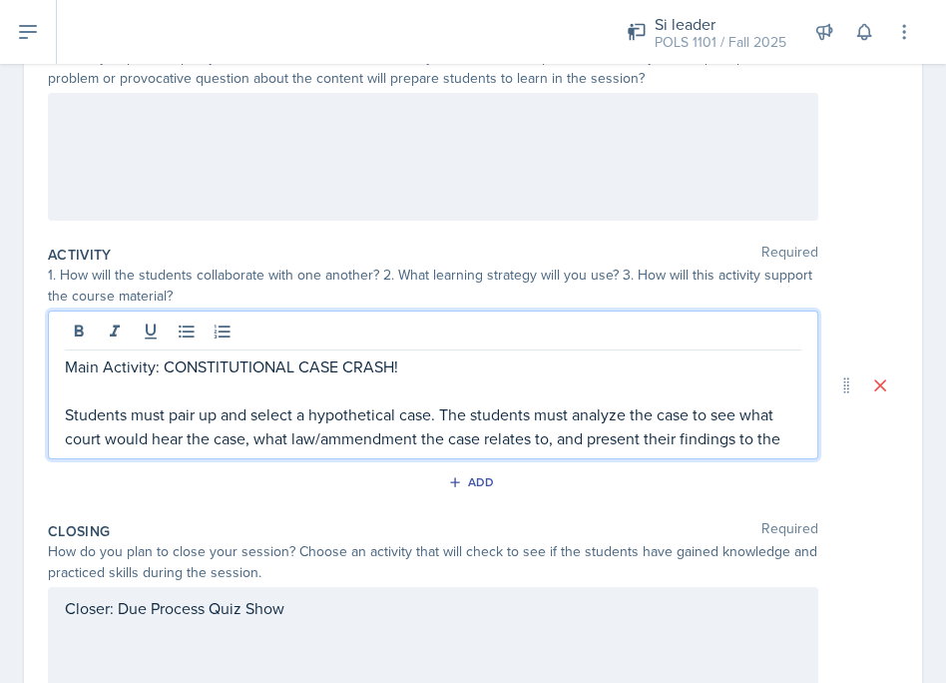
click at [358, 437] on p "Students must pair up and select a hypothetical case. The students must analyze…" at bounding box center [433, 426] width 737 height 48
click at [801, 427] on div "Main Activity: CONSTITUTIONAL CASE CRASH! Students must pair up and select a hy…" at bounding box center [433, 384] width 771 height 149
click at [791, 445] on p "Students must pair up and select a hypothetical case. The students must analyze…" at bounding box center [433, 426] width 737 height 48
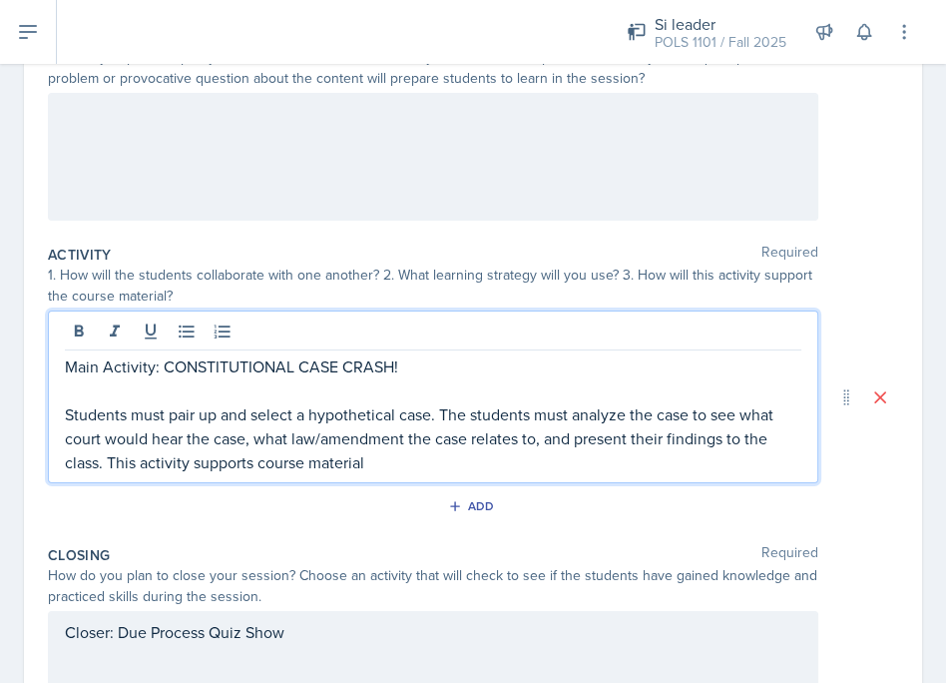
click at [541, 436] on p "Students must pair up and select a hypothetical case. The students must analyze…" at bounding box center [433, 438] width 737 height 72
click at [577, 459] on p "Students must pair up and select a hypothetical case. The students must analyze…" at bounding box center [433, 438] width 737 height 72
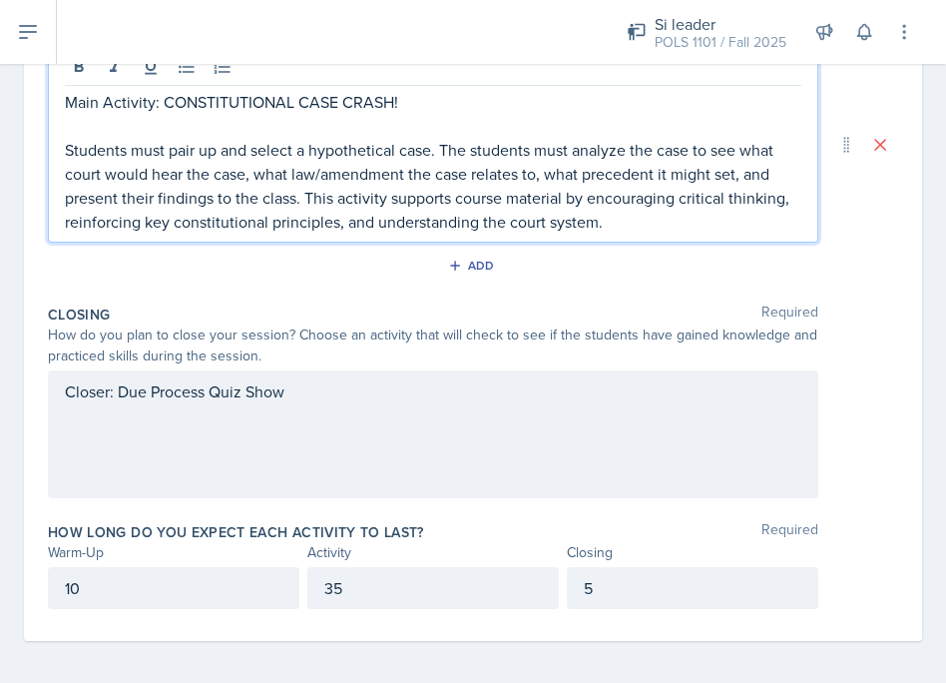
click at [439, 434] on div "Closer: Due Process Quiz Show" at bounding box center [433, 434] width 771 height 128
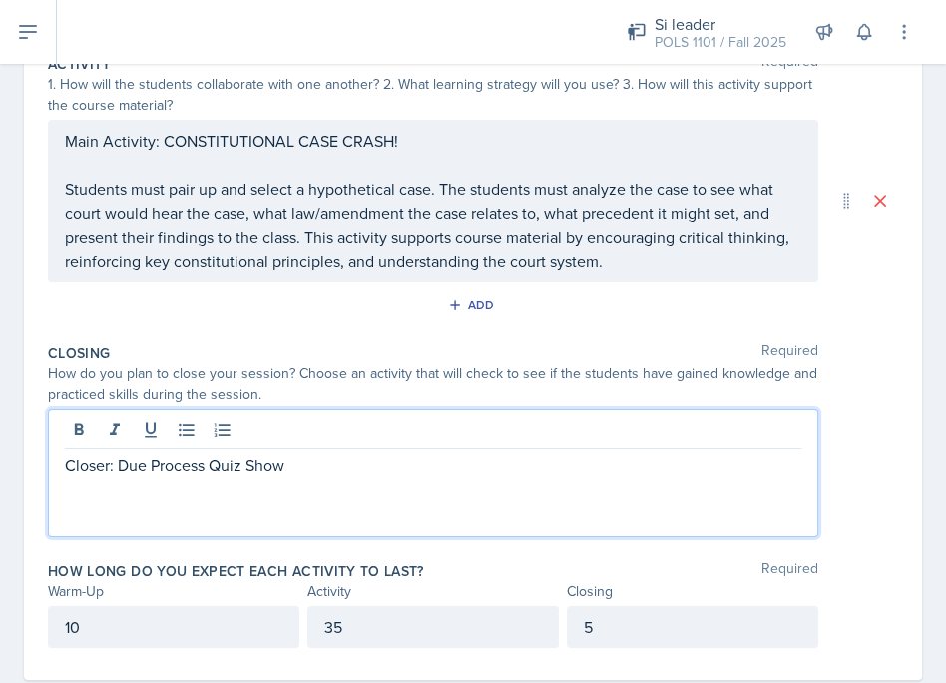
click at [427, 465] on p "Closer: Due Process Quiz Show" at bounding box center [433, 465] width 737 height 24
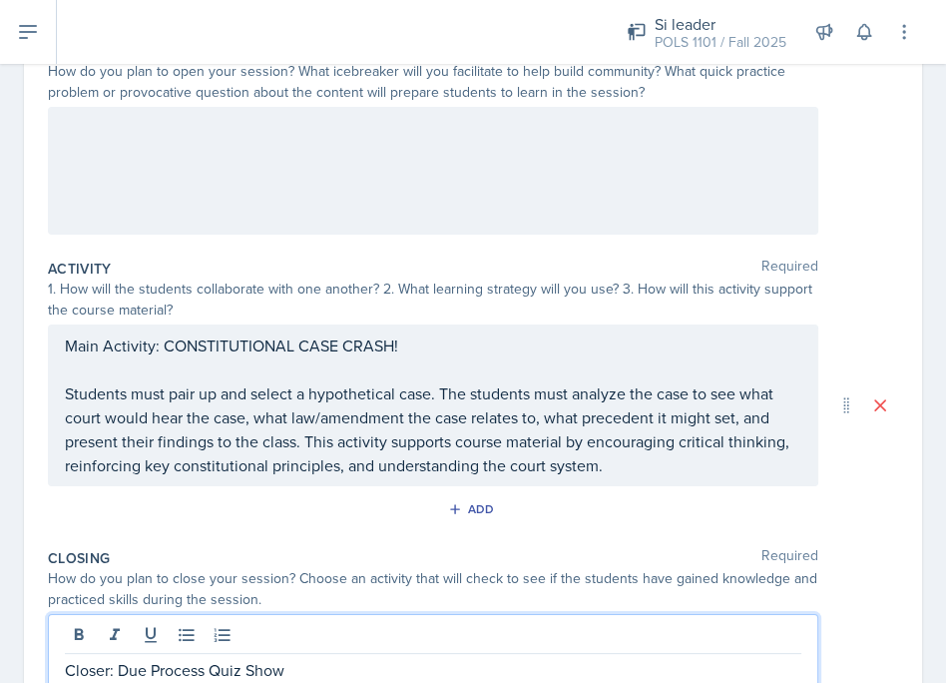
scroll to position [425, 0]
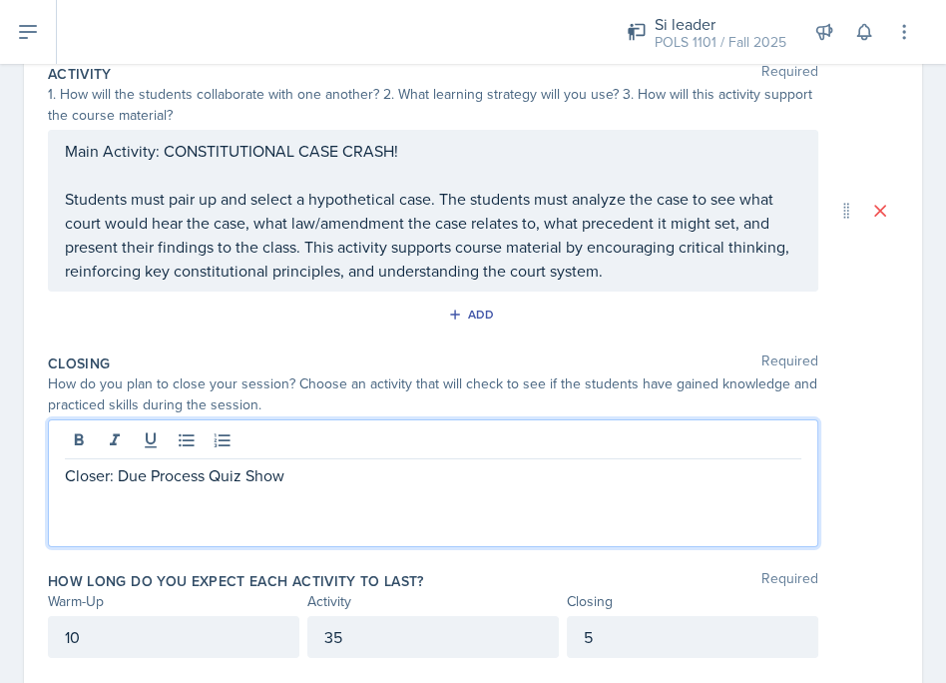
click at [315, 498] on div "Closer: Due Process Quiz Show" at bounding box center [433, 483] width 771 height 128
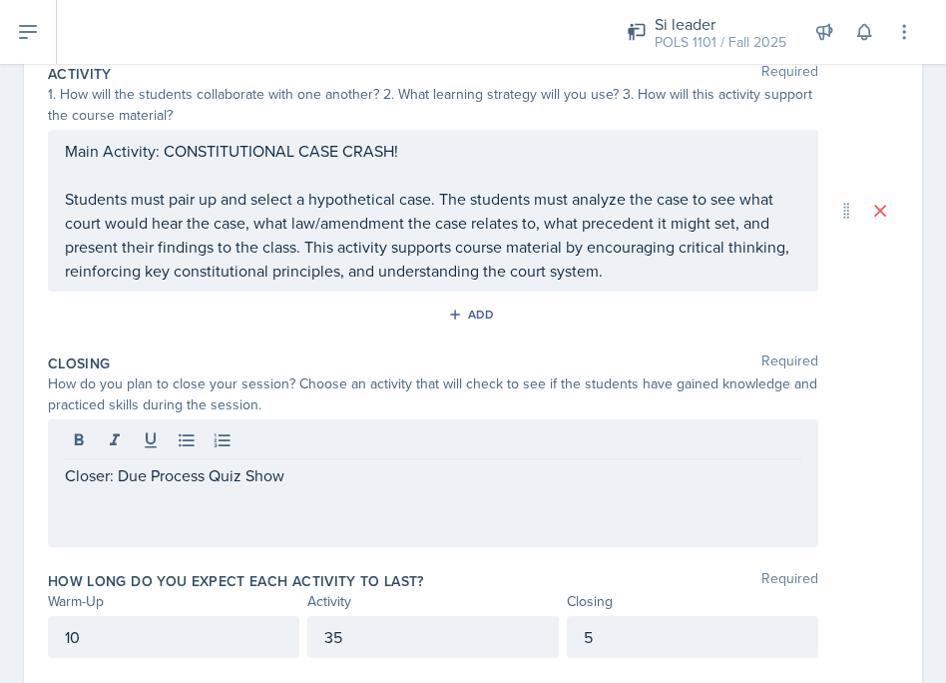
drag, startPoint x: 315, startPoint y: 480, endPoint x: 151, endPoint y: 475, distance: 164.8
click at [151, 475] on div "Closer: Due Process Quiz Show" at bounding box center [433, 483] width 771 height 128
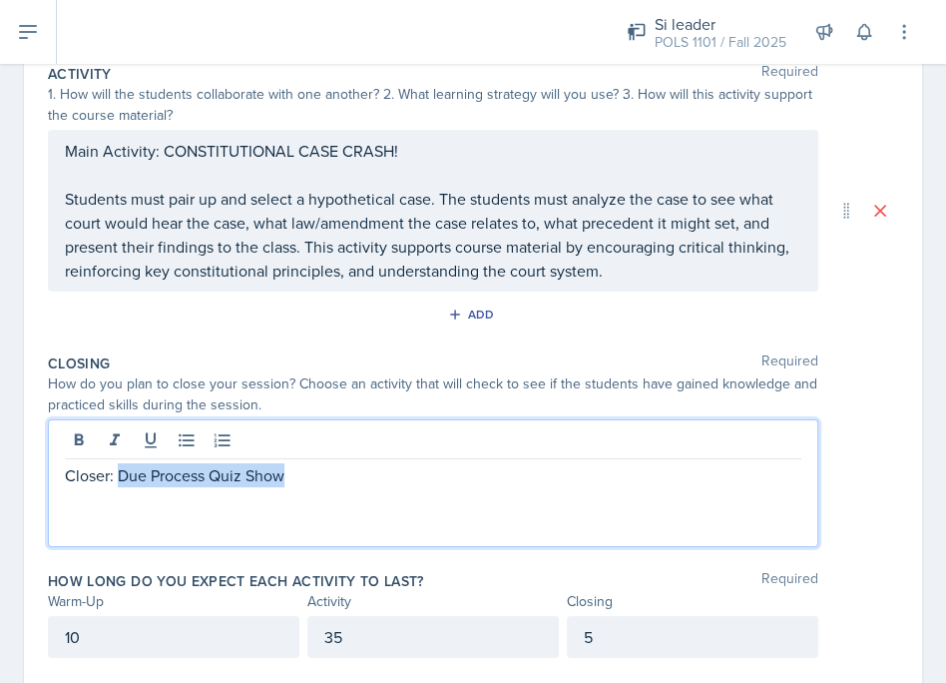
drag, startPoint x: 119, startPoint y: 472, endPoint x: 335, endPoint y: 470, distance: 216.6
click at [335, 470] on p "Closer: Due Process Quiz Show" at bounding box center [433, 475] width 737 height 24
click at [140, 468] on p "Closer: Marlibs" at bounding box center [433, 475] width 737 height 24
click at [315, 464] on p "Closer: Madlibs" at bounding box center [433, 475] width 737 height 24
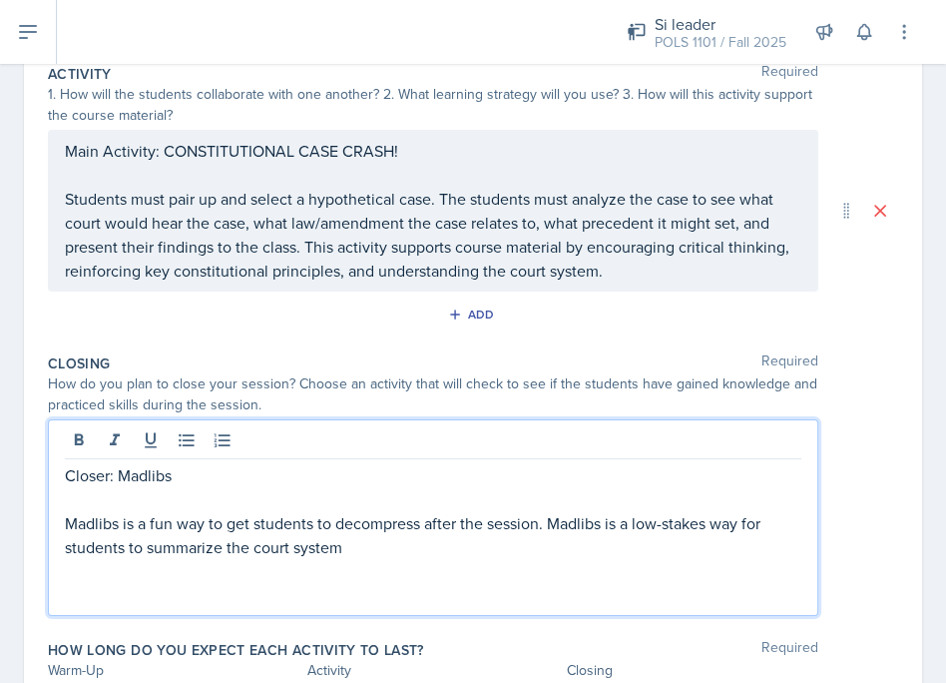
drag, startPoint x: 441, startPoint y: 542, endPoint x: 47, endPoint y: 494, distance: 397.1
click at [46, 498] on div "Date October 6th, 2025 October 2025 28 29 30 1 2 3 4 5 6 7 8 9 10 11 12 13 14 1…" at bounding box center [473, 245] width 898 height 1027
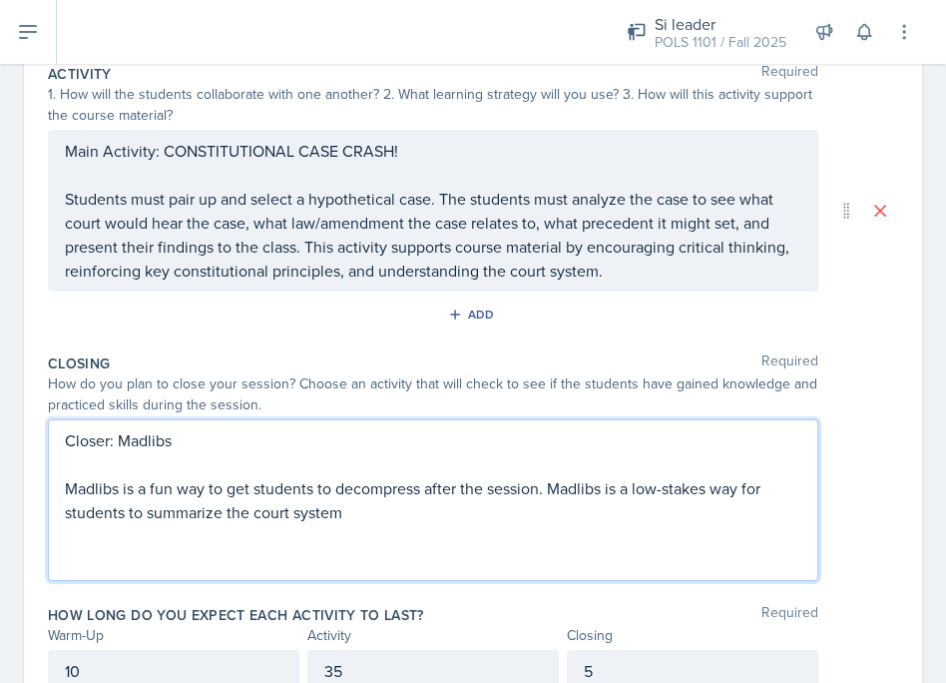
copy div "Madlibs is a fun way to get students to decompress after the session. Madlibs i…"
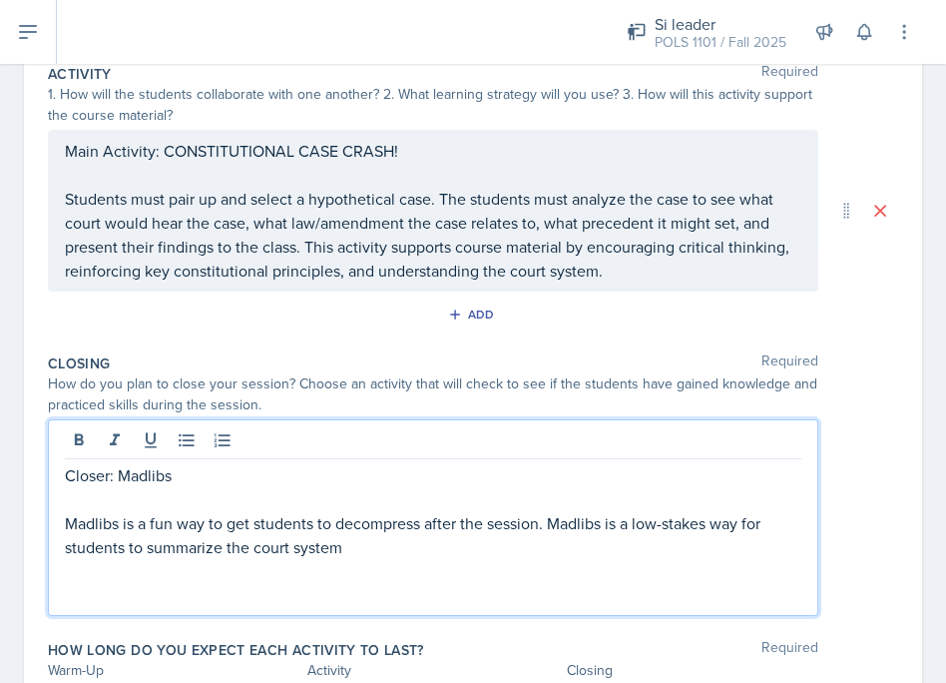
click at [520, 527] on p "Madlibs is a fun way to get students to decompress after the session. Madlibs i…" at bounding box center [433, 535] width 737 height 48
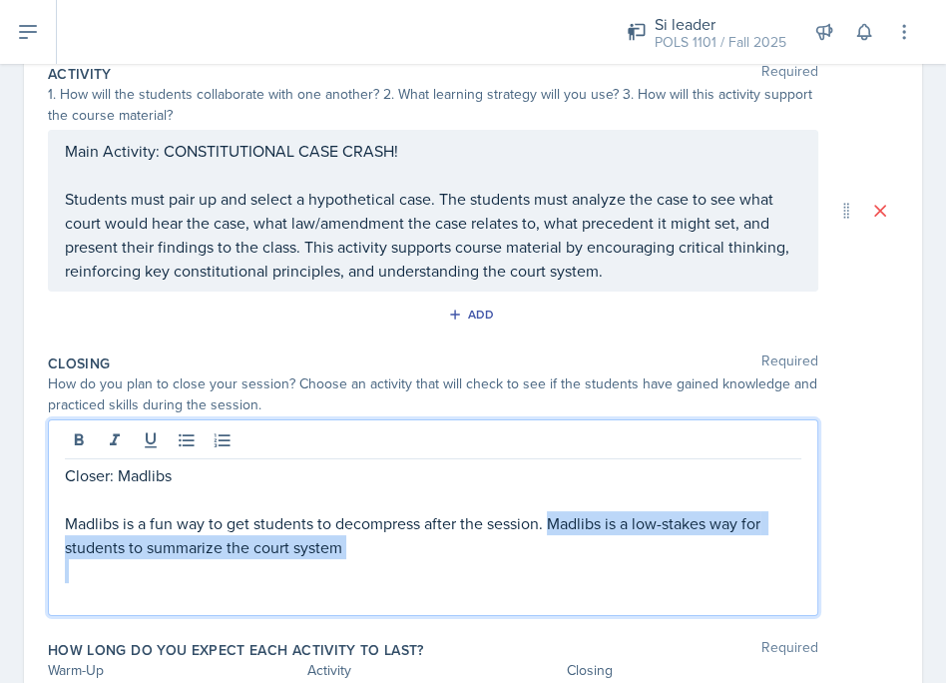
drag, startPoint x: 552, startPoint y: 510, endPoint x: 589, endPoint y: 555, distance: 58.1
click at [589, 555] on div "Closer: Madlibs Madlibs is a fun way to get students to decompress after the se…" at bounding box center [433, 535] width 737 height 144
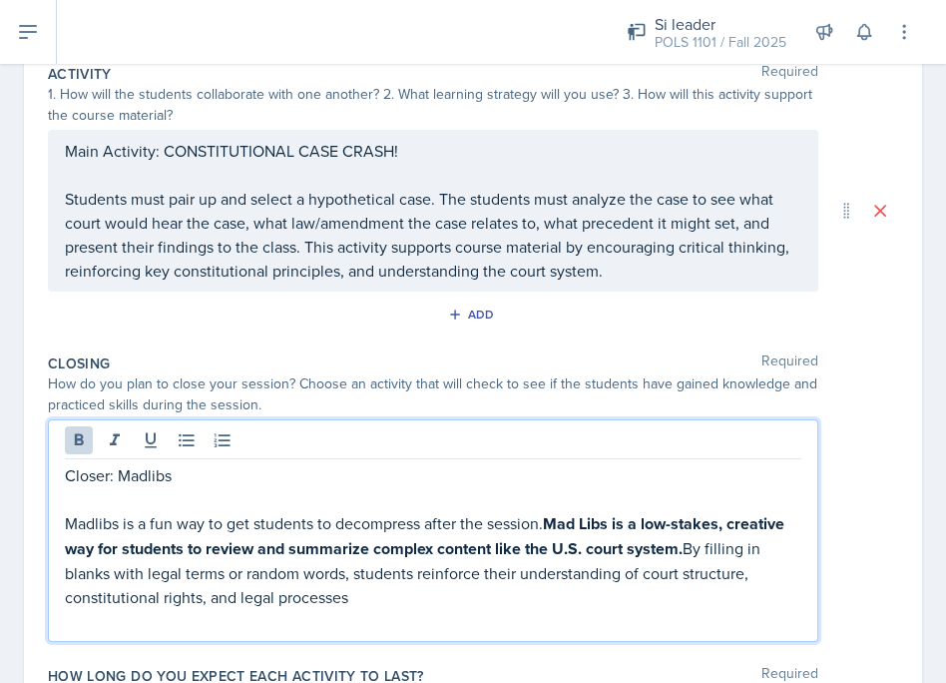
drag, startPoint x: 551, startPoint y: 510, endPoint x: 685, endPoint y: 537, distance: 136.4
click at [685, 536] on p "Madlibs is a fun way to get students to decompress after the session. Mad Libs …" at bounding box center [433, 560] width 737 height 98
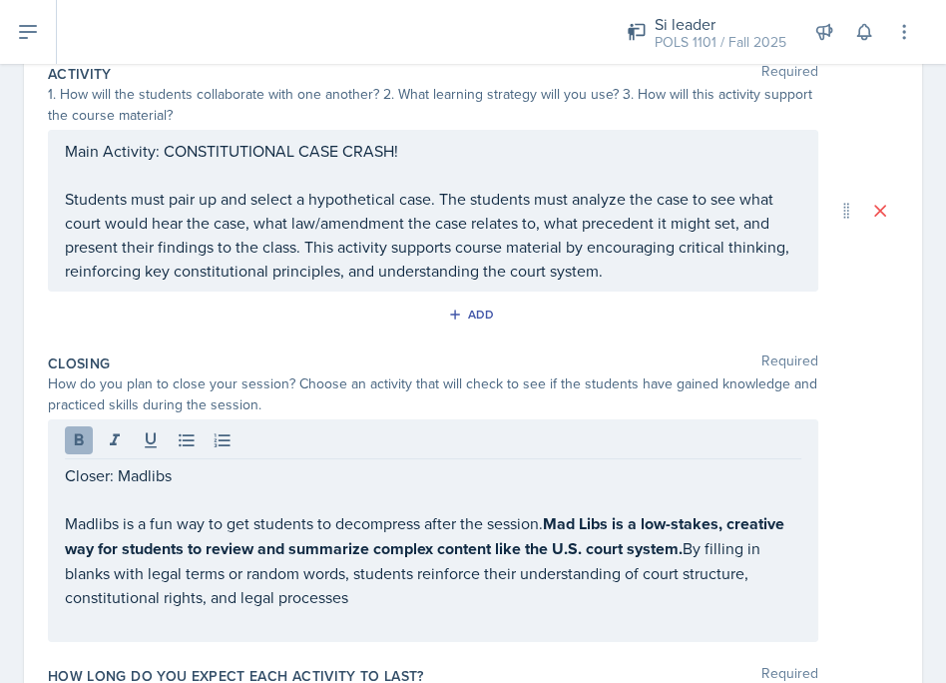
click at [81, 433] on icon at bounding box center [79, 439] width 9 height 12
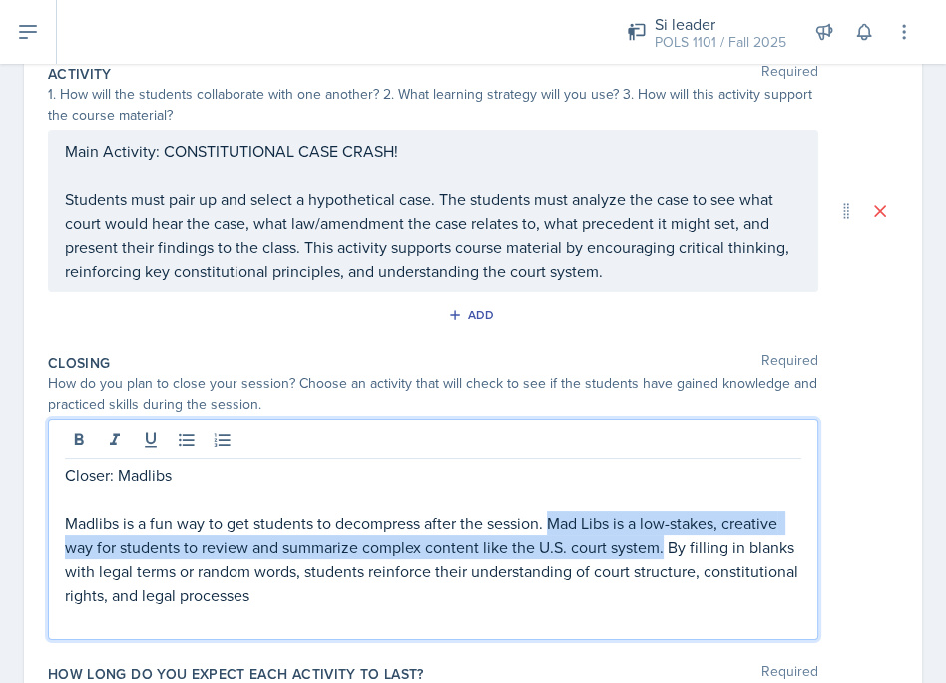
click at [585, 522] on p "Madlibs is a fun way to get students to decompress after the session. Mad Libs …" at bounding box center [433, 559] width 737 height 96
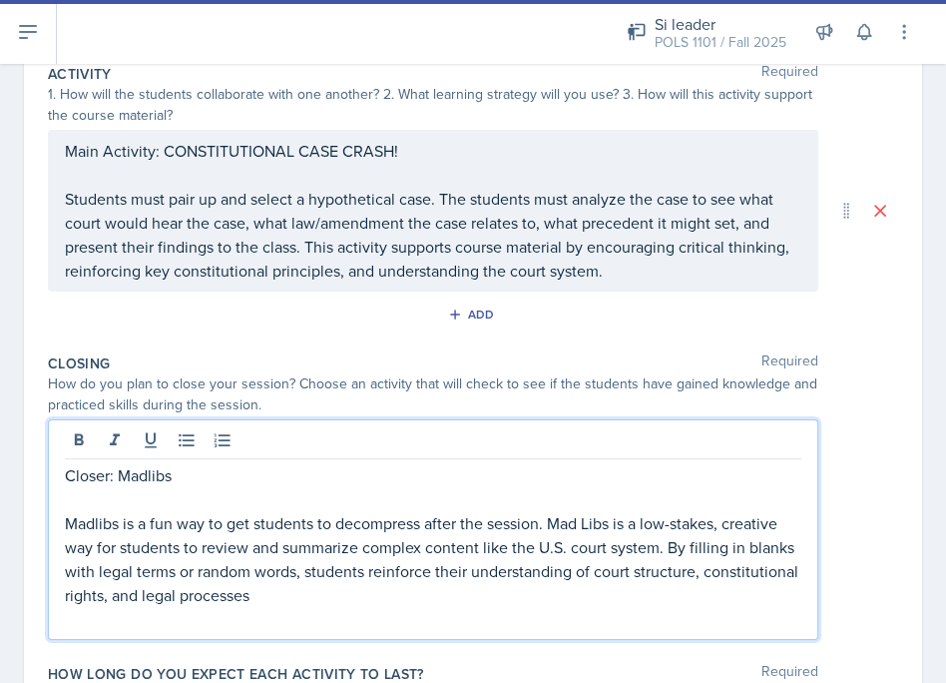
click at [95, 519] on p "Madlibs is a fun way to get students to decompress after the session. Mad Libs …" at bounding box center [433, 559] width 737 height 96
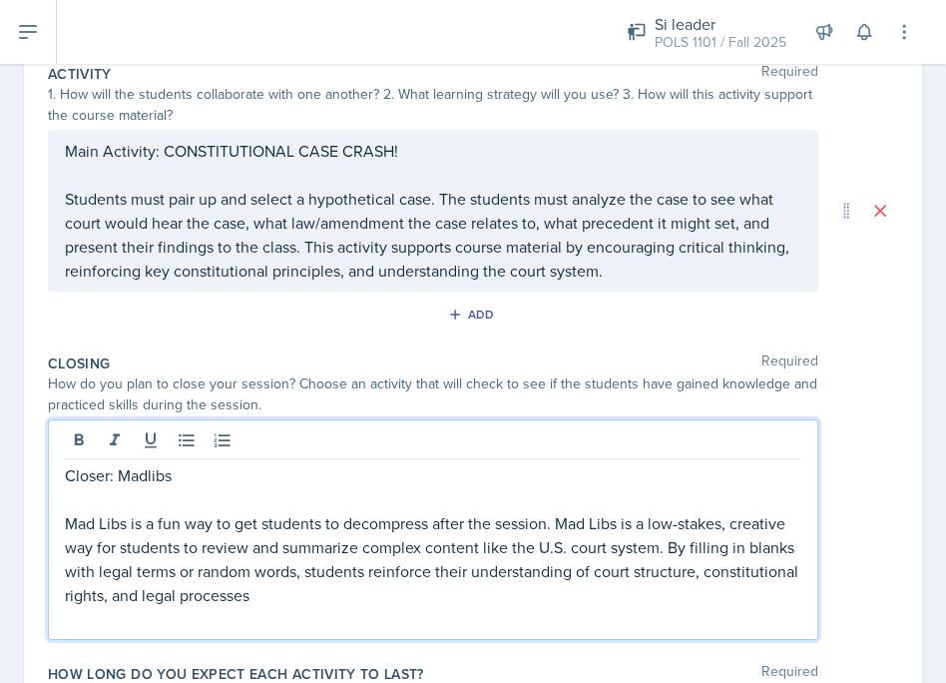
click at [150, 470] on p "Closer: Madlibs" at bounding box center [433, 475] width 737 height 24
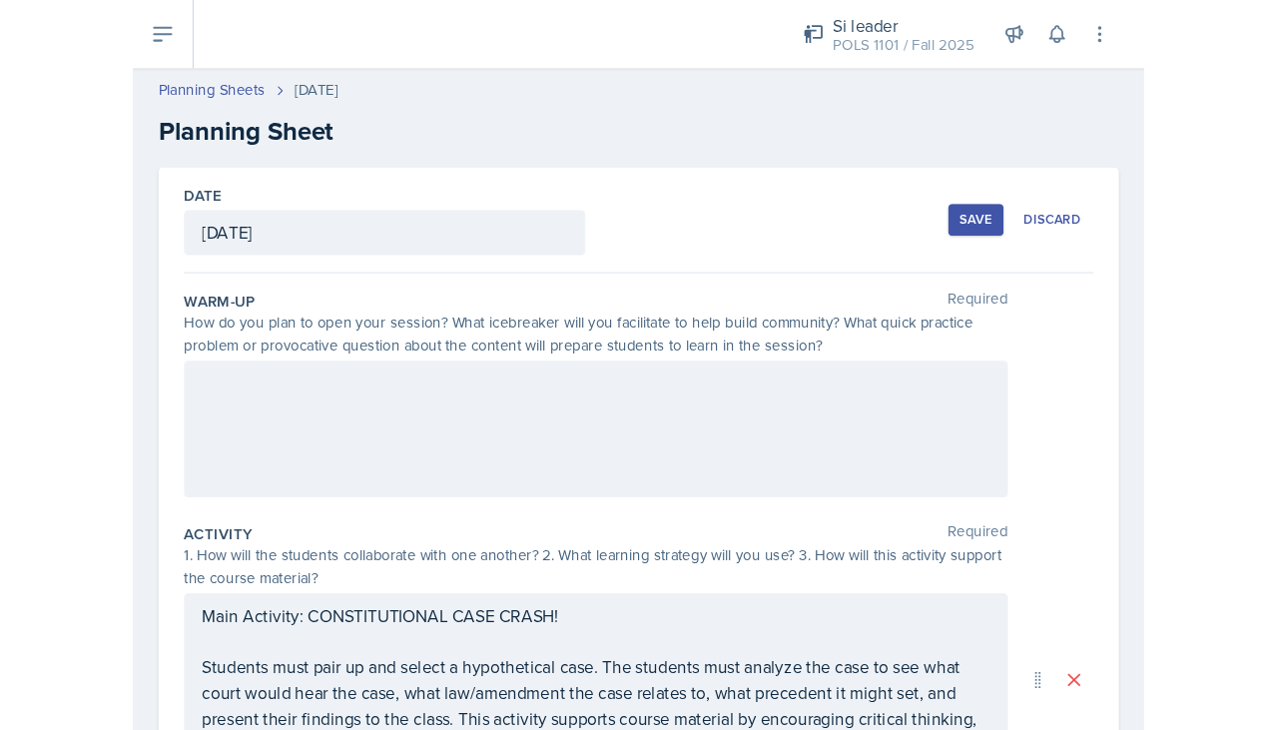
scroll to position [0, 0]
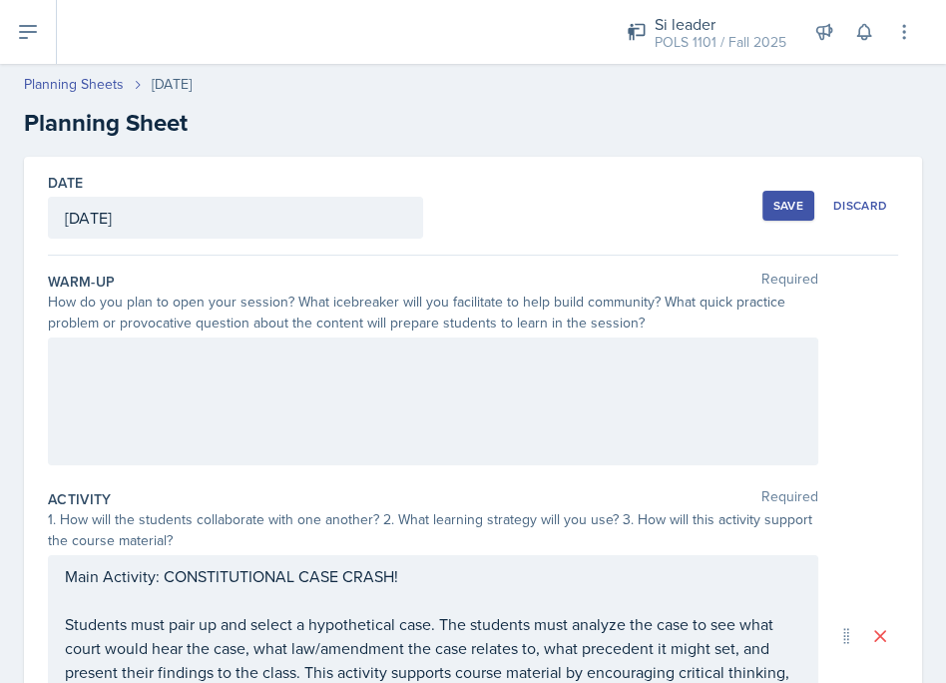
click at [643, 381] on div at bounding box center [433, 401] width 771 height 128
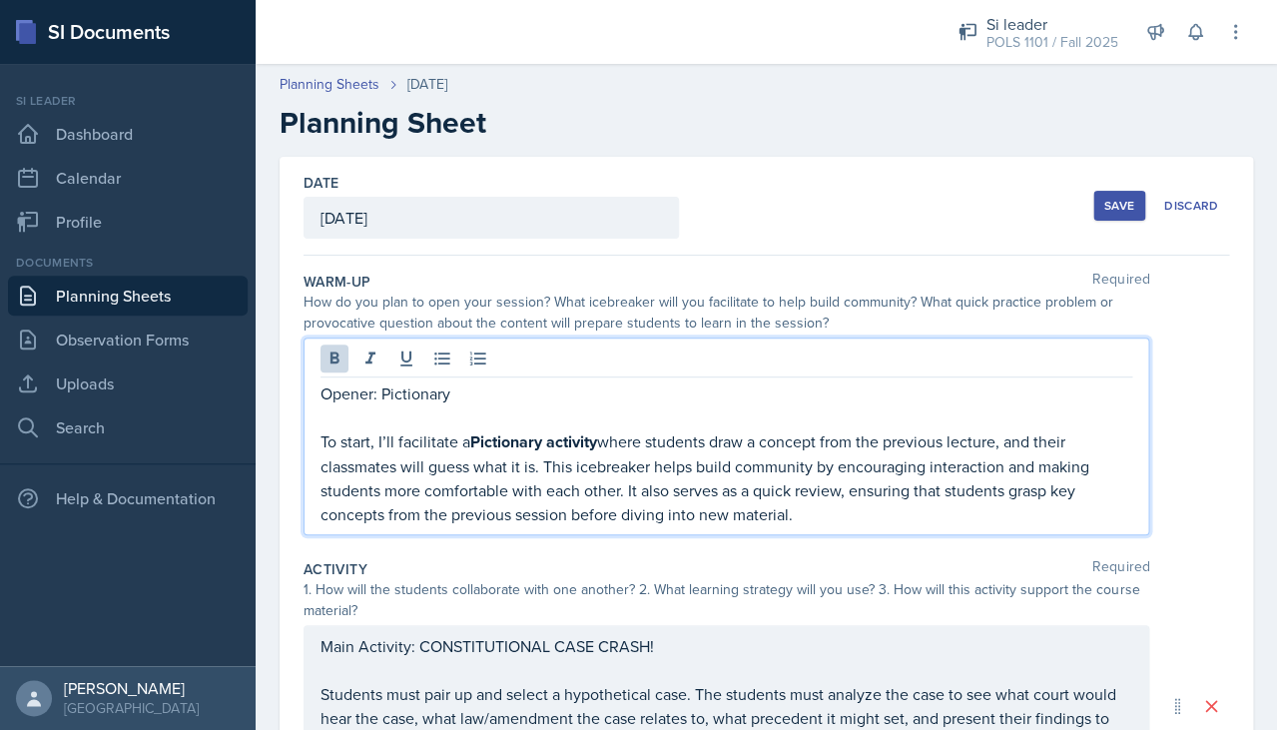
drag, startPoint x: 471, startPoint y: 436, endPoint x: 599, endPoint y: 428, distance: 128.0
click at [599, 429] on p "To start, I’ll facilitate a Pictionary activity where students draw a concept f…" at bounding box center [725, 477] width 811 height 97
click at [332, 351] on icon at bounding box center [334, 357] width 9 height 12
click at [1111, 191] on button "Save" at bounding box center [1119, 206] width 52 height 30
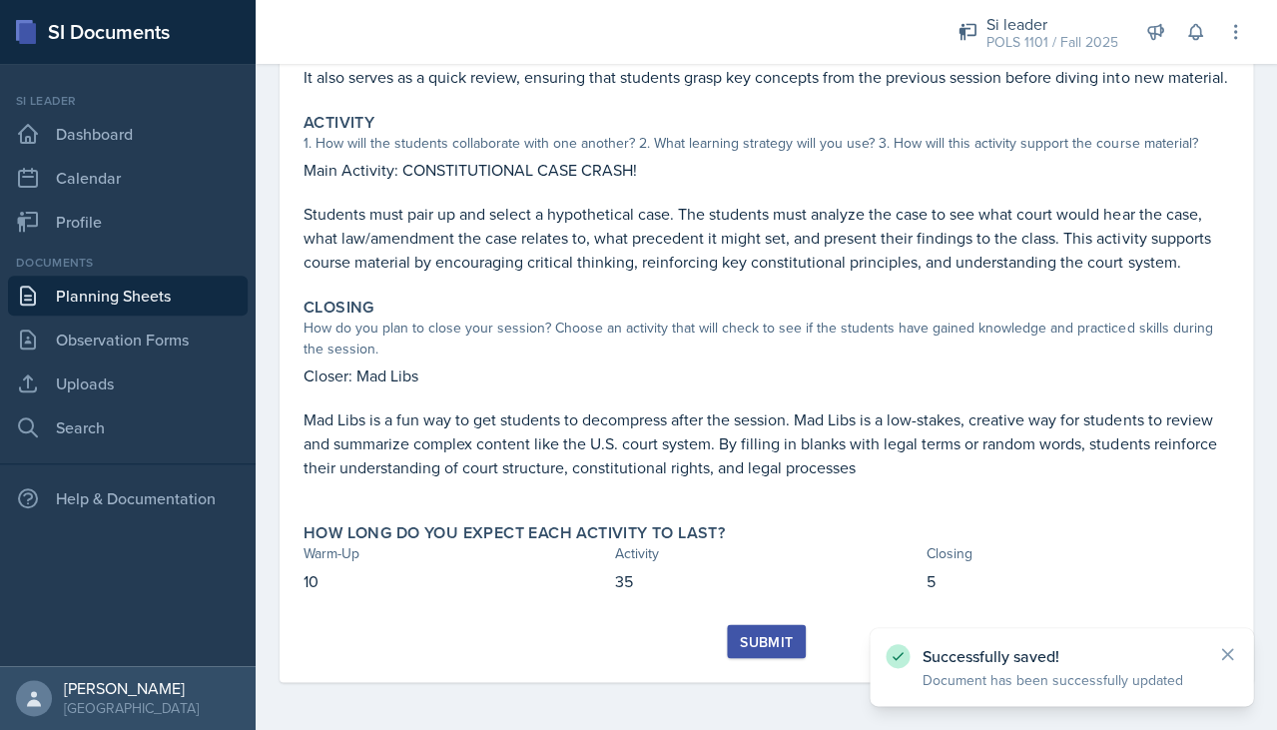
scroll to position [368, 0]
click at [777, 633] on div "Submit" at bounding box center [766, 641] width 53 height 16
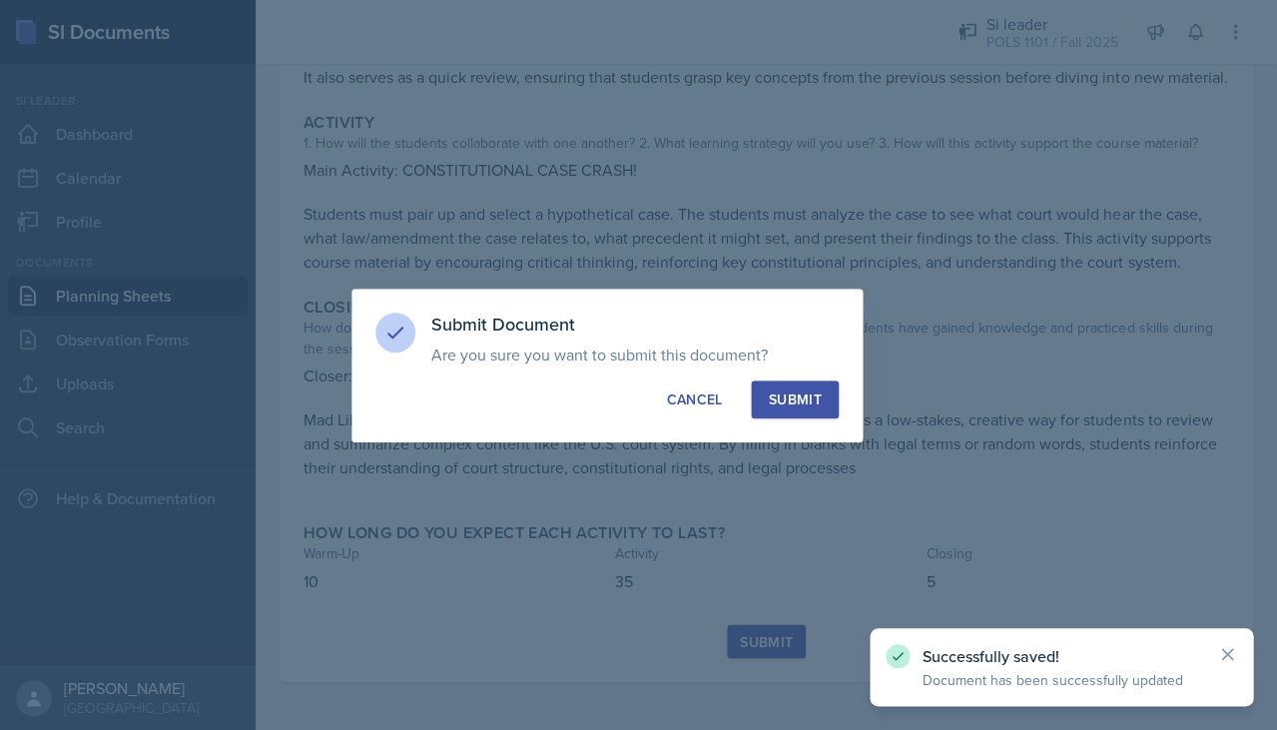
click at [792, 380] on button "Submit" at bounding box center [794, 399] width 87 height 38
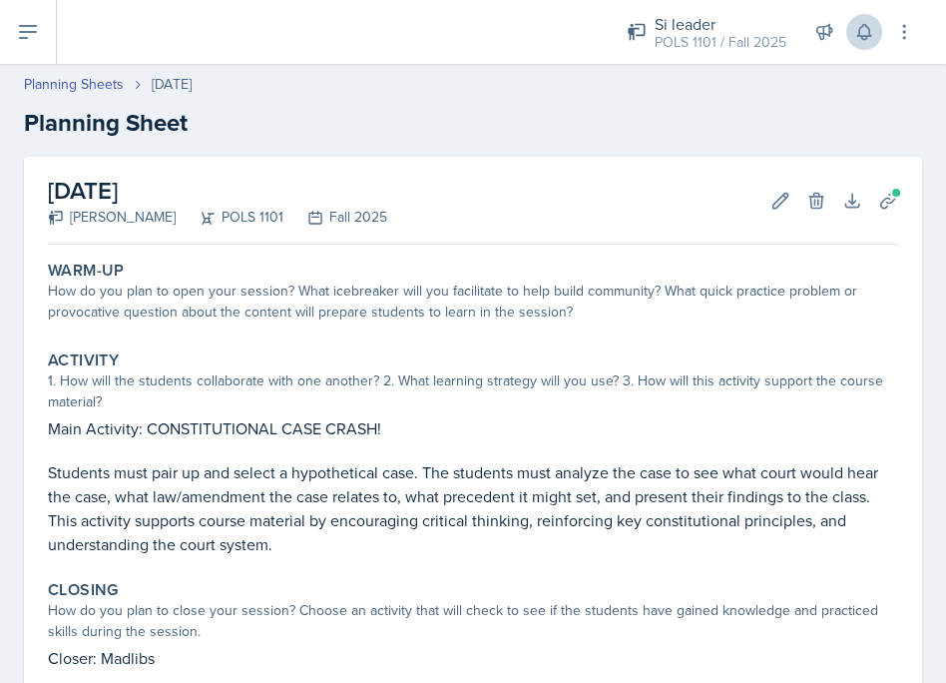
click at [846, 33] on button at bounding box center [864, 32] width 36 height 36
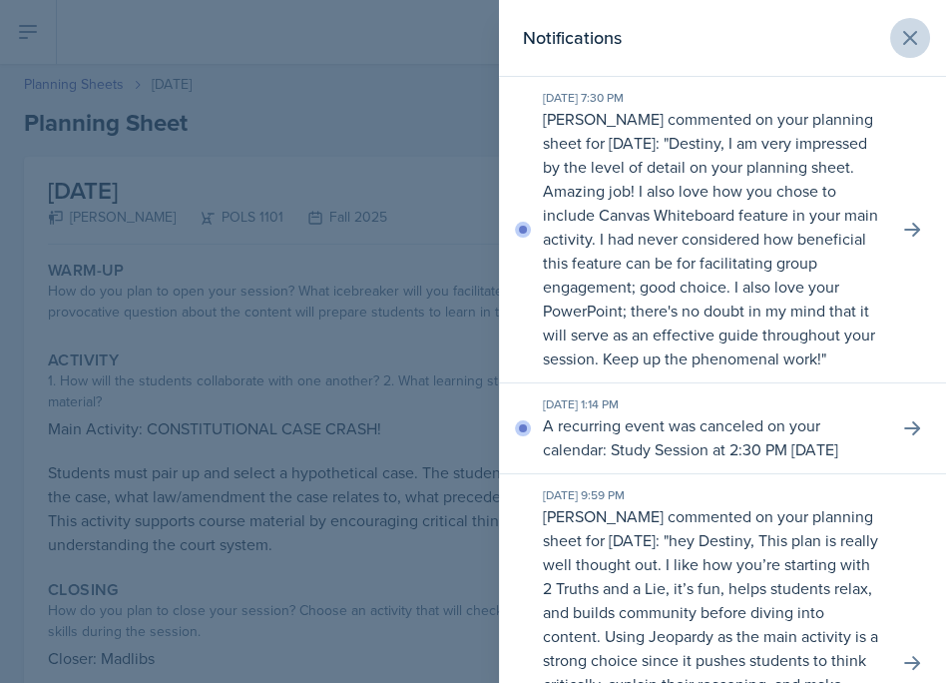
click at [902, 23] on button at bounding box center [910, 38] width 40 height 40
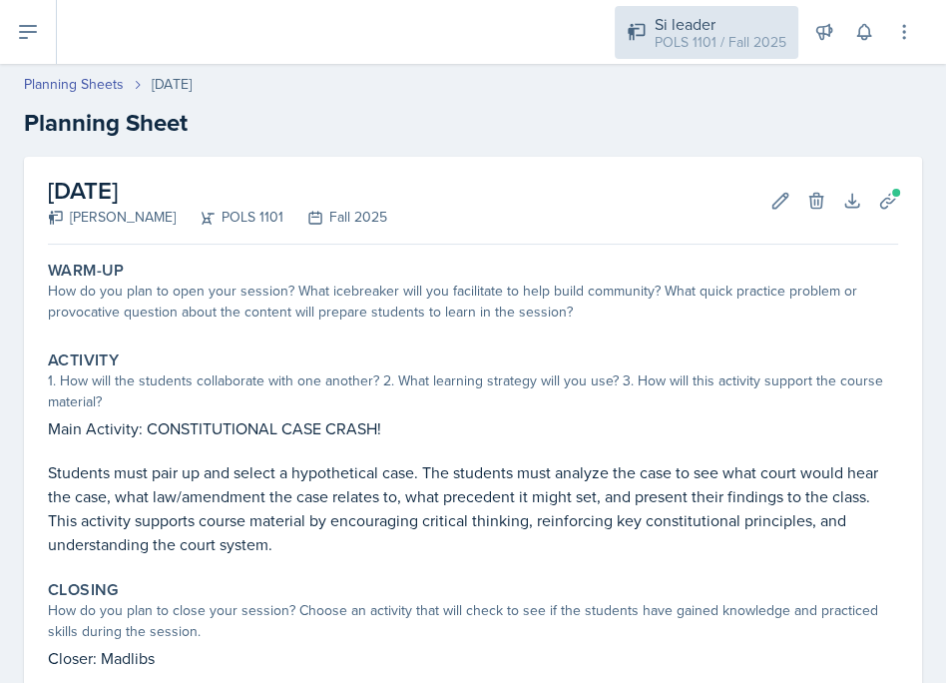
click at [734, 30] on div "Si leader" at bounding box center [721, 24] width 132 height 24
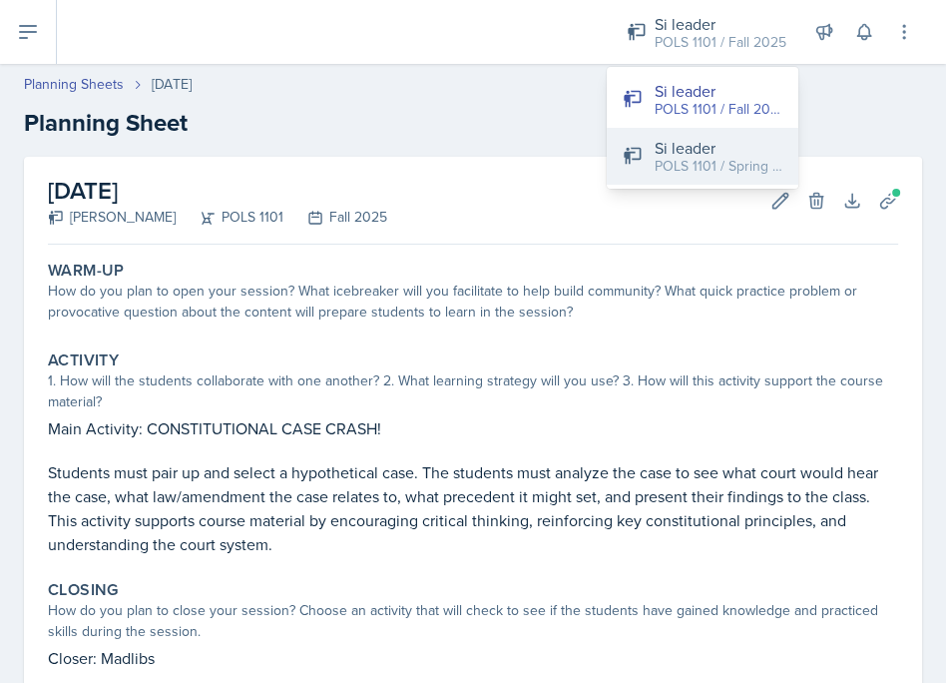
click at [695, 159] on div "POLS 1101 / Spring 2025" at bounding box center [719, 166] width 128 height 21
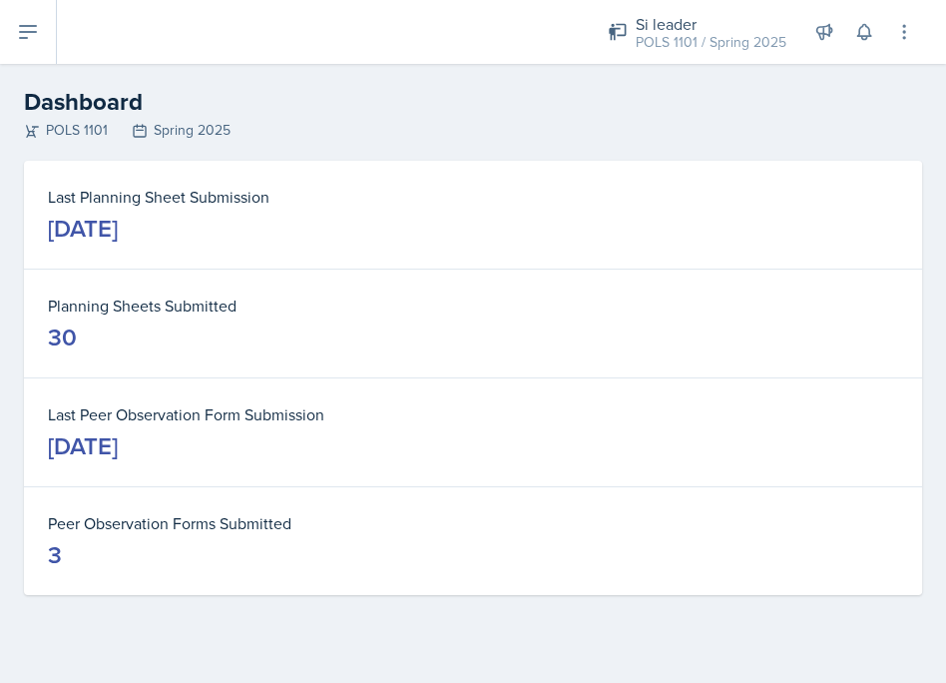
click at [44, 43] on button at bounding box center [28, 32] width 57 height 64
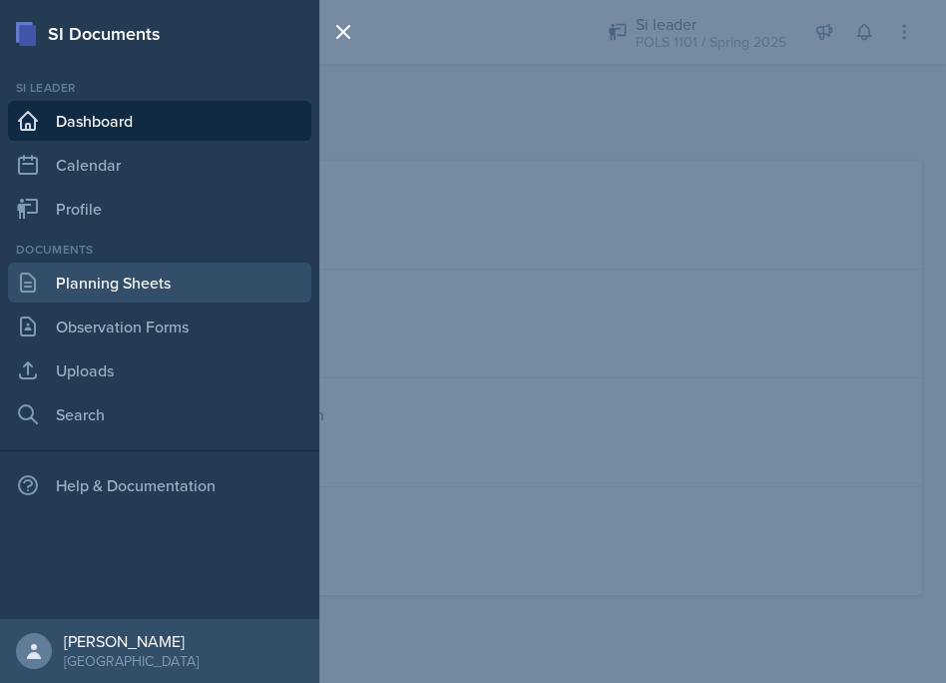
click at [121, 293] on link "Planning Sheets" at bounding box center [159, 282] width 303 height 40
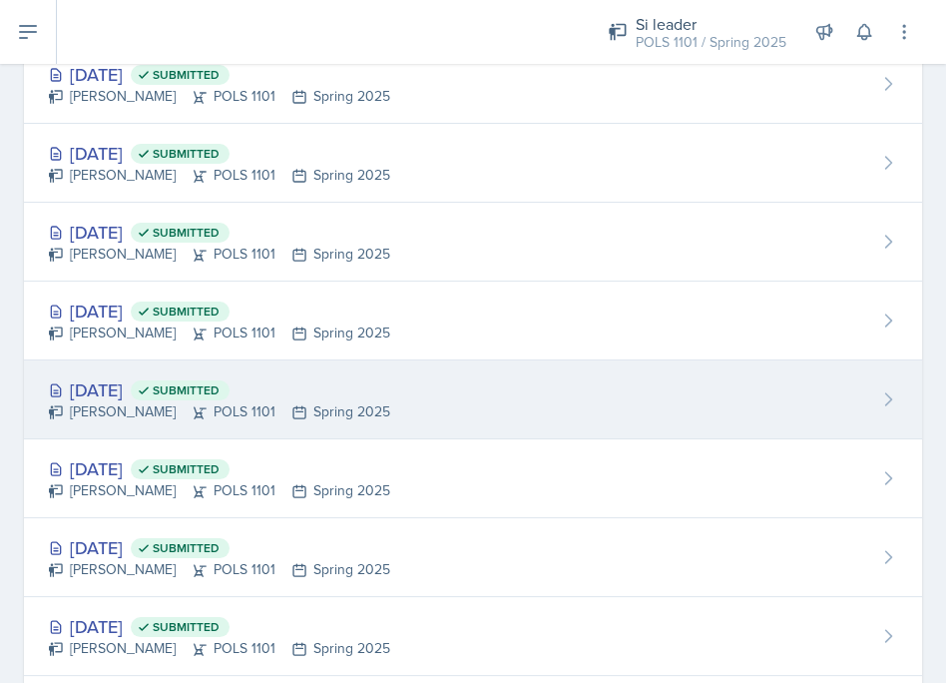
scroll to position [1411, 0]
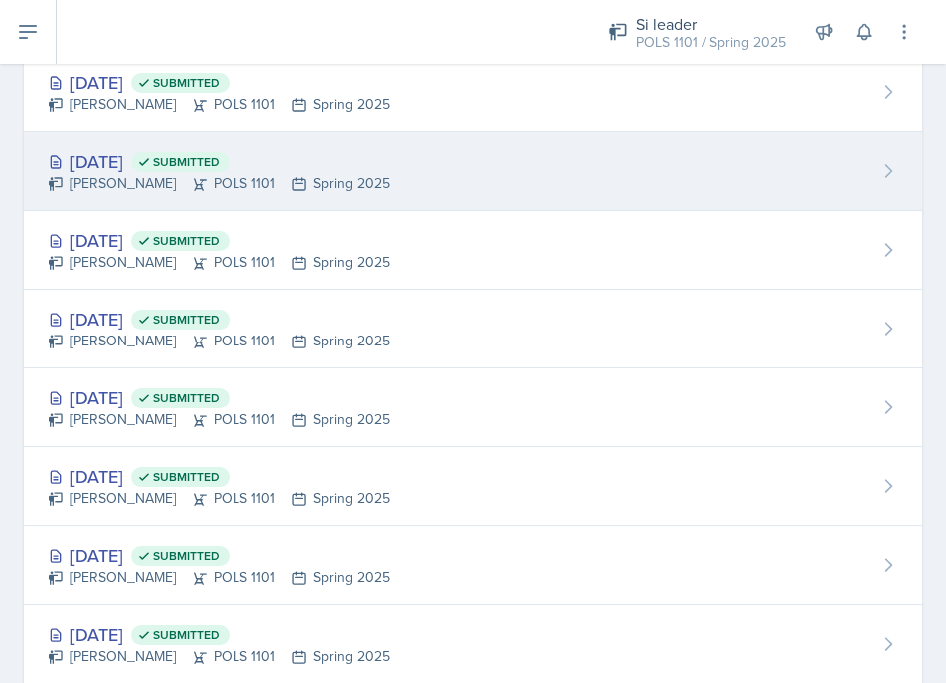
click at [154, 187] on div "Feb 19th, 2025 Submitted Destiny Hopson POLS 1101 Spring 2025" at bounding box center [473, 171] width 898 height 79
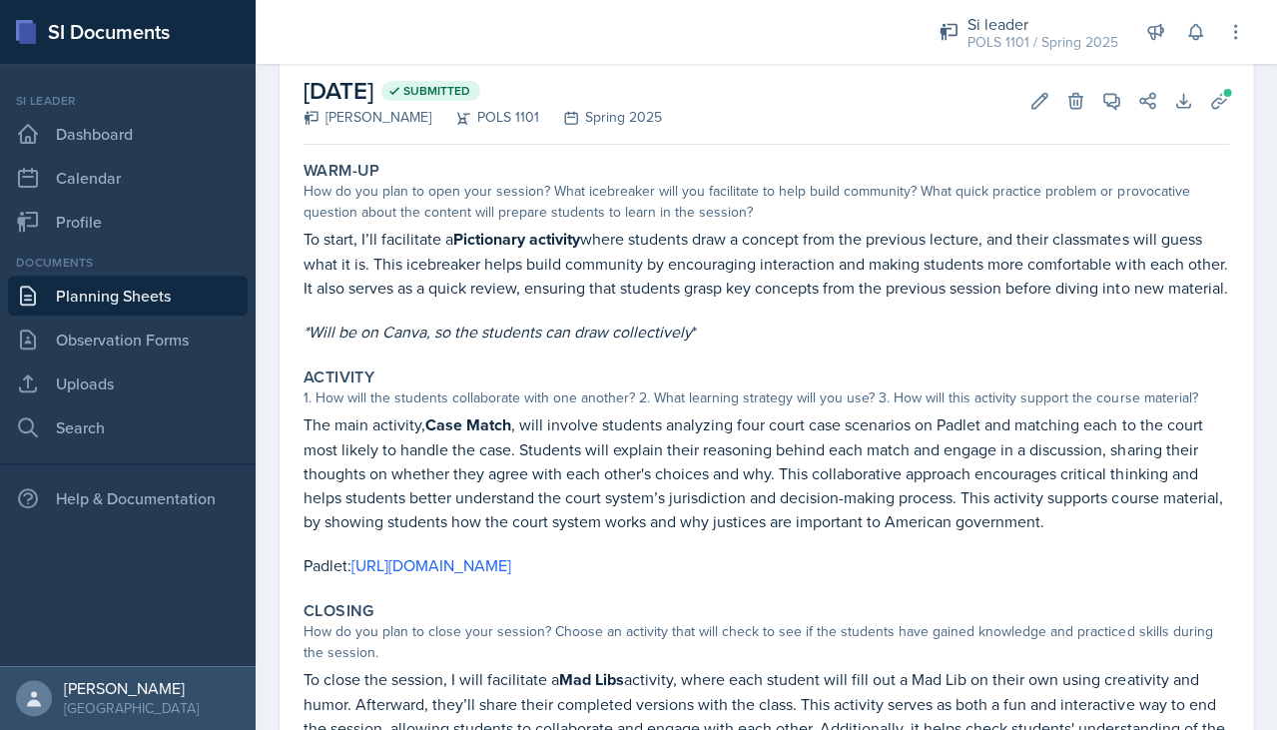
scroll to position [176, 0]
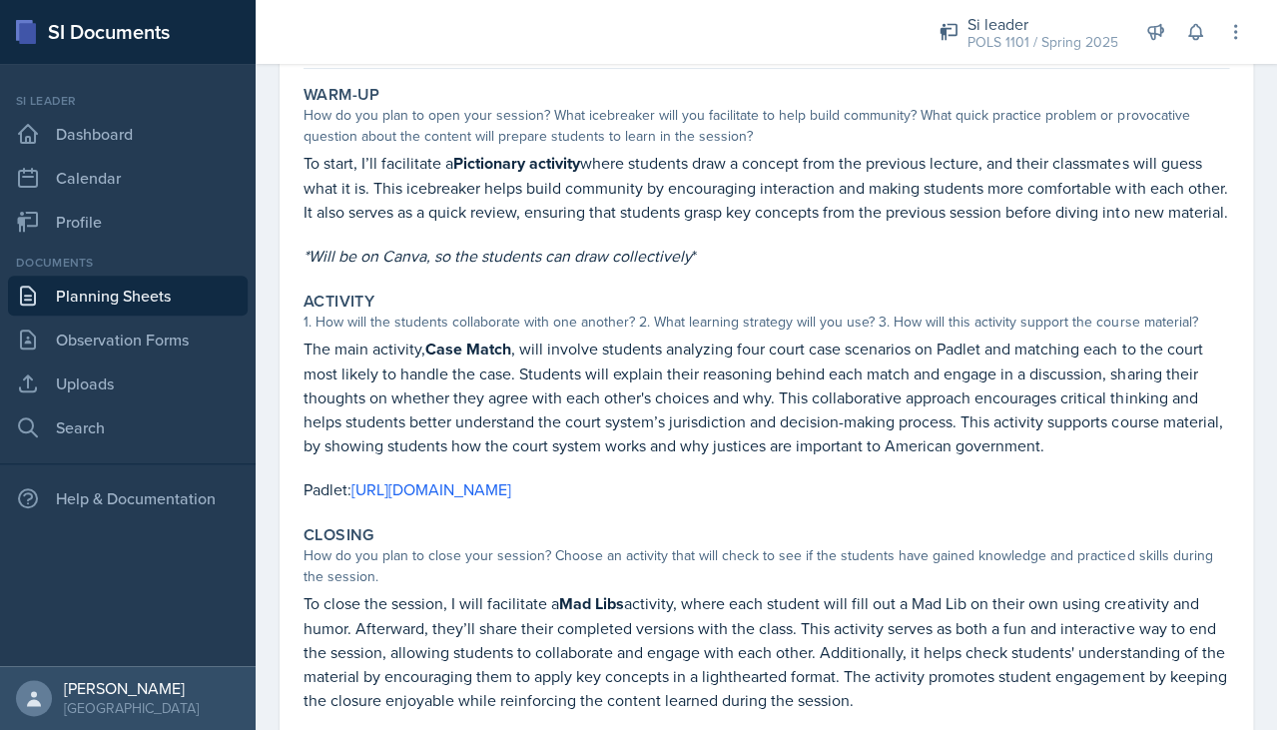
drag, startPoint x: 375, startPoint y: 235, endPoint x: 285, endPoint y: 164, distance: 114.4
click at [285, 164] on div "[DATE] Submitted [PERSON_NAME] POLS 1101 Spring 2025 Edit Delete View Comments …" at bounding box center [765, 362] width 973 height 763
copy p "To start, I’ll facilitate a Pictionary activity where students draw a concept f…"
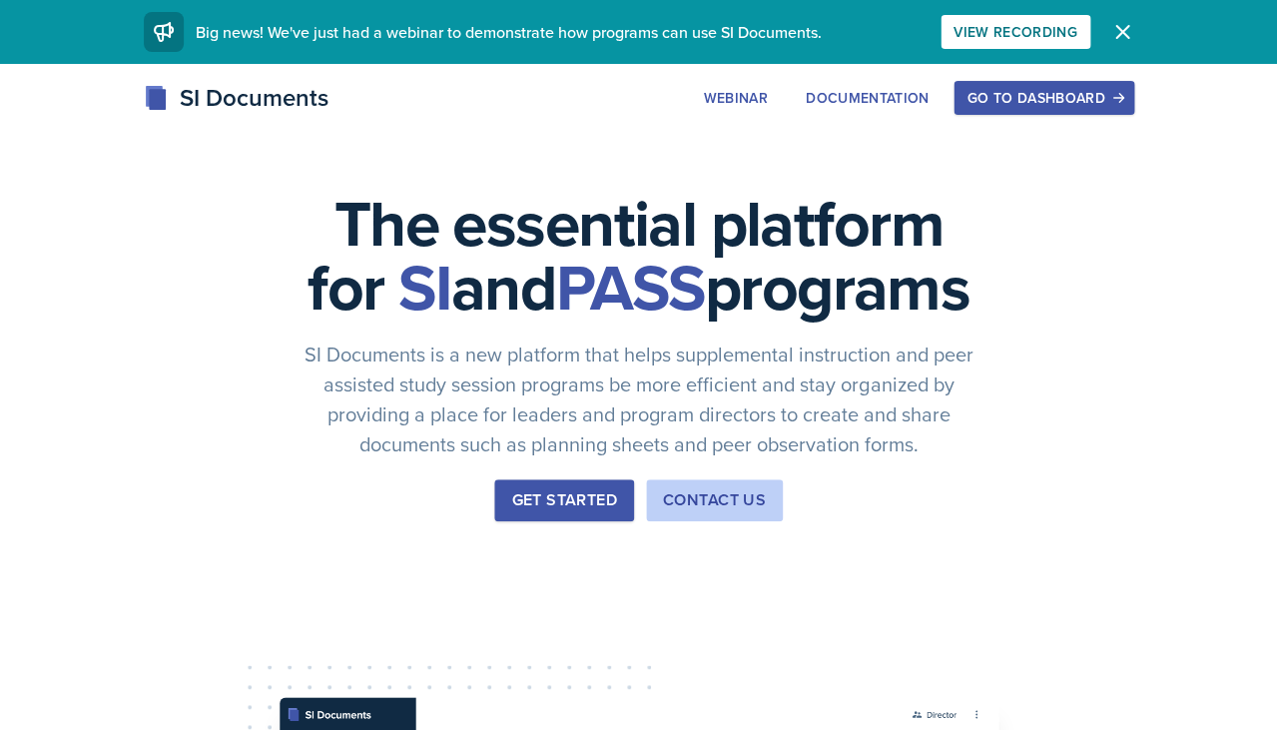
click at [990, 90] on div "Go to Dashboard" at bounding box center [1043, 98] width 154 height 16
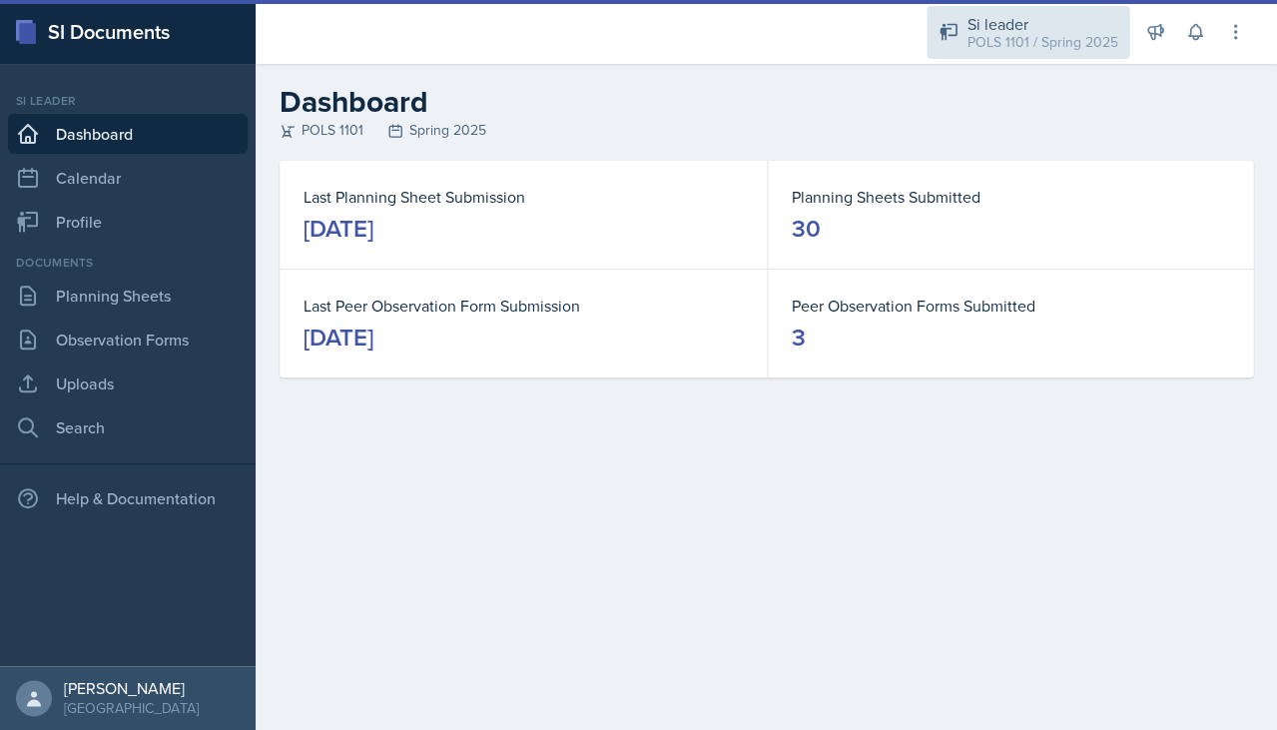
click at [1081, 30] on div "Si leader" at bounding box center [1041, 24] width 151 height 24
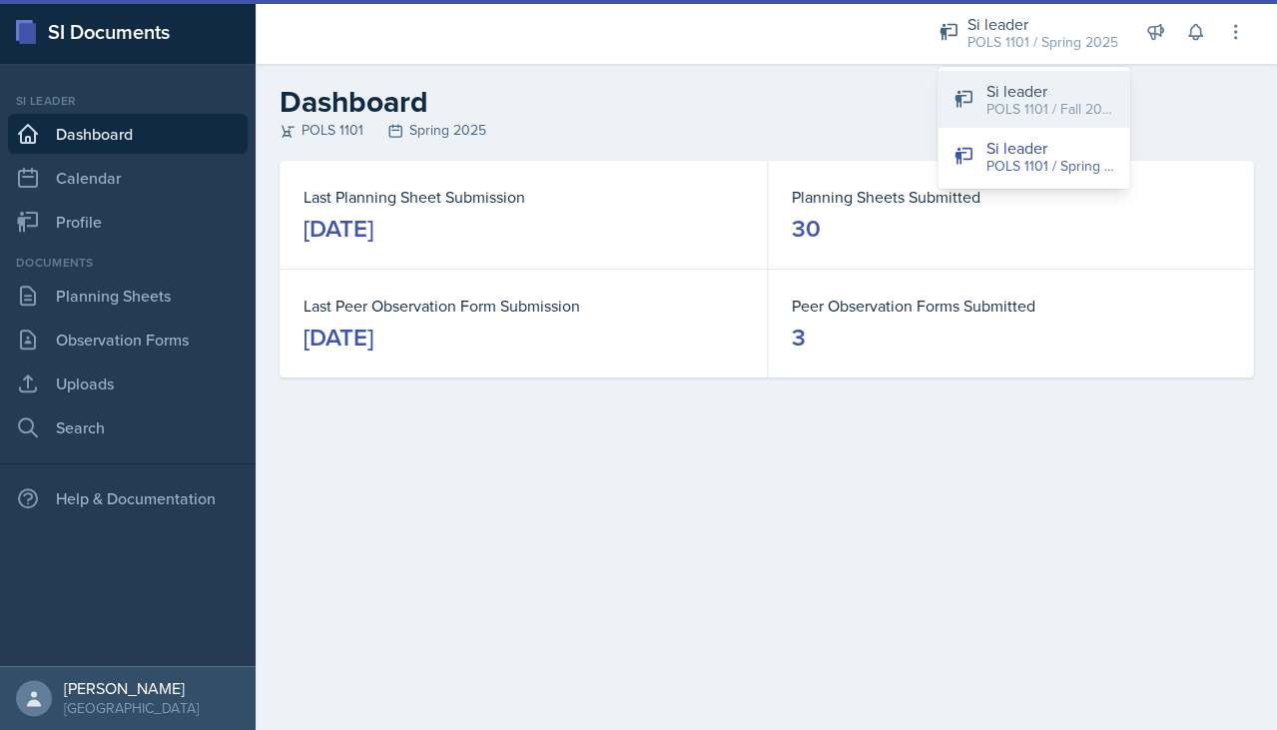
click at [1023, 94] on div "Si leader" at bounding box center [1049, 91] width 128 height 24
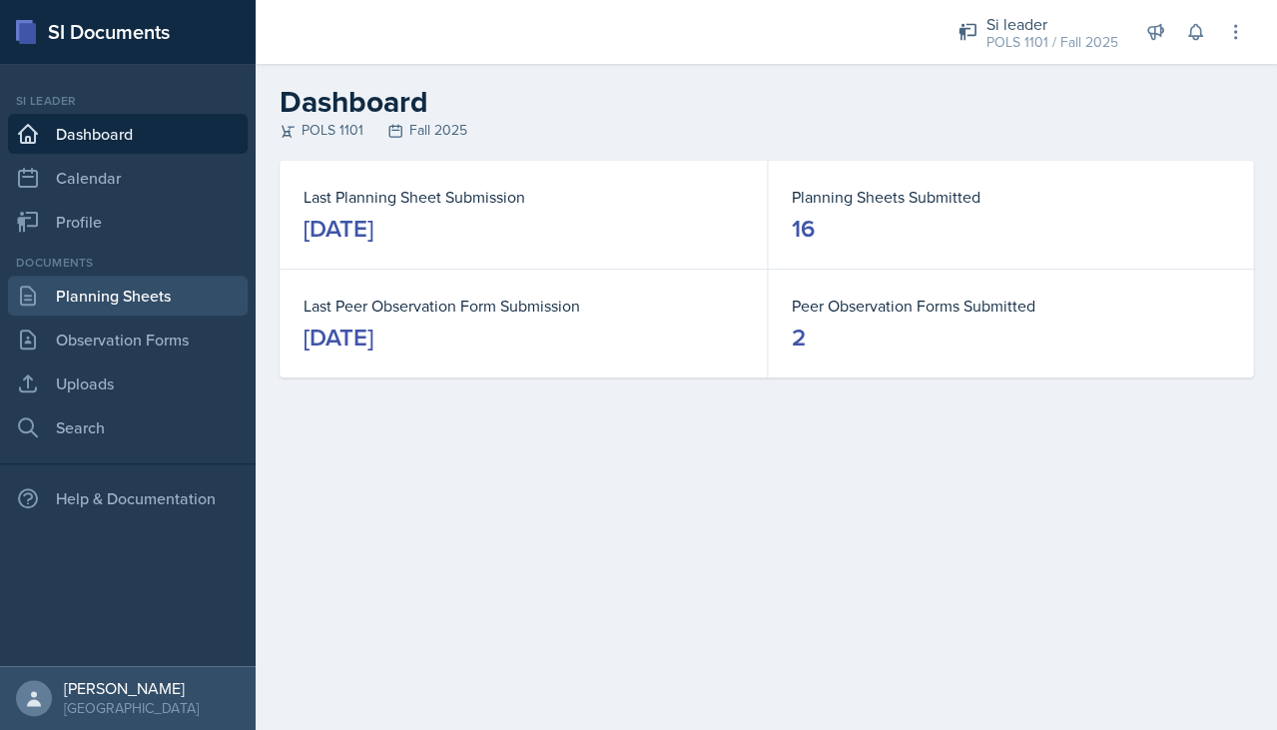
click at [230, 280] on link "Planning Sheets" at bounding box center [128, 295] width 240 height 40
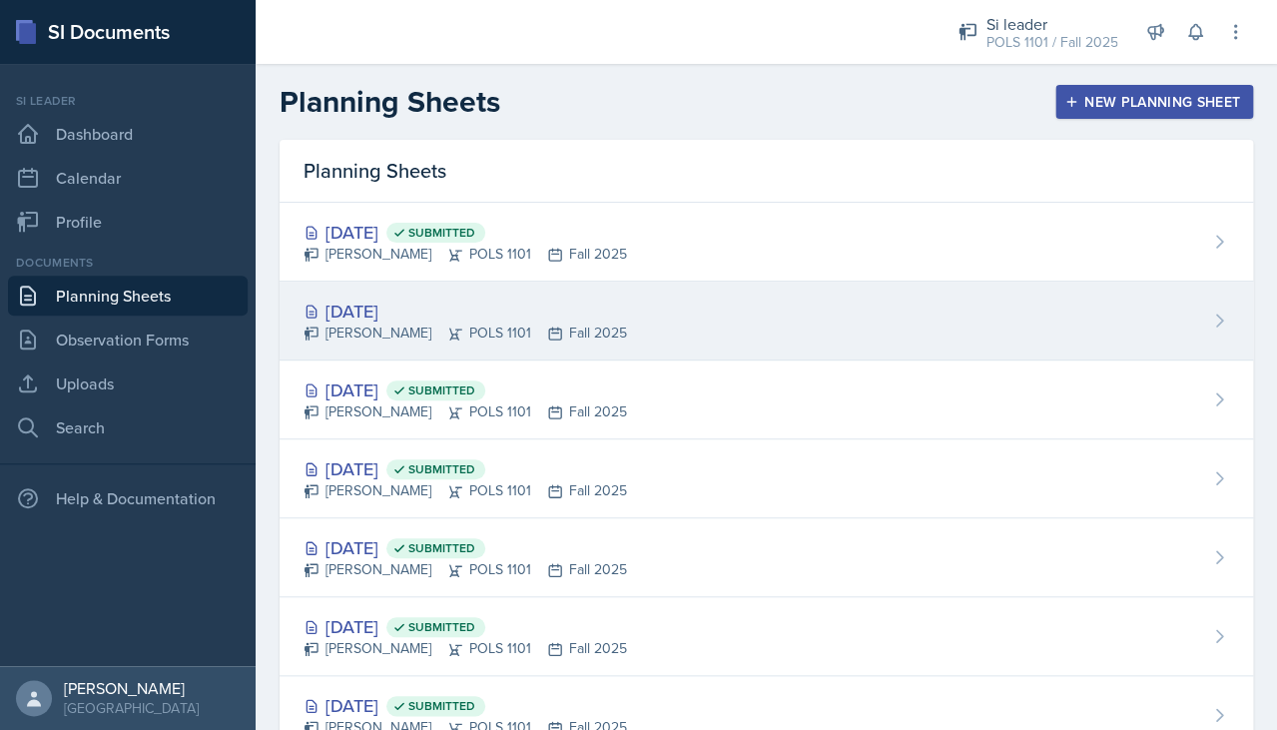
click at [434, 335] on div "[PERSON_NAME] POLS 1101 Fall 2025" at bounding box center [464, 332] width 323 height 21
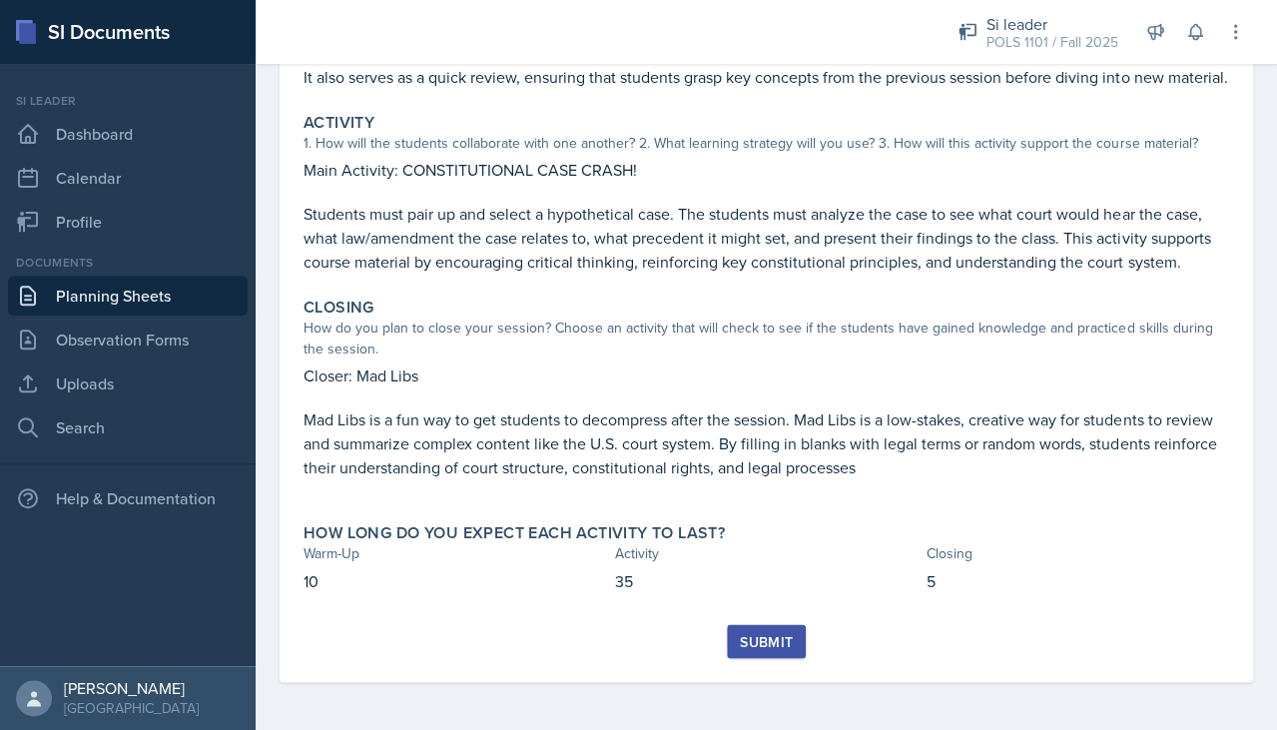
scroll to position [368, 0]
click at [770, 637] on div "Submit" at bounding box center [766, 641] width 53 height 16
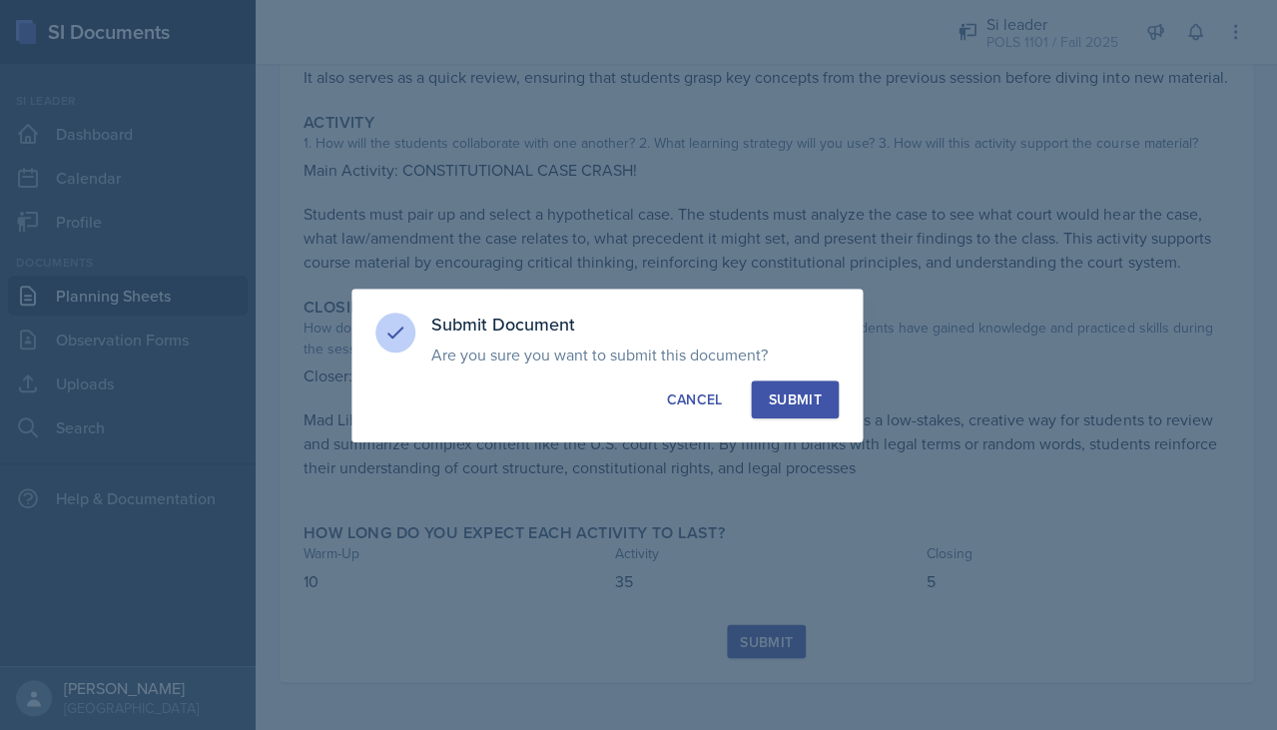
click at [785, 392] on div "Submit" at bounding box center [794, 399] width 53 height 20
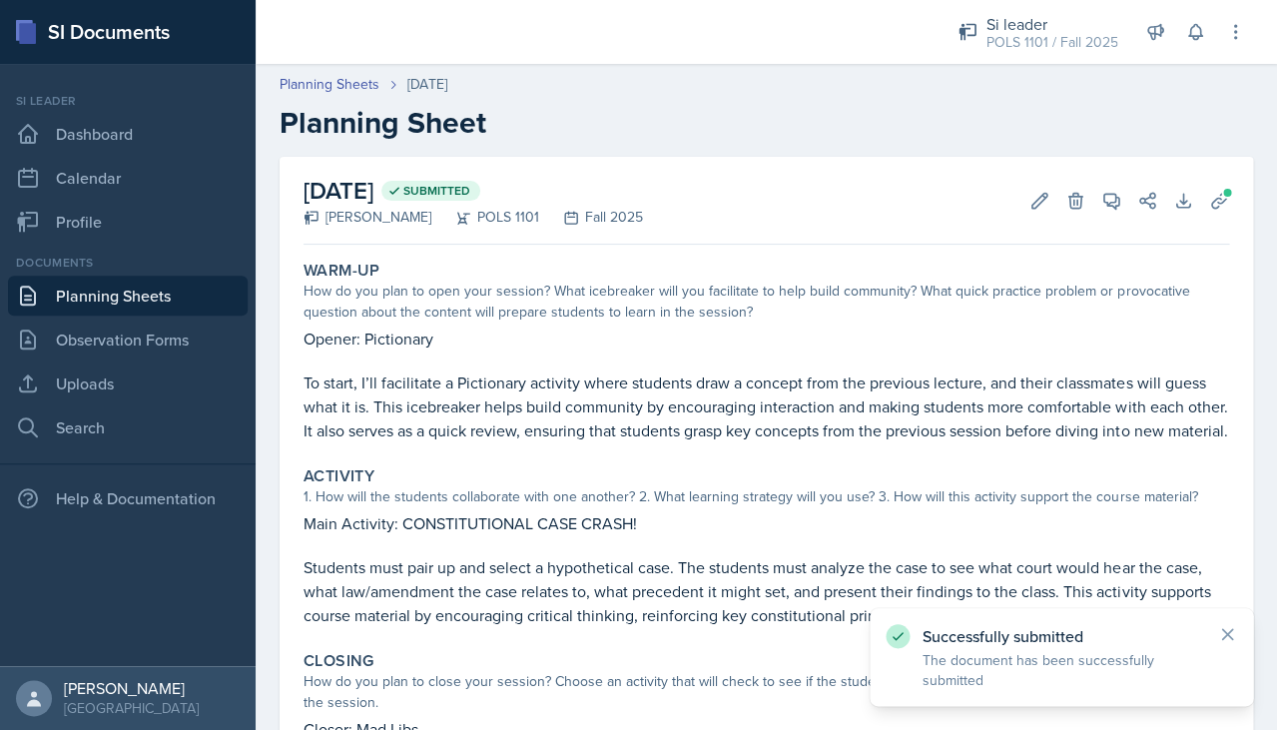
scroll to position [0, 0]
click at [175, 296] on link "Planning Sheets" at bounding box center [128, 295] width 240 height 40
